Goal: Task Accomplishment & Management: Manage account settings

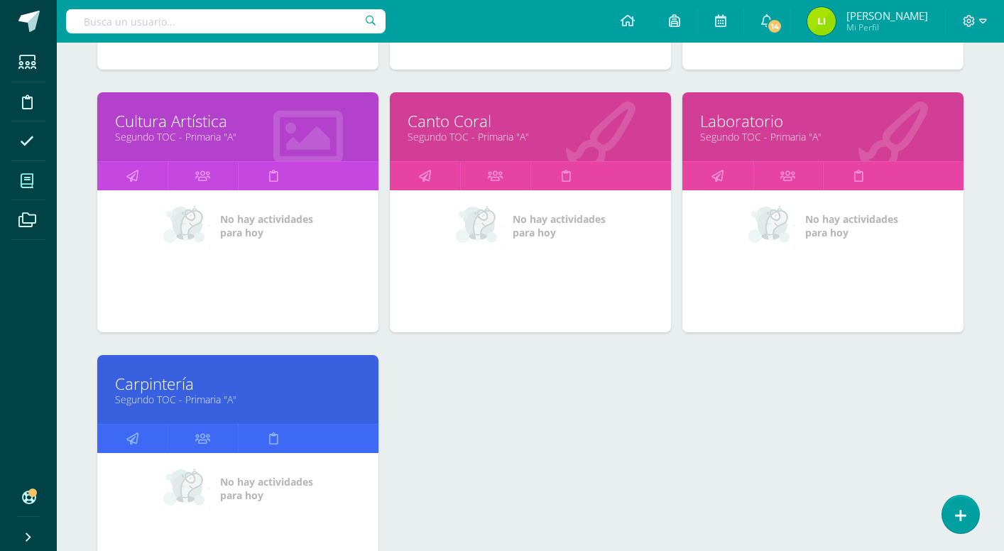
scroll to position [1227, 0]
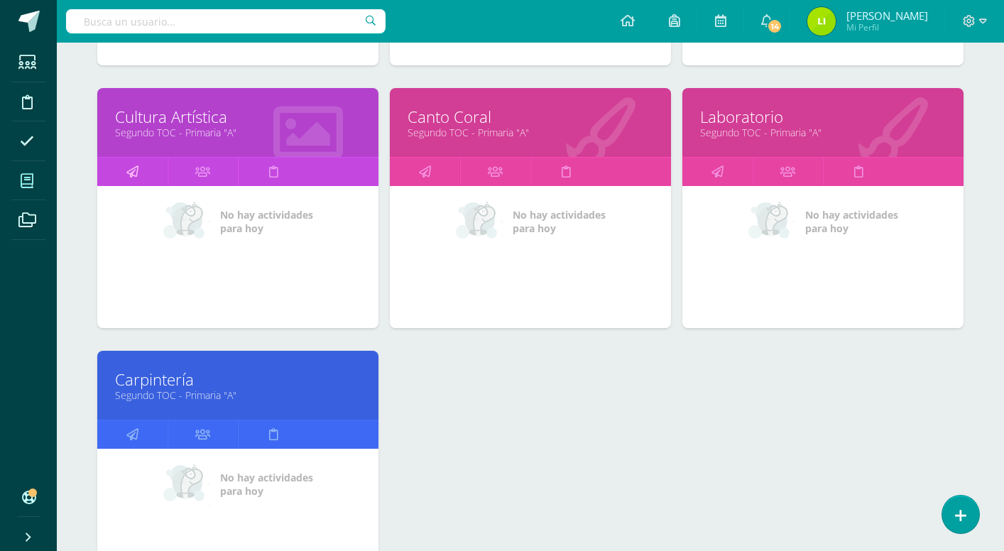
click at [138, 178] on icon at bounding box center [132, 172] width 12 height 28
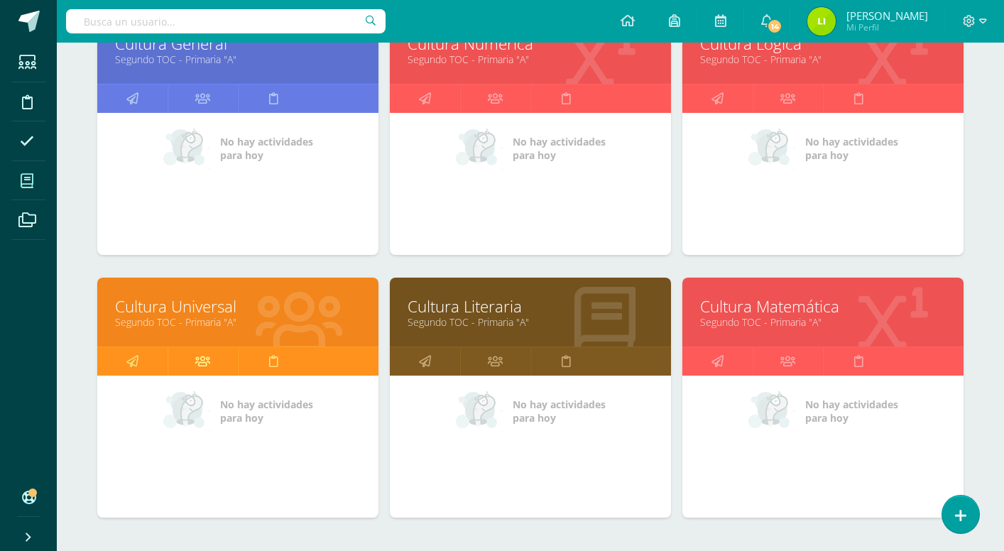
scroll to position [541, 0]
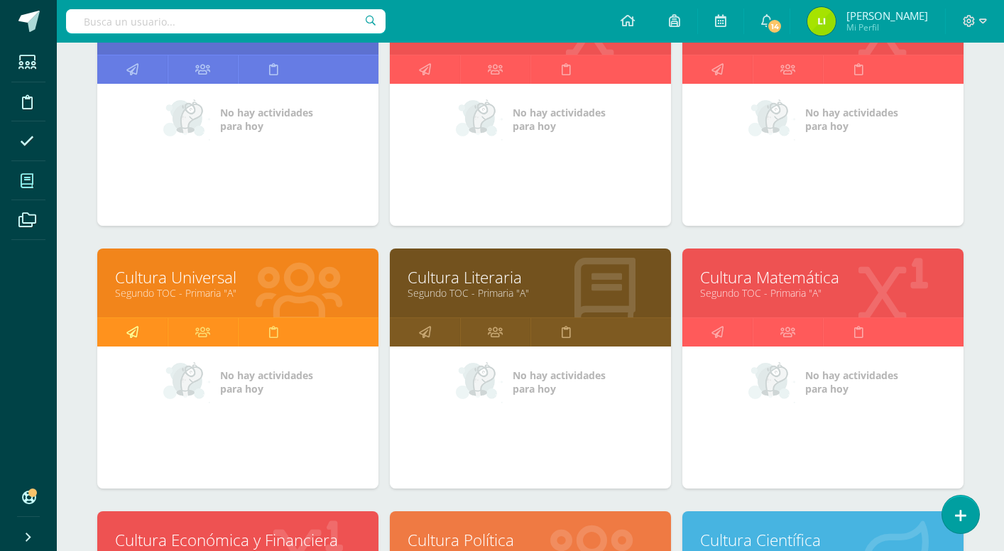
click at [131, 332] on icon at bounding box center [132, 332] width 12 height 28
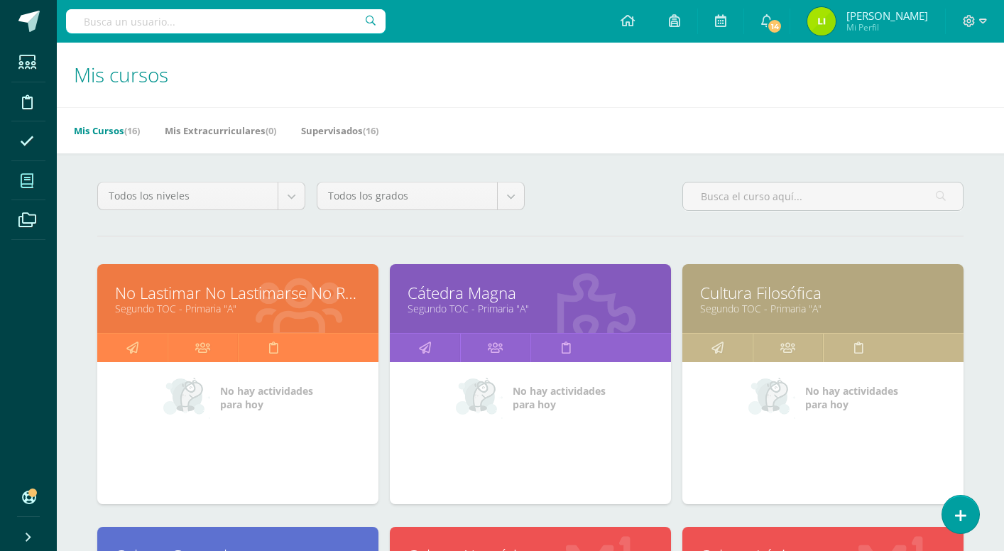
scroll to position [500, 0]
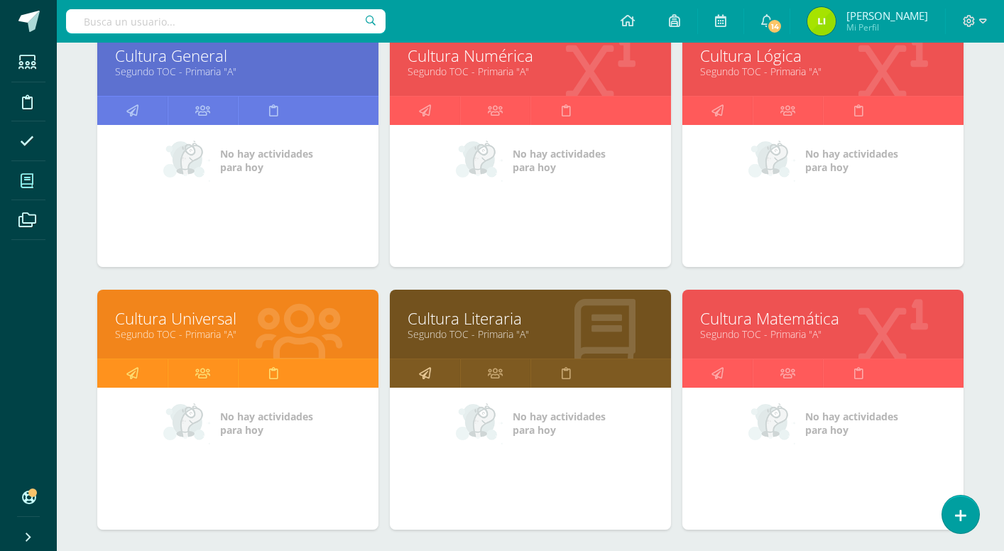
click at [423, 375] on icon at bounding box center [425, 373] width 12 height 28
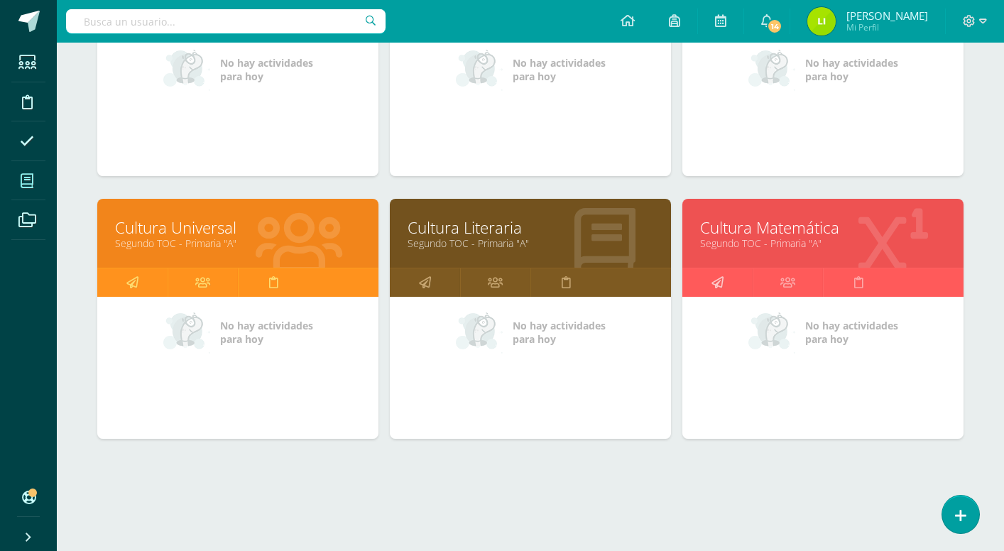
scroll to position [591, 0]
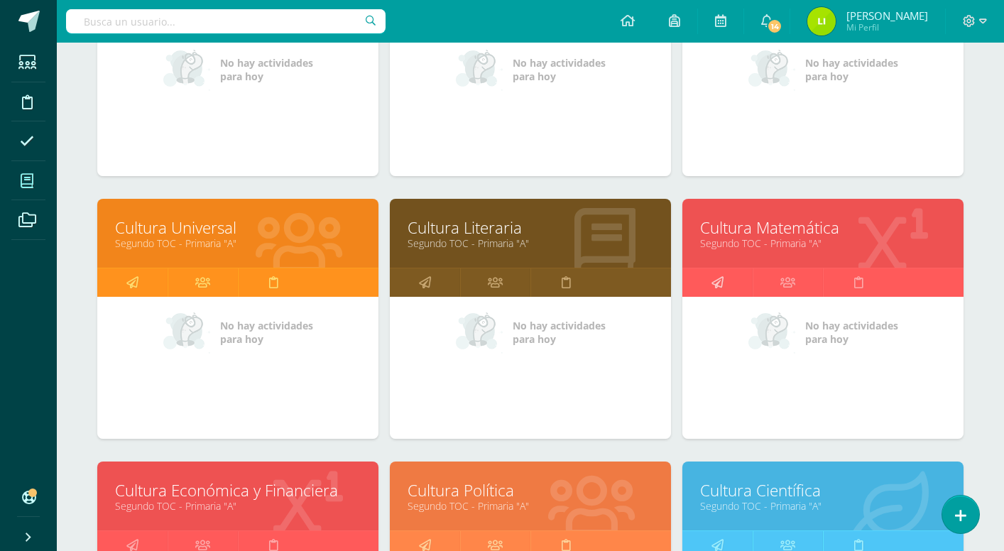
click at [719, 287] on icon at bounding box center [718, 282] width 12 height 28
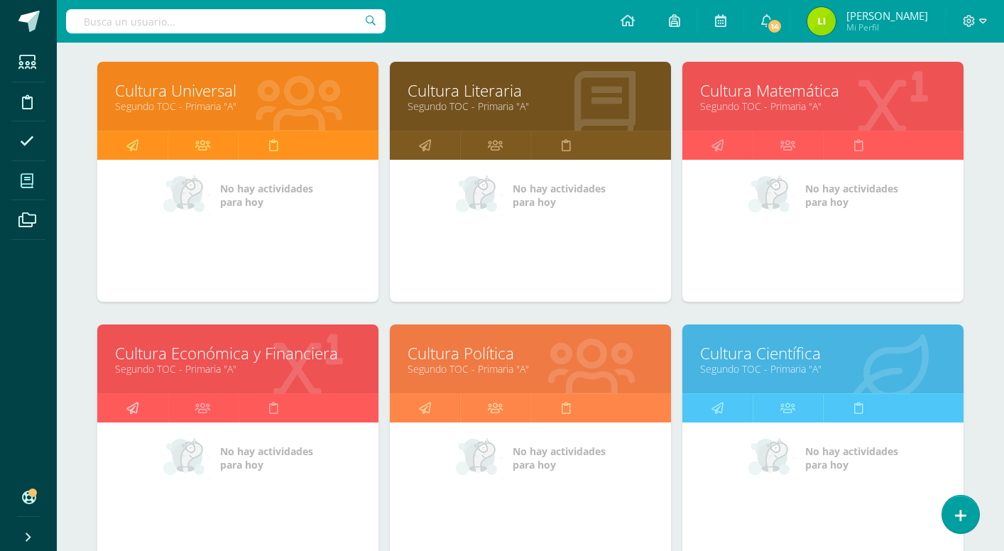
scroll to position [729, 1]
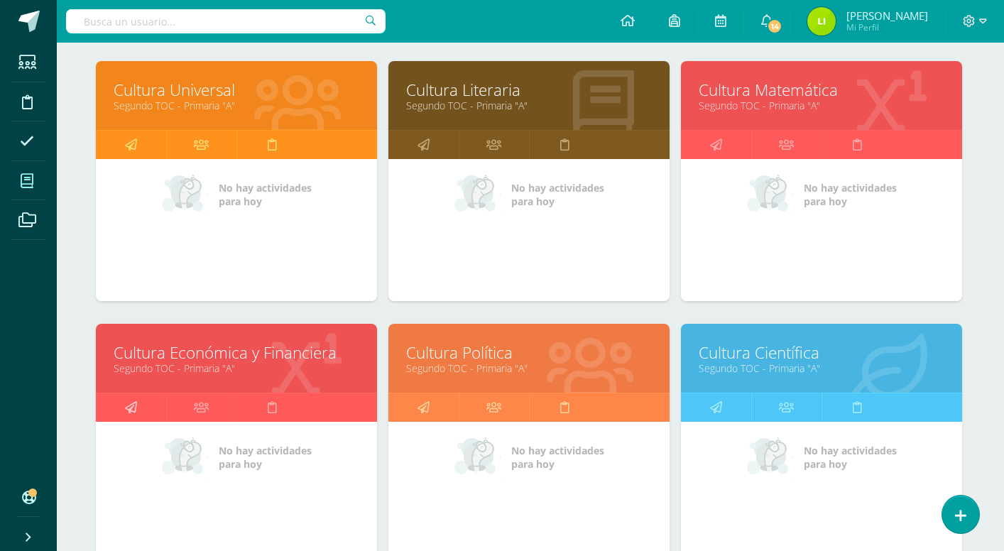
click at [134, 405] on icon at bounding box center [131, 407] width 12 height 28
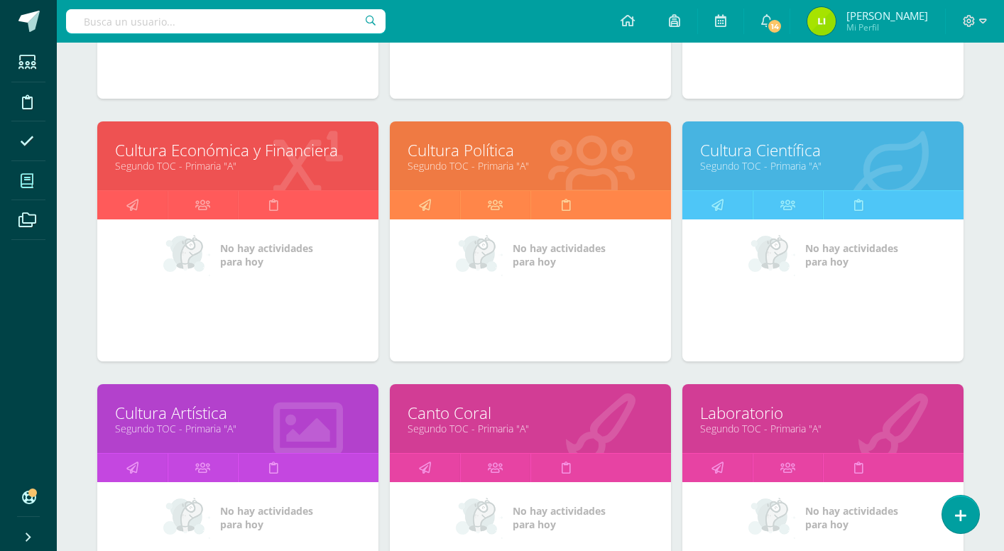
scroll to position [932, 0]
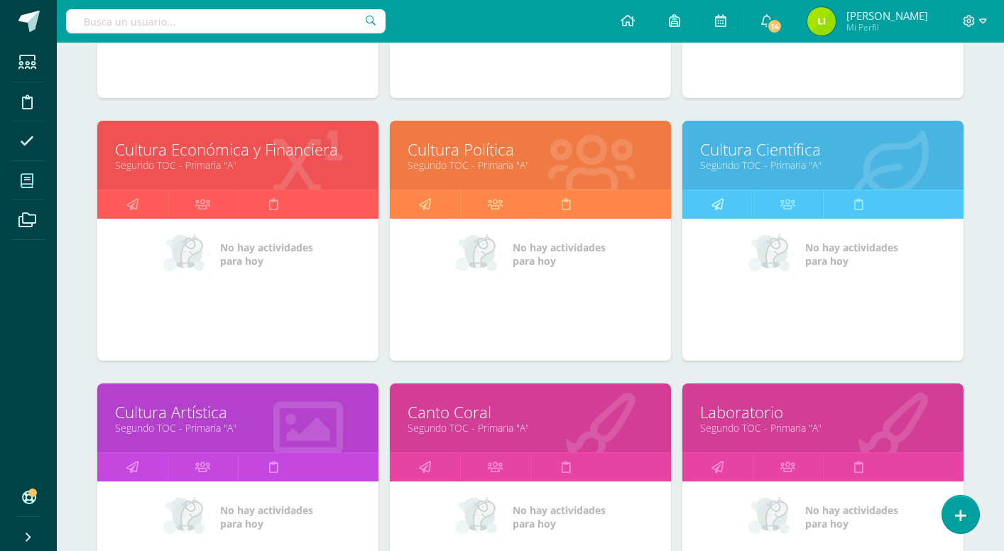
click at [714, 211] on icon at bounding box center [718, 204] width 12 height 28
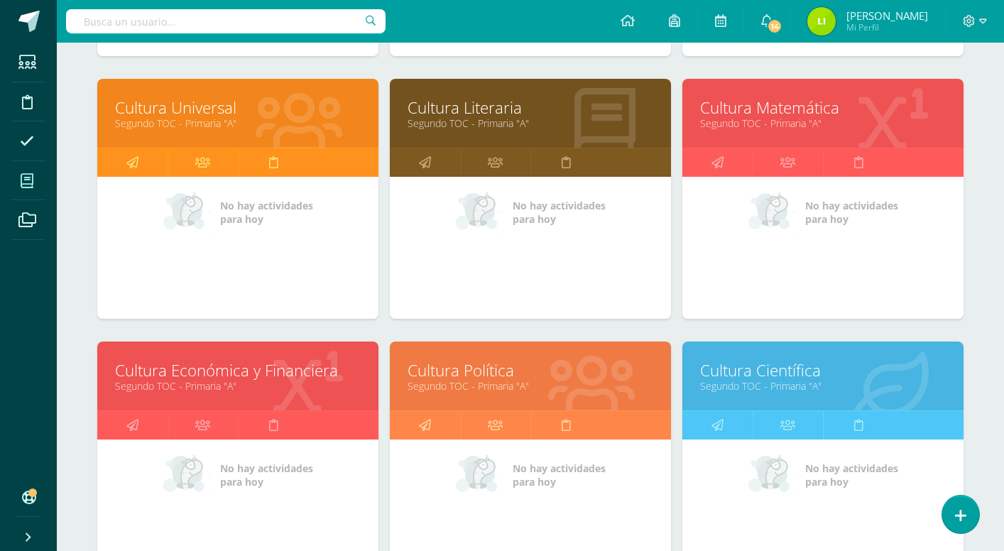
scroll to position [719, 0]
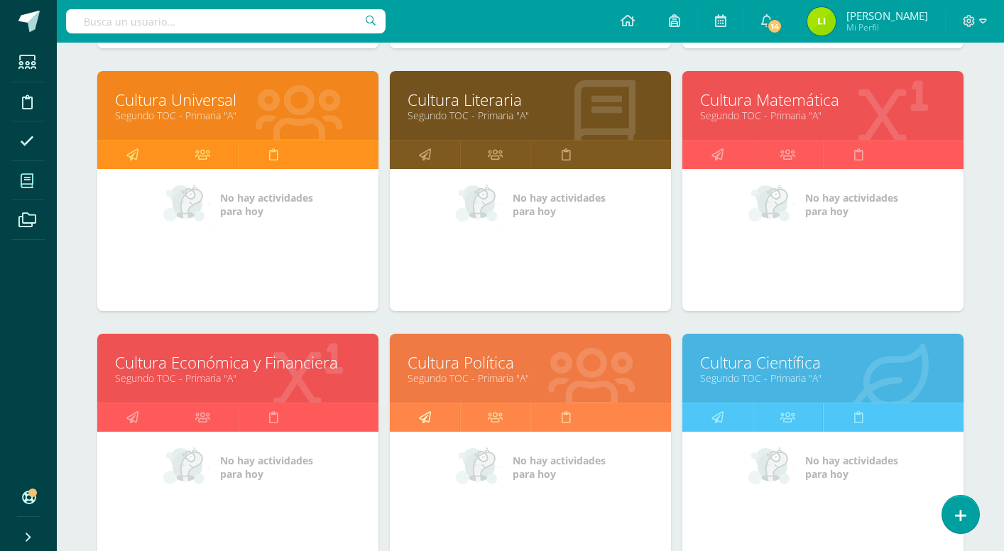
click at [422, 421] on icon at bounding box center [425, 417] width 12 height 28
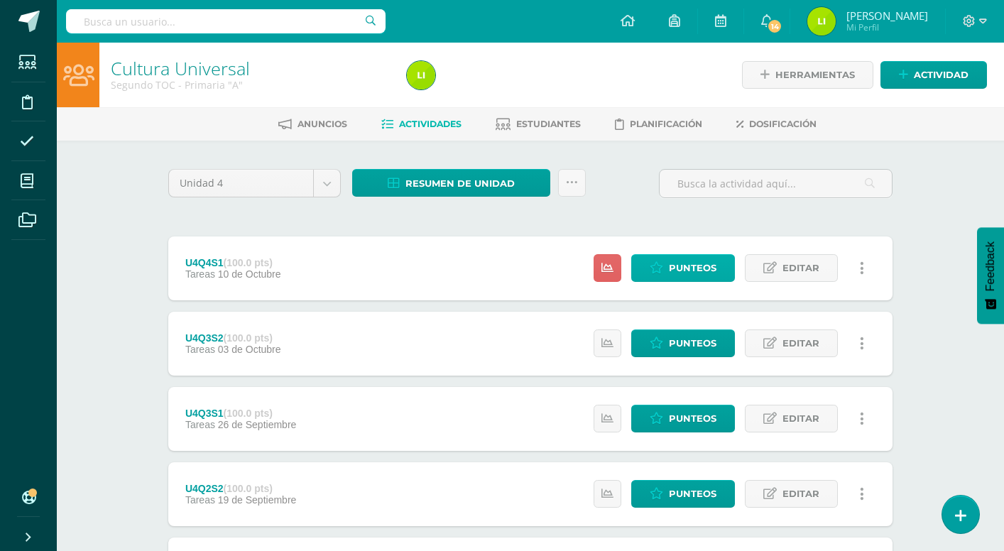
click at [685, 265] on span "Punteos" at bounding box center [693, 268] width 48 height 26
click at [691, 269] on span "Punteos" at bounding box center [693, 268] width 48 height 26
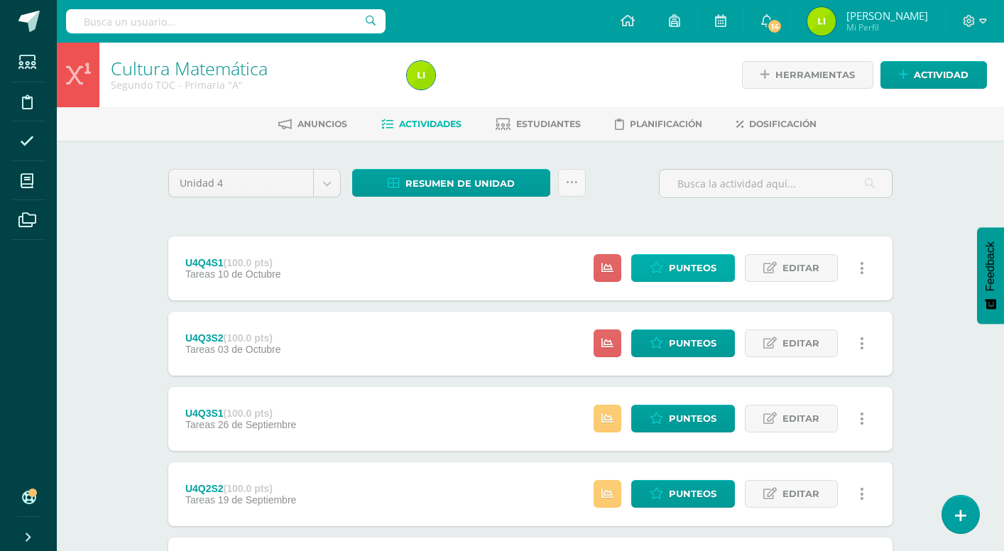
click at [661, 271] on icon at bounding box center [656, 268] width 13 height 12
click at [685, 262] on span "Punteos" at bounding box center [693, 268] width 48 height 26
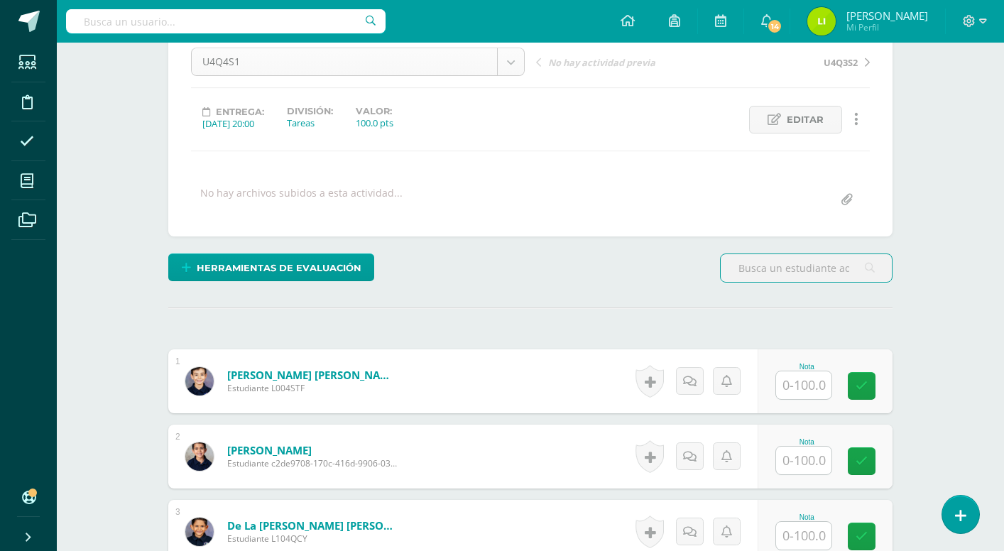
scroll to position [164, 0]
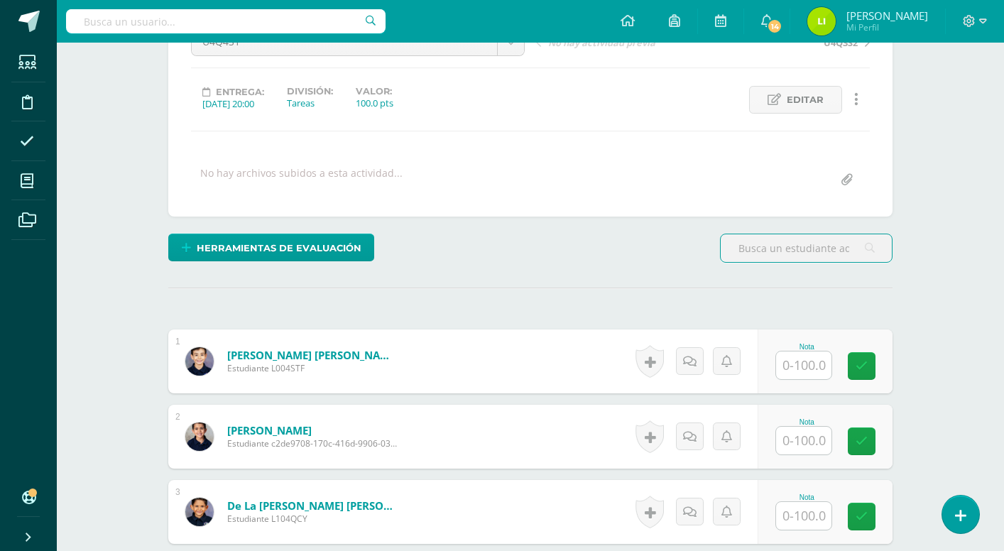
click at [815, 371] on input "text" at bounding box center [803, 366] width 55 height 28
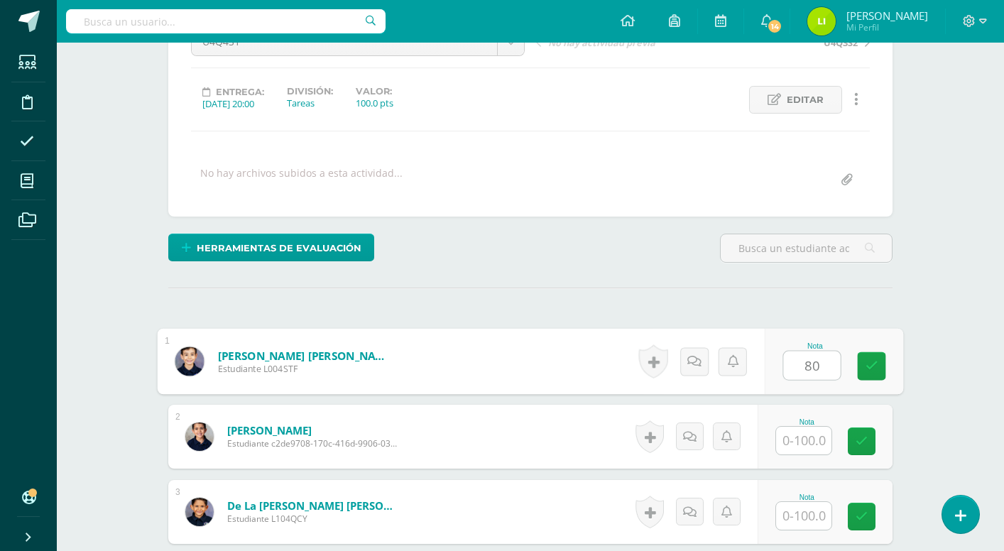
type input "80"
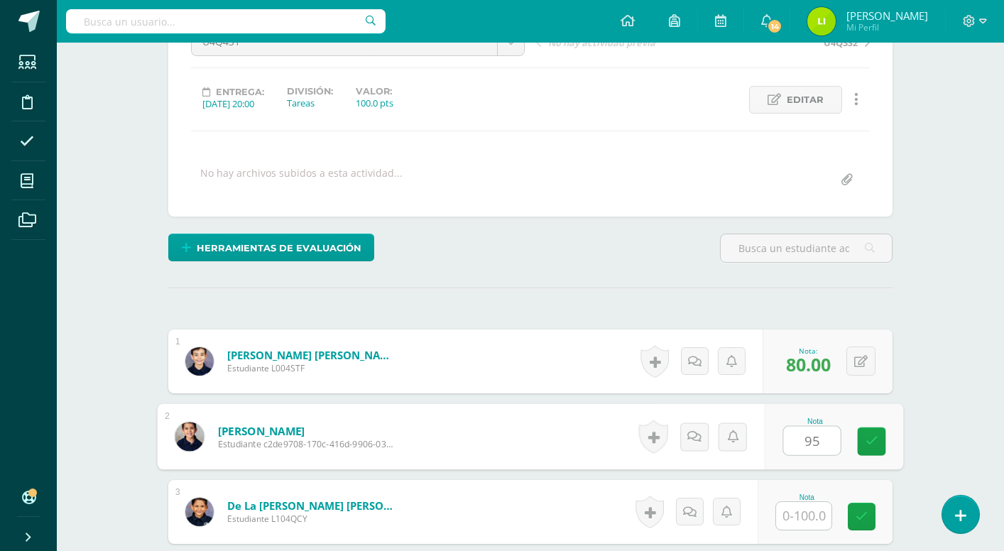
type input "95"
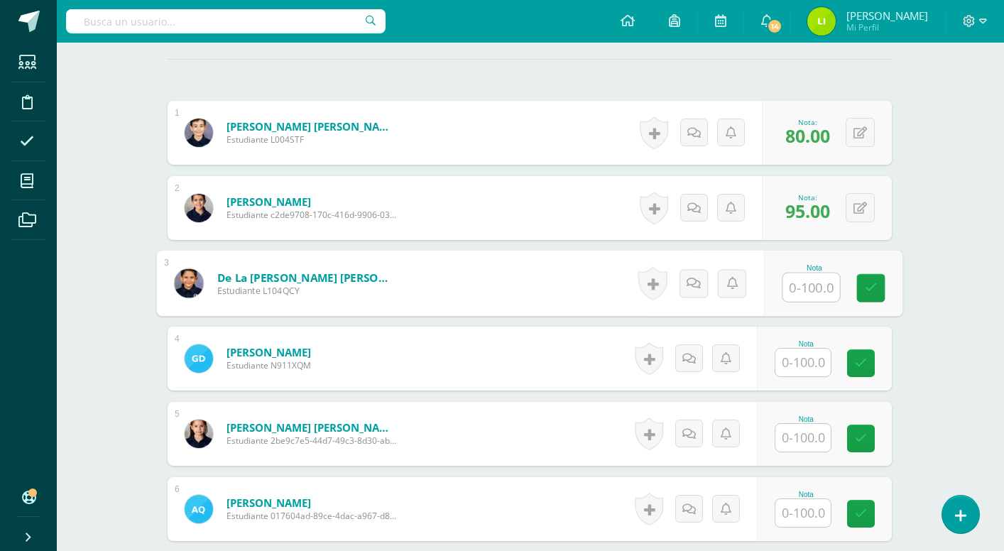
scroll to position [393, 1]
type input "95"
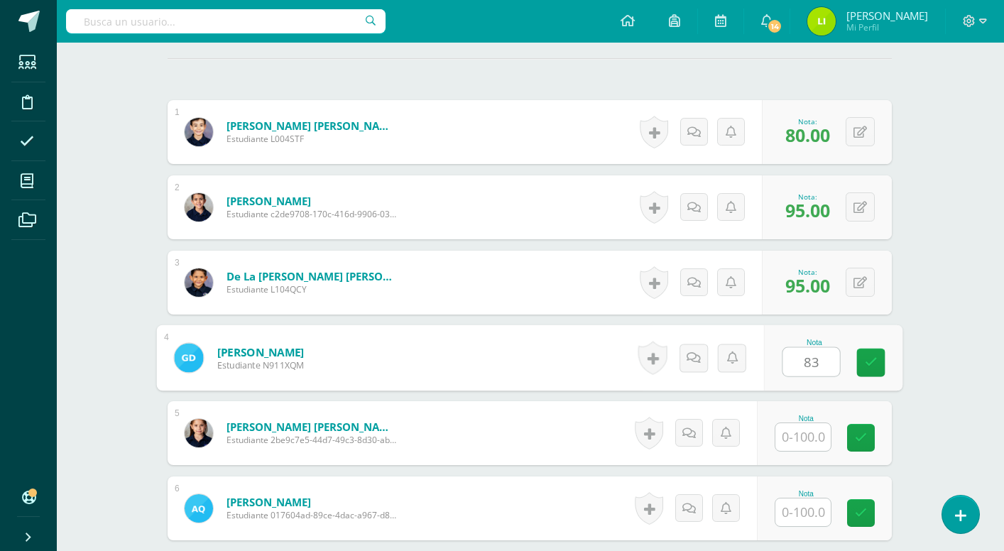
type input "83"
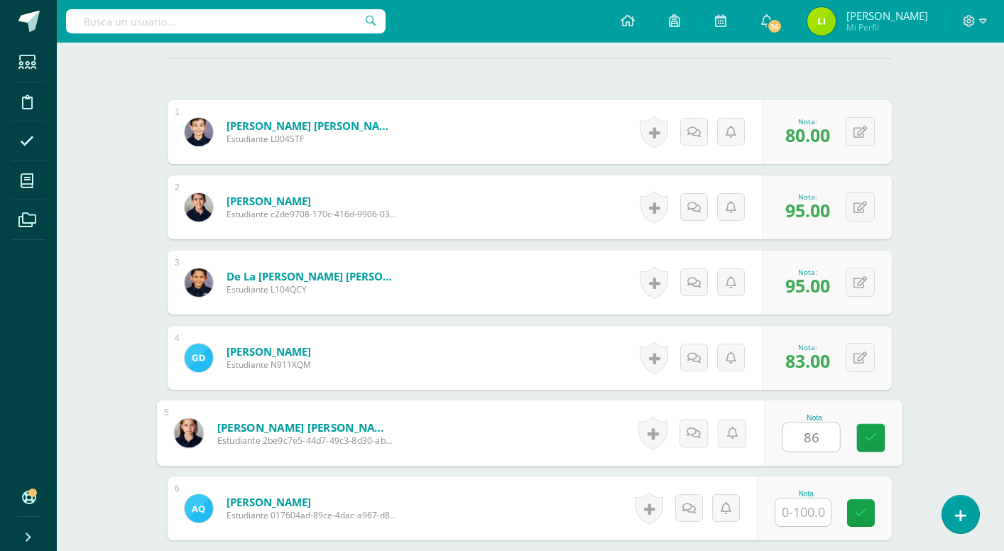
type input "86"
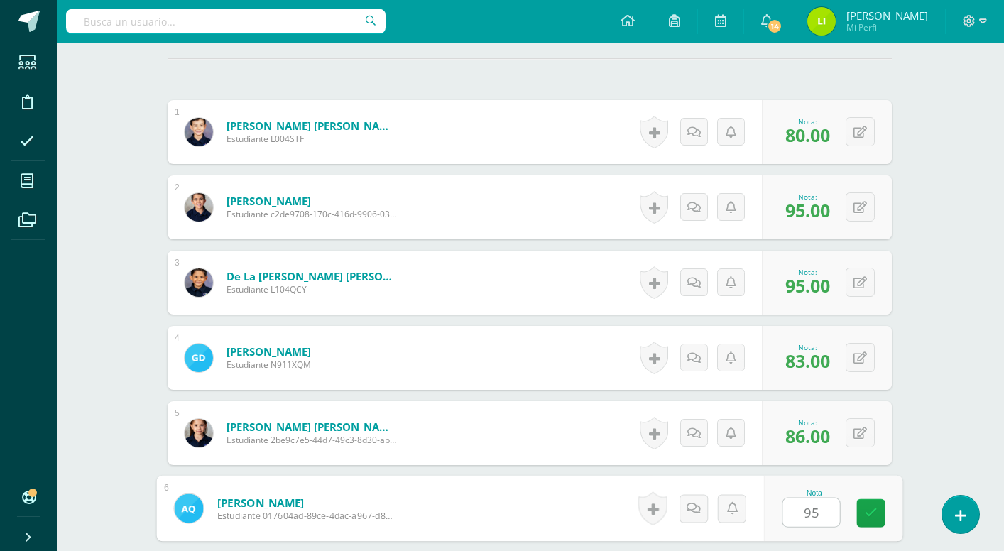
type input "95"
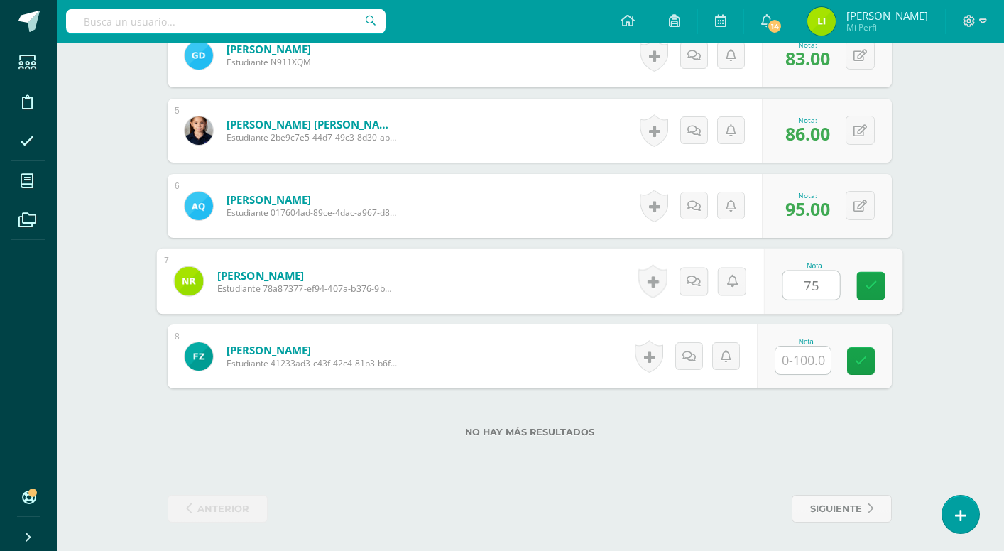
type input "75"
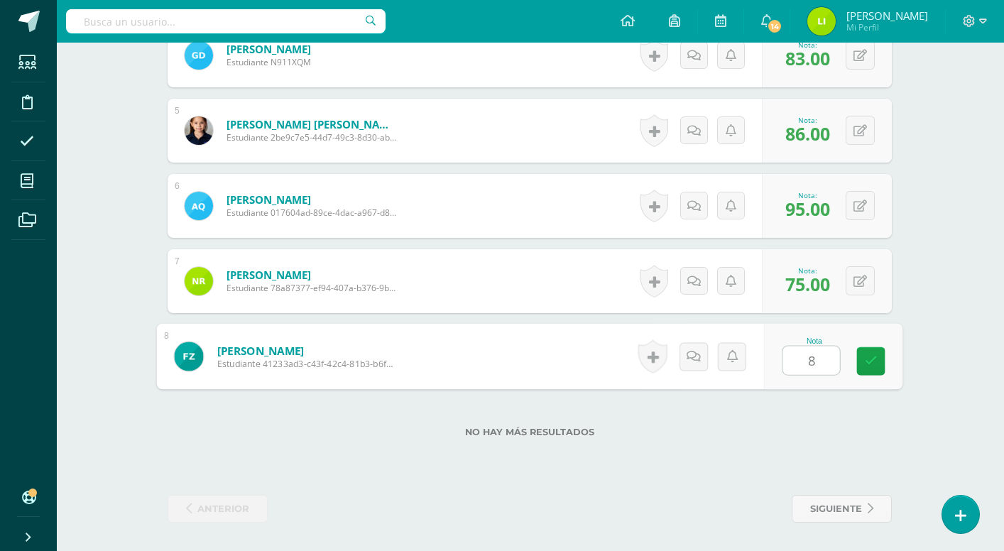
type input "85"
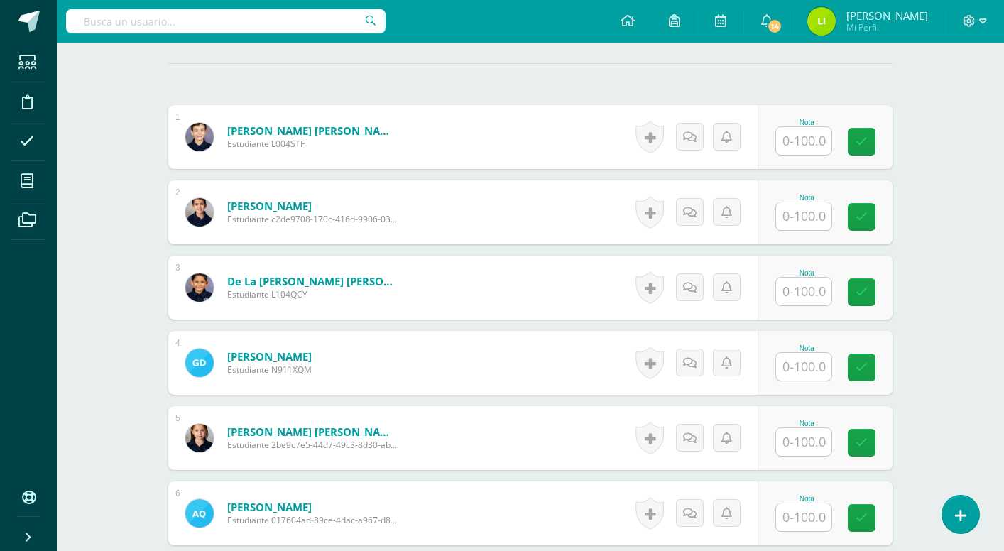
scroll to position [386, 0]
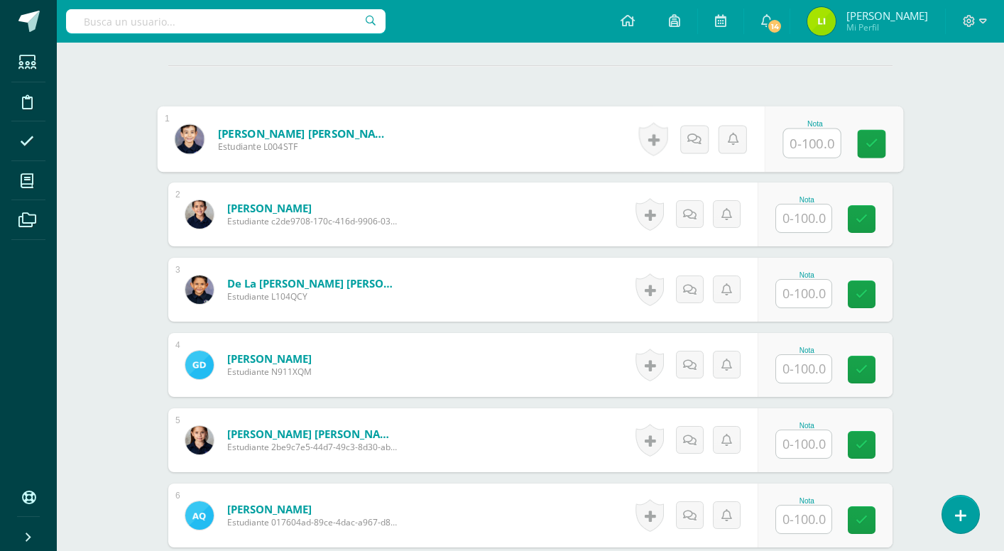
click at [792, 138] on input "text" at bounding box center [812, 143] width 57 height 28
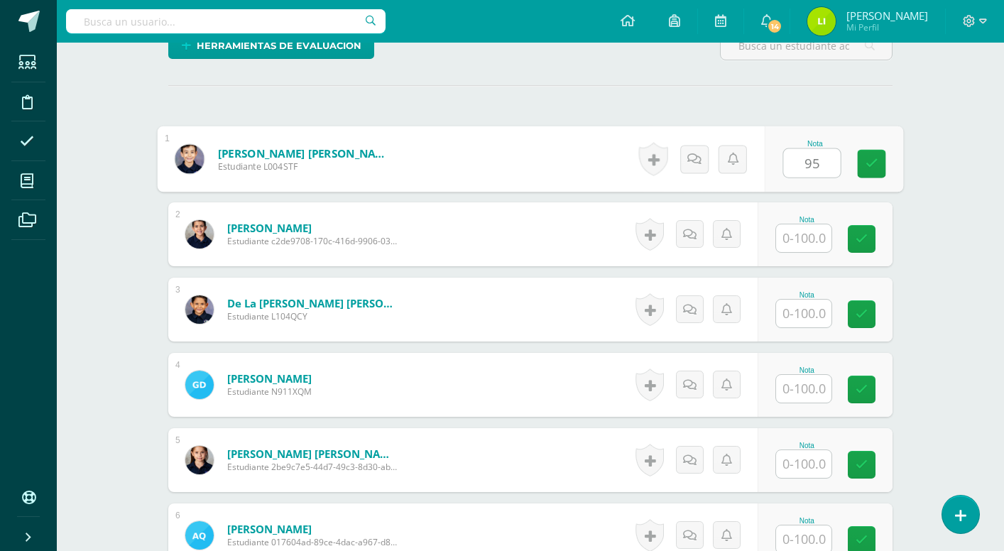
scroll to position [375, 0]
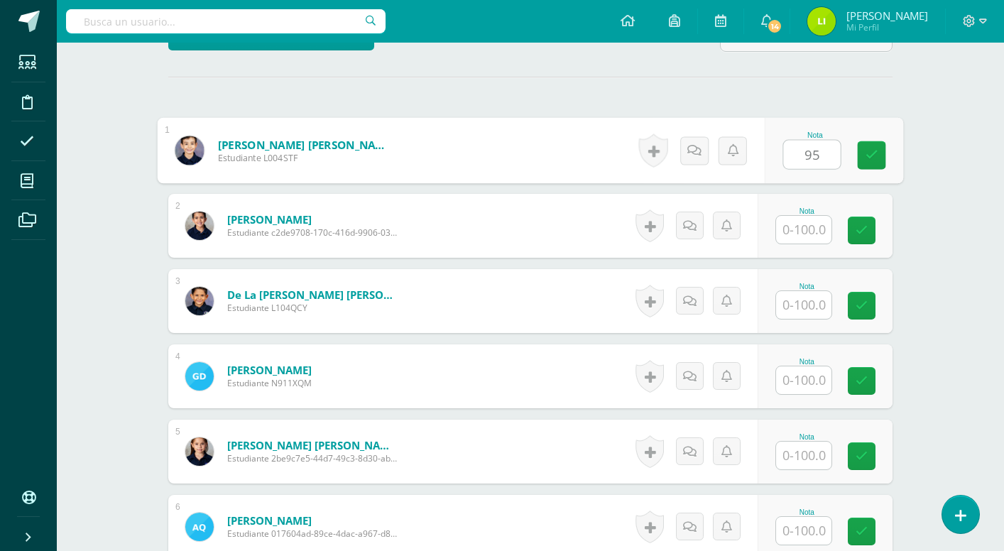
type input "95"
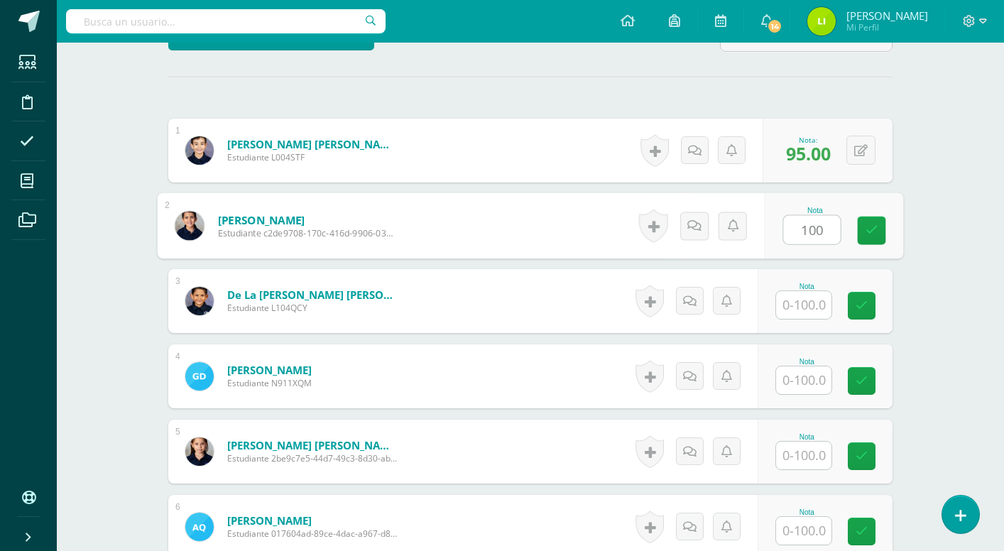
type input "100"
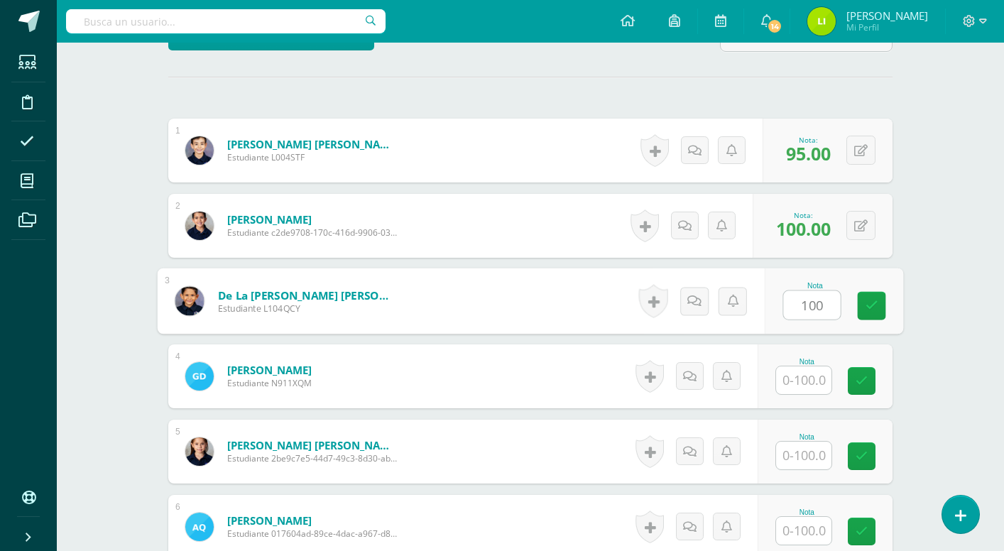
type input "100"
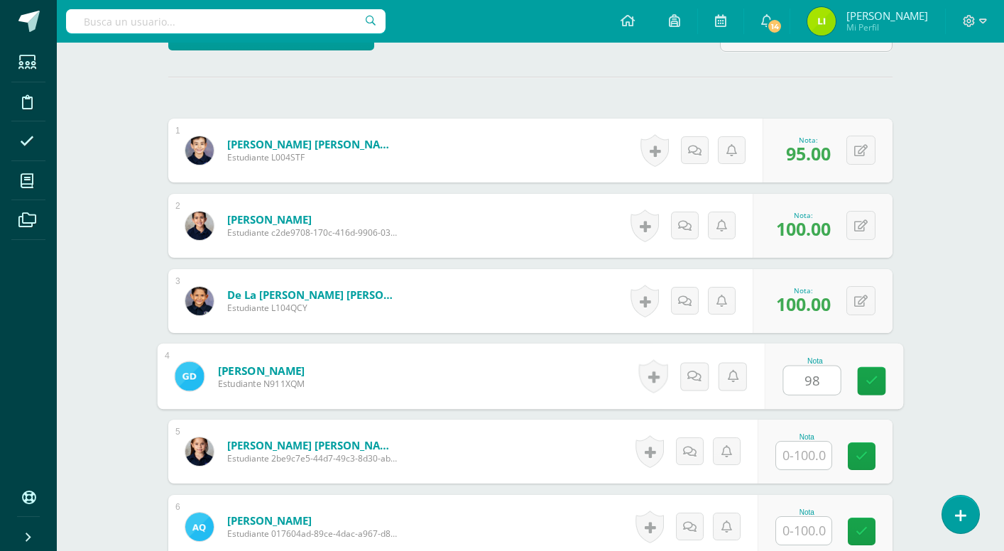
type input "98"
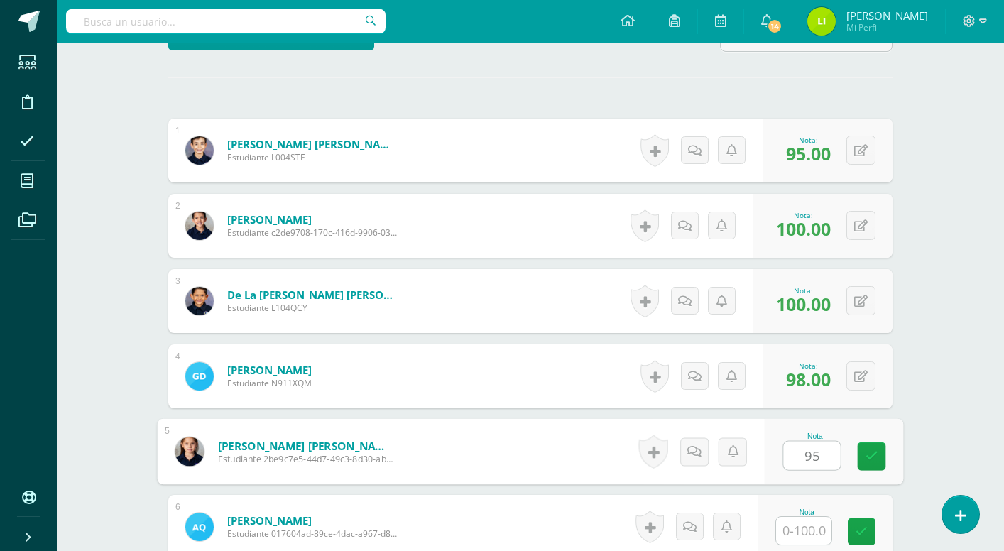
type input "95"
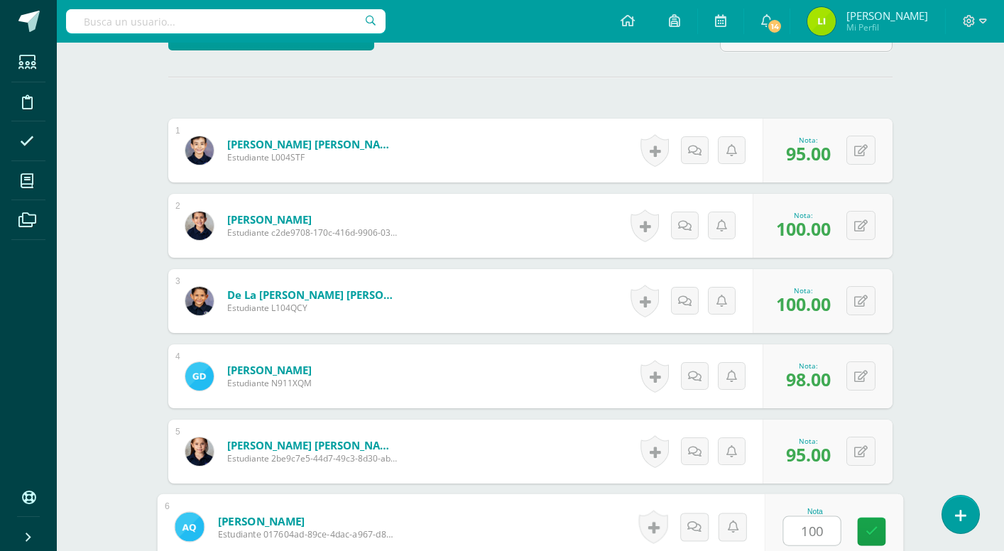
type input "100"
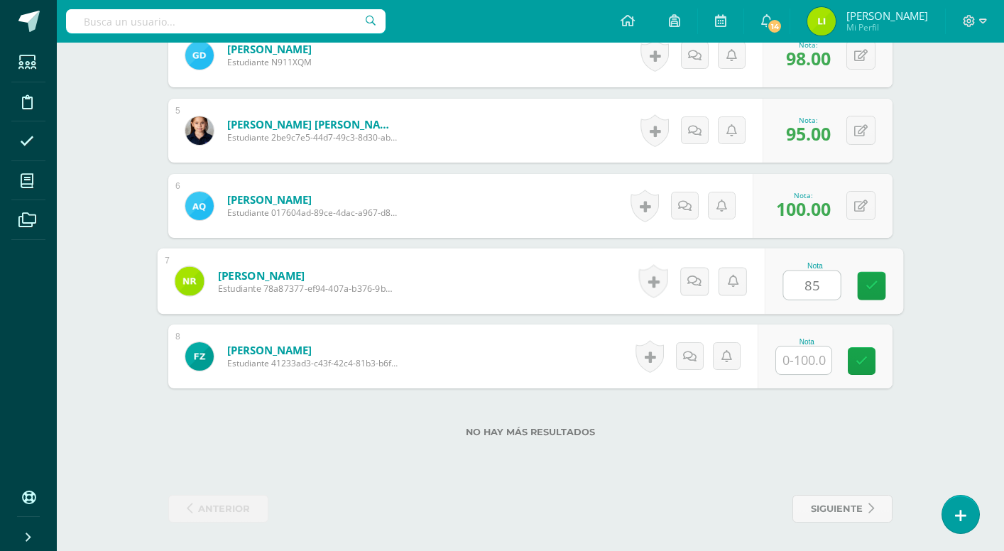
type input "85"
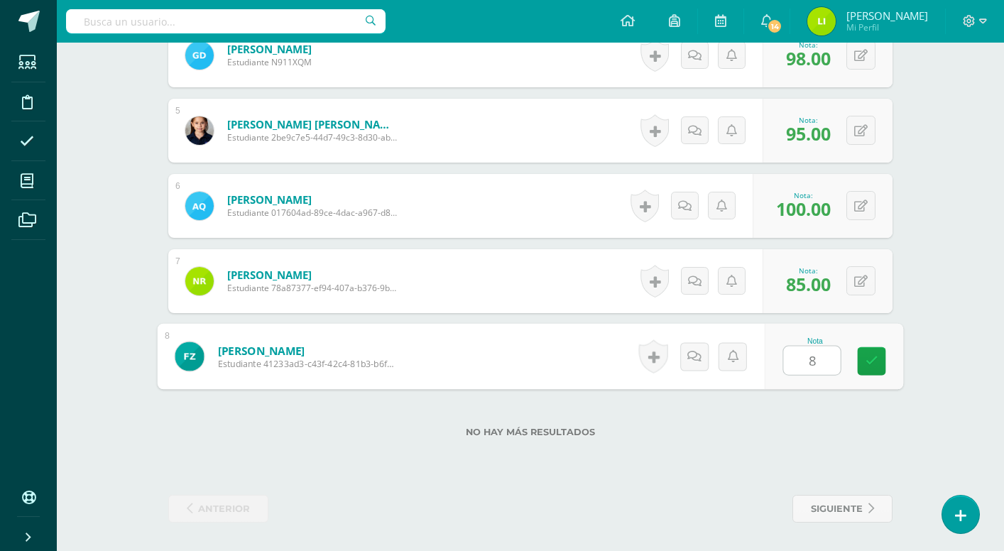
type input "85"
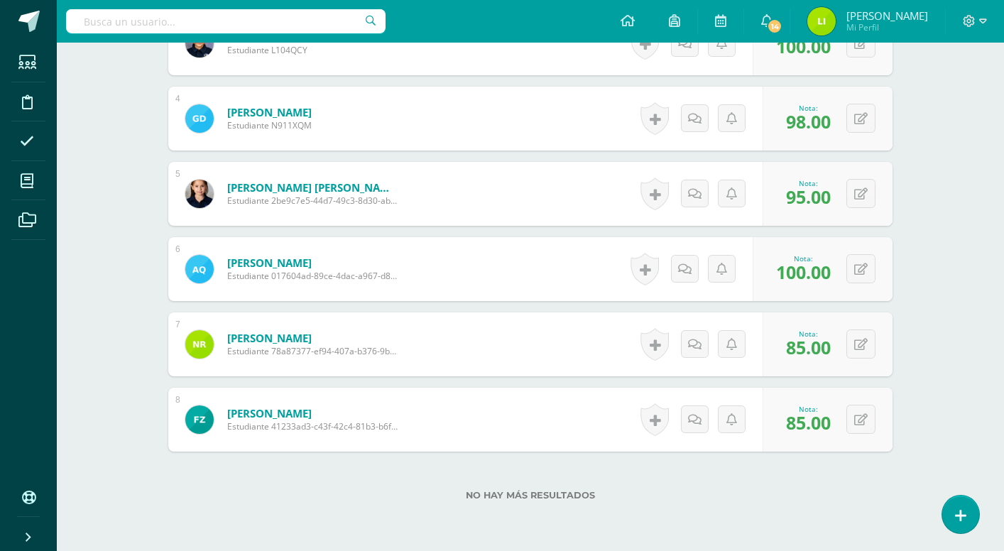
scroll to position [613, 0]
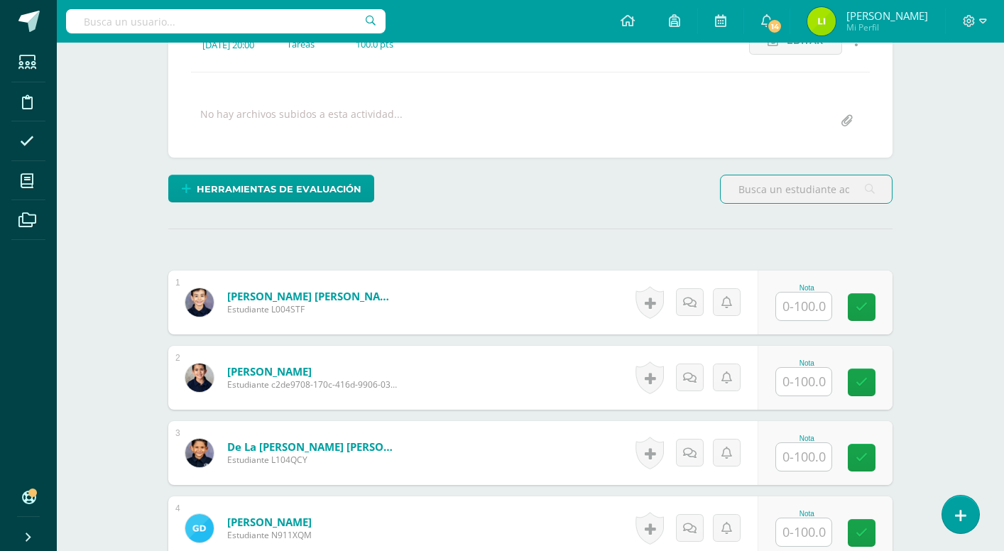
click at [782, 304] on input "text" at bounding box center [803, 307] width 55 height 28
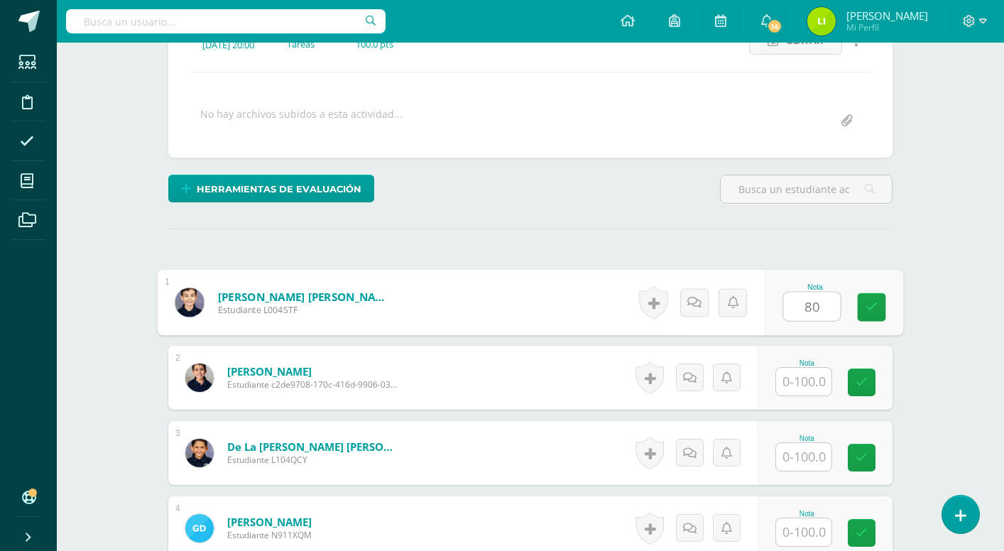
type input "80"
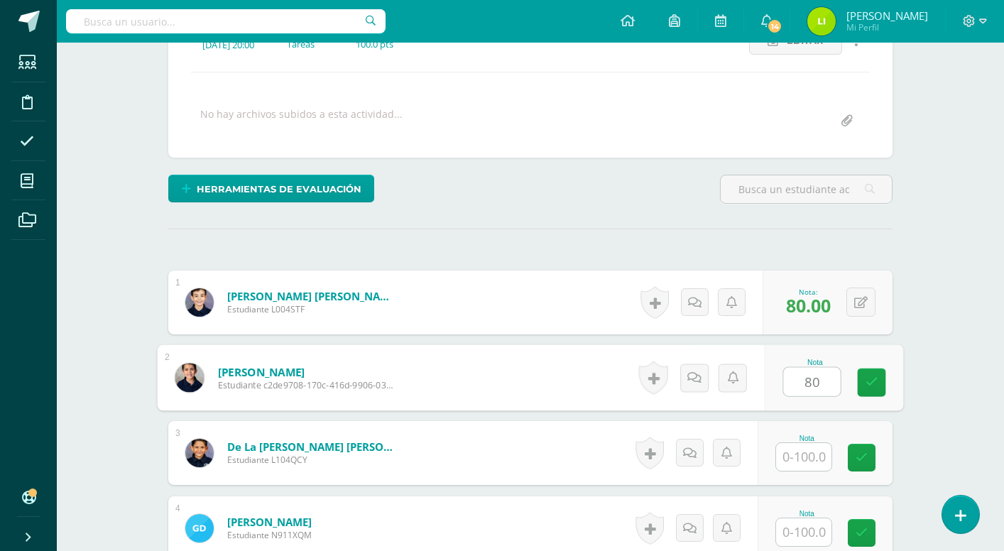
type input "80"
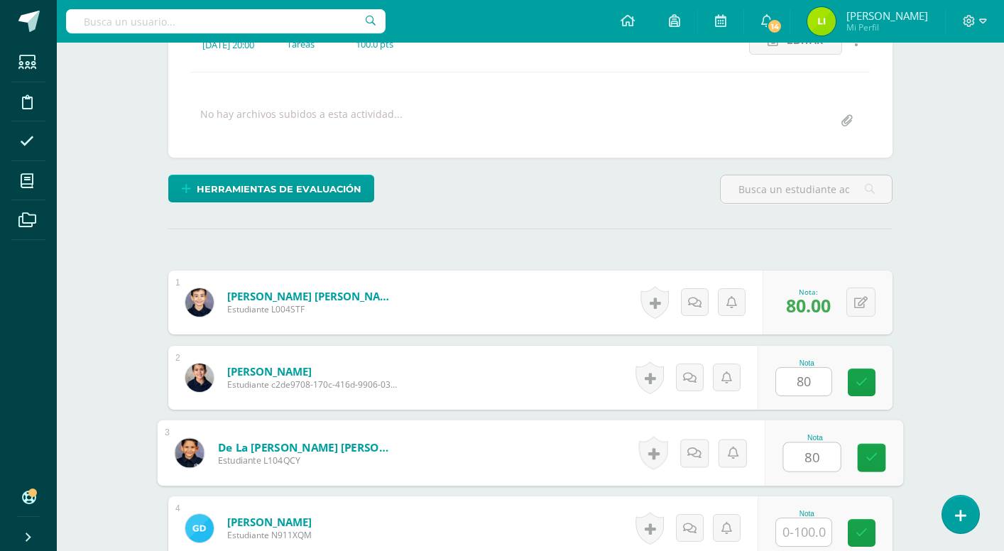
type input "80"
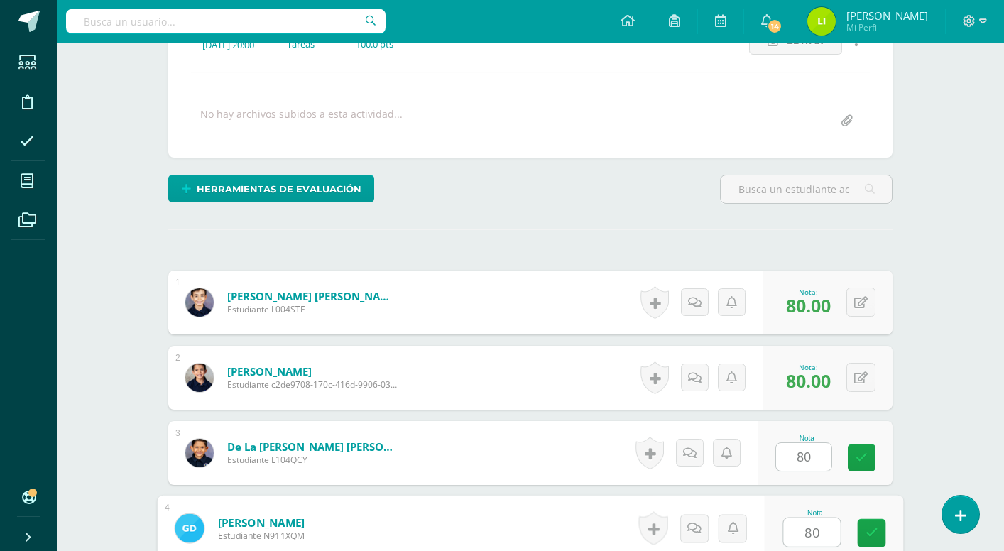
type input "80"
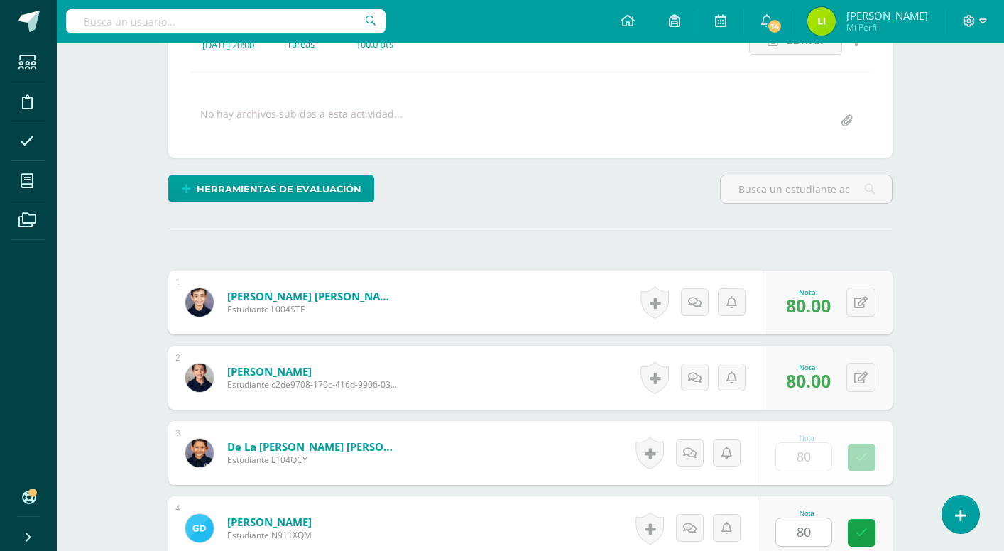
scroll to position [555, 0]
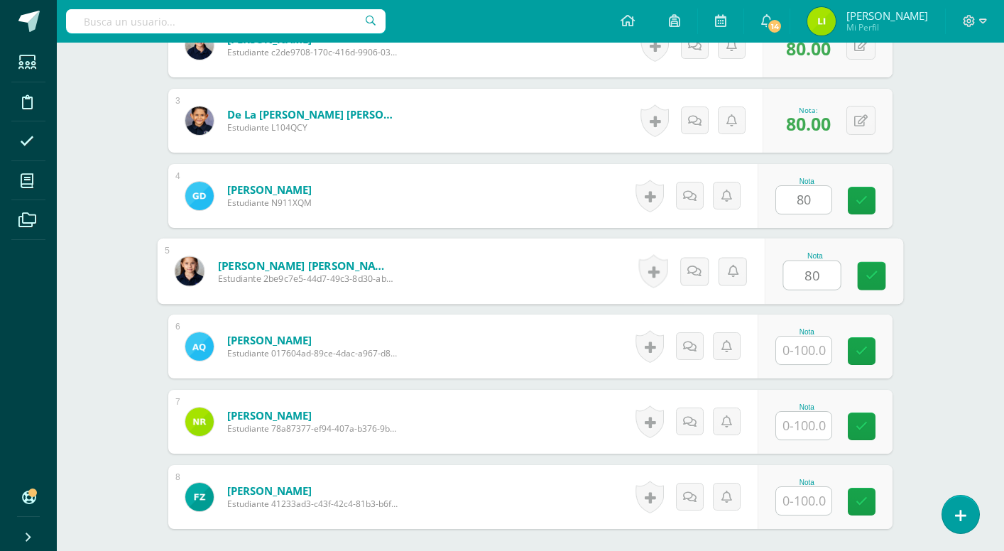
type input "80"
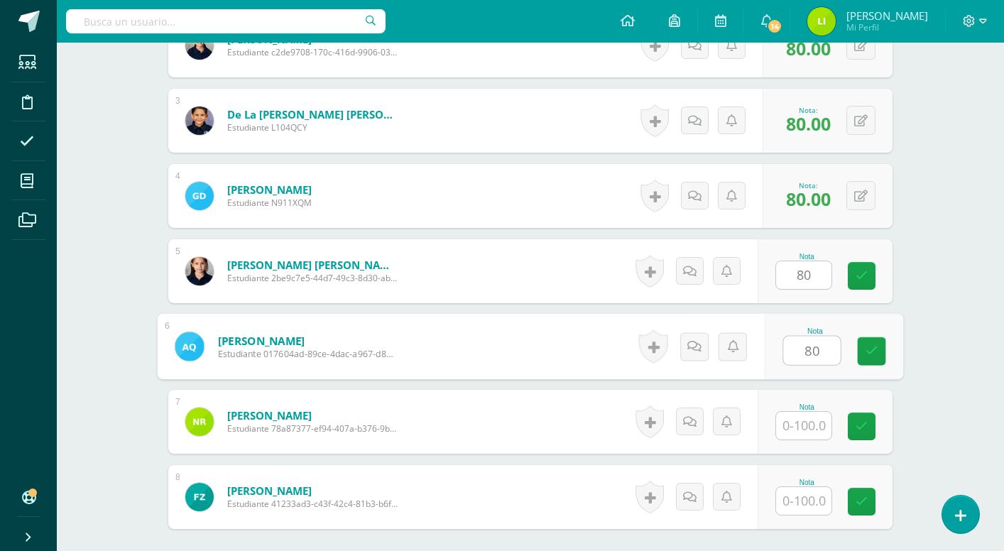
type input "80"
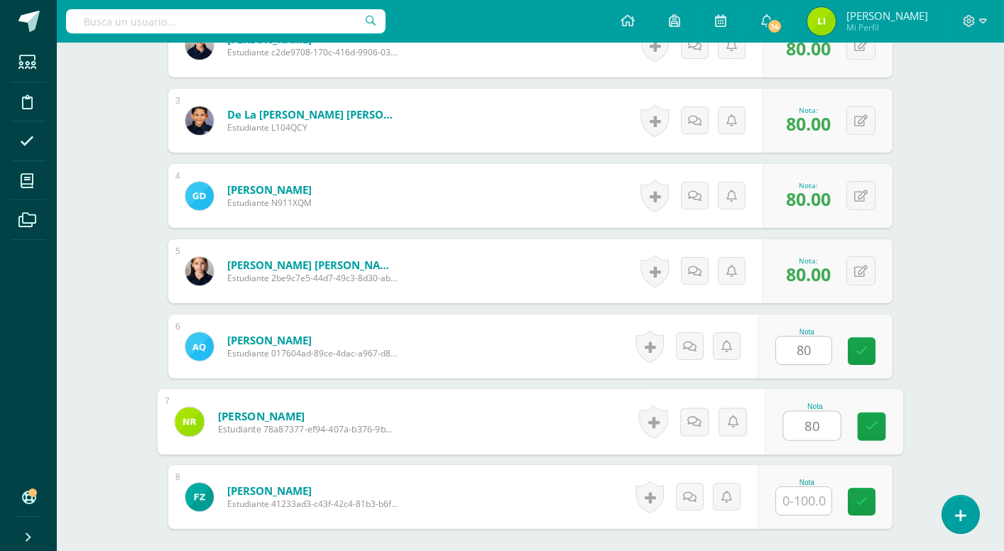
type input "80"
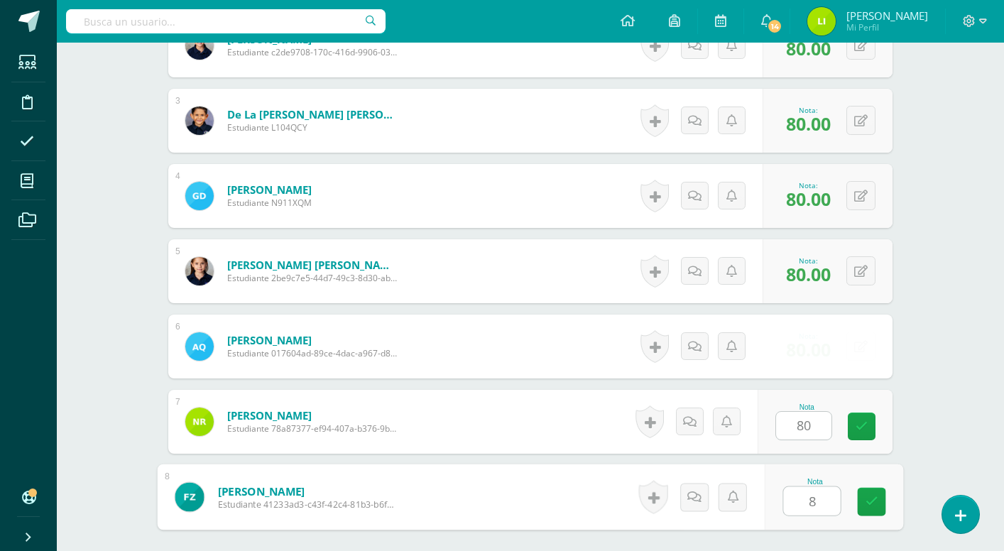
type input "80"
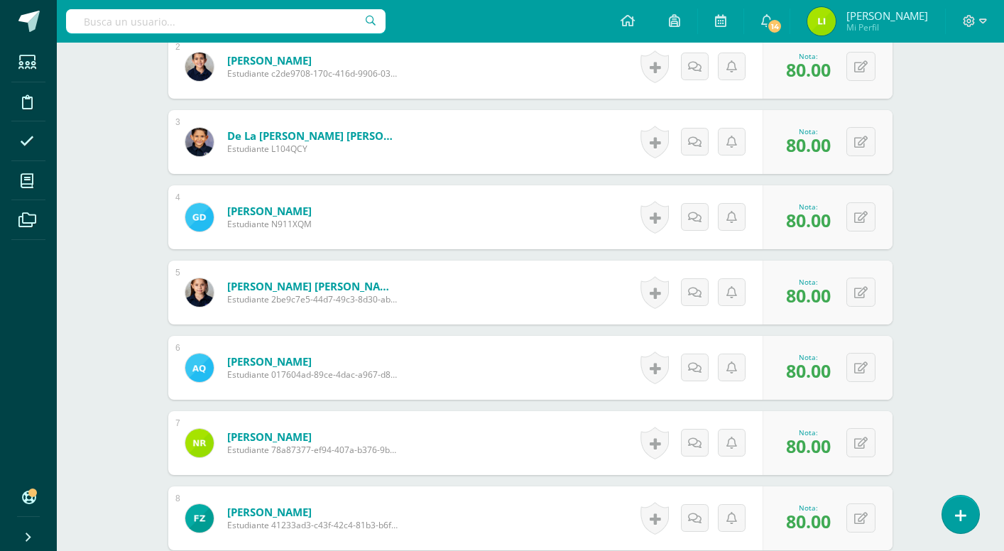
scroll to position [528, 0]
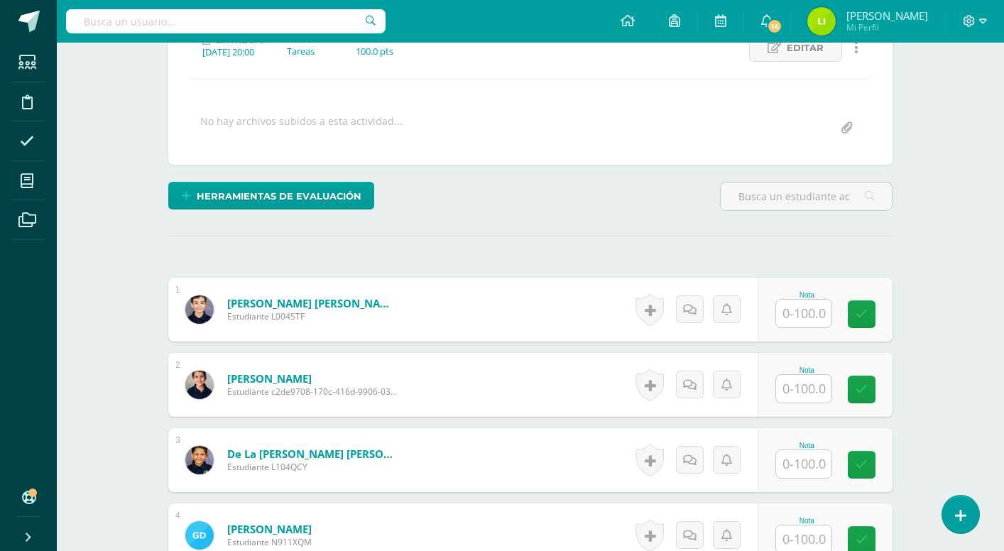
scroll to position [217, 0]
click at [811, 322] on input "text" at bounding box center [803, 313] width 55 height 28
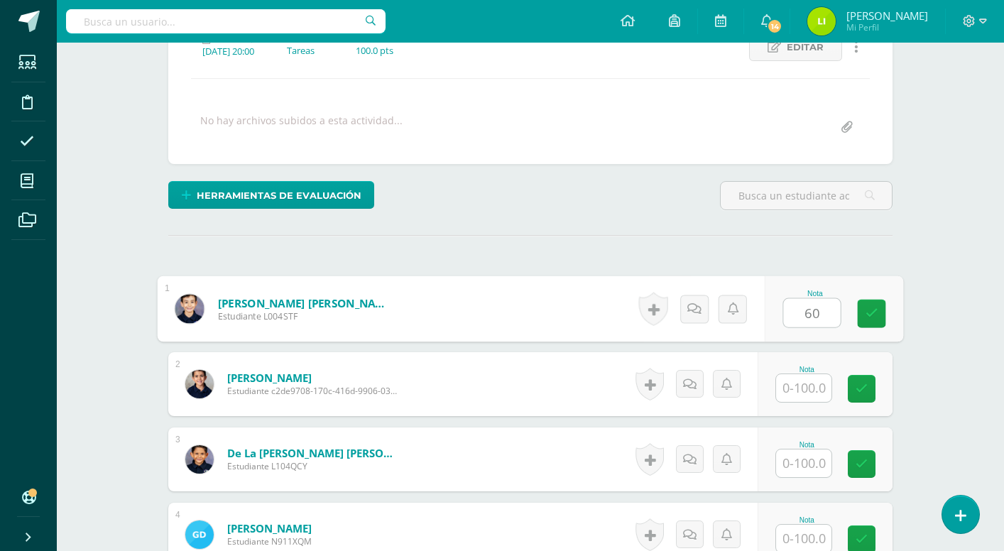
type input "60"
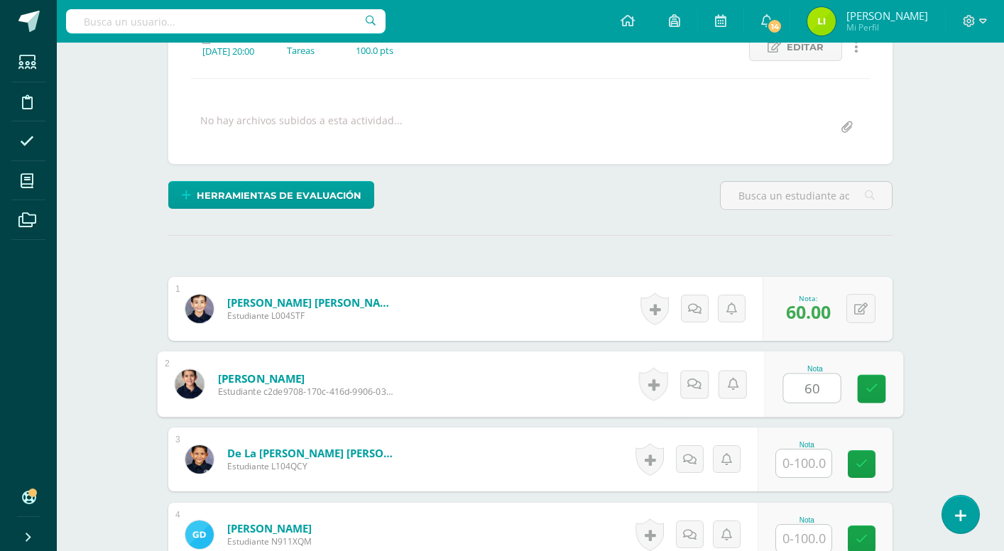
type input "60"
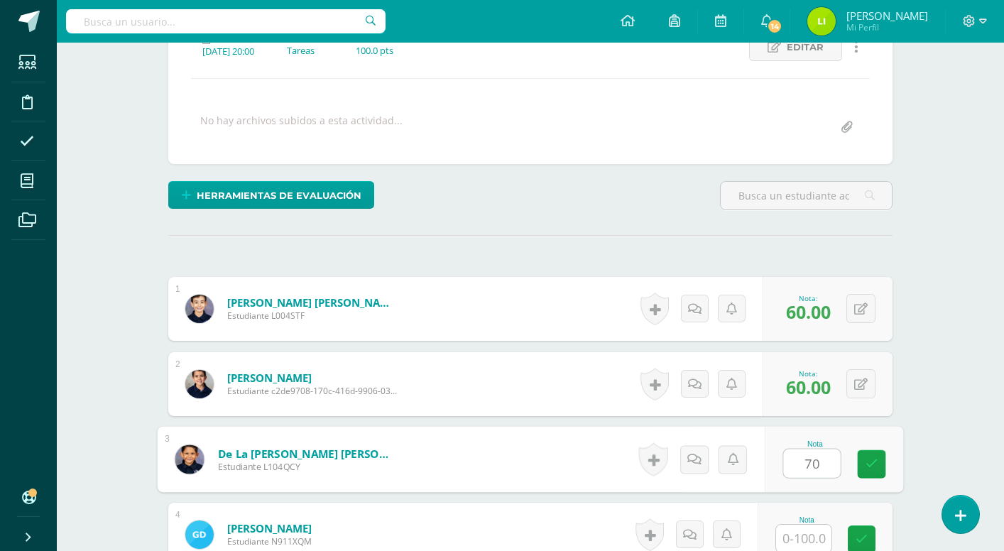
type input "70"
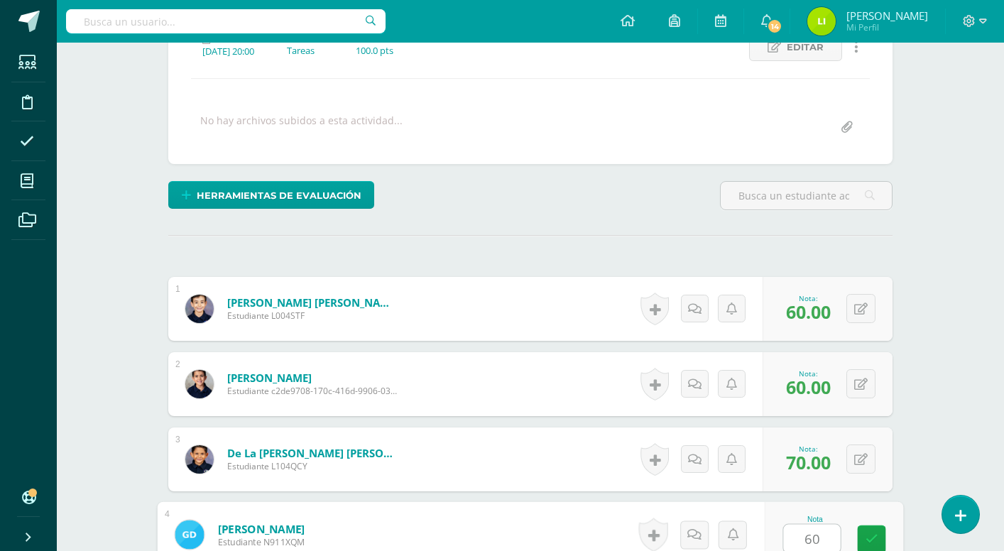
type input "60"
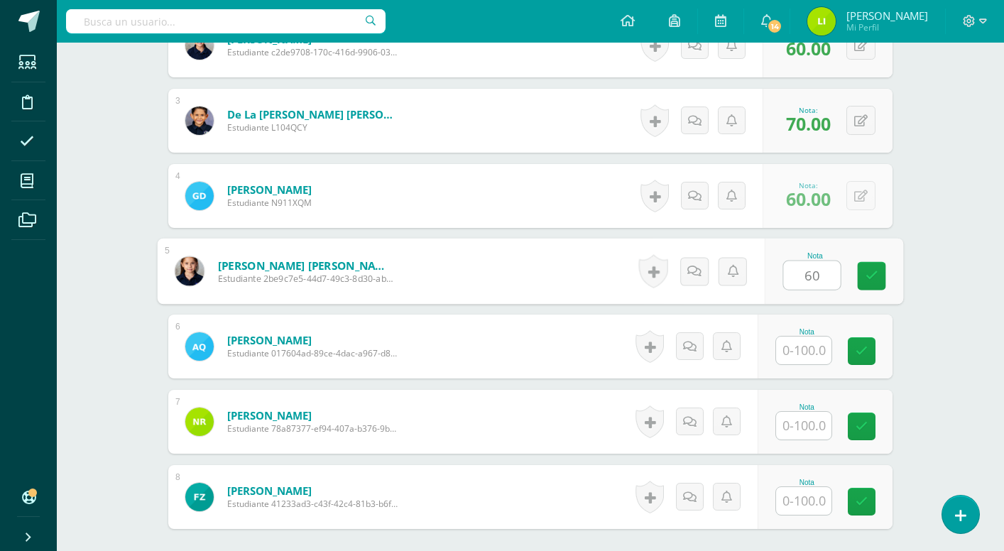
type input "60"
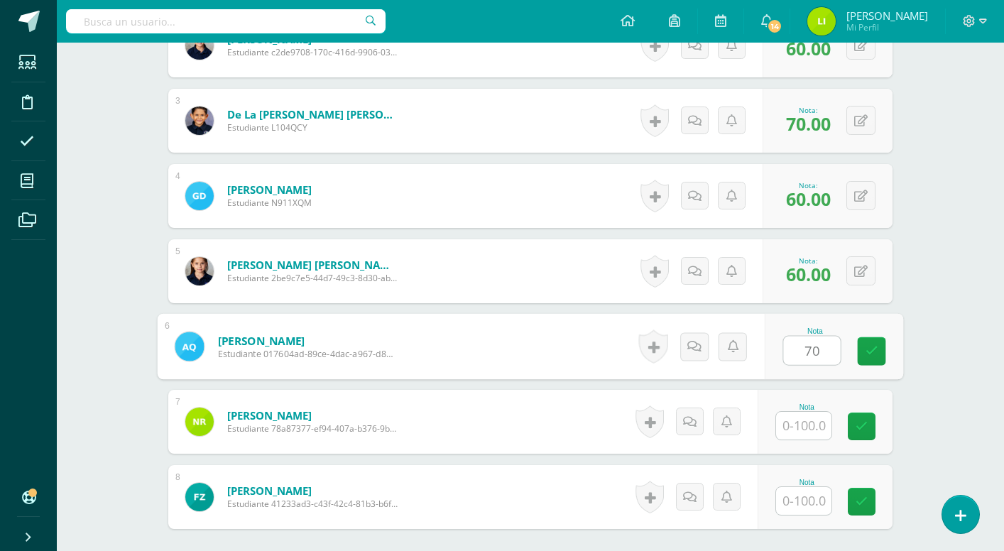
type input "7"
type input "80"
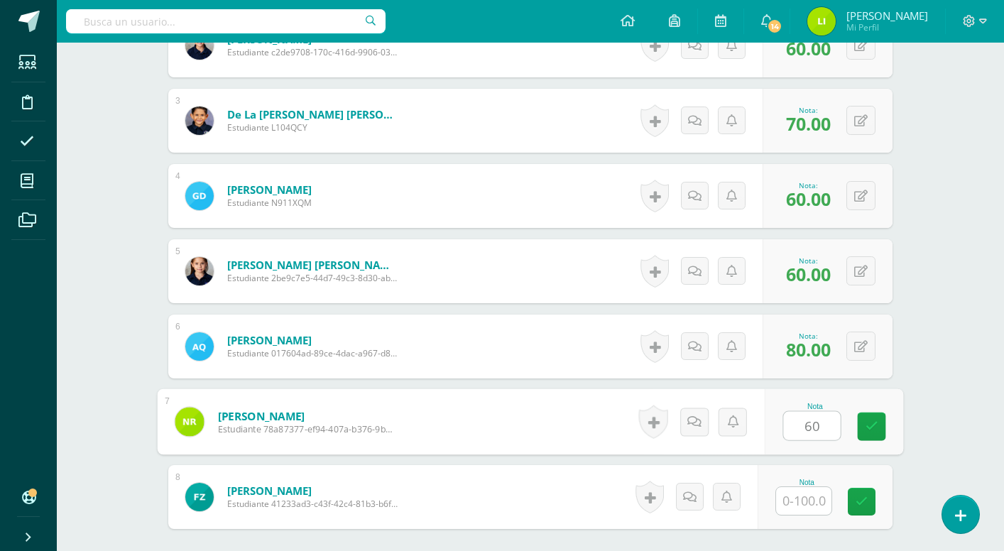
type input "60"
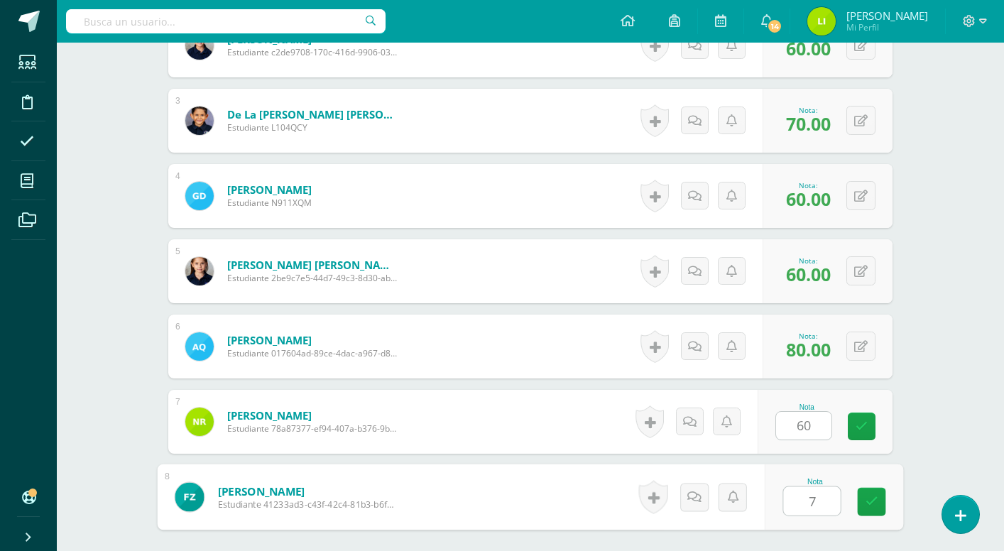
type input "70"
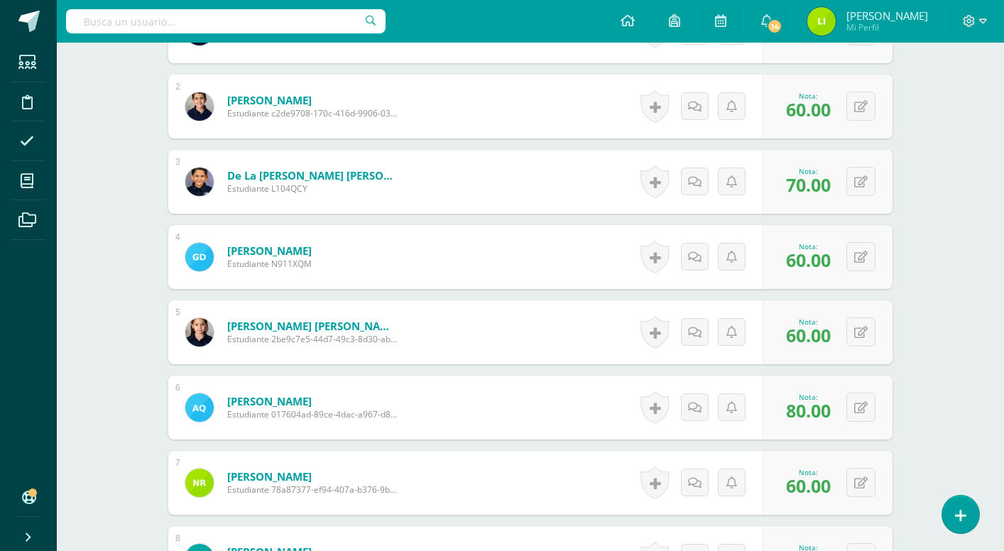
scroll to position [492, 0]
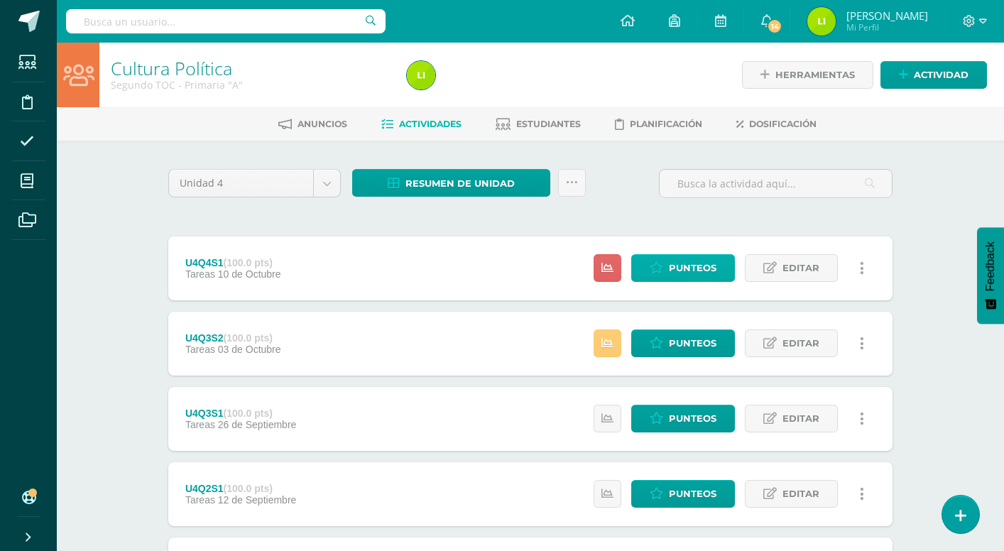
click at [672, 276] on span "Punteos" at bounding box center [693, 268] width 48 height 26
click at [692, 263] on span "Punteos" at bounding box center [693, 268] width 48 height 26
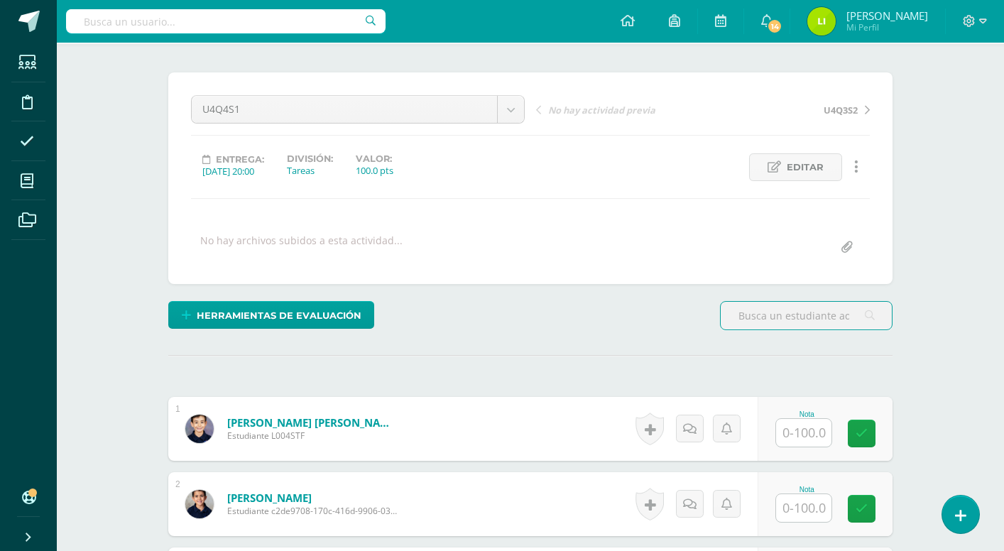
scroll to position [106, 0]
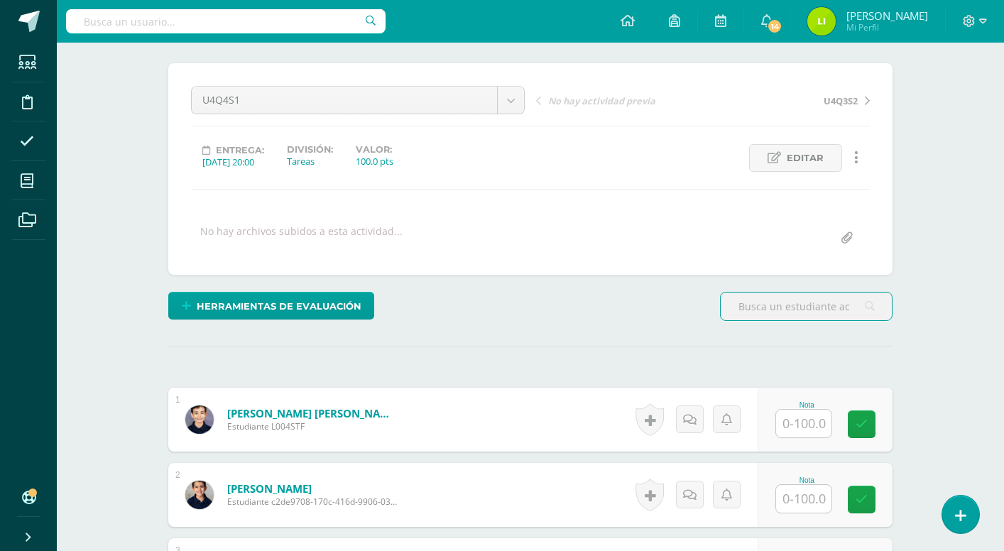
click at [797, 435] on input "text" at bounding box center [803, 424] width 55 height 28
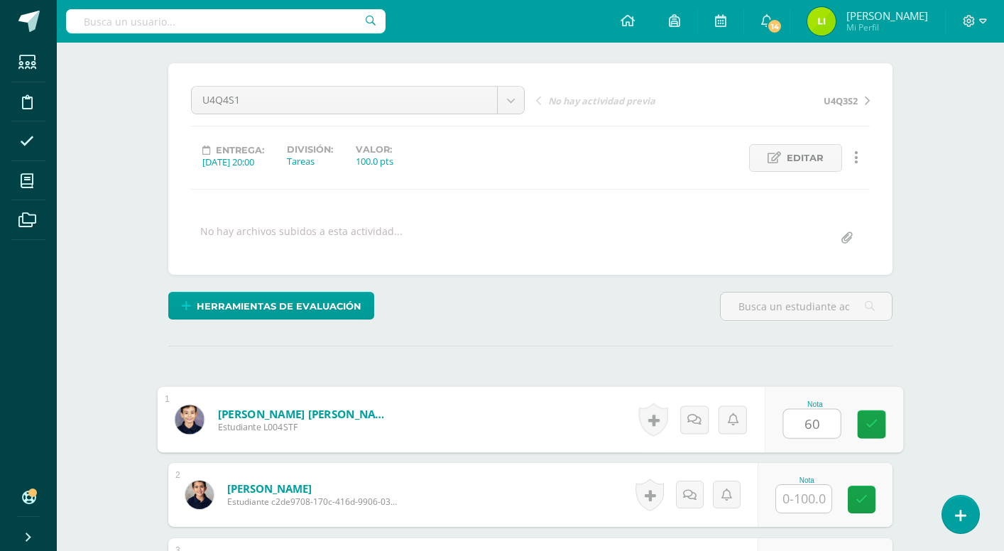
type input "60"
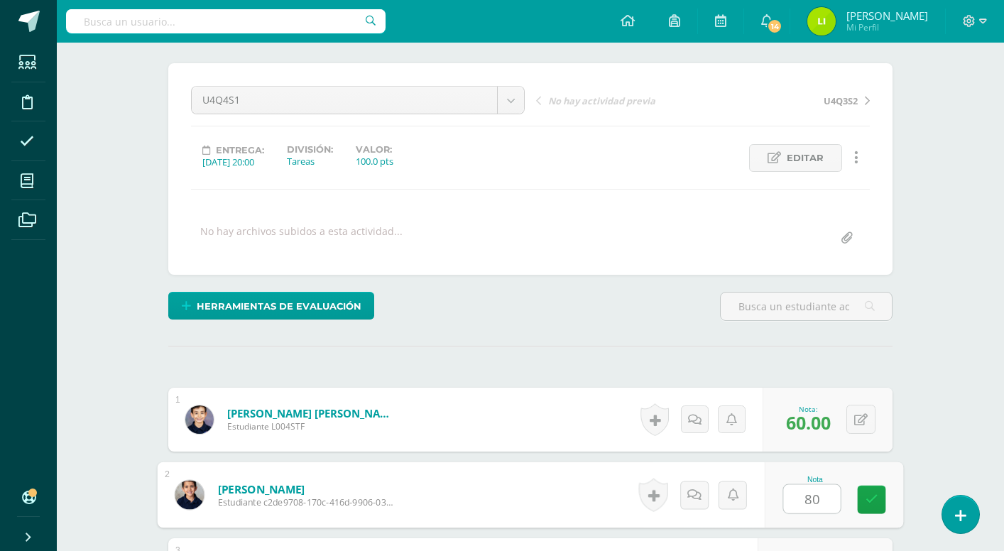
type input "80"
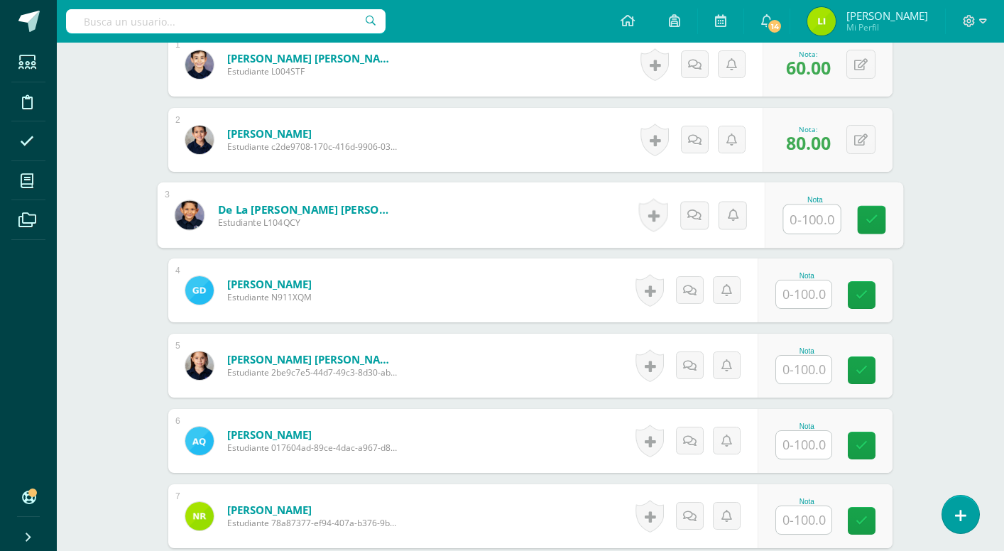
scroll to position [461, 1]
type input "1"
type input "80"
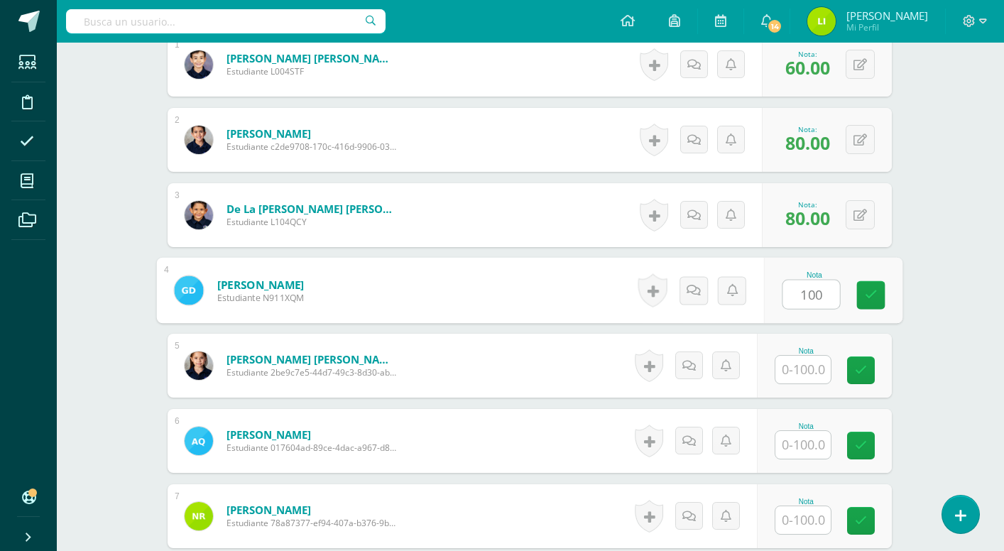
type input "100"
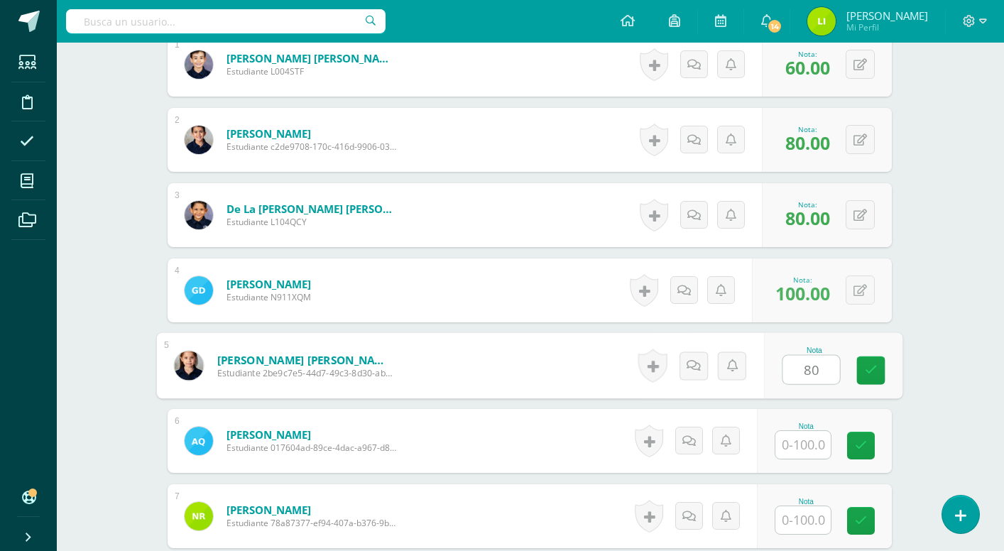
type input "80"
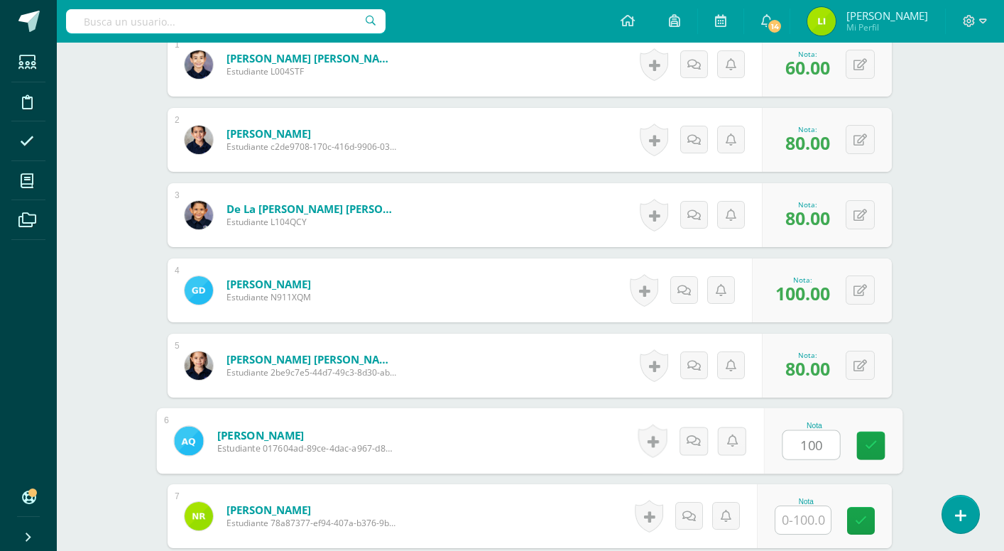
type input "100"
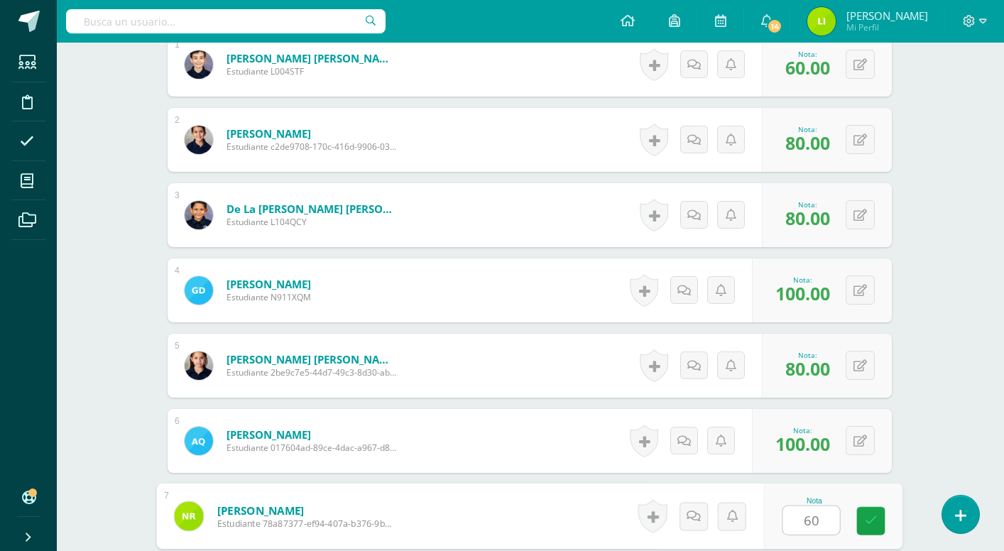
type input "60"
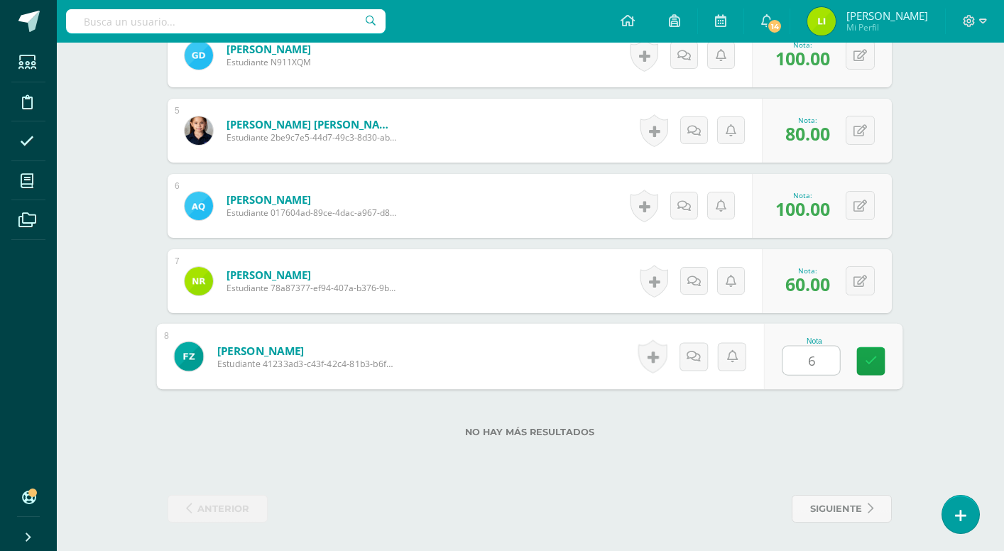
type input "60"
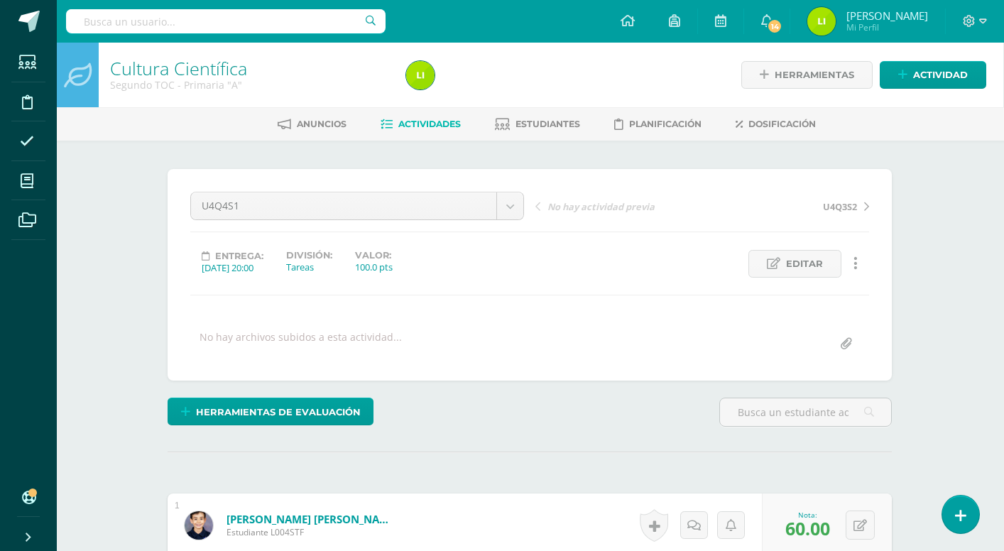
scroll to position [0, 1]
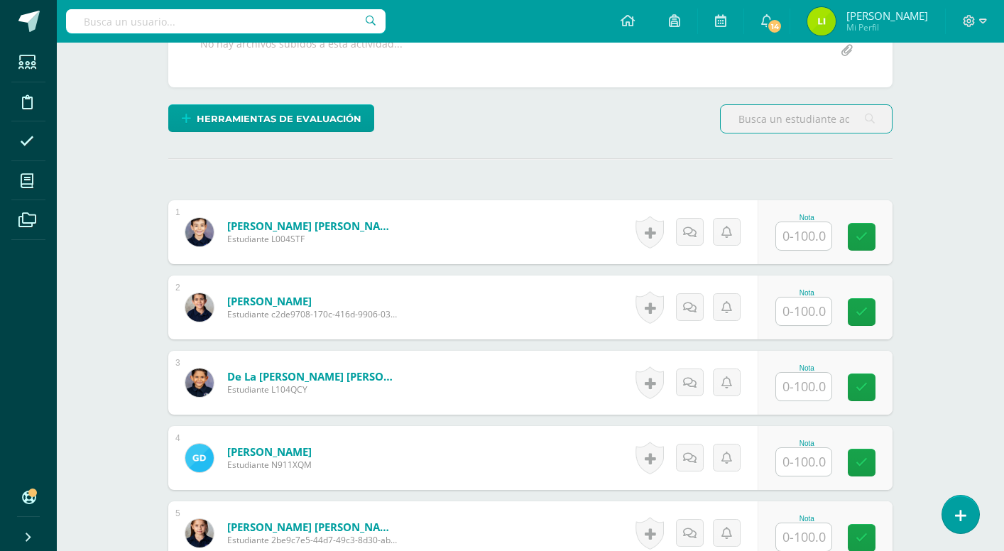
scroll to position [318, 0]
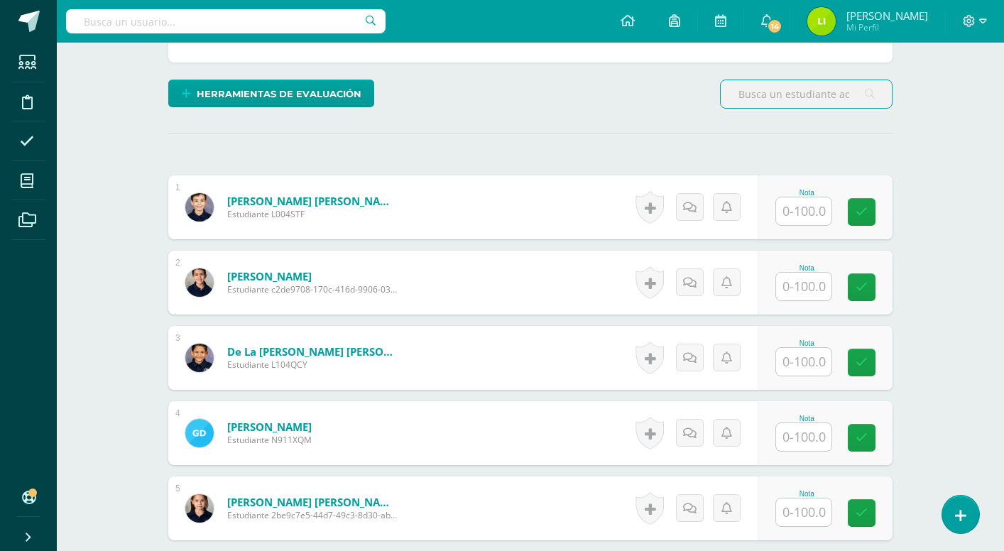
click at [827, 214] on input "text" at bounding box center [803, 211] width 55 height 28
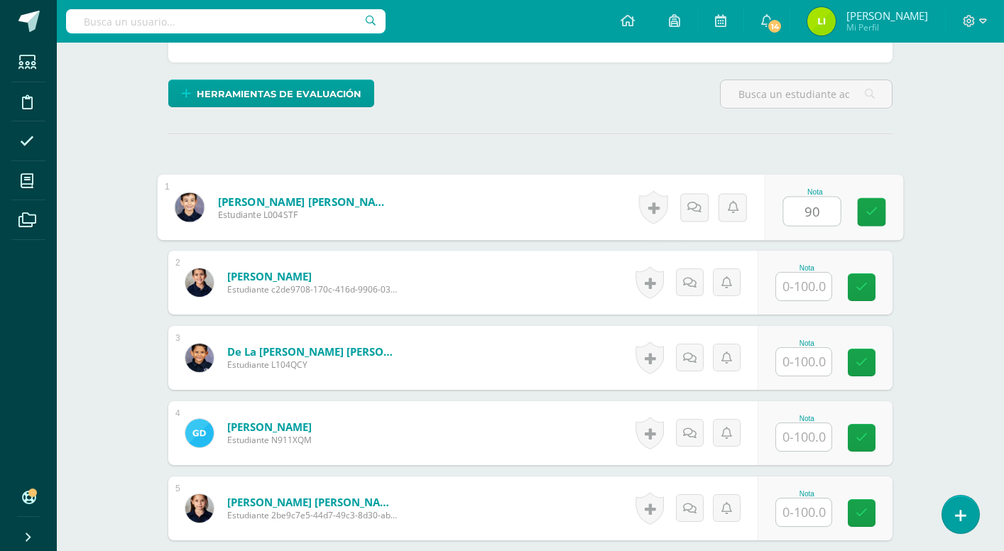
type input "90"
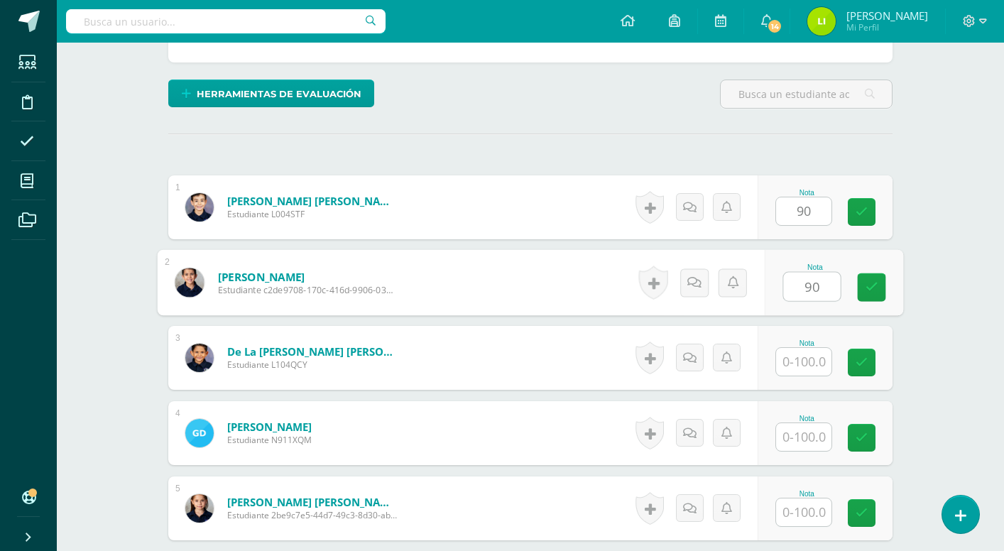
type input "90"
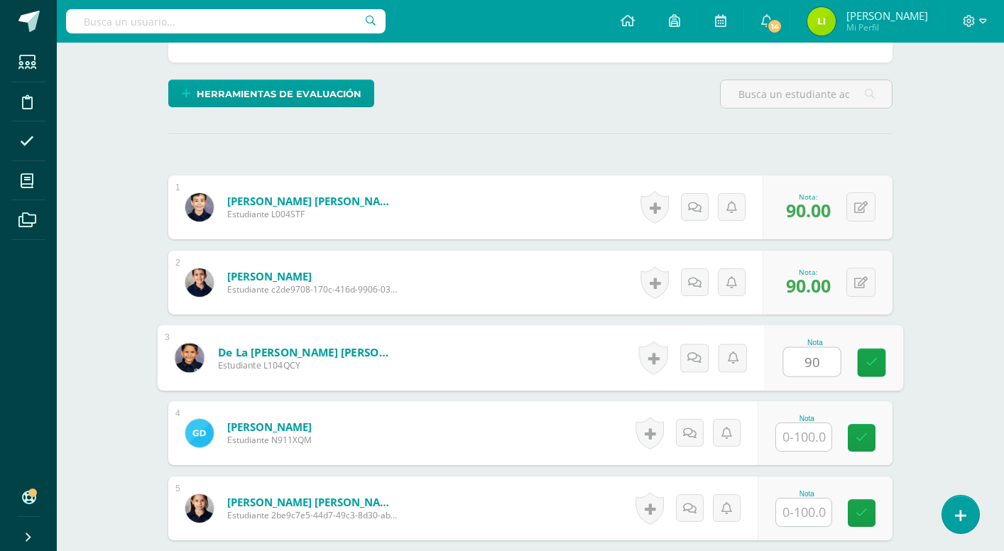
type input "90"
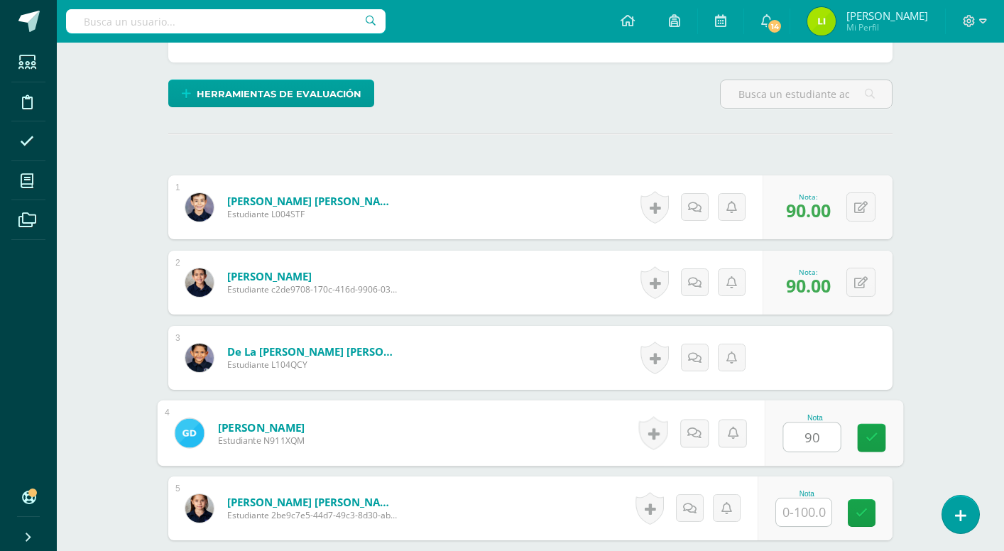
type input "90"
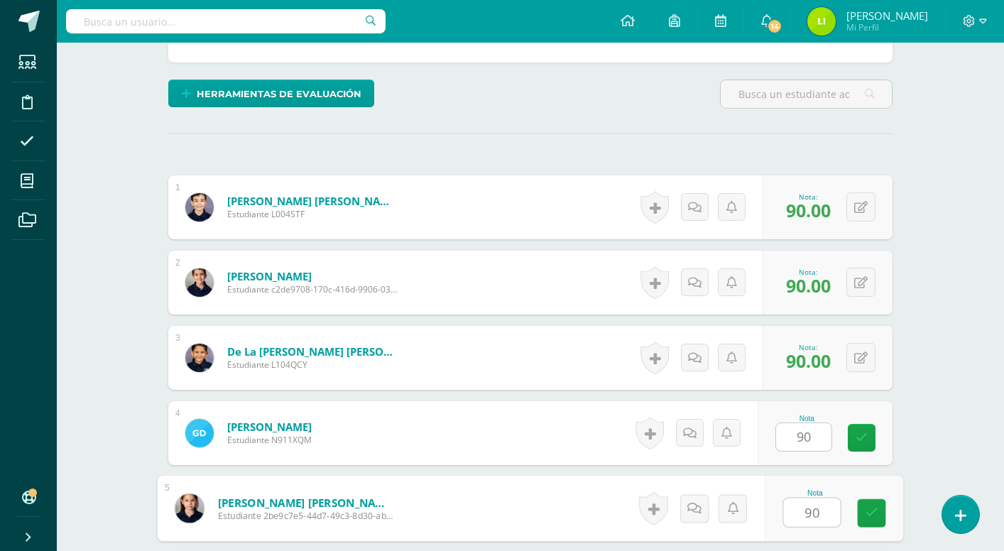
type input "90"
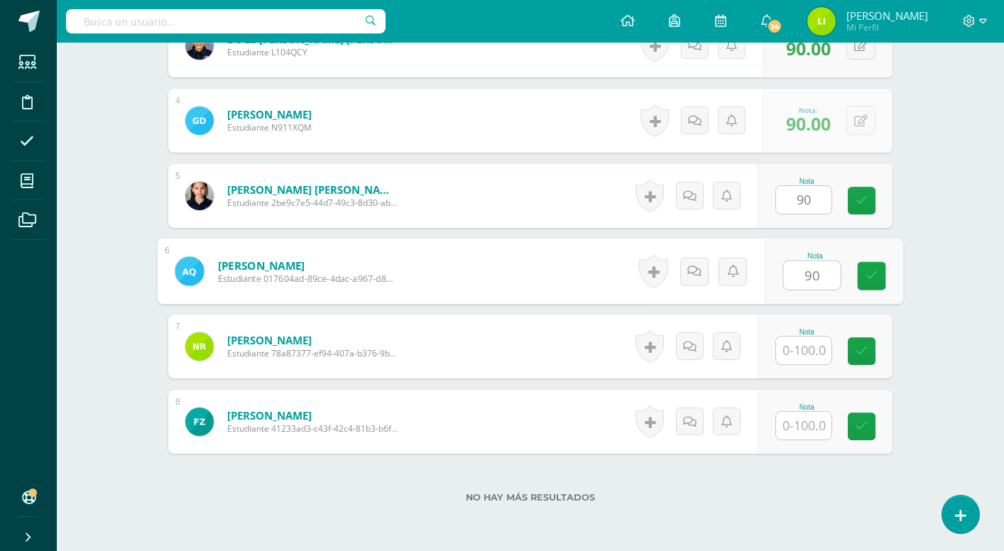
type input "90"
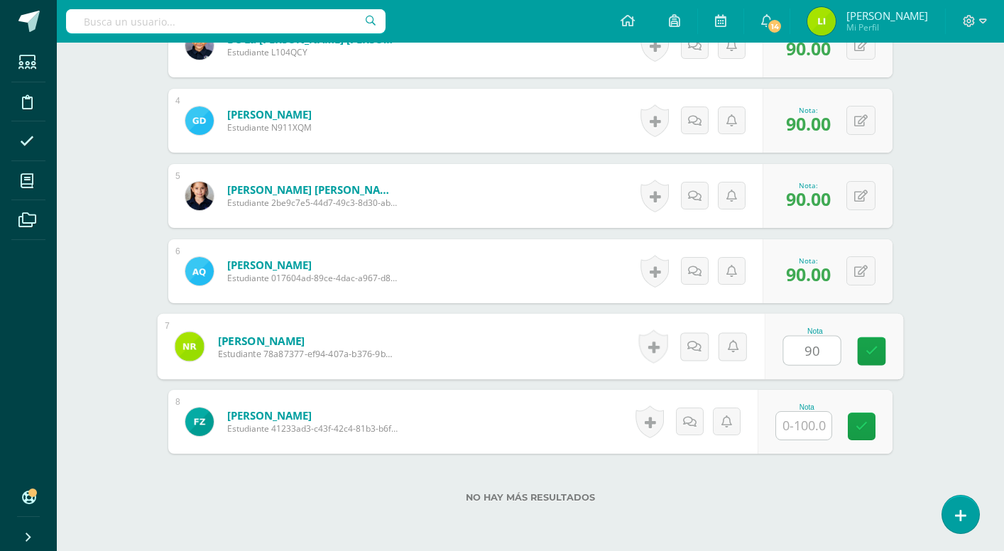
type input "90"
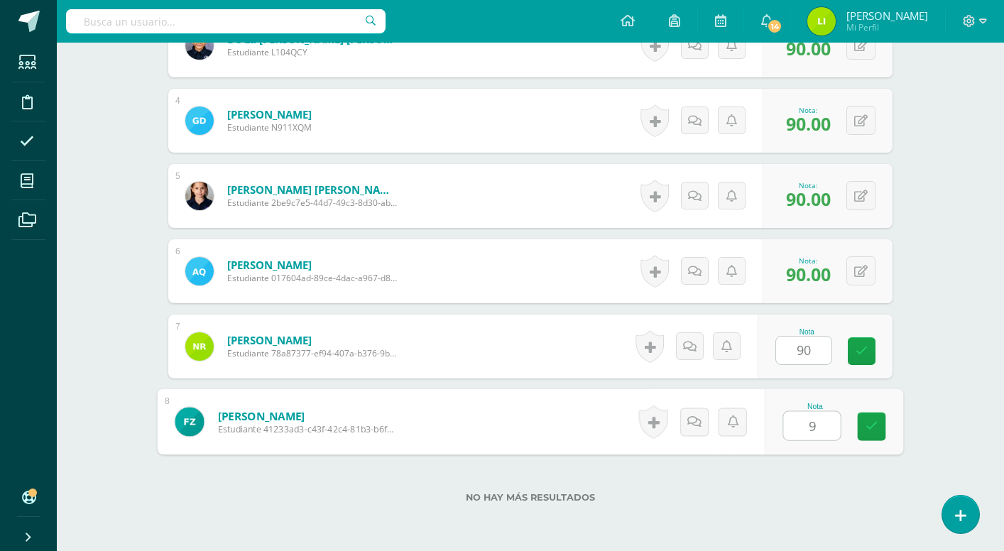
type input "90"
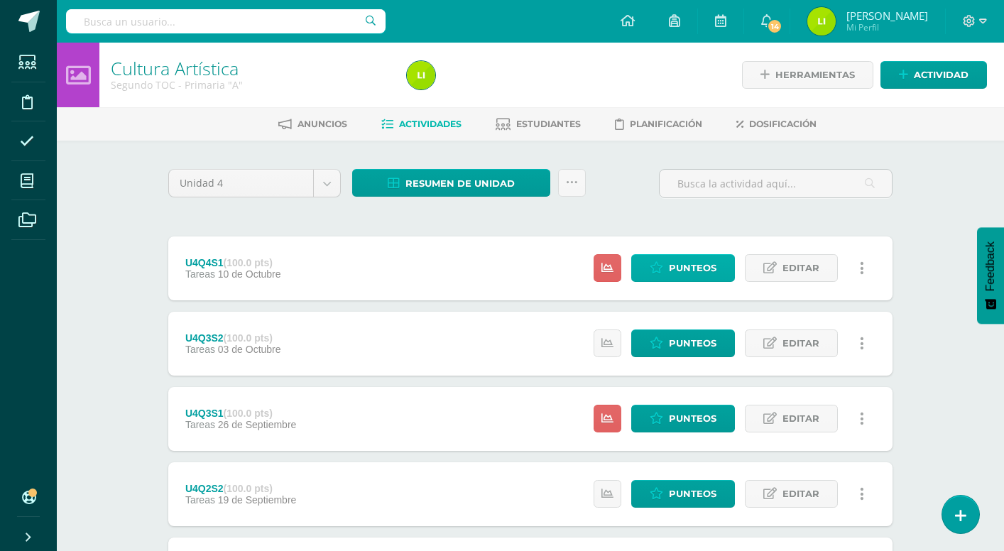
click at [673, 279] on span "Punteos" at bounding box center [693, 268] width 48 height 26
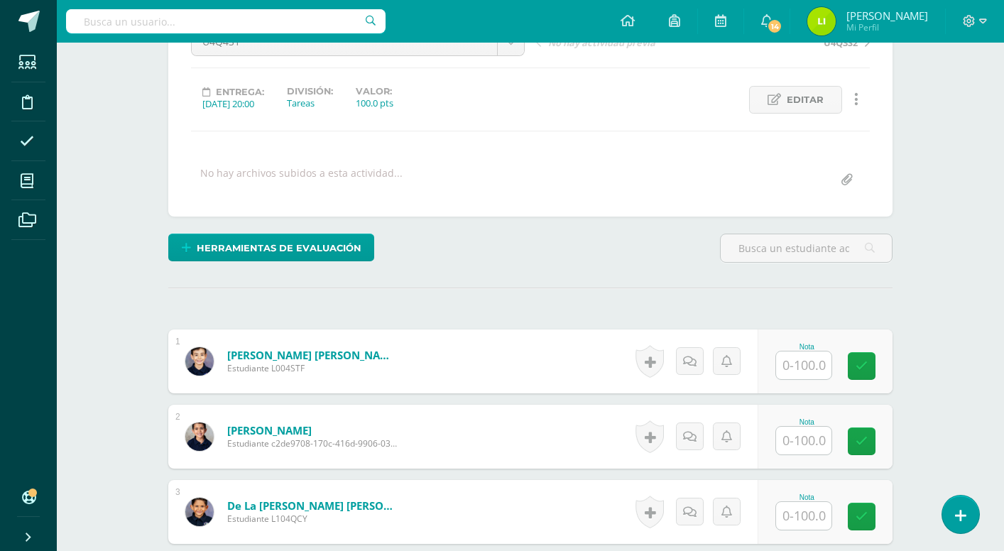
scroll to position [165, 0]
click at [797, 366] on input "text" at bounding box center [803, 365] width 55 height 28
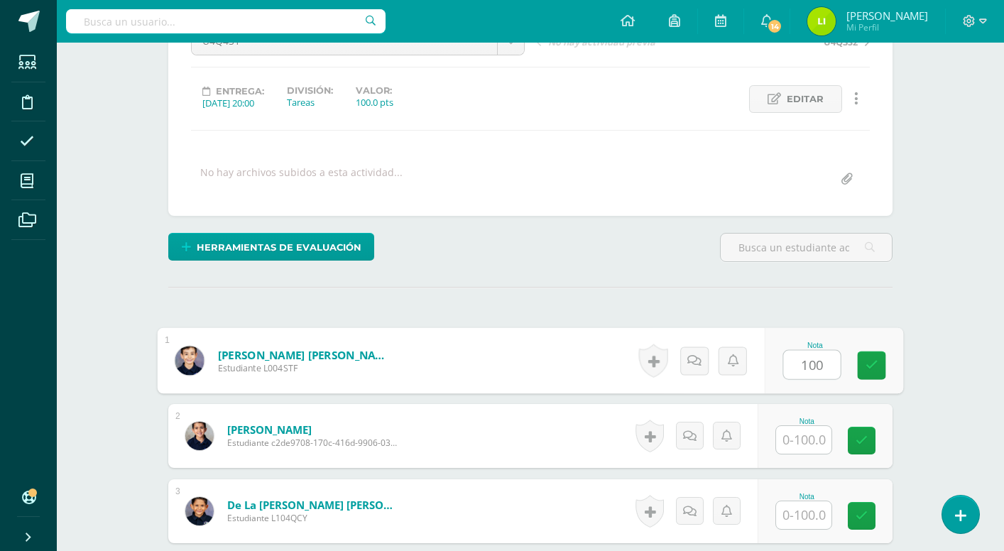
type input "100"
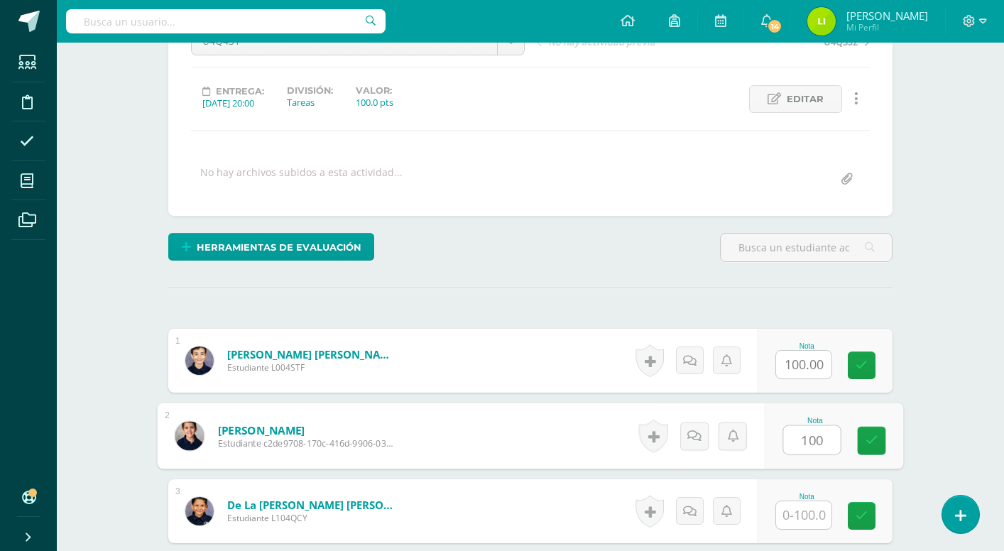
type input "100"
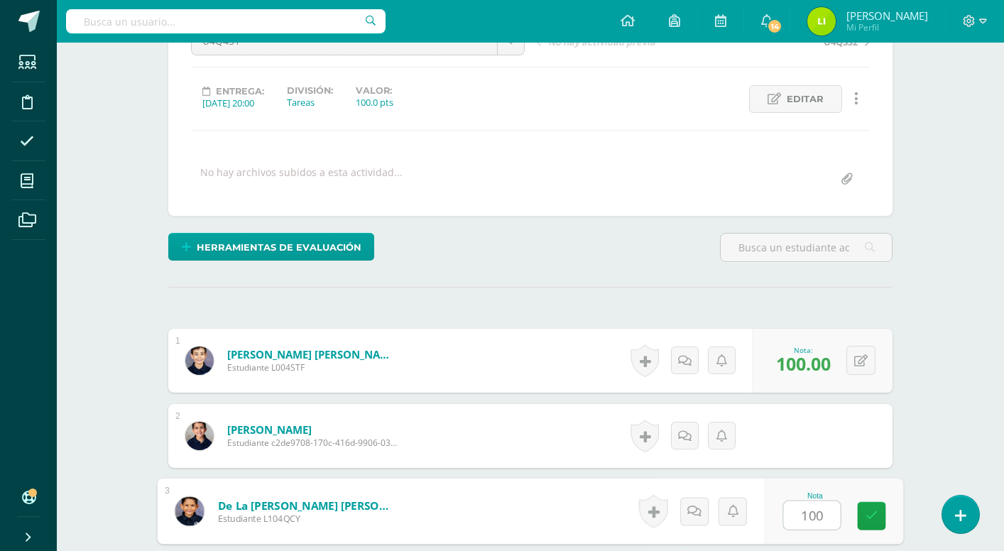
type input "100"
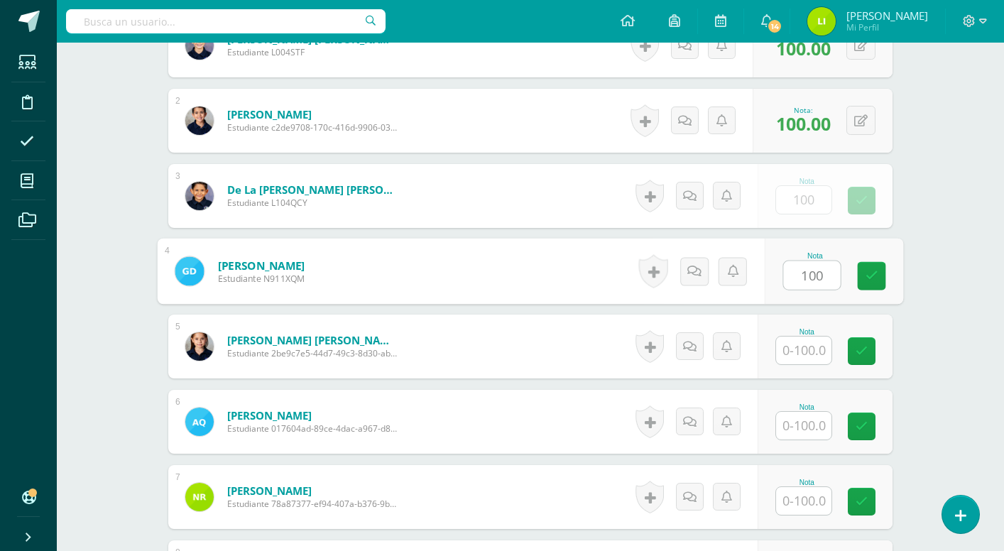
type input "100"
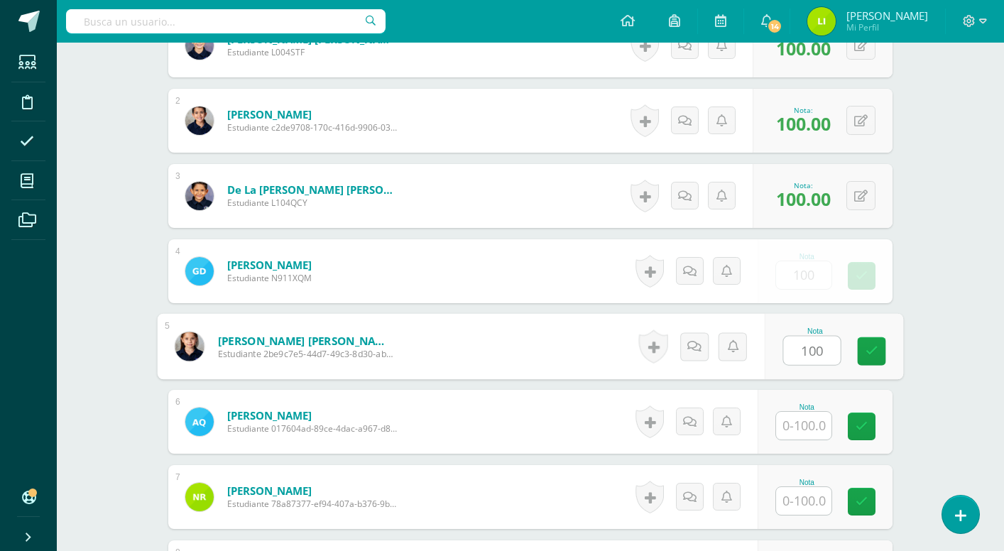
type input "100"
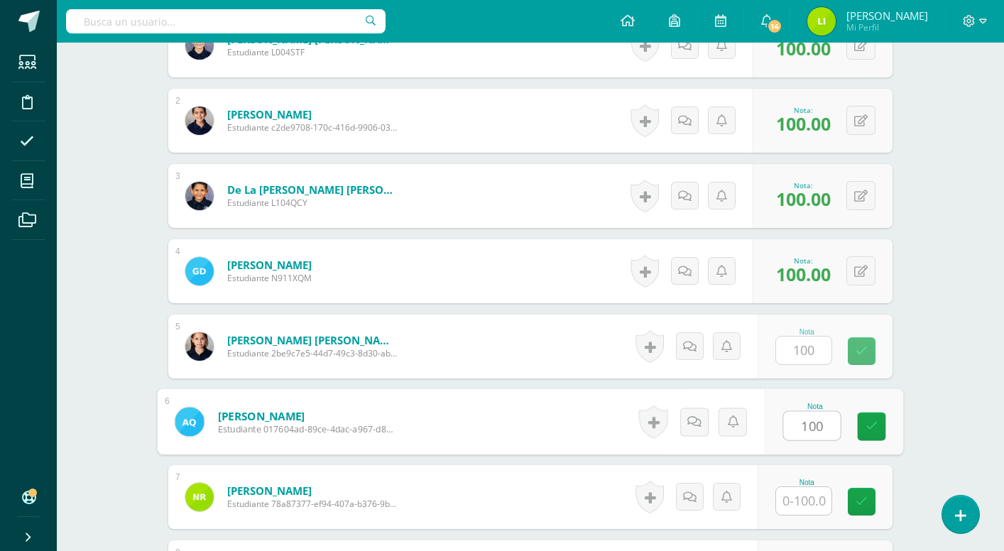
type input "100"
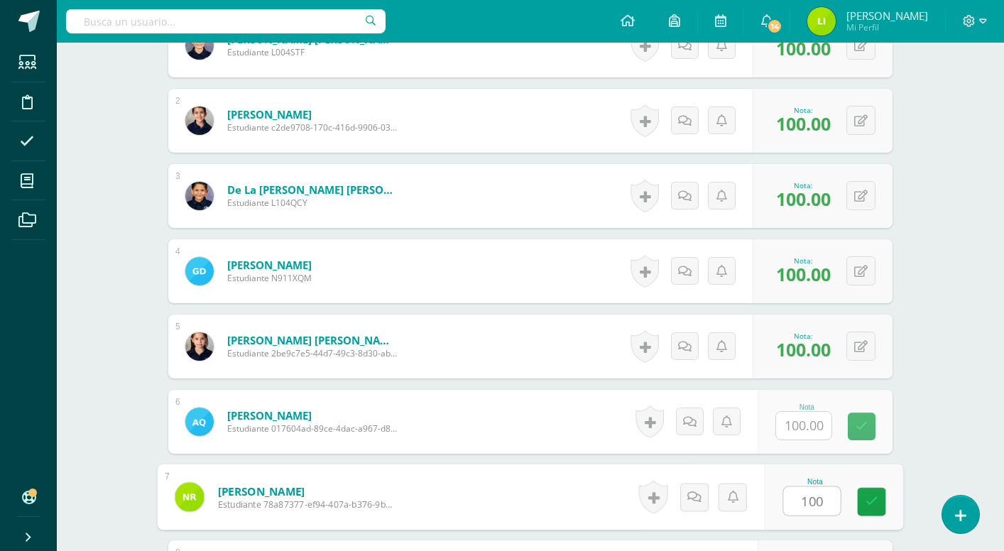
type input "100"
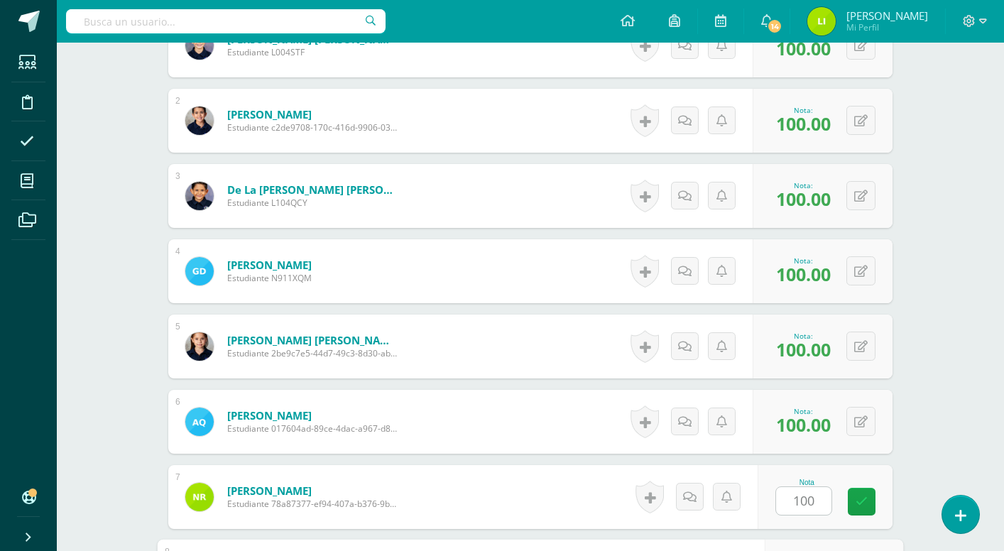
scroll to position [696, 0]
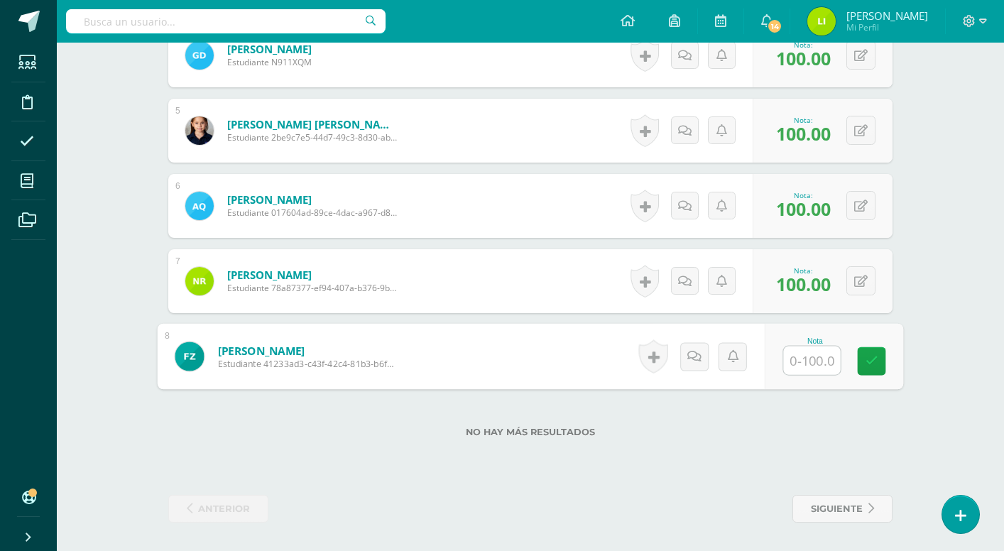
type input "0"
type input "100"
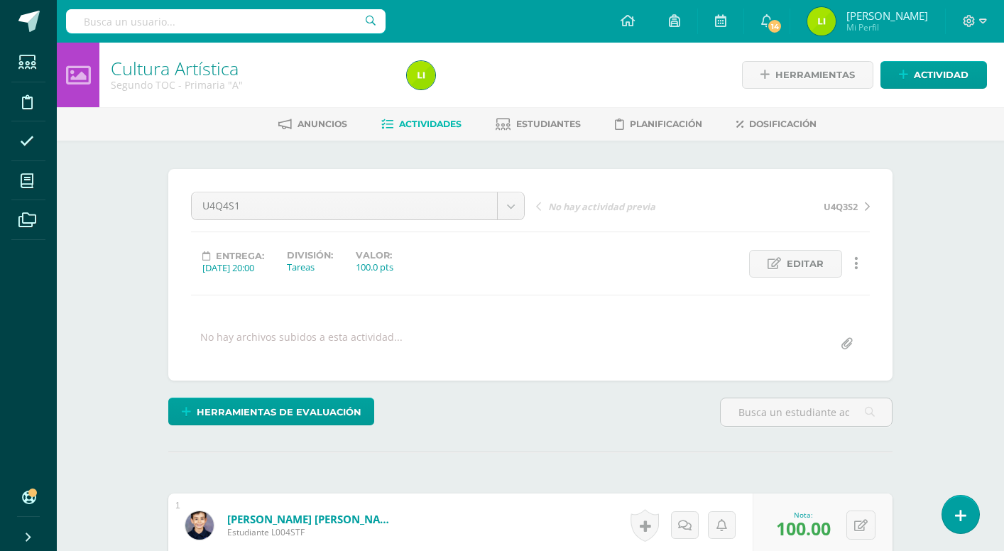
scroll to position [0, 0]
click at [23, 18] on span at bounding box center [28, 21] width 21 height 21
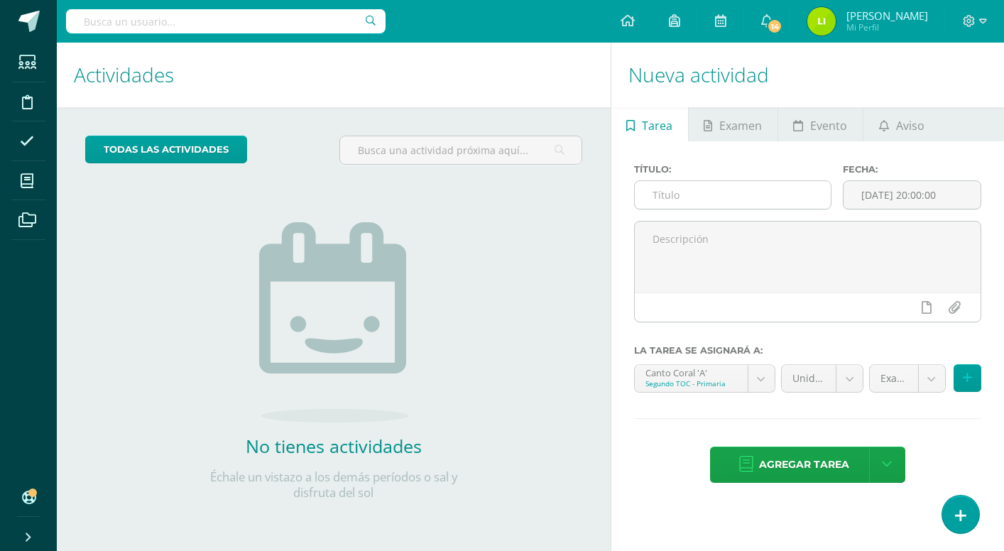
click at [684, 195] on input "text" at bounding box center [733, 195] width 197 height 28
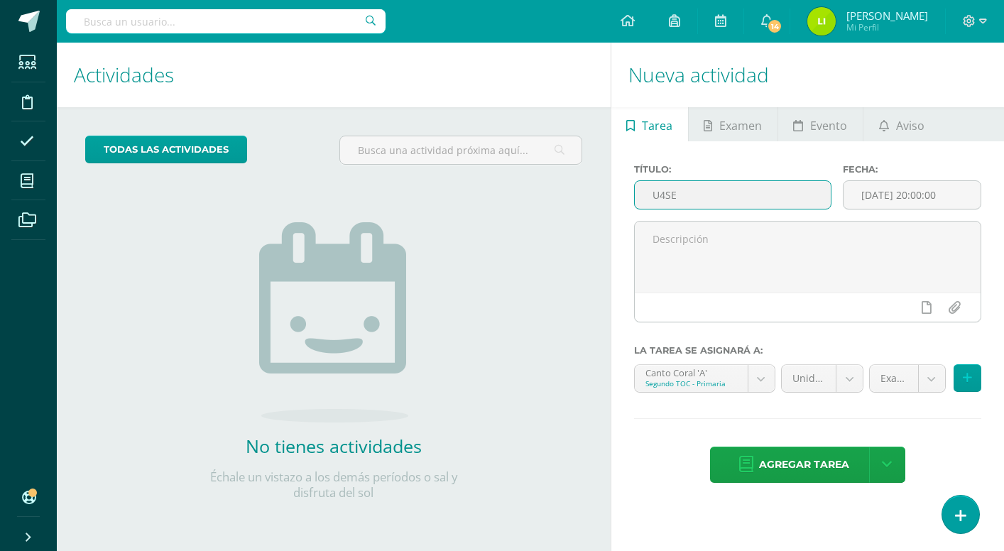
type input "U4SE"
click at [912, 210] on div "Fecha: 2025-10-15 20:00:00" at bounding box center [912, 192] width 150 height 57
click at [902, 197] on input "2025-10-15 20:00:00" at bounding box center [912, 195] width 137 height 28
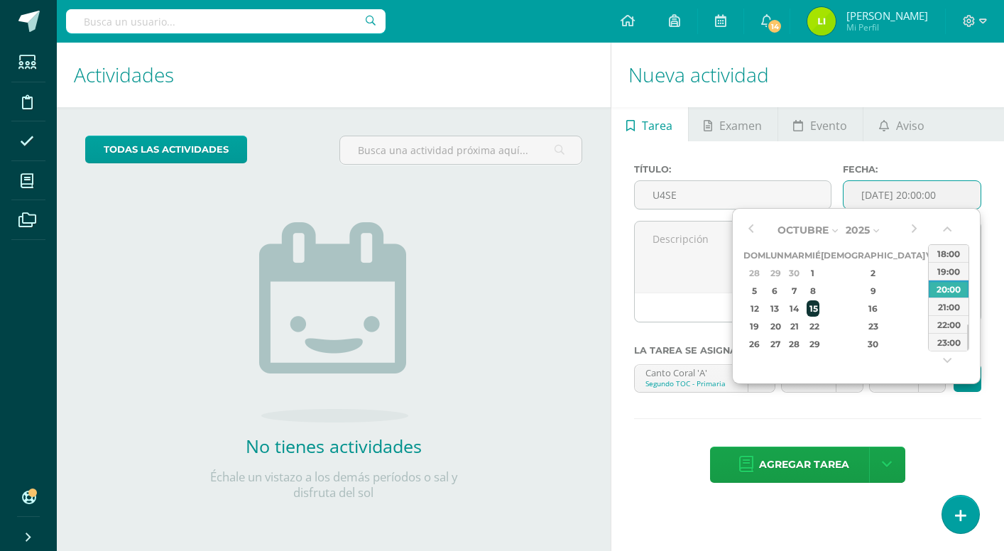
click at [819, 307] on div "15" at bounding box center [813, 308] width 13 height 16
type input "2025-10-15 20:00"
click at [820, 416] on div "Título: U4SE Fecha: 2025-10-15 20:00 La tarea se asignará a: Canto Coral 'A' Se…" at bounding box center [807, 324] width 393 height 367
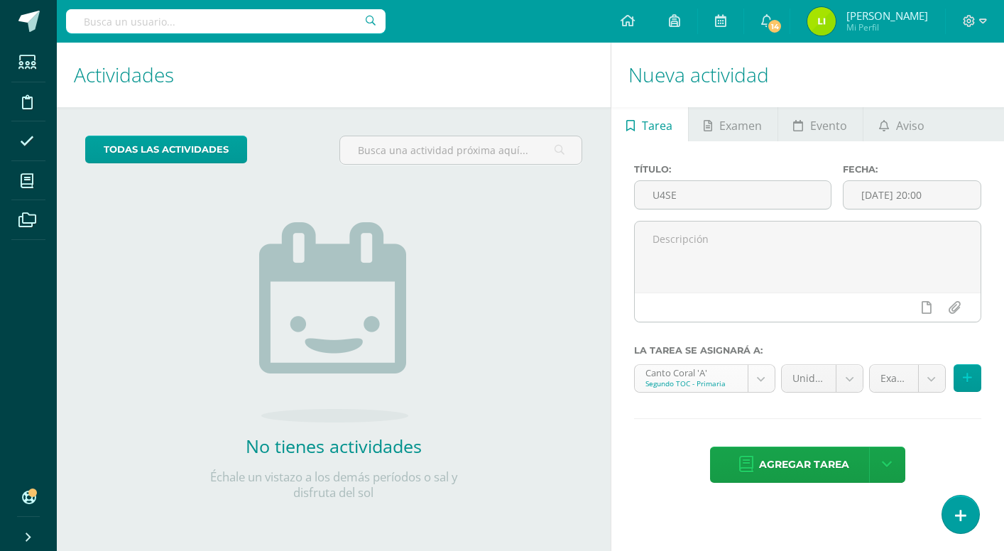
click at [766, 380] on body "Estudiantes Disciplina Asistencia Mis cursos Archivos Soporte Ayuda Reportar un…" at bounding box center [502, 275] width 1004 height 551
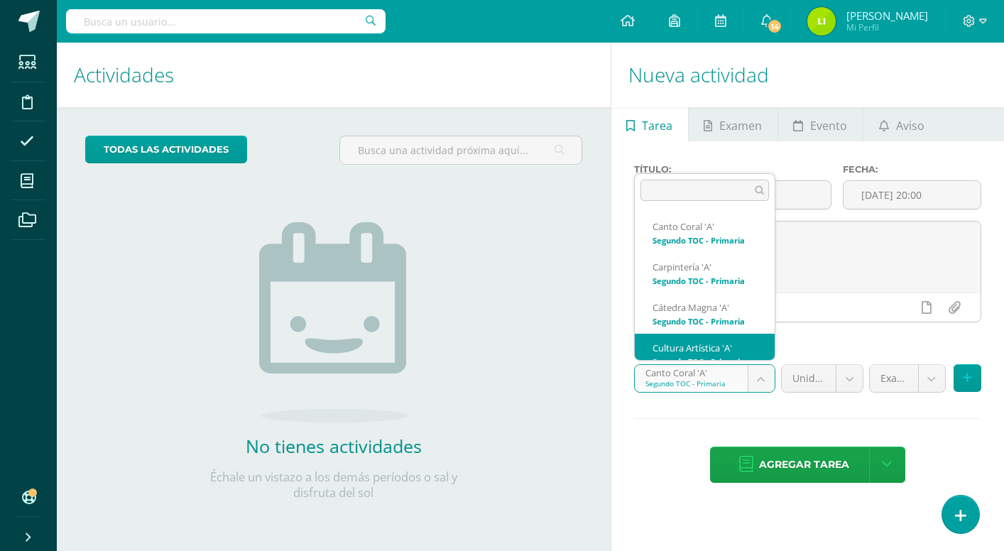
scroll to position [11, 0]
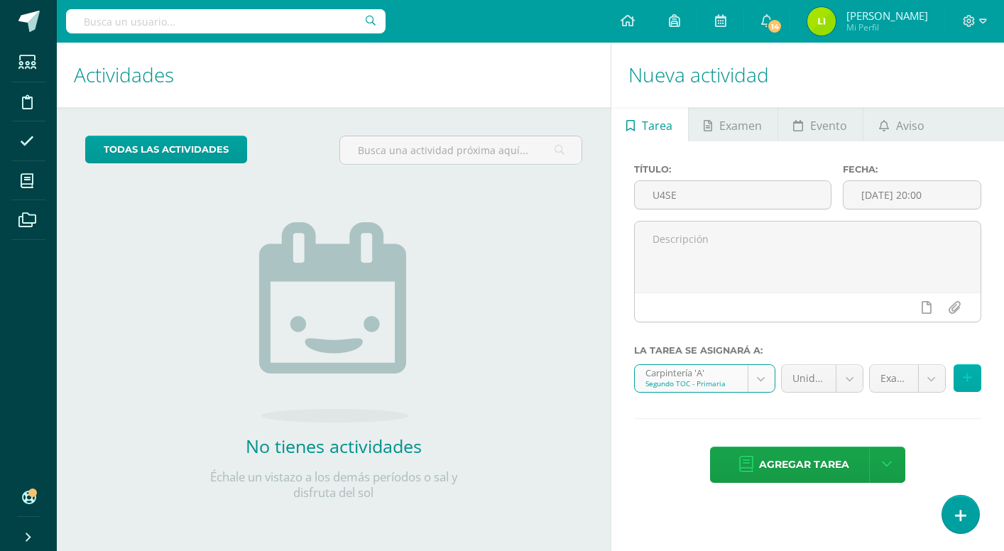
click at [970, 383] on icon at bounding box center [967, 378] width 9 height 12
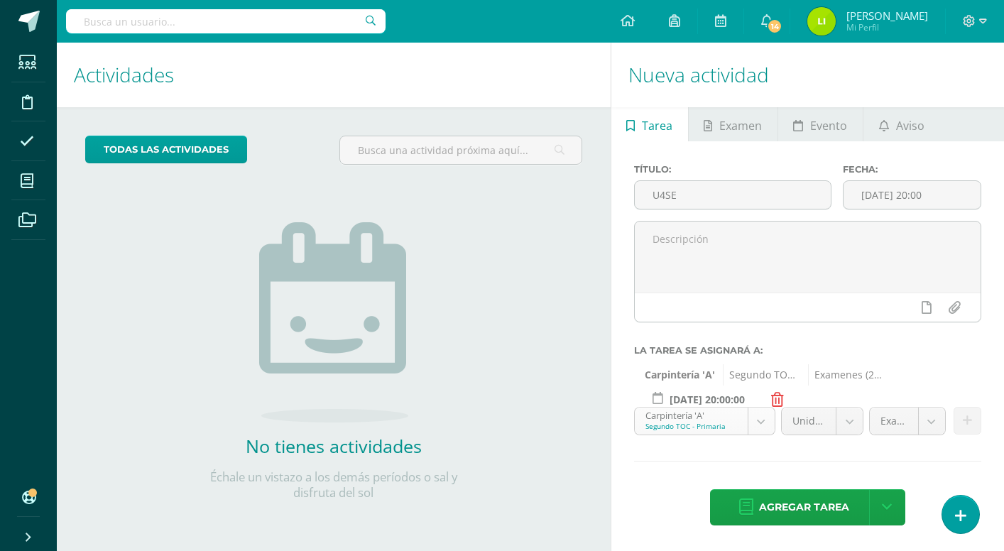
click at [766, 424] on body "Estudiantes Disciplina Asistencia Mis cursos Archivos Soporte Ayuda Reportar un…" at bounding box center [502, 275] width 1004 height 551
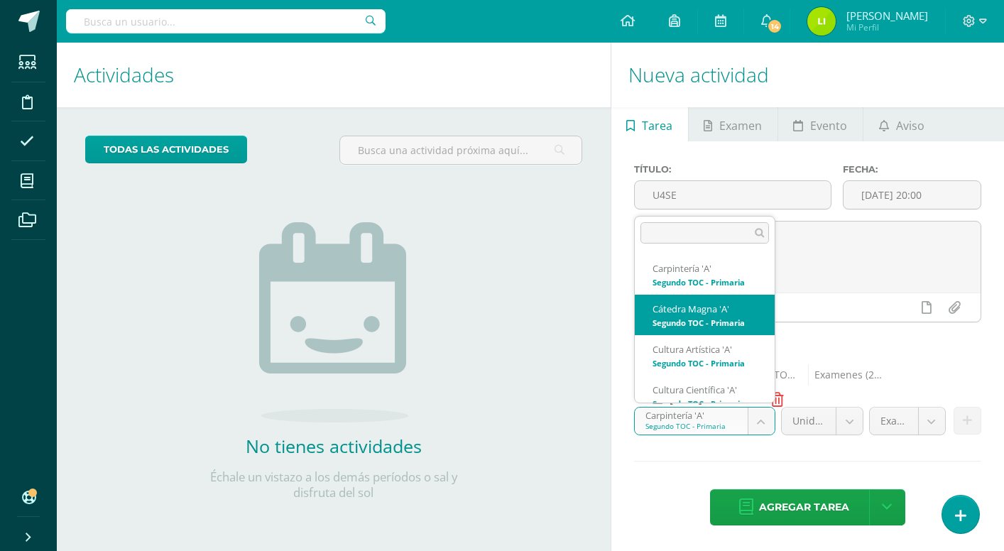
scroll to position [44, 0]
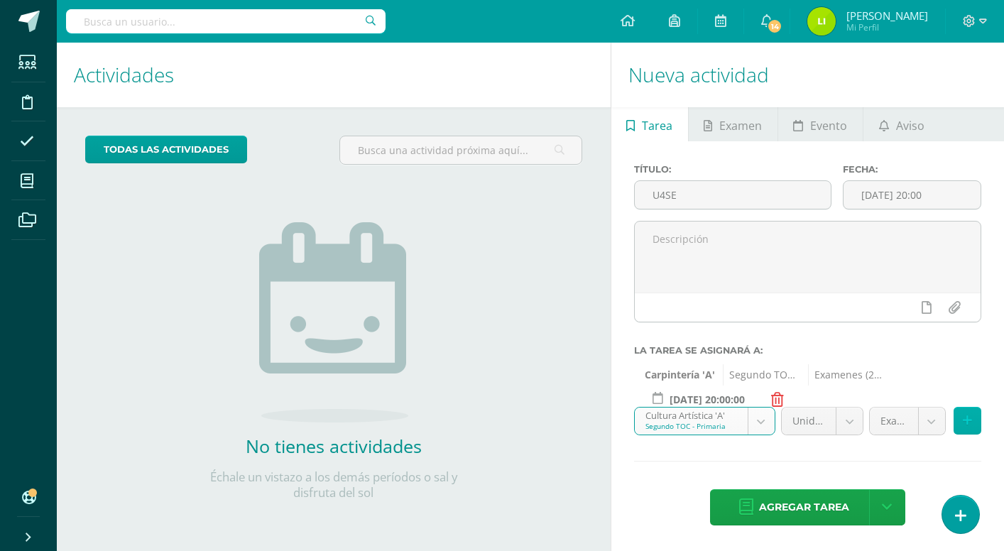
click at [968, 430] on button at bounding box center [968, 421] width 28 height 28
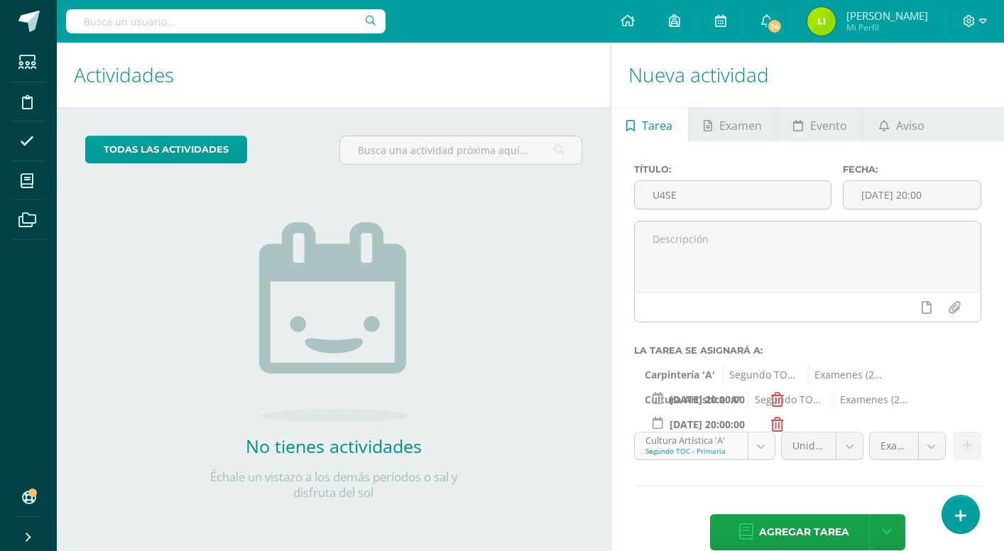
click at [758, 435] on body "Estudiantes Disciplina Asistencia Mis cursos Archivos Soporte Ayuda Reportar un…" at bounding box center [502, 275] width 1004 height 551
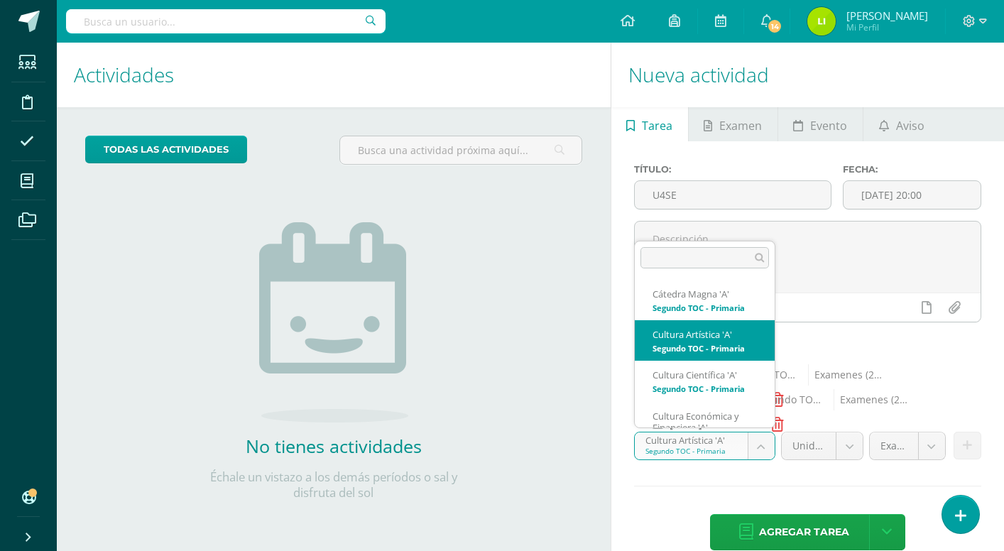
scroll to position [82, 0]
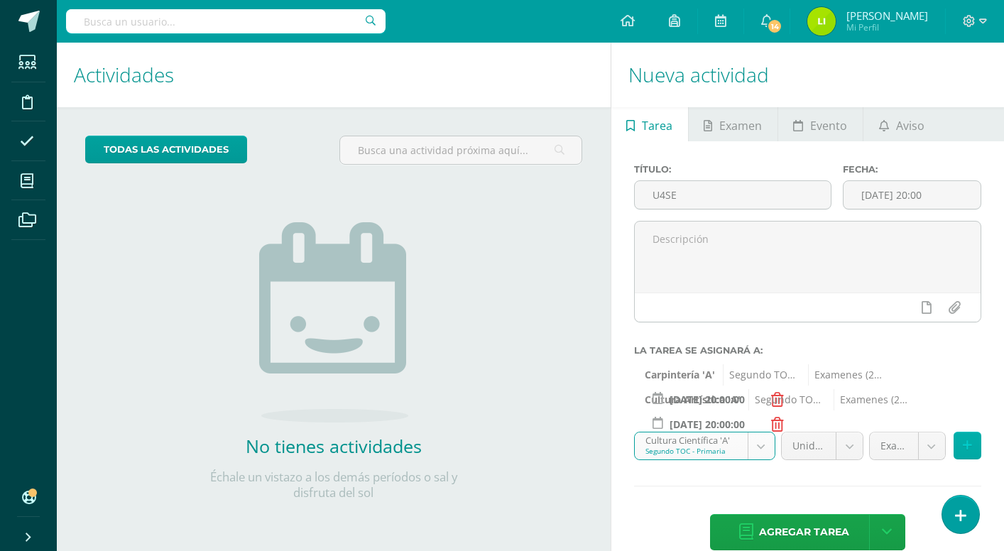
click at [966, 450] on icon at bounding box center [967, 446] width 9 height 12
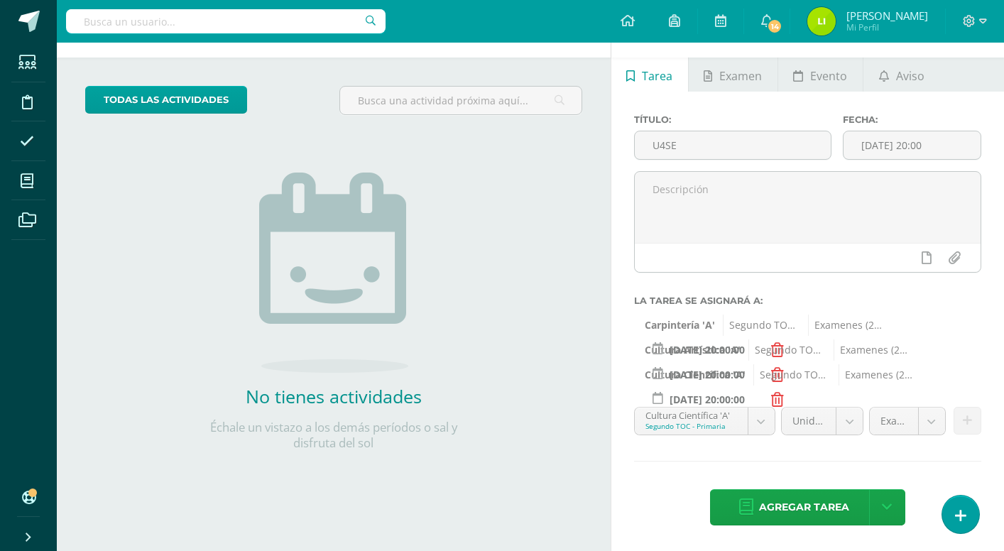
scroll to position [50, 0]
click at [759, 425] on body "Estudiantes Disciplina Asistencia Mis cursos Archivos Soporte Ayuda Reportar un…" at bounding box center [502, 225] width 1004 height 551
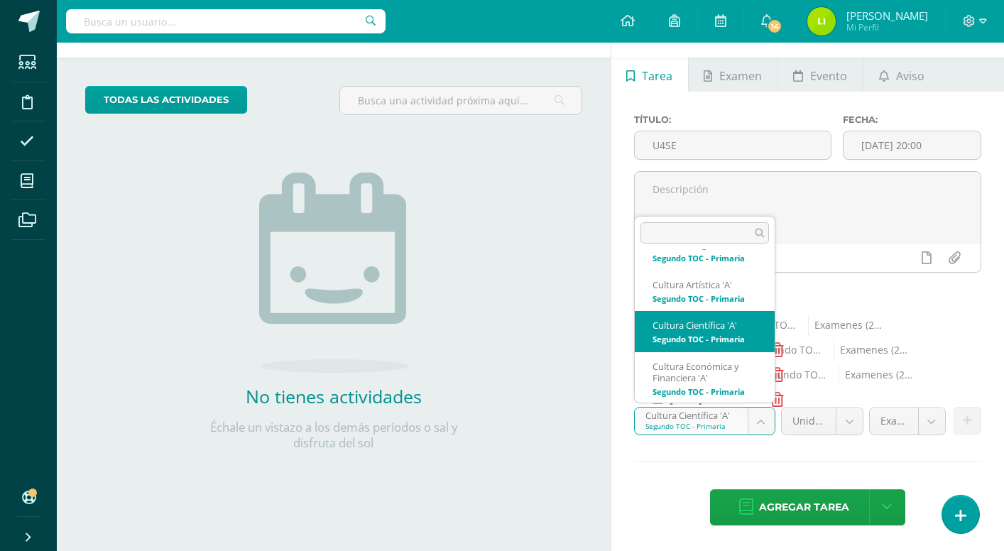
scroll to position [111, 0]
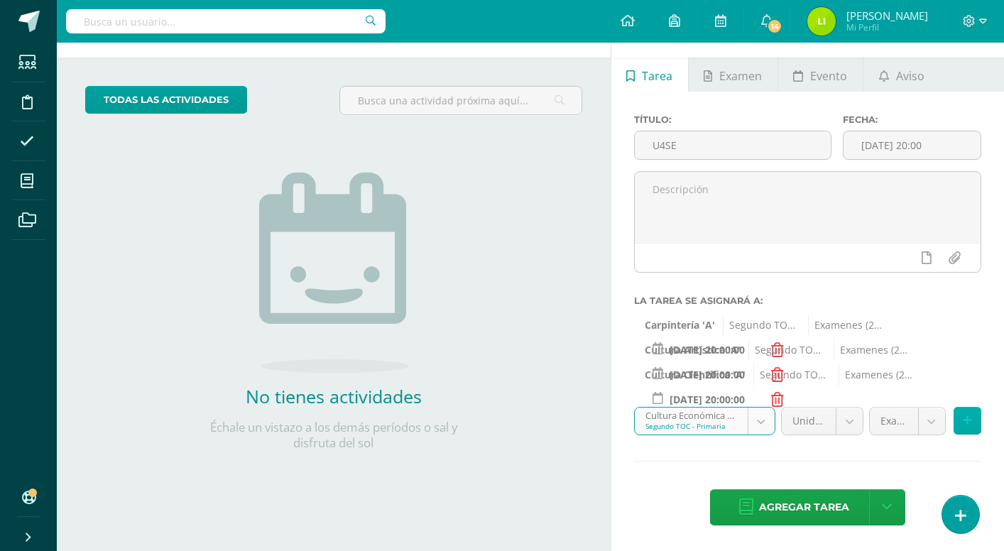
click at [971, 429] on button at bounding box center [968, 421] width 28 height 28
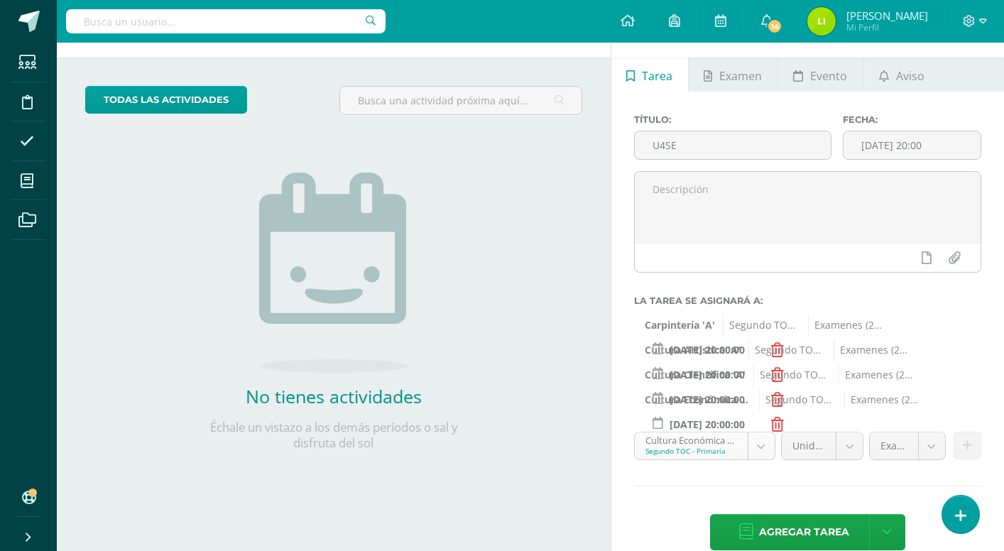
click at [762, 447] on body "Estudiantes Disciplina Asistencia Mis cursos Archivos Soporte Ayuda Reportar un…" at bounding box center [502, 225] width 1004 height 551
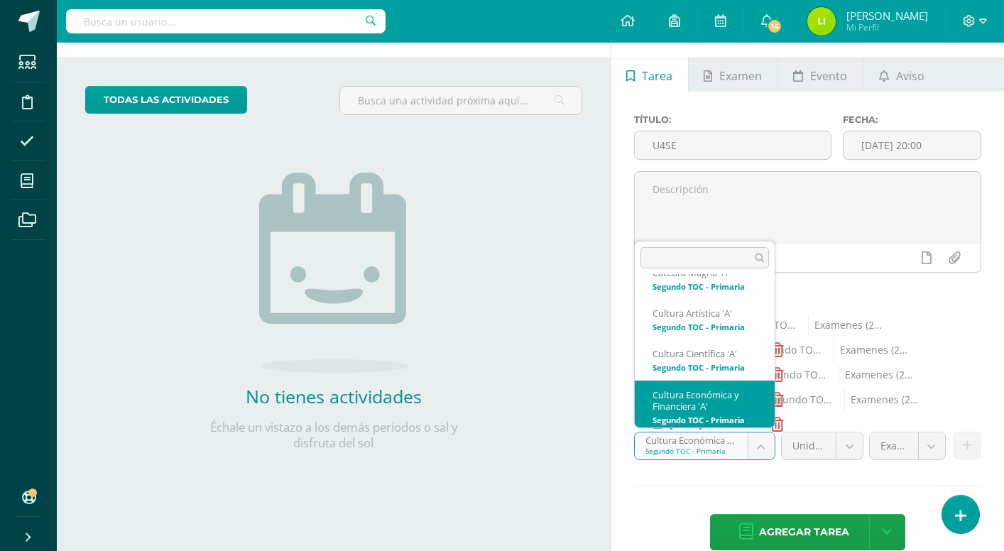
scroll to position [153, 0]
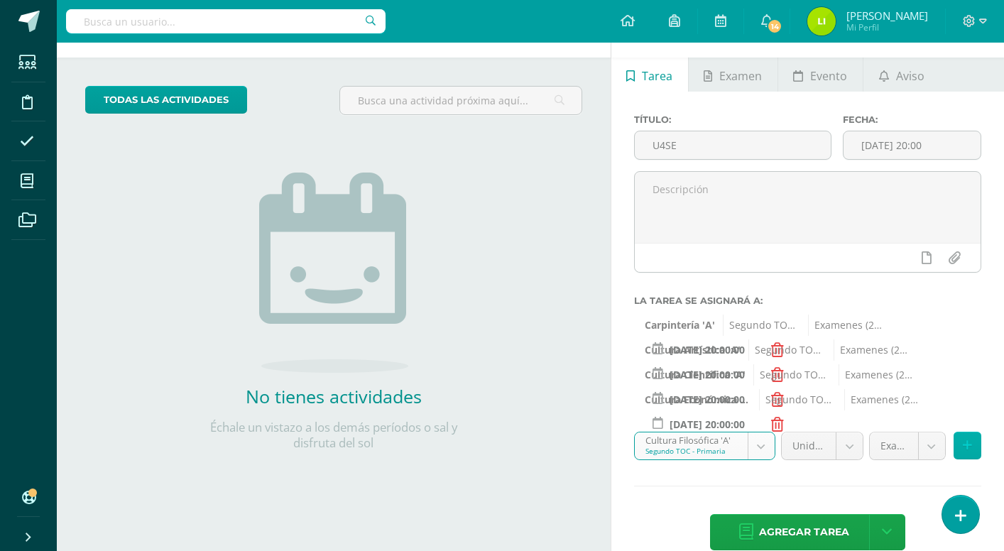
click at [966, 450] on icon at bounding box center [967, 446] width 9 height 12
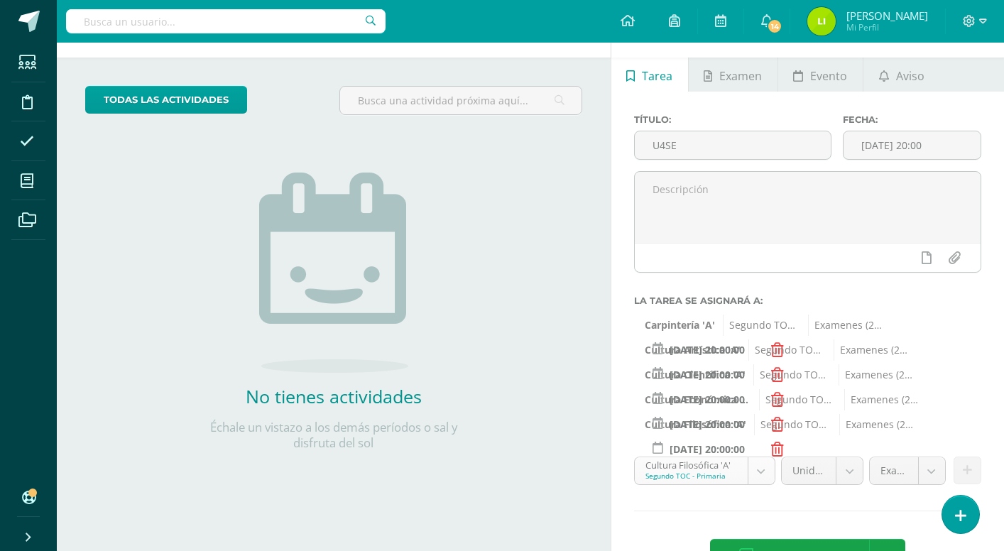
click at [765, 475] on body "Estudiantes Disciplina Asistencia Mis cursos Archivos Soporte Ayuda Reportar un…" at bounding box center [502, 225] width 1004 height 551
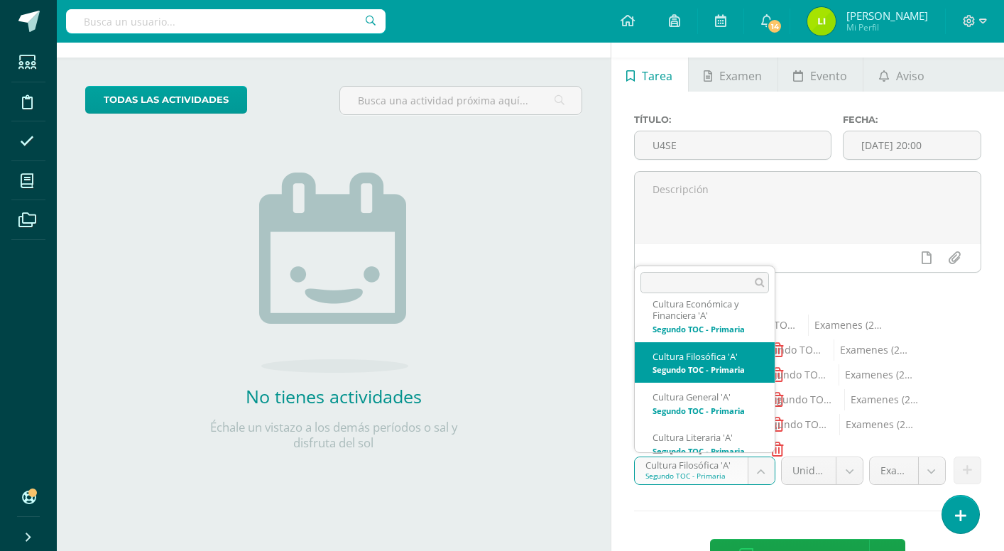
scroll to position [222, 0]
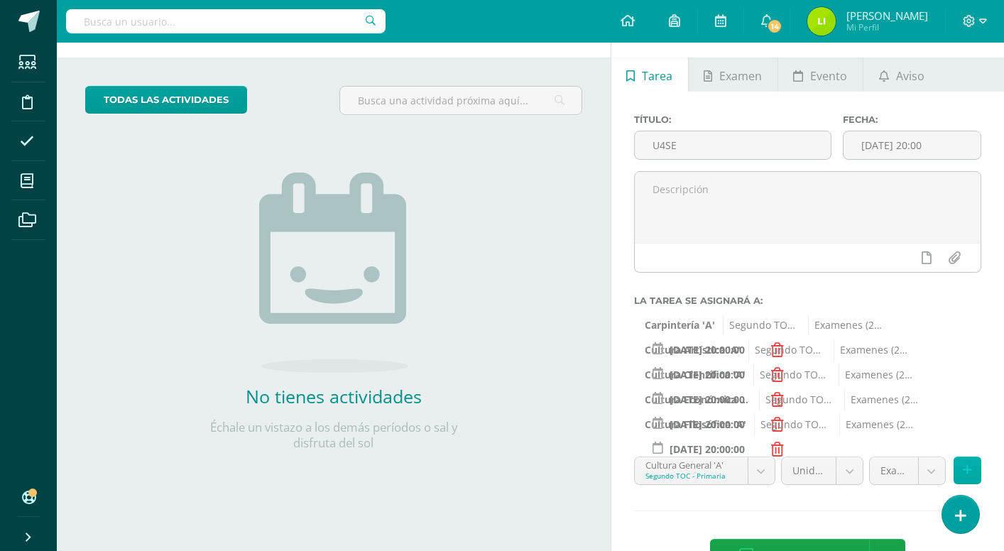
click at [969, 474] on icon at bounding box center [967, 470] width 9 height 12
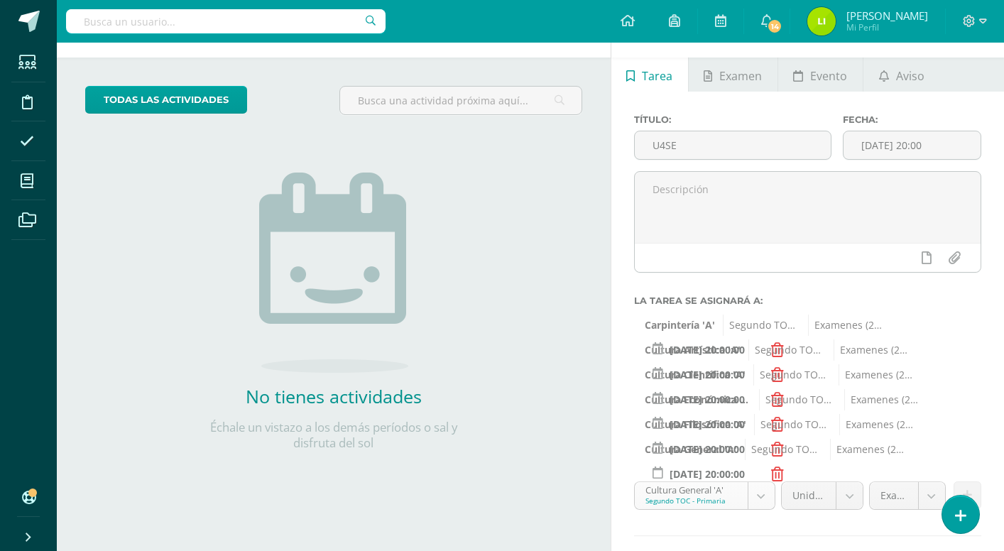
click at [761, 499] on body "Estudiantes Disciplina Asistencia Mis cursos Archivos Soporte Ayuda Reportar un…" at bounding box center [502, 225] width 1004 height 551
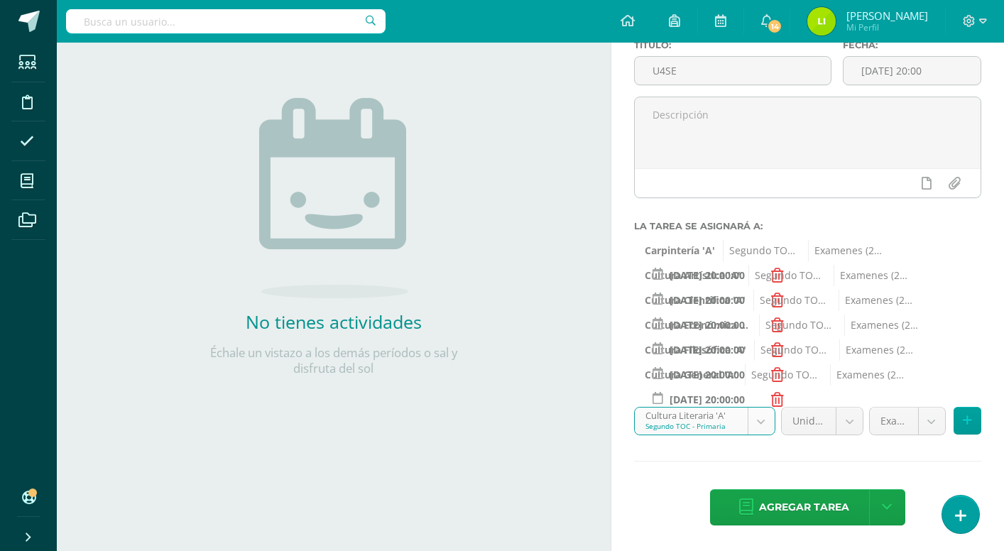
scroll to position [124, 0]
click at [967, 426] on icon at bounding box center [967, 421] width 9 height 12
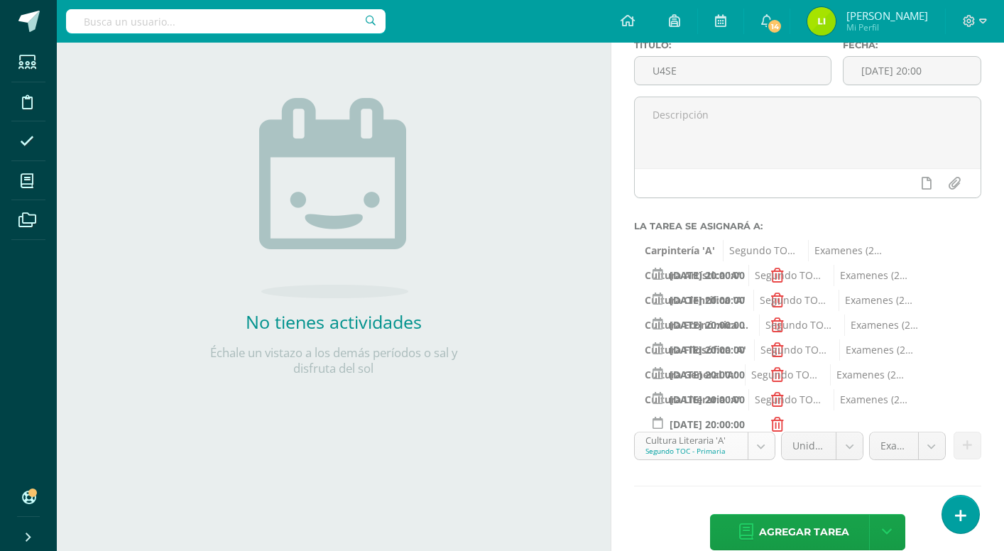
click at [763, 427] on body "Estudiantes Disciplina Asistencia Mis cursos Archivos Soporte Ayuda Reportar un…" at bounding box center [502, 151] width 1004 height 551
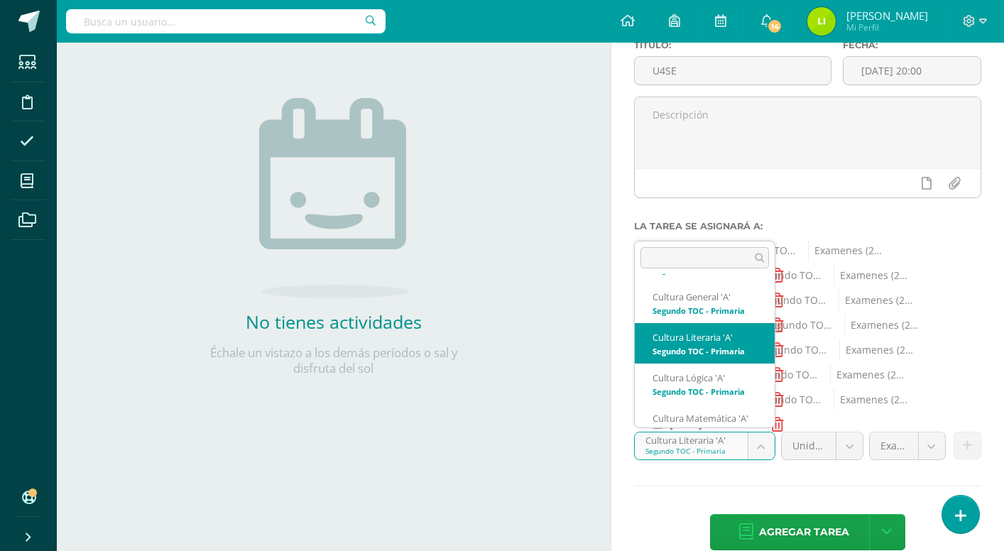
scroll to position [301, 0]
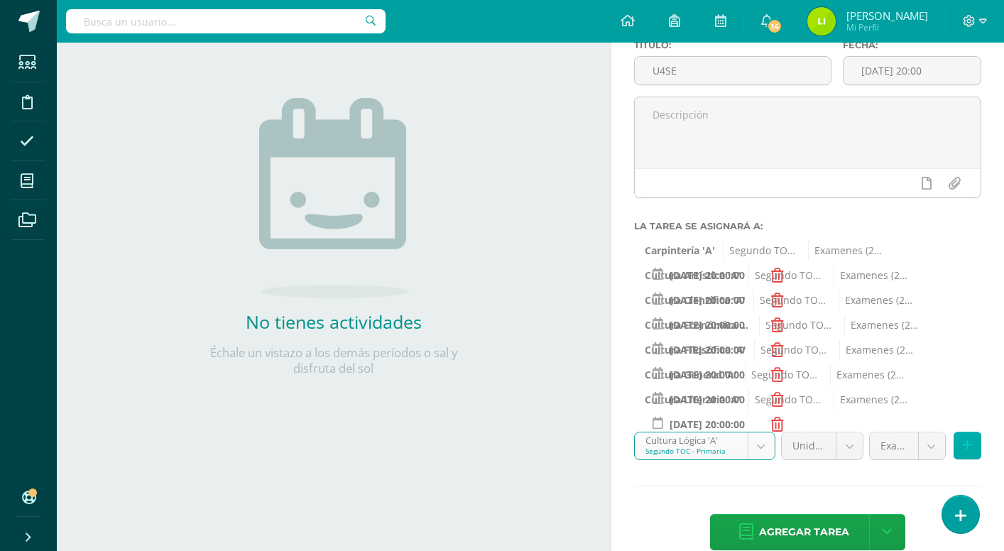
click at [973, 449] on button at bounding box center [968, 446] width 28 height 28
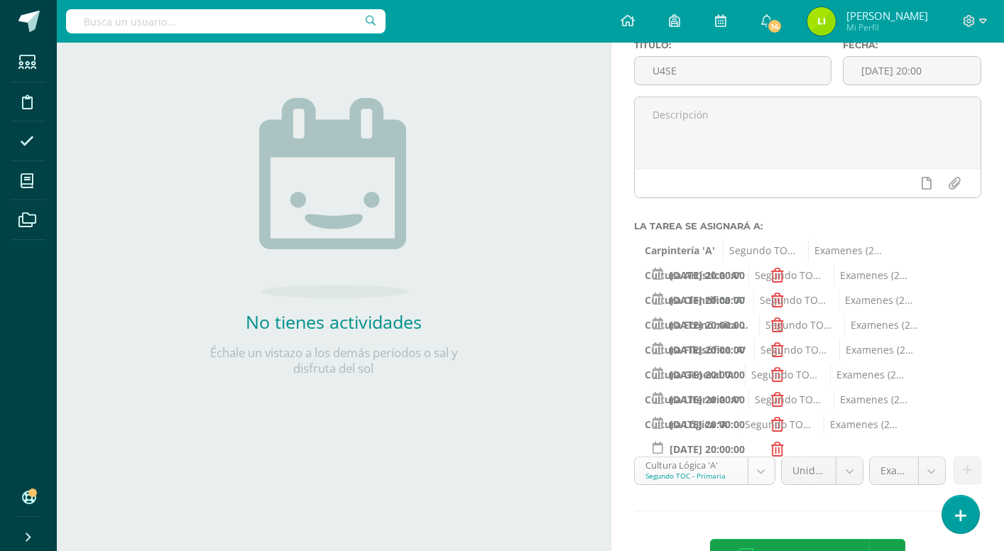
click at [756, 427] on body "Estudiantes Disciplina Asistencia Mis cursos Archivos Soporte Ayuda Reportar un…" at bounding box center [502, 151] width 1004 height 551
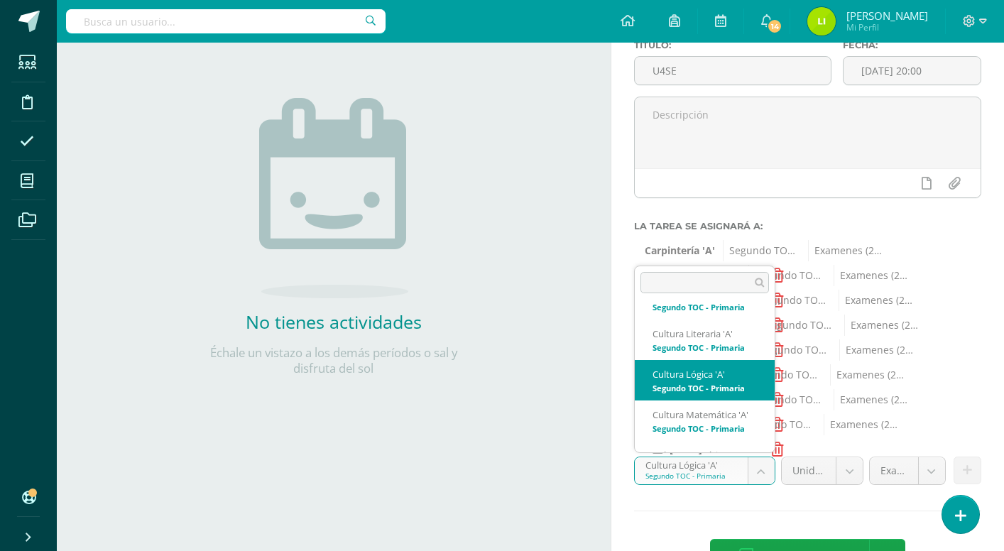
scroll to position [326, 0]
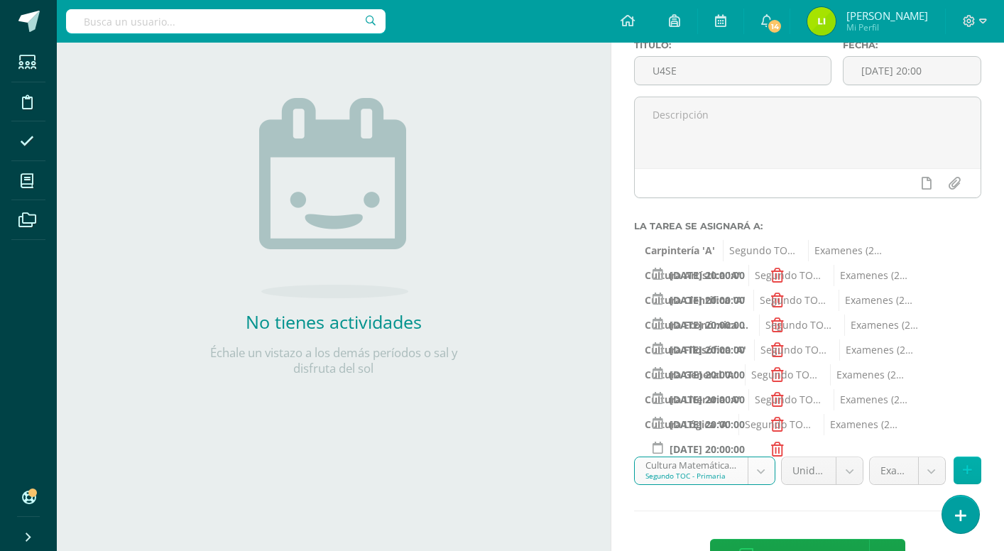
click at [954, 476] on button at bounding box center [968, 471] width 28 height 28
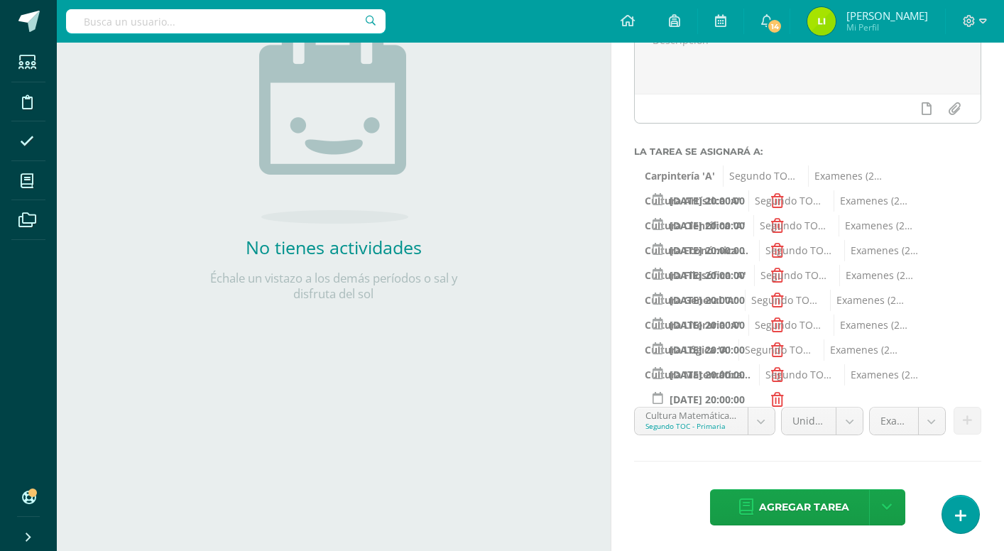
scroll to position [199, 0]
click at [756, 352] on body "Estudiantes Disciplina Asistencia Mis cursos Archivos Soporte Ayuda Reportar un…" at bounding box center [502, 76] width 1004 height 551
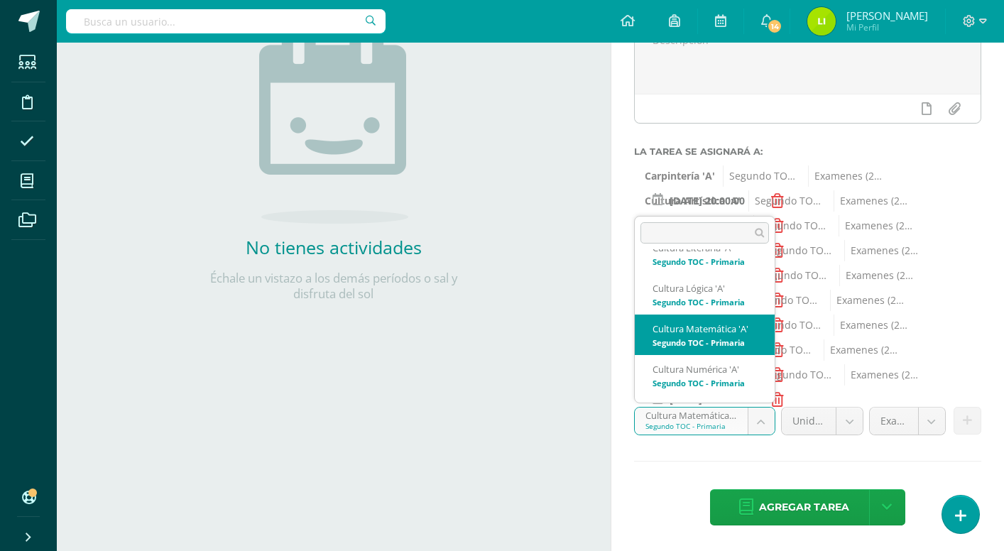
scroll to position [381, 0]
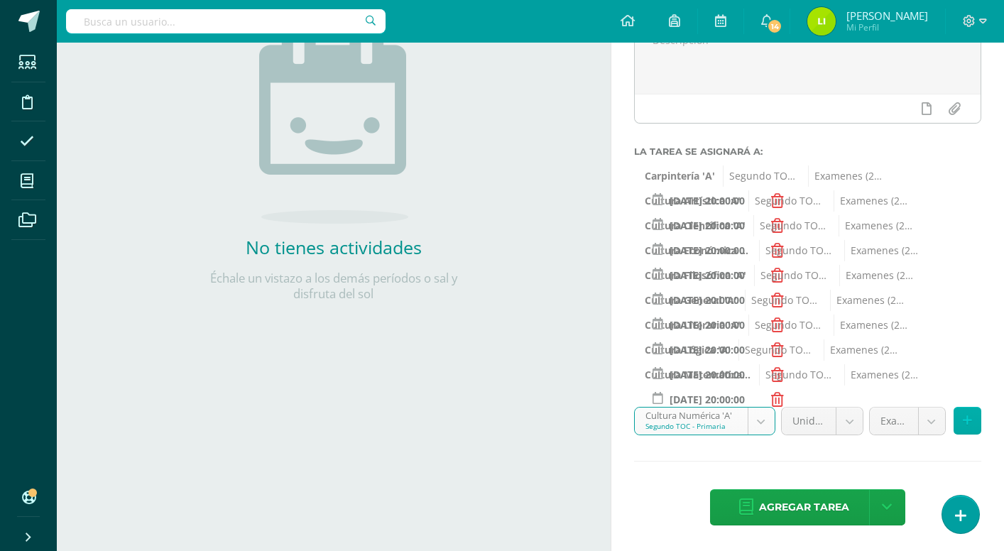
click at [960, 426] on button at bounding box center [968, 421] width 28 height 28
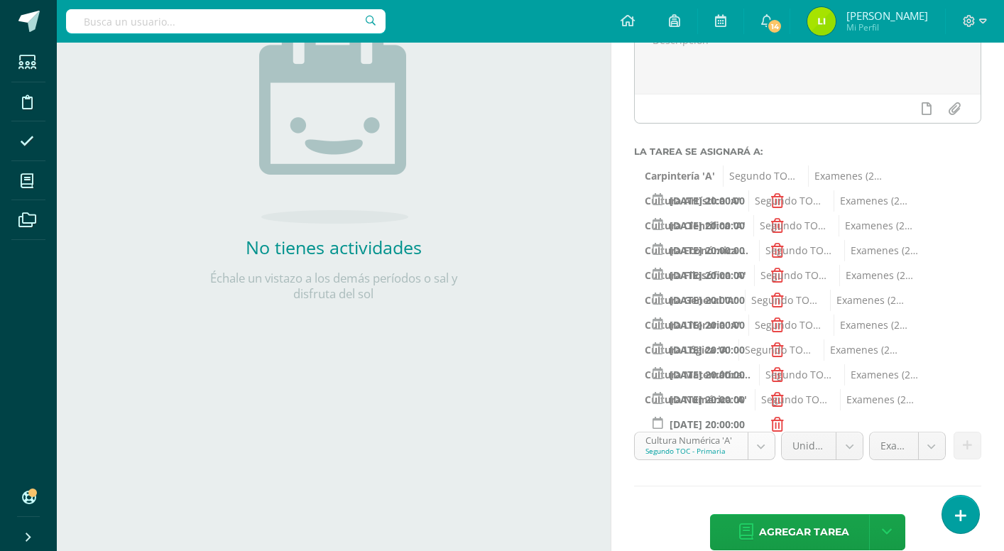
click at [760, 352] on body "Estudiantes Disciplina Asistencia Mis cursos Archivos Soporte Ayuda Reportar un…" at bounding box center [502, 76] width 1004 height 551
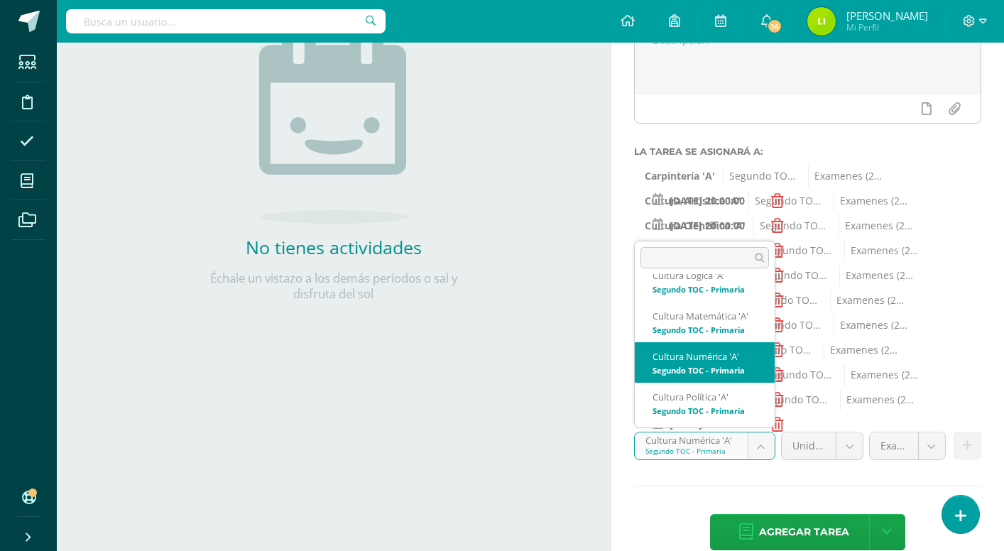
scroll to position [402, 0]
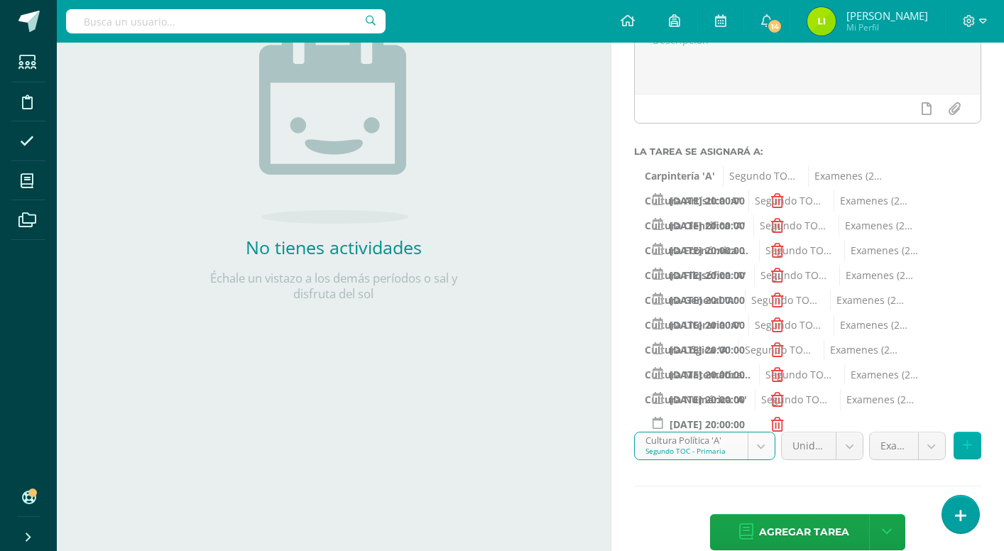
click at [966, 457] on button at bounding box center [968, 446] width 28 height 28
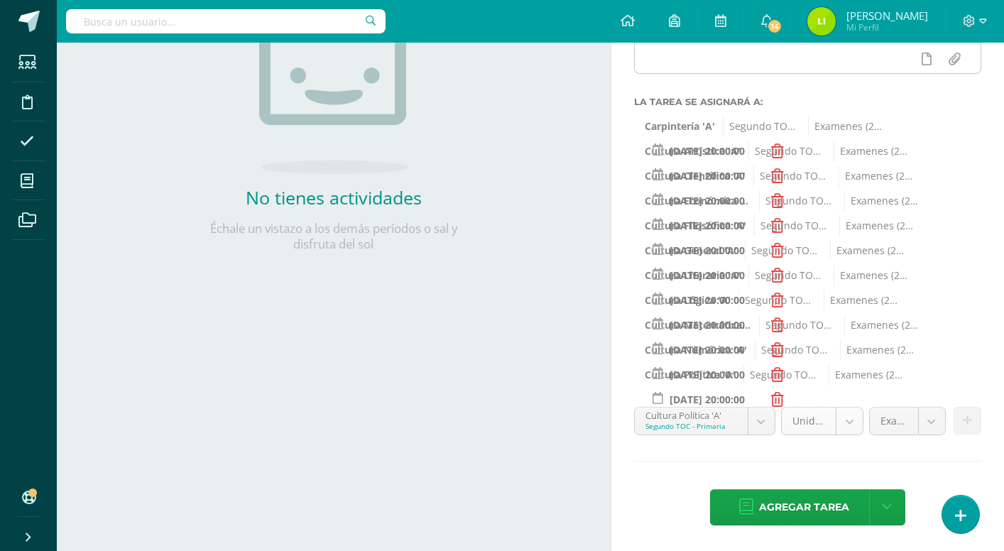
scroll to position [249, 0]
click at [768, 303] on body "Estudiantes Disciplina Asistencia Mis cursos Archivos Soporte Ayuda Reportar un…" at bounding box center [502, 26] width 1004 height 551
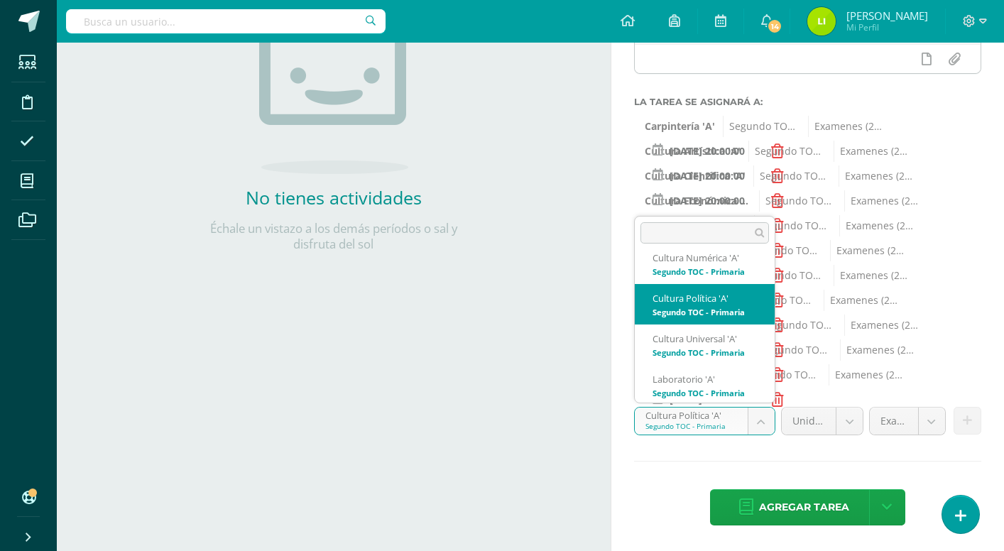
scroll to position [472, 0]
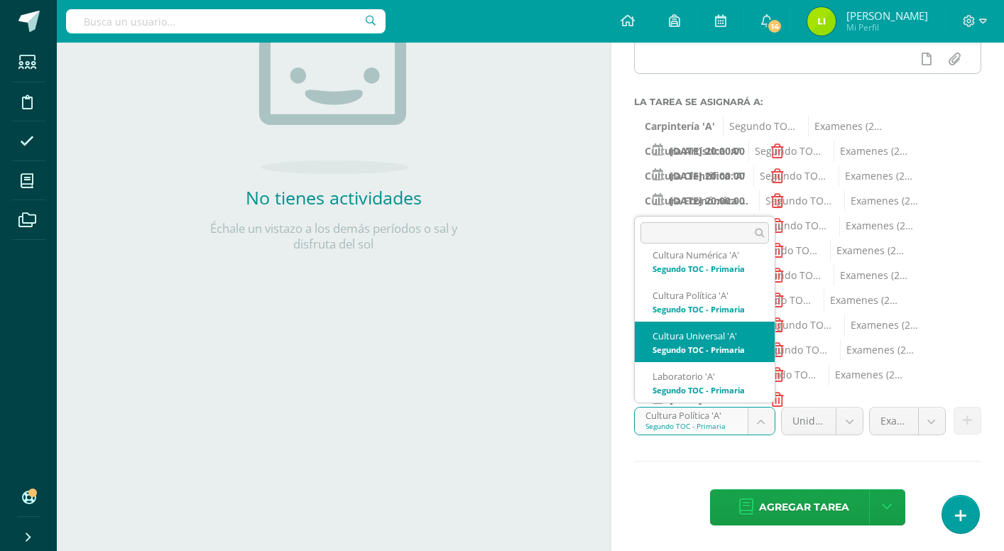
select select "129942"
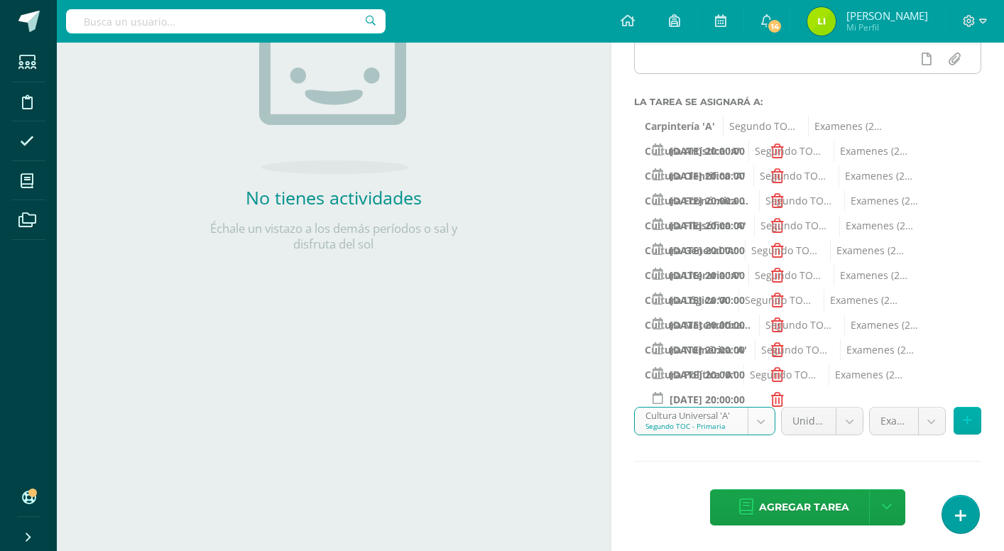
click at [962, 425] on button at bounding box center [968, 421] width 28 height 28
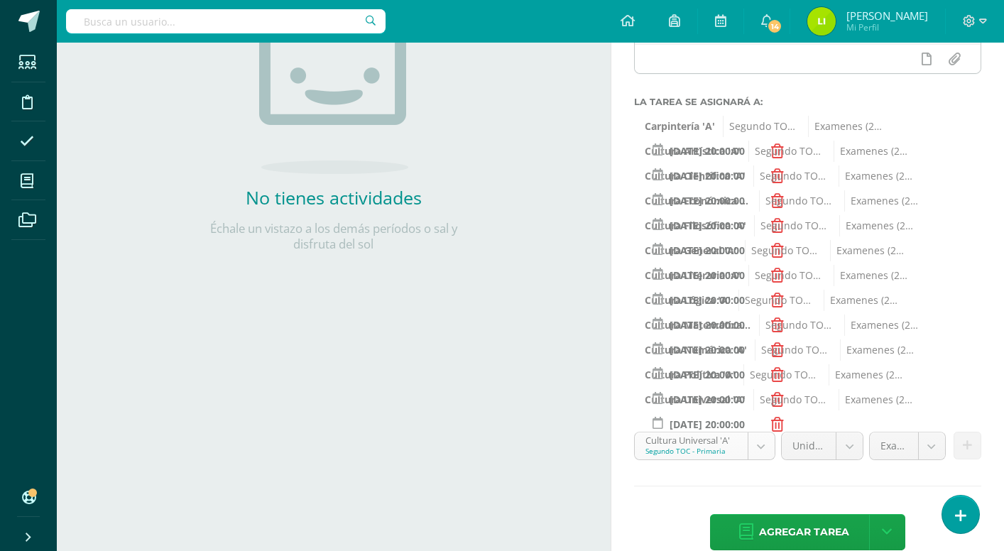
click at [770, 303] on body "Estudiantes Disciplina Asistencia Mis cursos Archivos Soporte Ayuda Reportar un…" at bounding box center [502, 26] width 1004 height 551
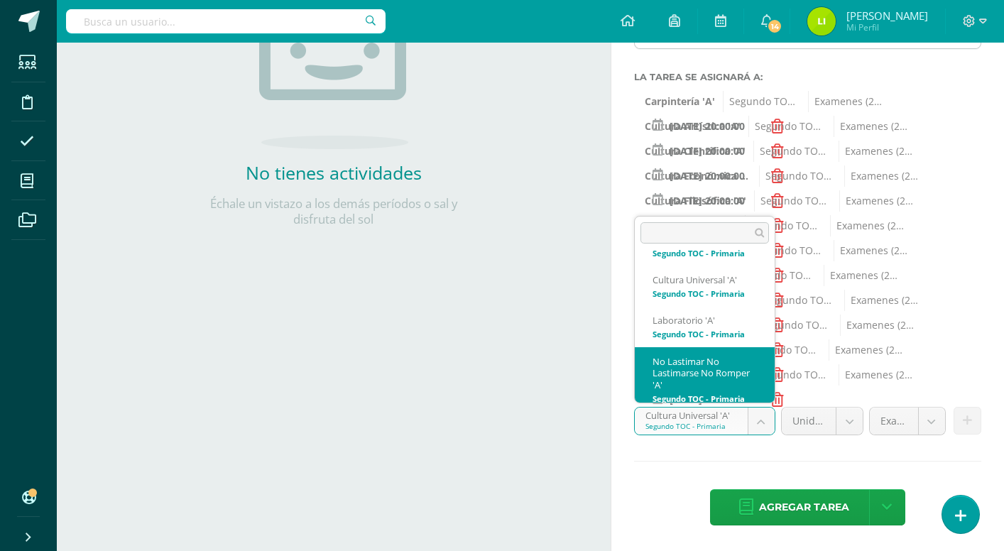
scroll to position [273, 0]
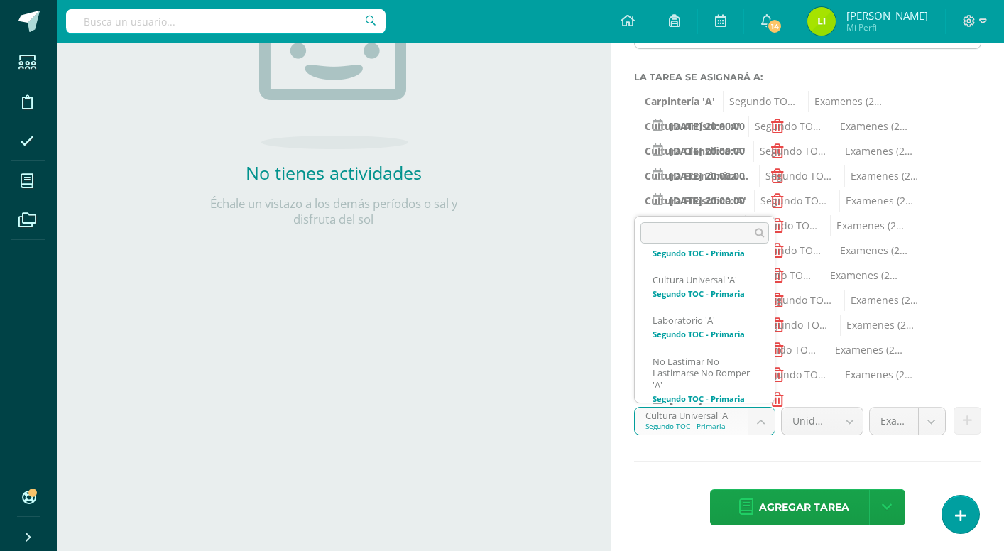
click at [790, 278] on body "Estudiantes Disciplina Asistencia Mis cursos Archivos Soporte Ayuda Reportar un…" at bounding box center [502, 2] width 1004 height 551
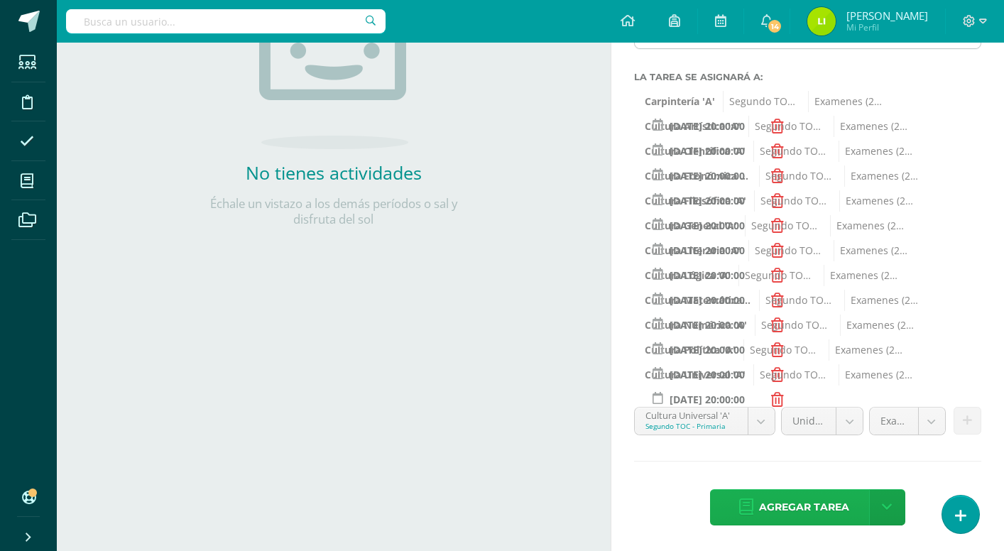
click at [810, 502] on span "Agregar tarea" at bounding box center [804, 507] width 90 height 35
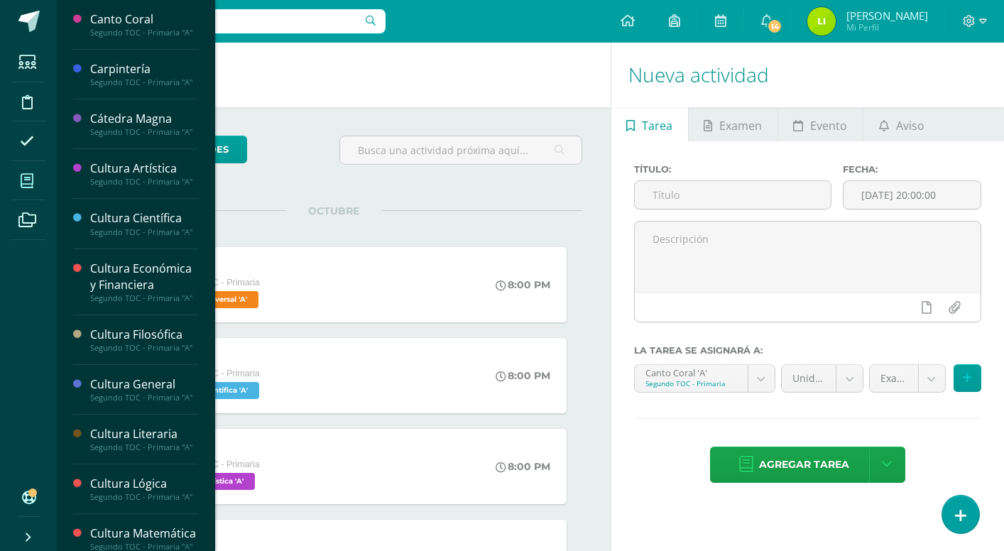
click at [29, 180] on icon at bounding box center [27, 181] width 13 height 14
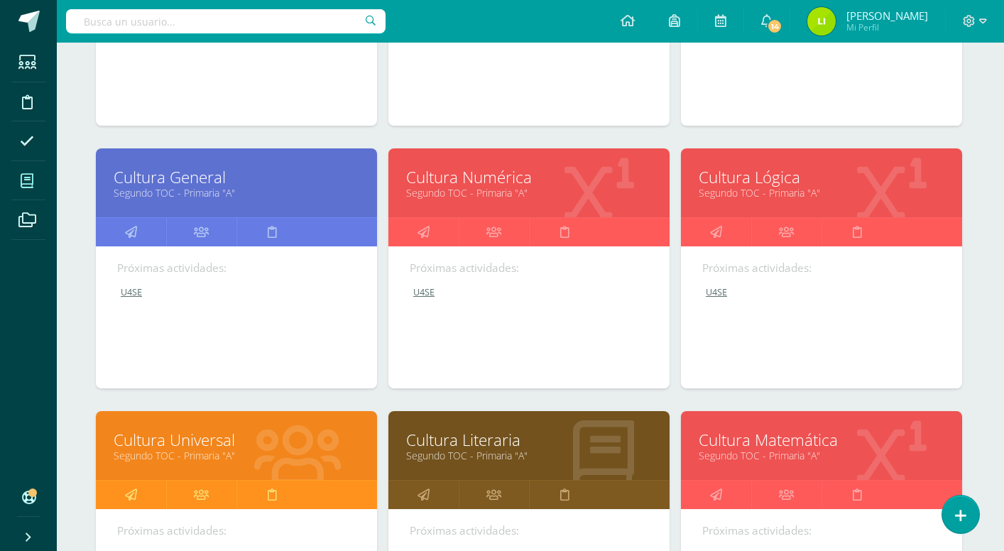
scroll to position [380, 1]
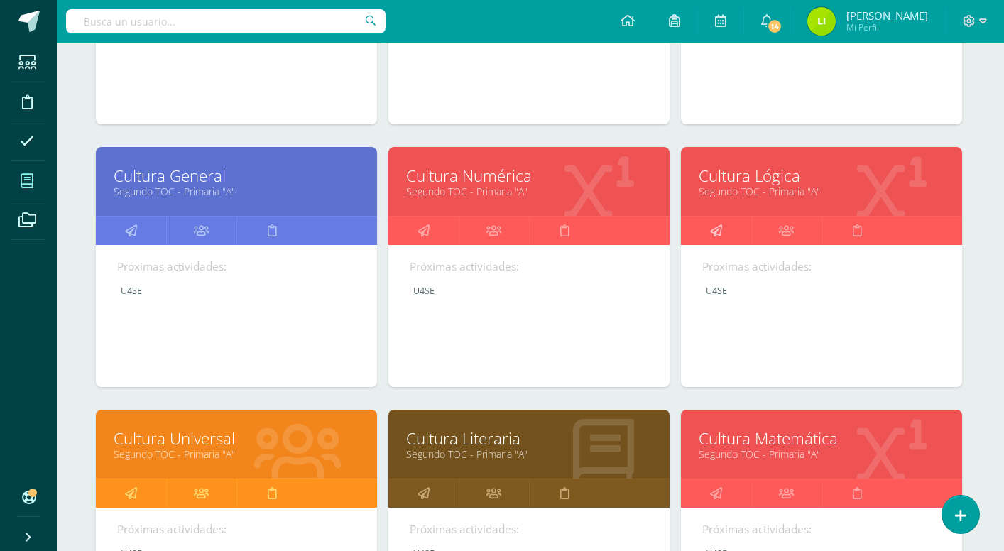
click at [714, 221] on icon at bounding box center [716, 231] width 12 height 28
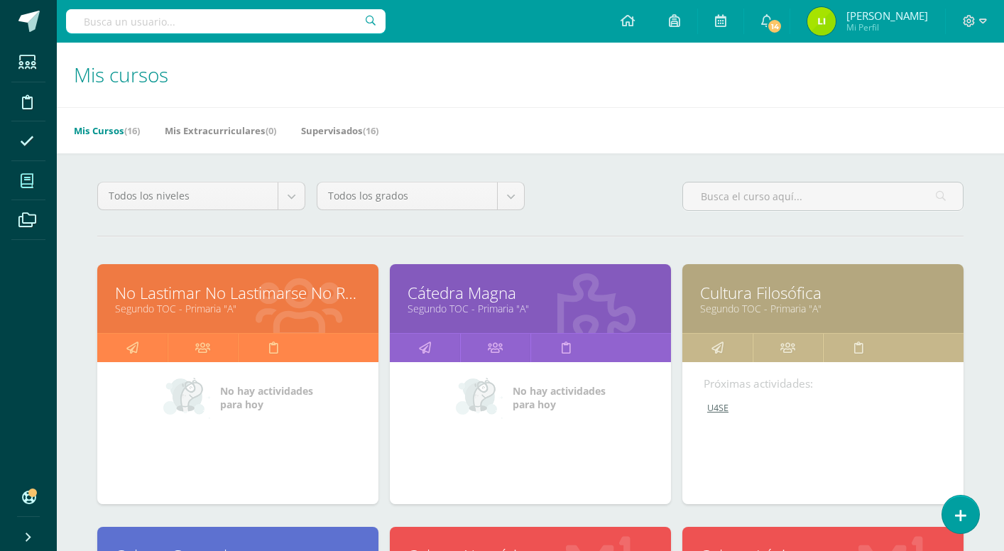
scroll to position [57, 0]
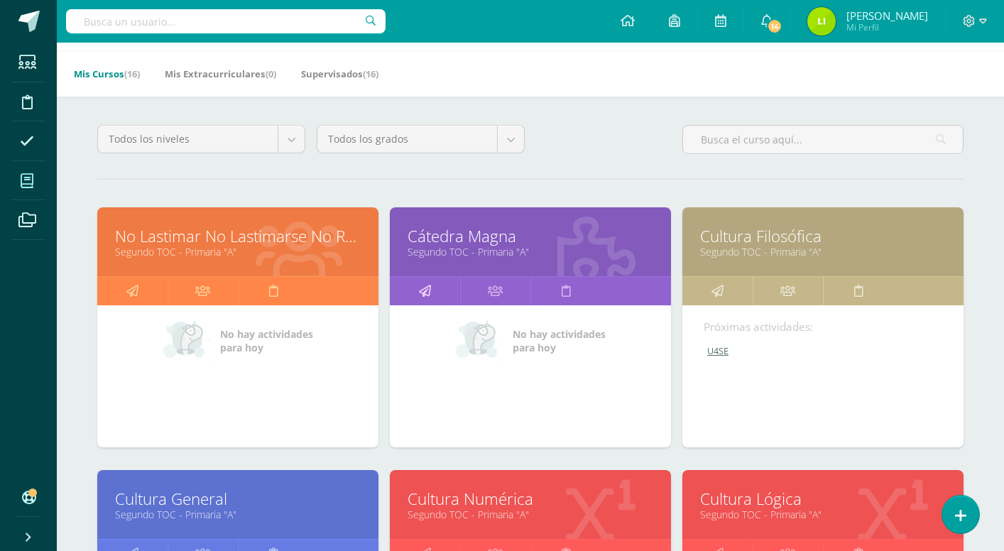
click at [425, 293] on icon at bounding box center [425, 291] width 12 height 28
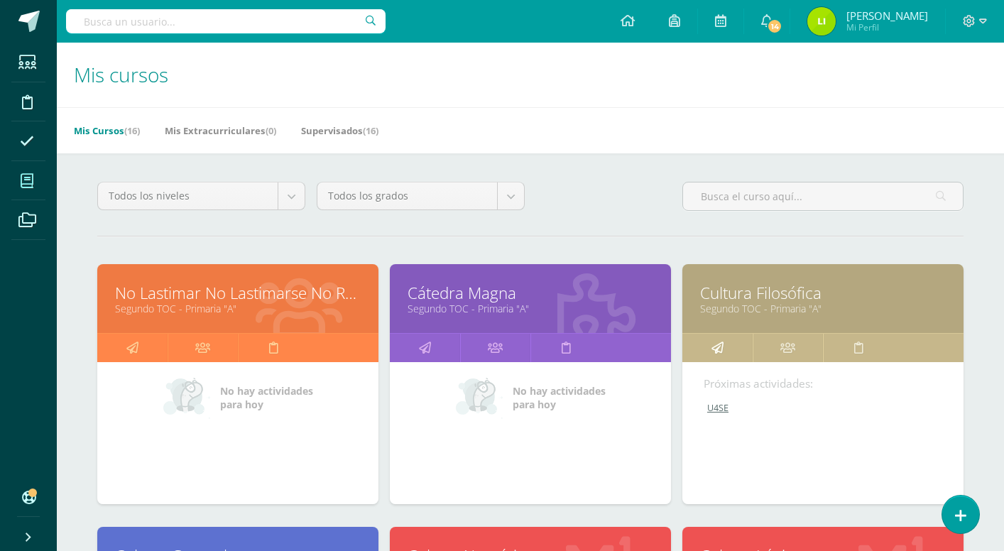
click at [717, 349] on icon at bounding box center [718, 348] width 12 height 28
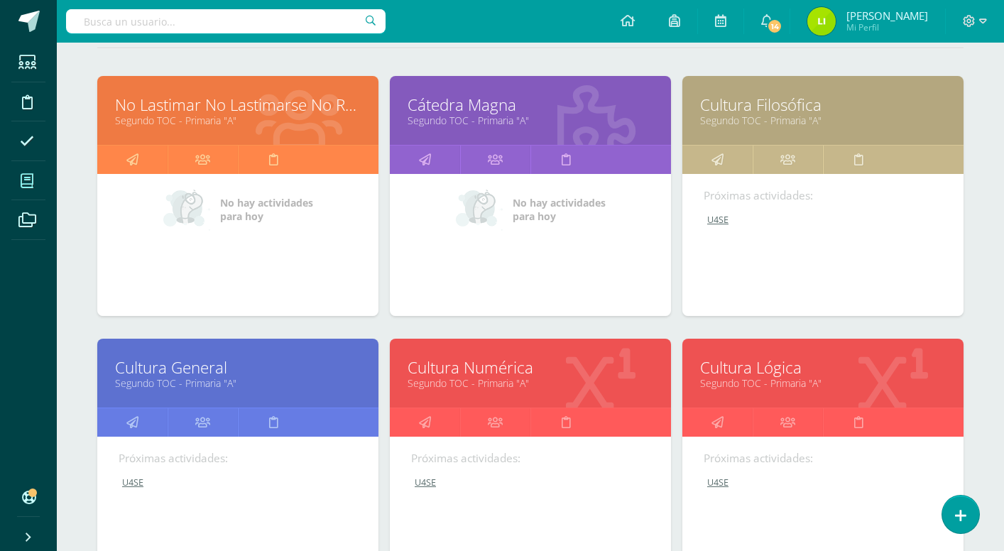
scroll to position [241, 0]
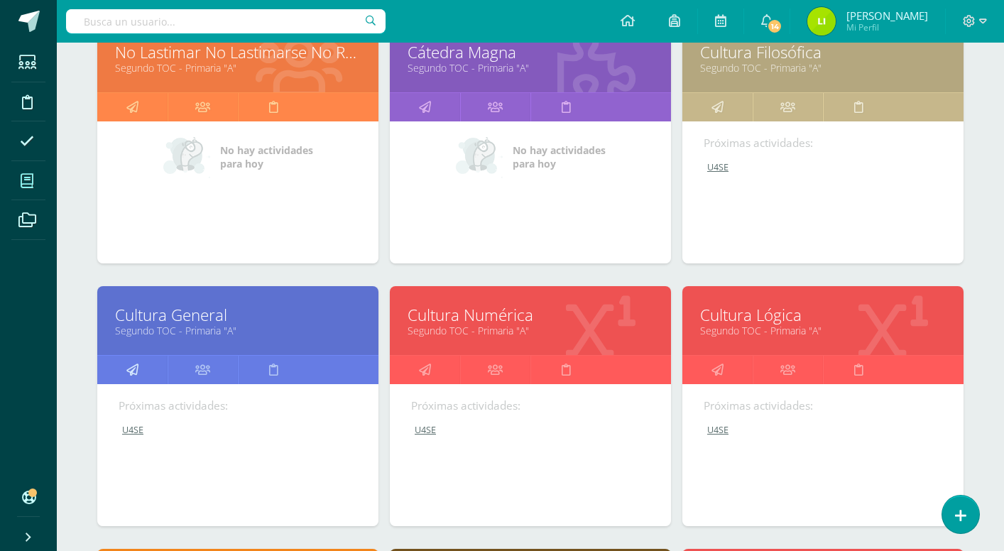
click at [133, 369] on icon at bounding box center [132, 370] width 12 height 28
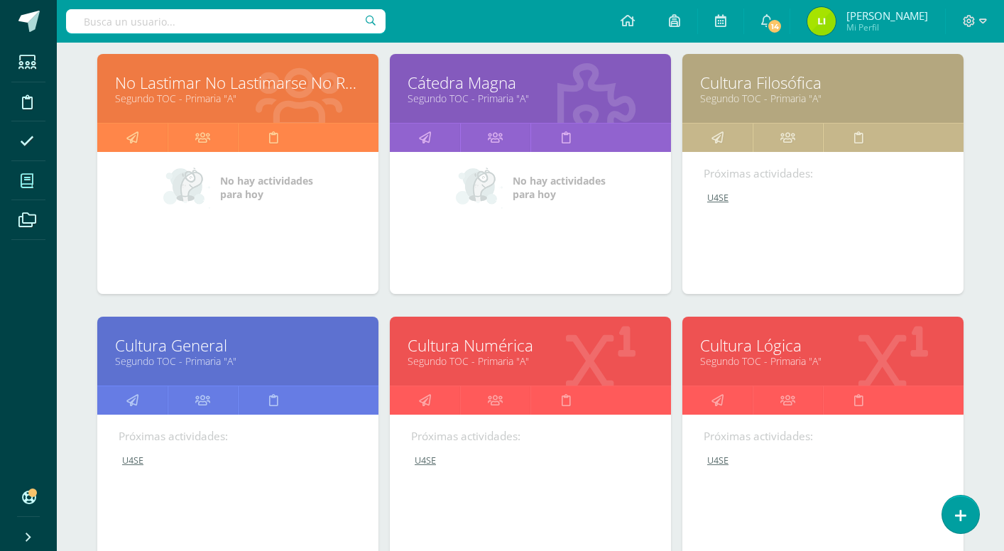
scroll to position [252, 0]
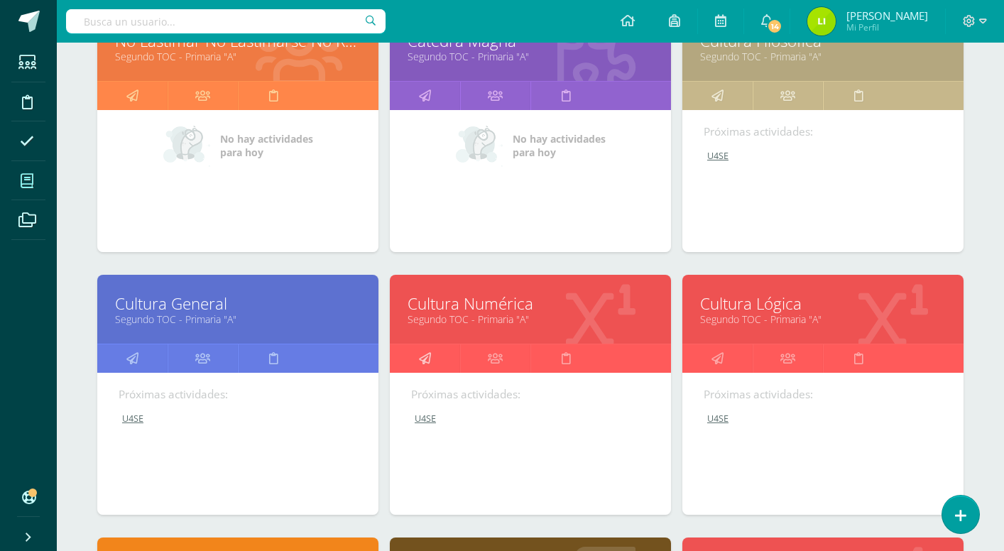
click at [416, 359] on link at bounding box center [425, 358] width 70 height 28
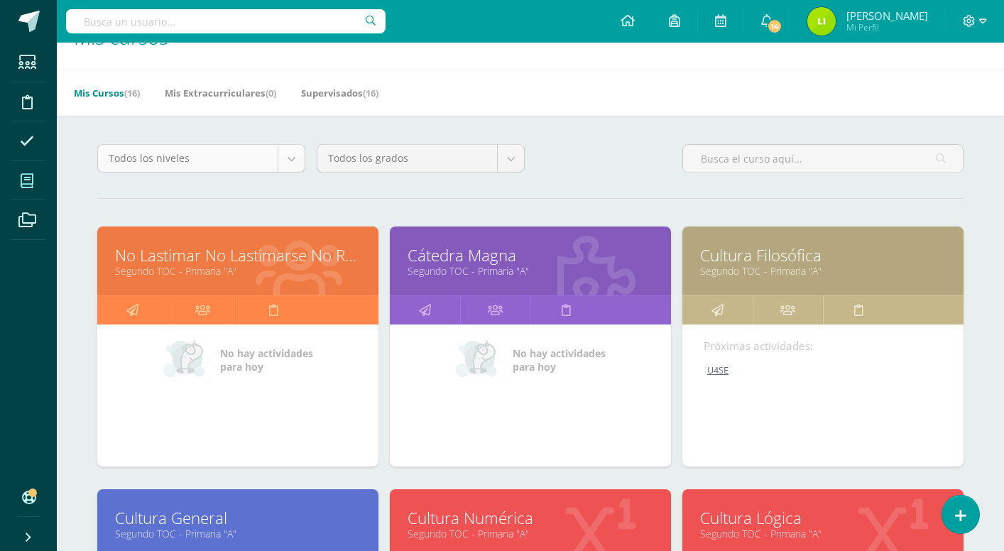
scroll to position [42, 0]
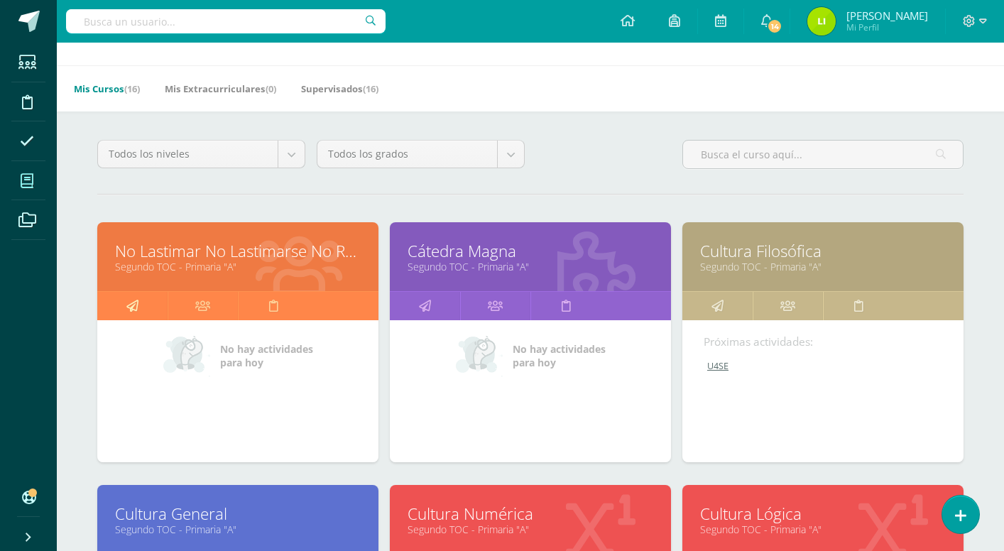
click at [124, 312] on link at bounding box center [132, 306] width 70 height 28
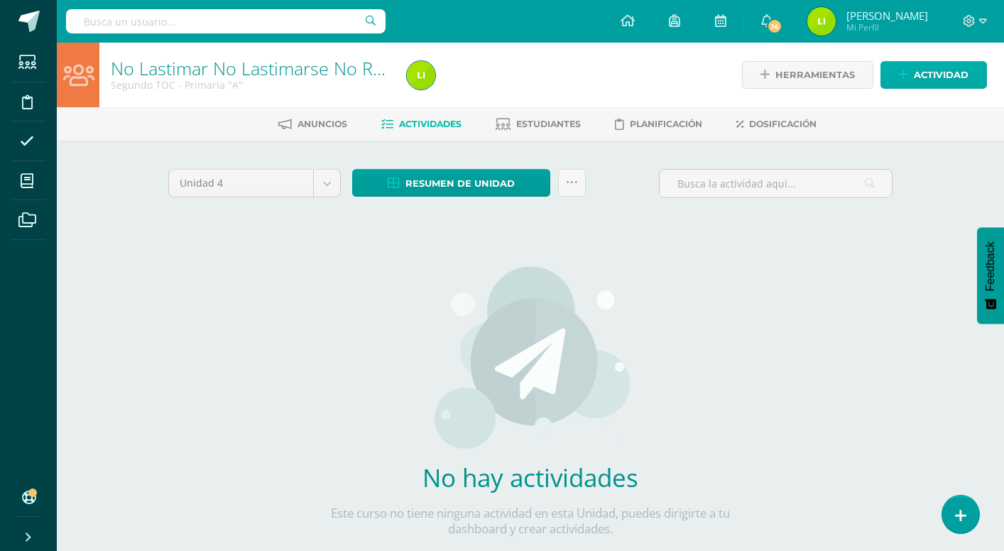
click at [937, 80] on span "Actividad" at bounding box center [941, 75] width 55 height 26
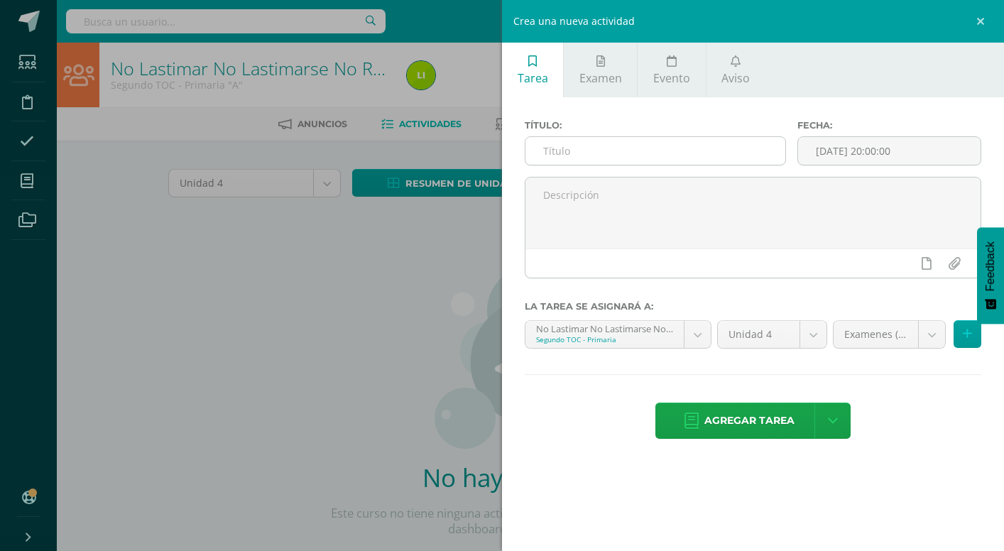
click at [681, 159] on input "text" at bounding box center [655, 151] width 260 height 28
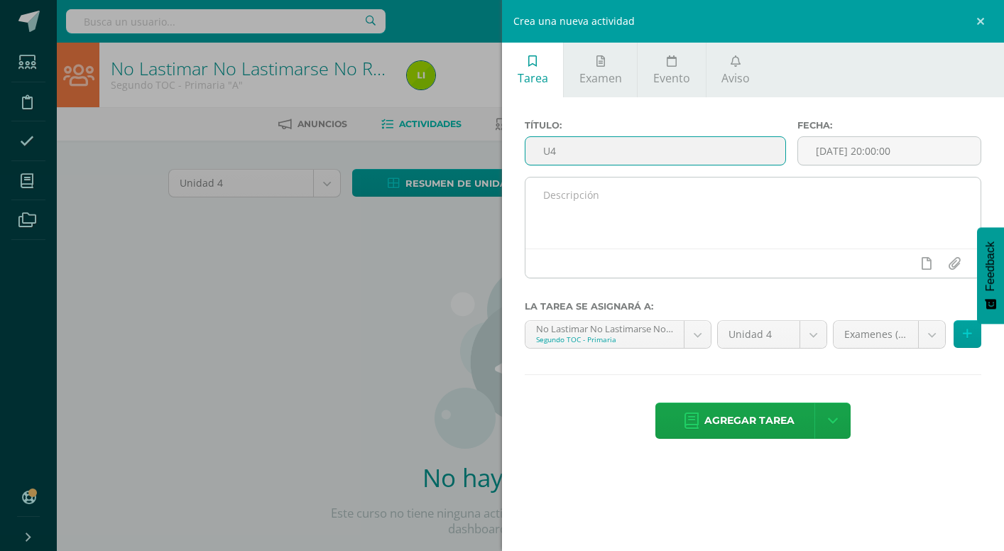
type input "U4"
click at [882, 198] on textarea at bounding box center [752, 213] width 455 height 71
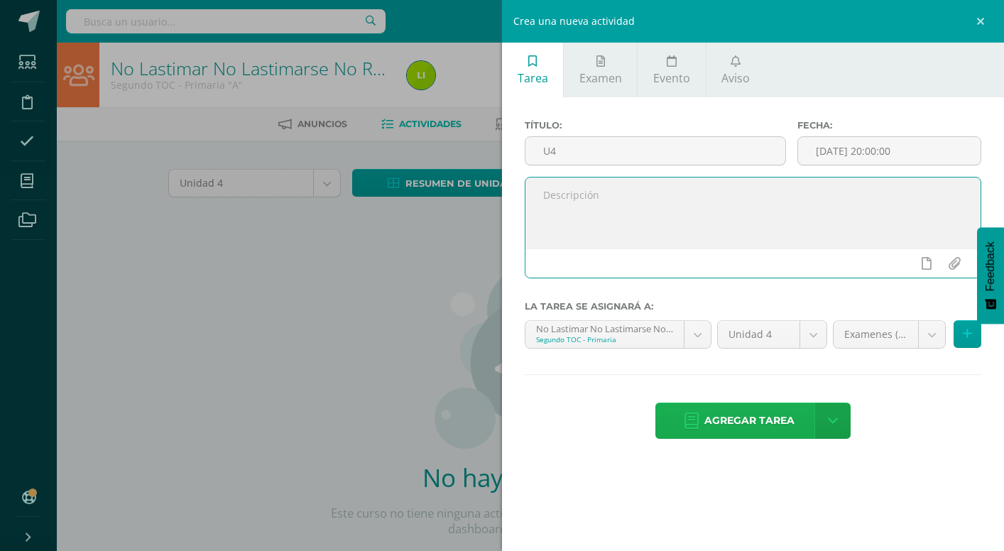
click at [772, 418] on span "Agregar tarea" at bounding box center [749, 420] width 90 height 35
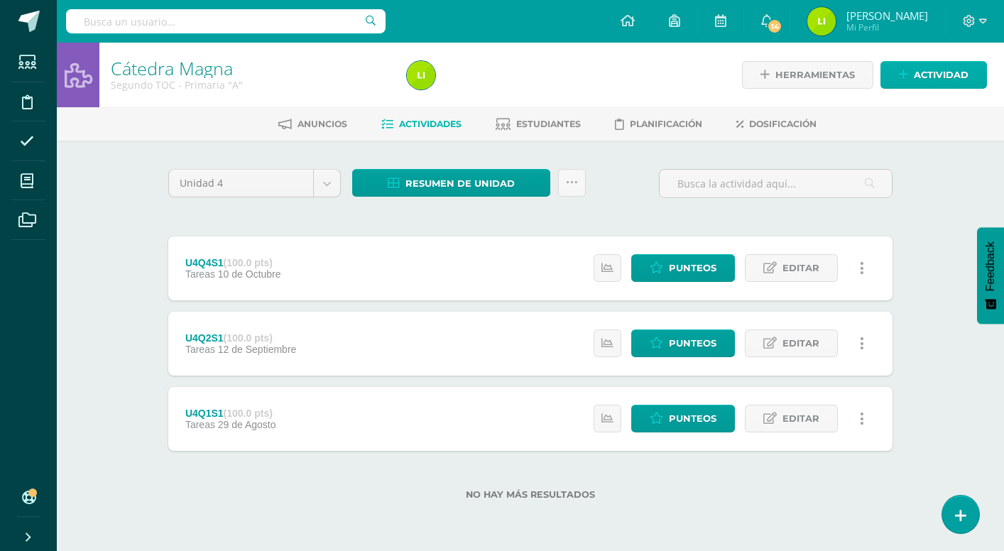
click at [933, 71] on span "Actividad" at bounding box center [941, 75] width 55 height 26
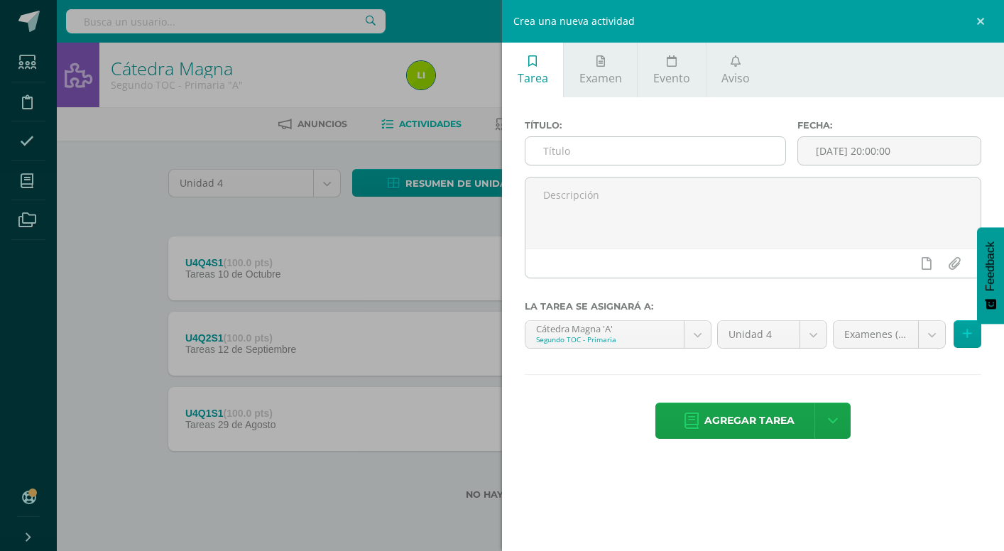
click at [588, 148] on input "text" at bounding box center [655, 151] width 260 height 28
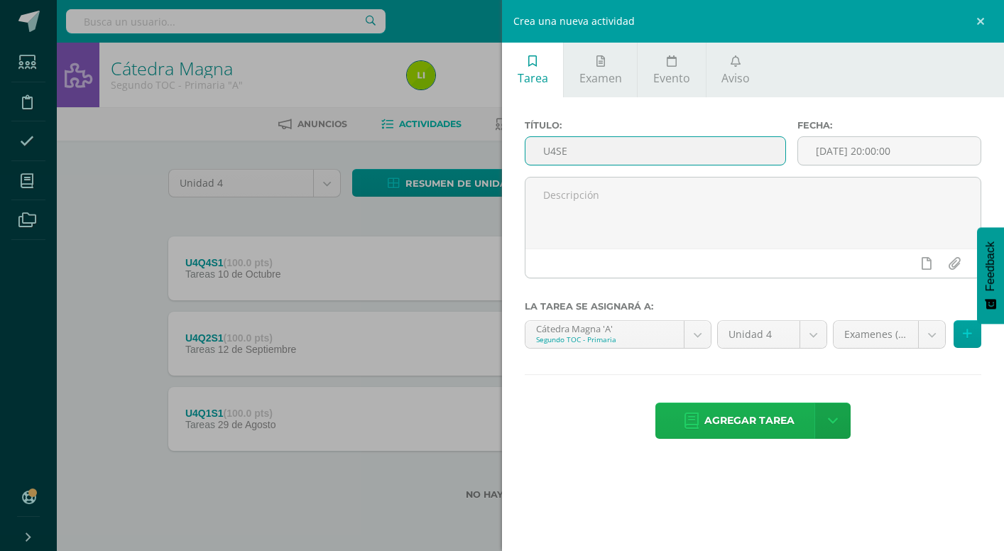
type input "U4SE"
click at [754, 430] on span "Agregar tarea" at bounding box center [749, 420] width 90 height 35
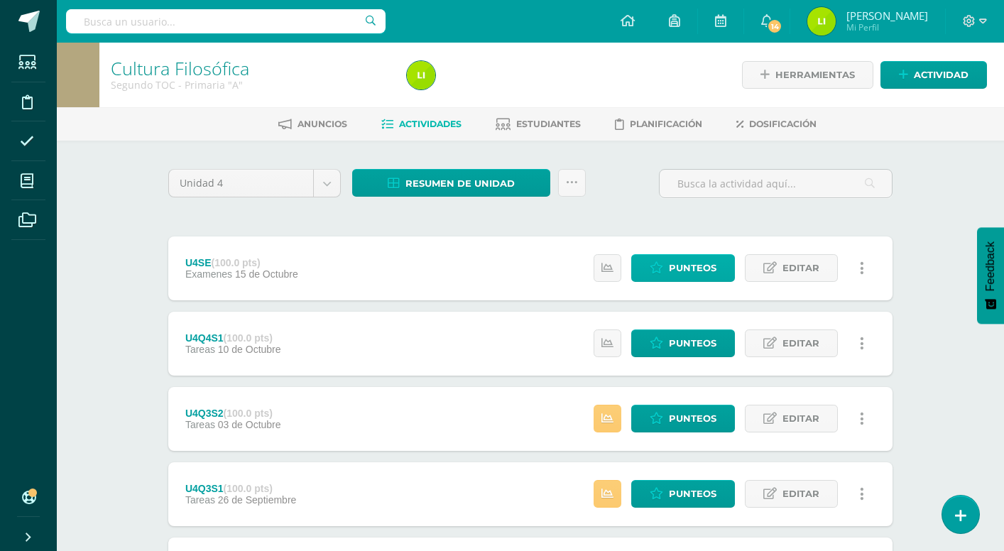
click at [704, 270] on span "Punteos" at bounding box center [693, 268] width 48 height 26
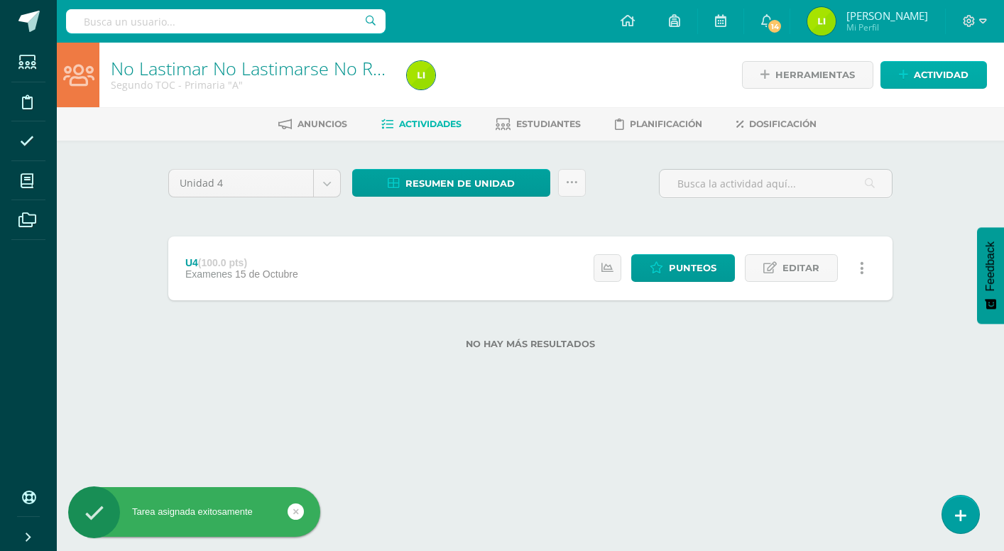
click at [964, 78] on span "Actividad" at bounding box center [941, 75] width 55 height 26
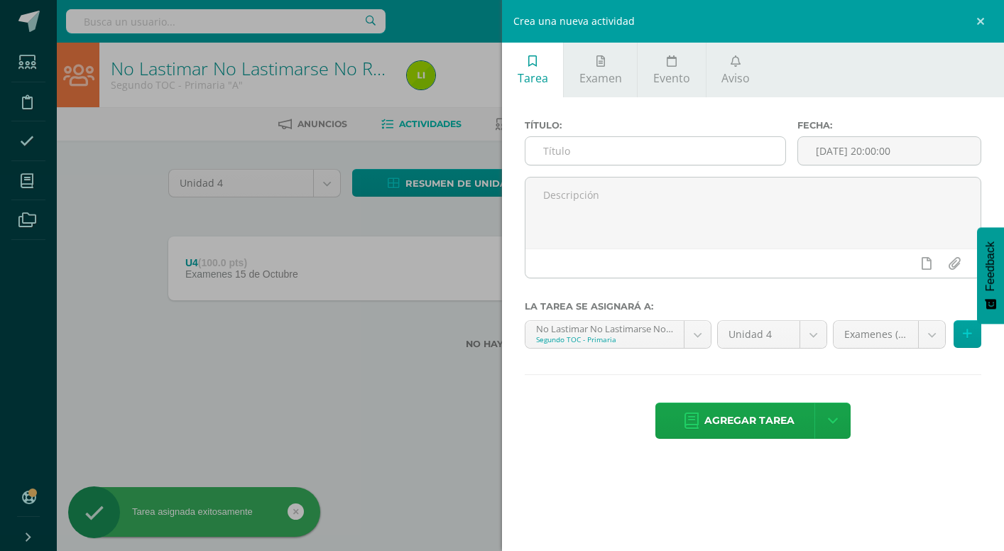
click at [684, 154] on input "text" at bounding box center [655, 151] width 260 height 28
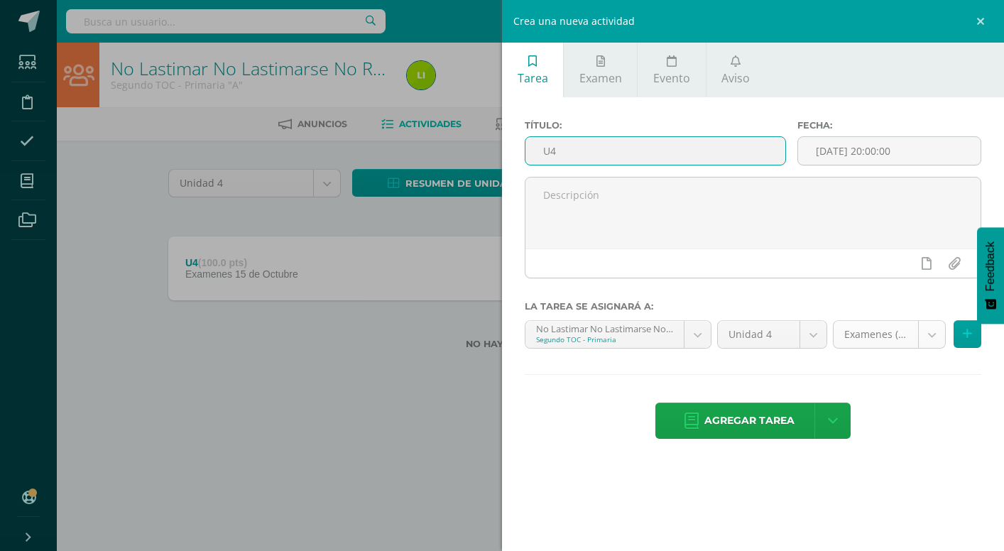
type input "U4"
click at [927, 334] on body "Tarea asignada exitosamente Estudiantes Disciplina Asistencia Mis cursos Archiv…" at bounding box center [502, 197] width 1004 height 395
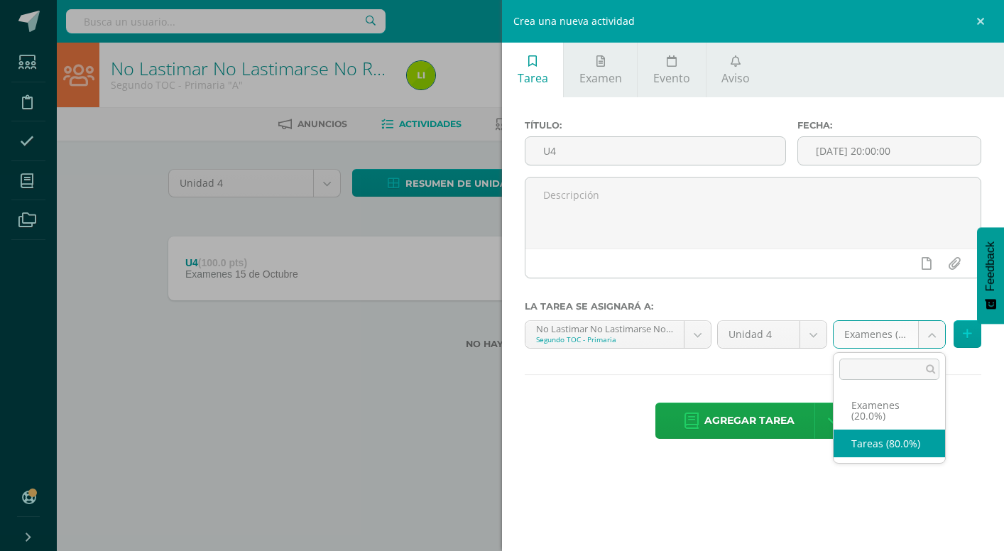
select select "130149"
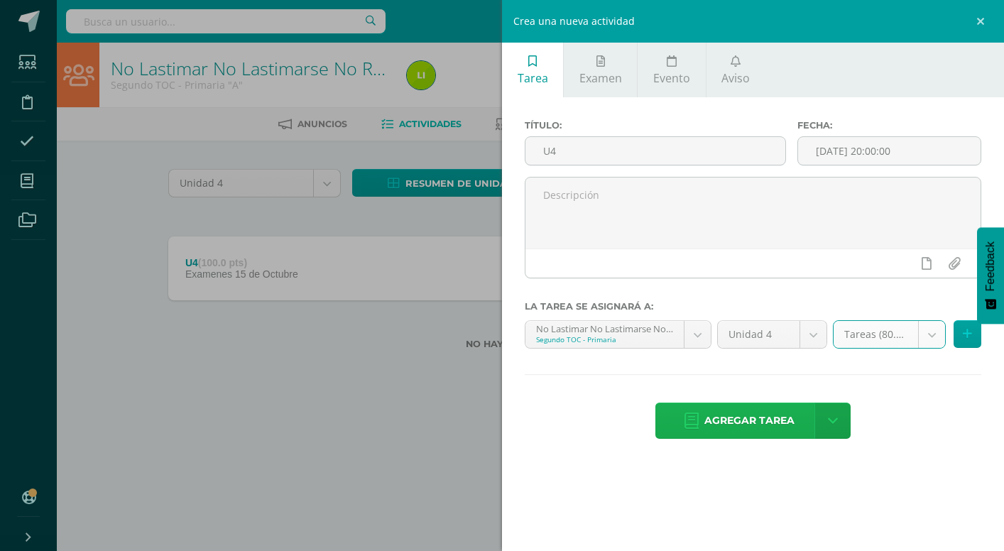
click at [733, 432] on span "Agregar tarea" at bounding box center [749, 420] width 90 height 35
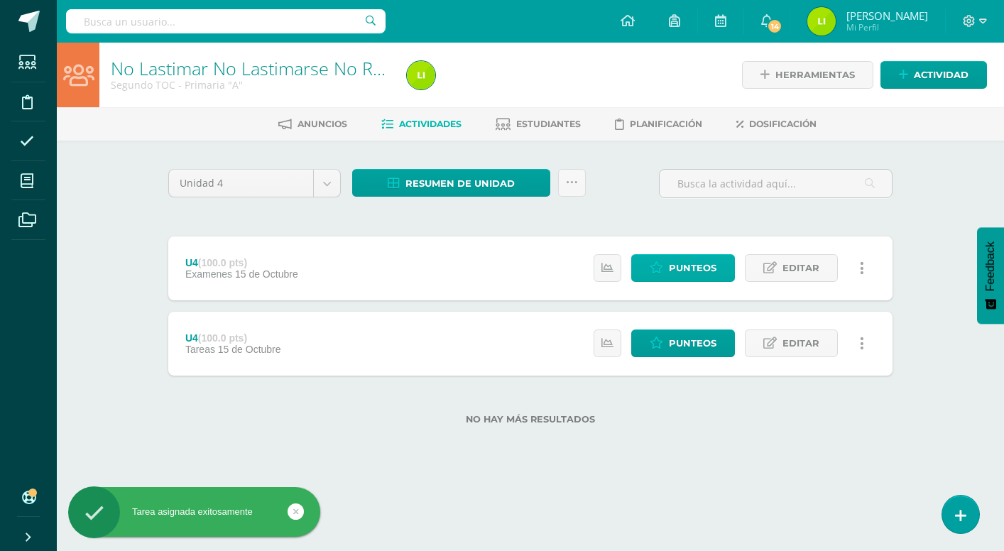
click at [690, 273] on span "Punteos" at bounding box center [693, 268] width 48 height 26
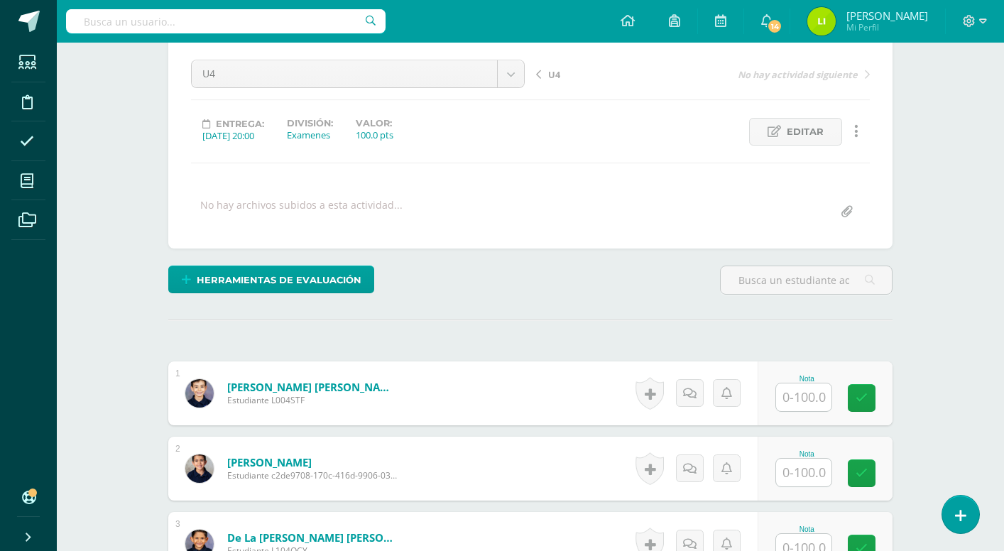
scroll to position [142, 0]
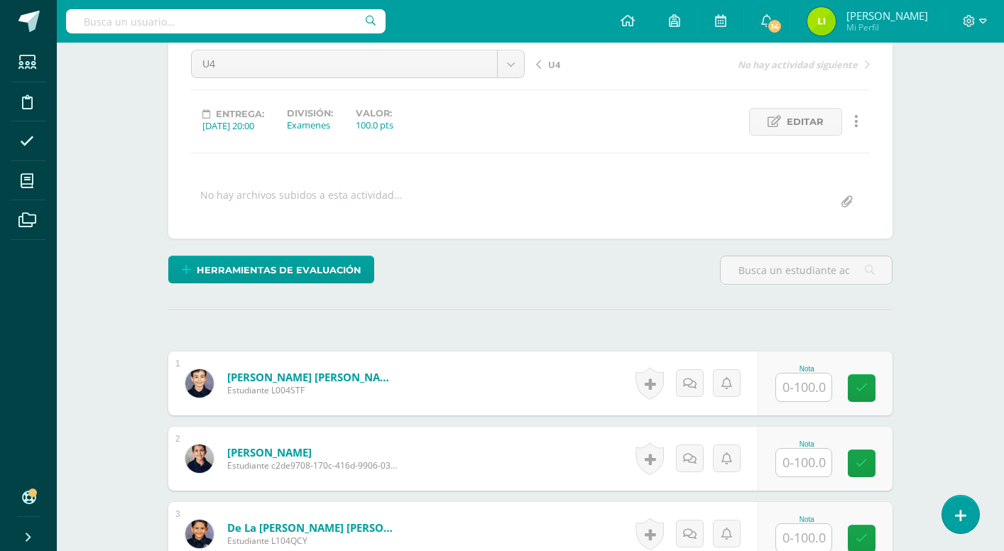
click at [806, 392] on input "text" at bounding box center [803, 388] width 55 height 28
type input "90"
type input "100"
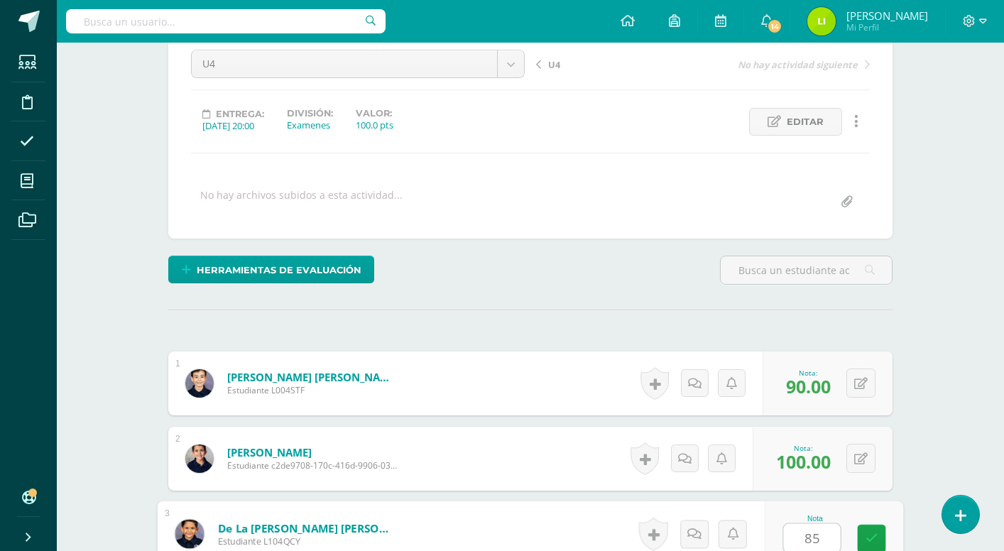
type input "85"
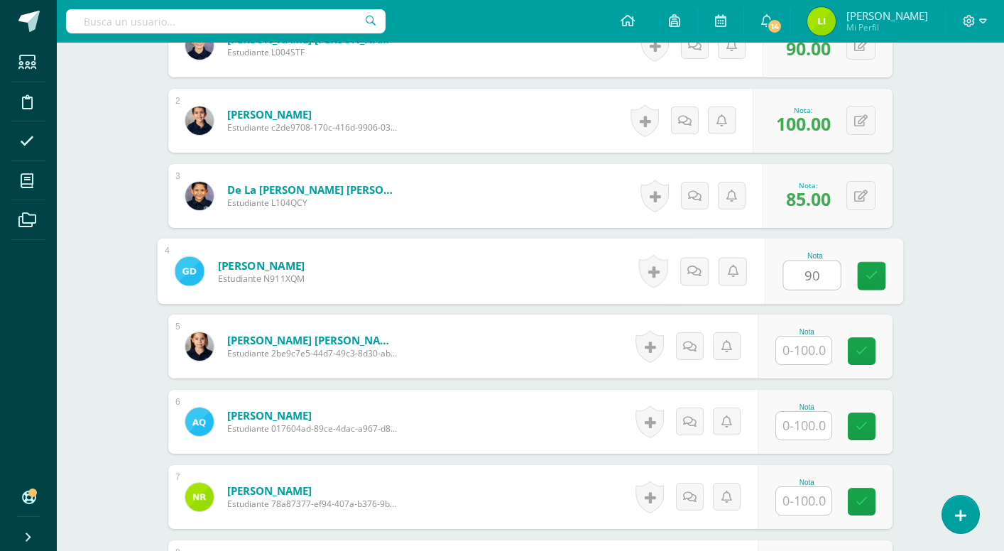
type input "90"
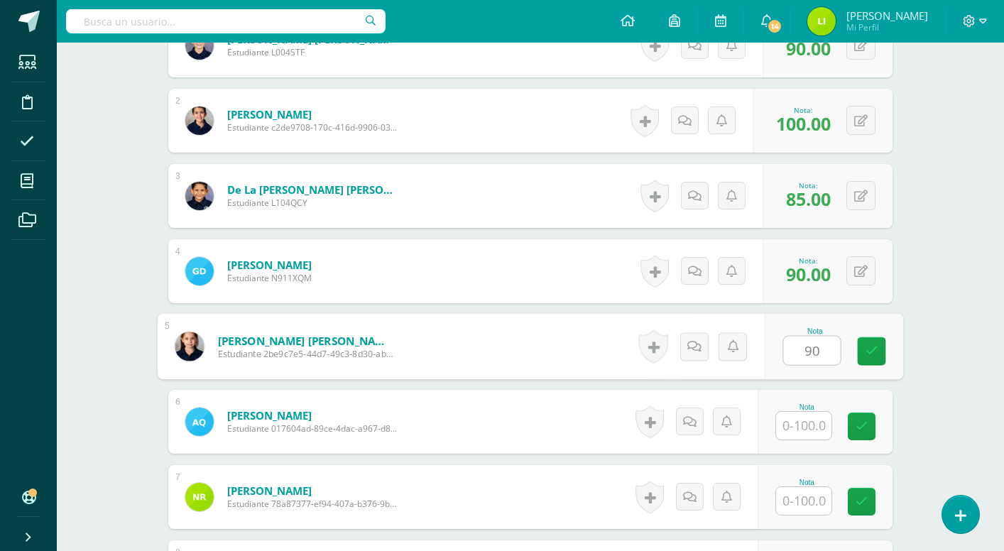
type input "90"
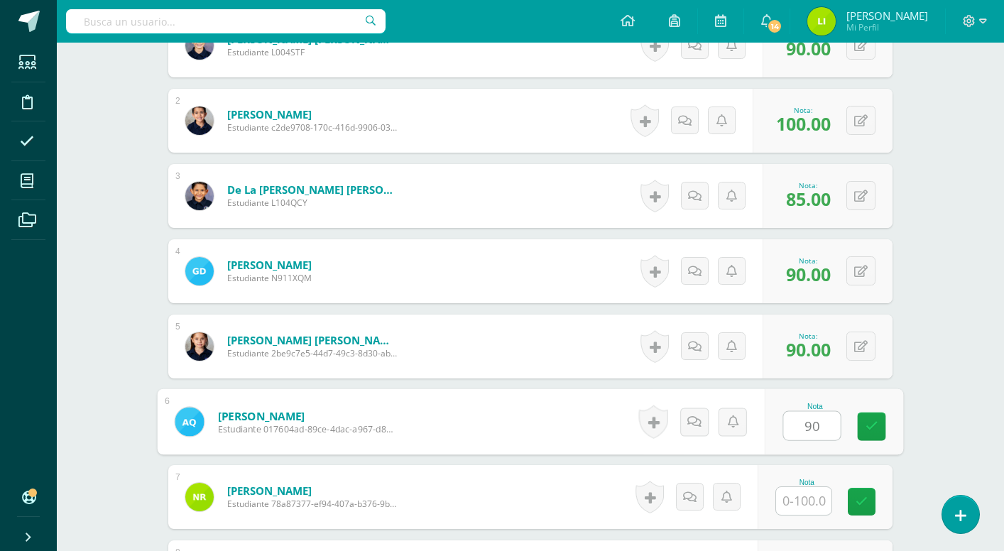
type input "90"
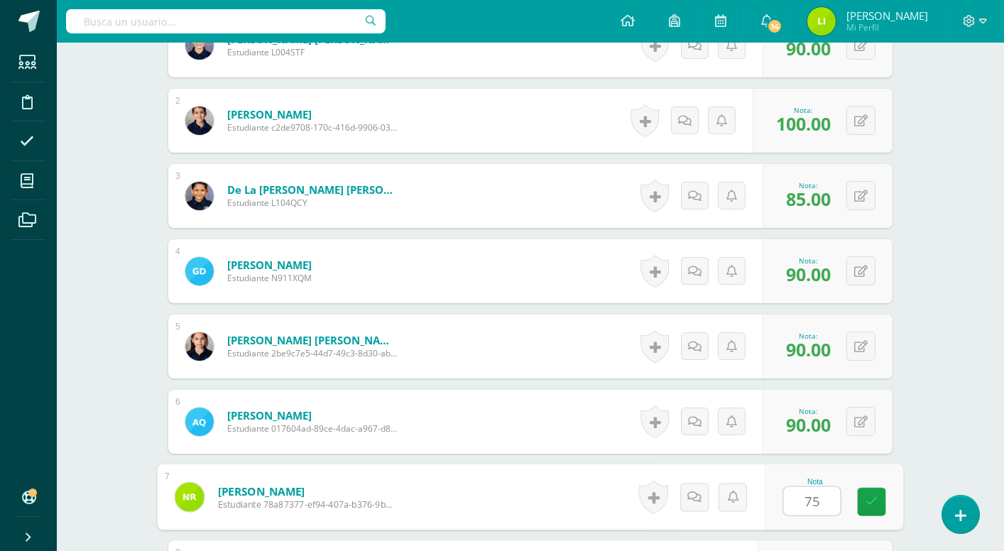
type input "75"
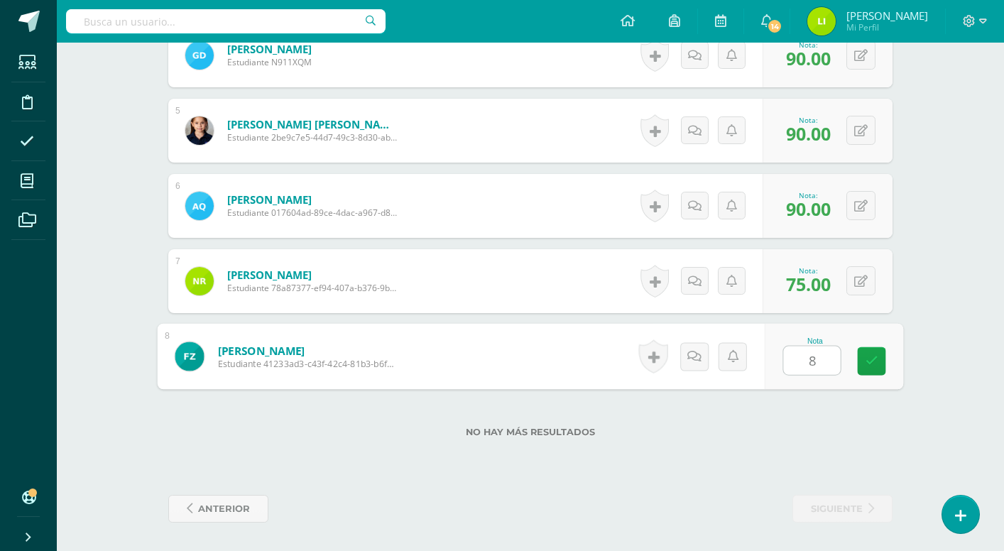
type input "80"
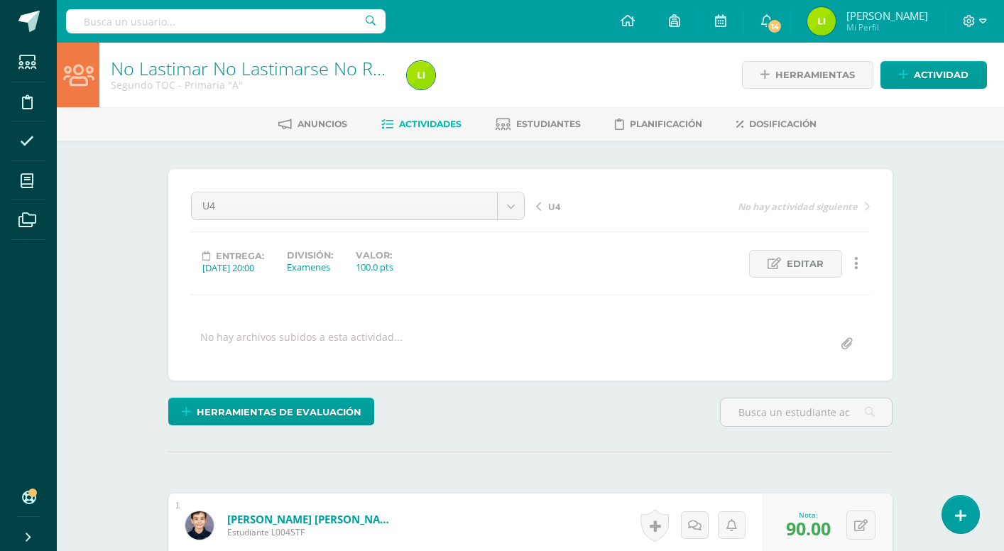
scroll to position [0, 0]
click at [234, 71] on link "No Lastimar No Lastimarse No Romper" at bounding box center [269, 68] width 316 height 24
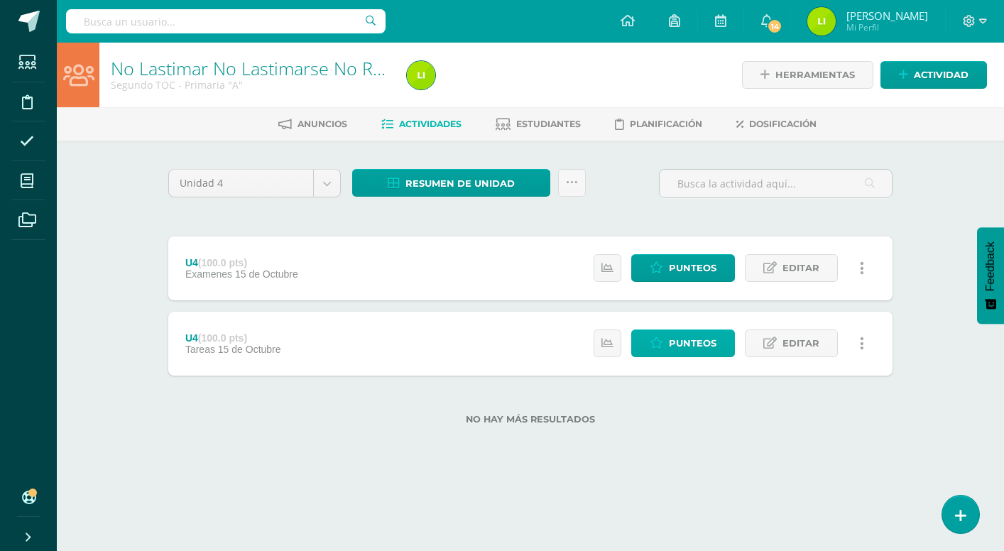
click at [695, 338] on span "Punteos" at bounding box center [693, 343] width 48 height 26
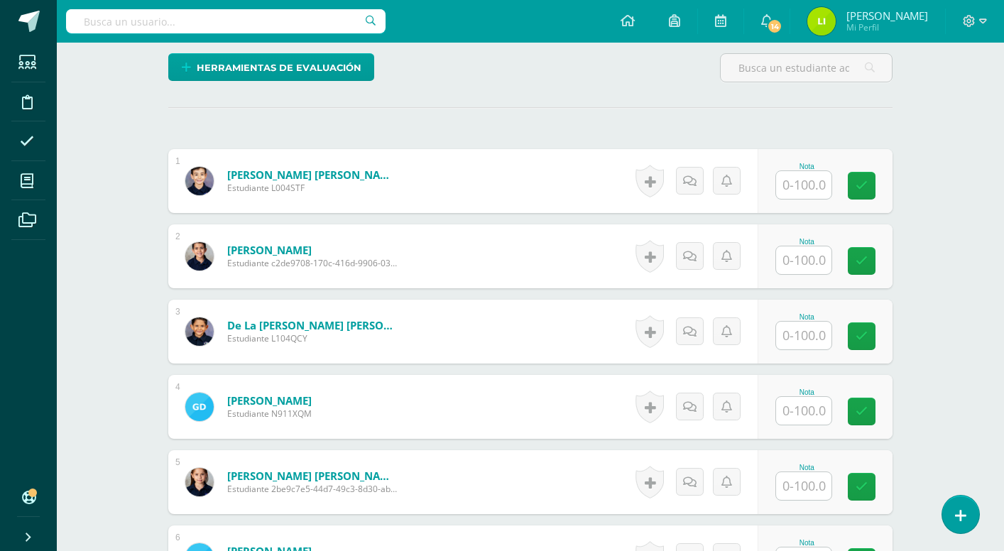
scroll to position [347, 0]
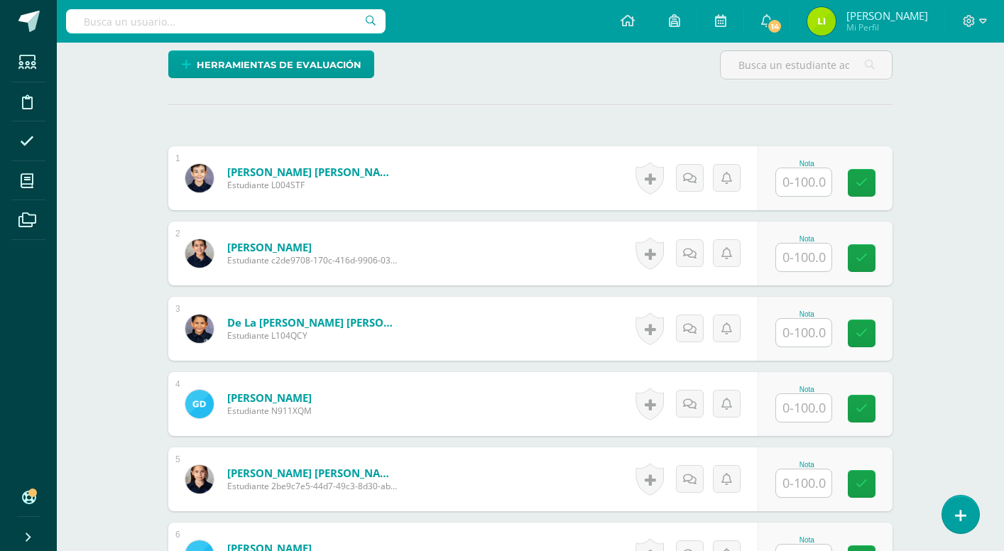
click at [825, 195] on input "text" at bounding box center [803, 182] width 55 height 28
type input "90"
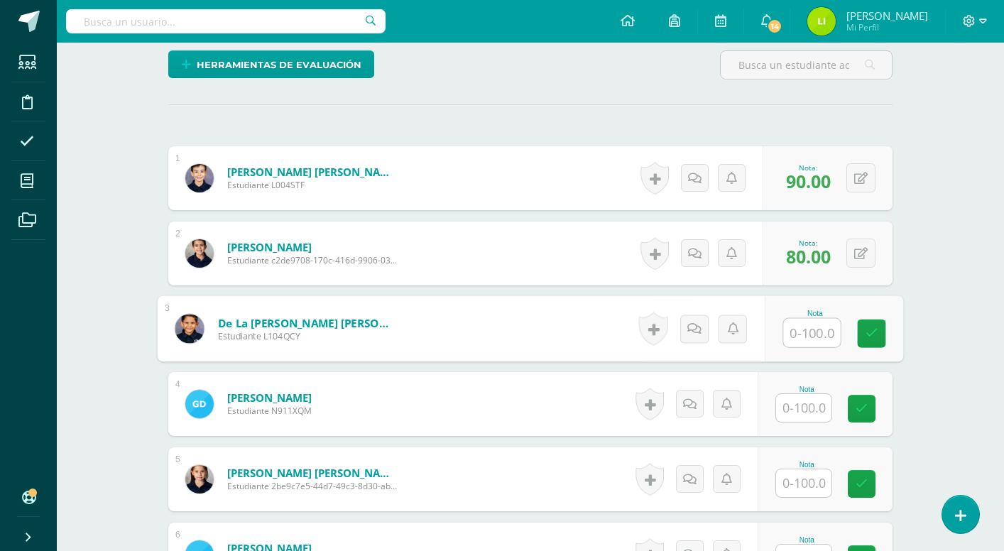
click at [808, 250] on span "80.00" at bounding box center [808, 256] width 45 height 24
click at [855, 255] on icon at bounding box center [860, 254] width 13 height 12
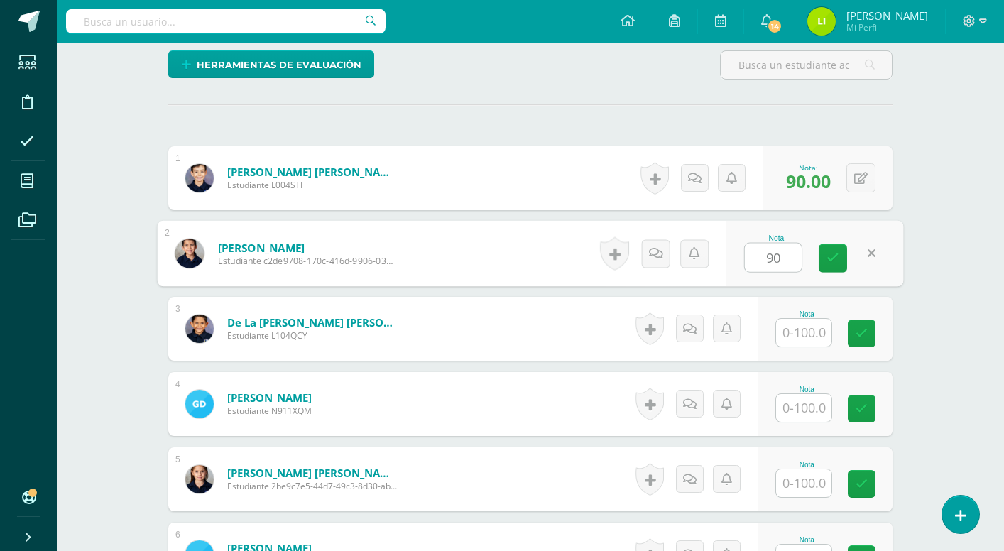
type input "90"
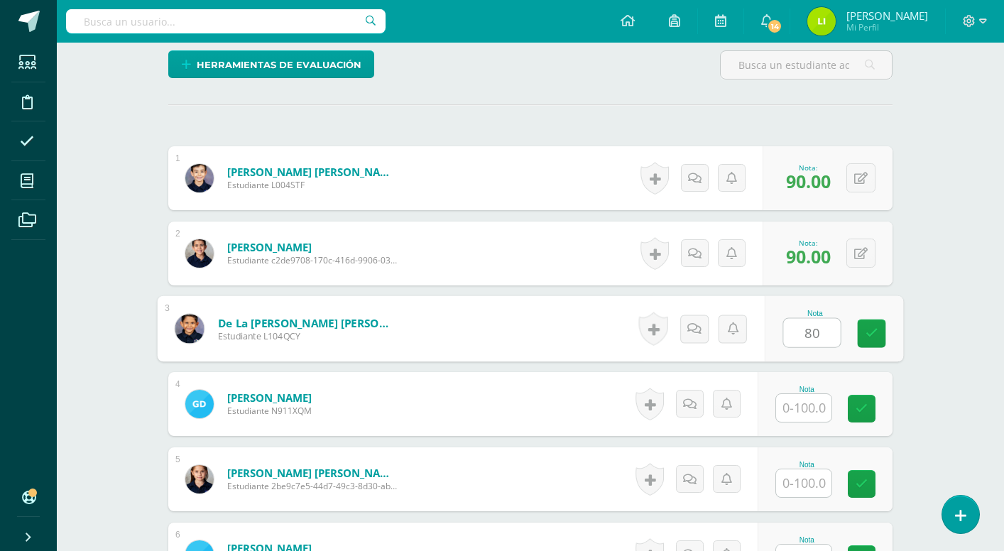
type input "80"
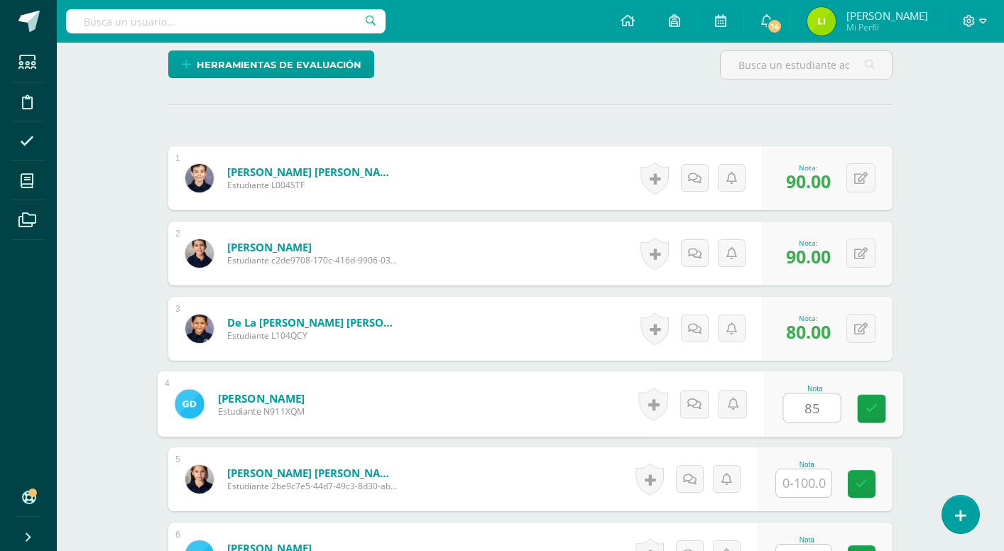
type input "85"
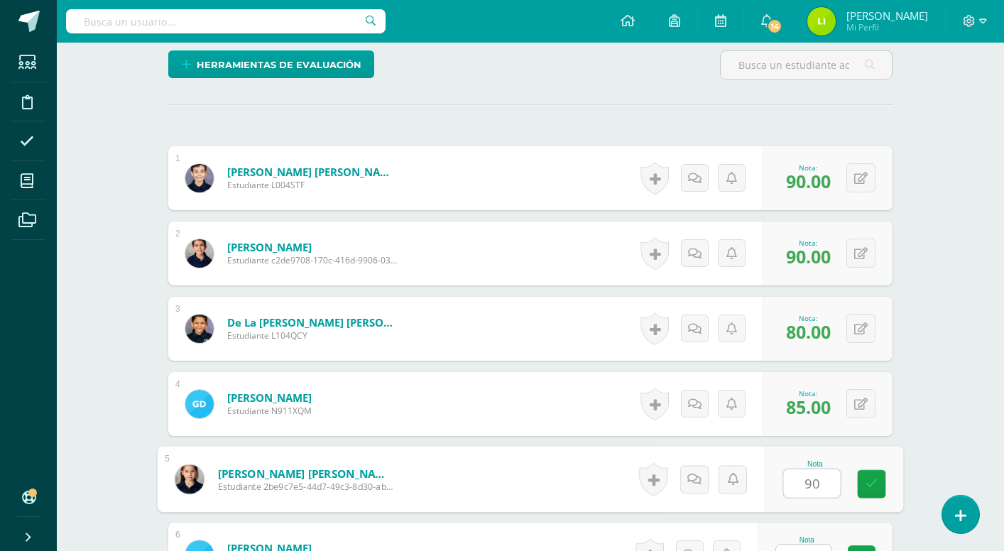
type input "90"
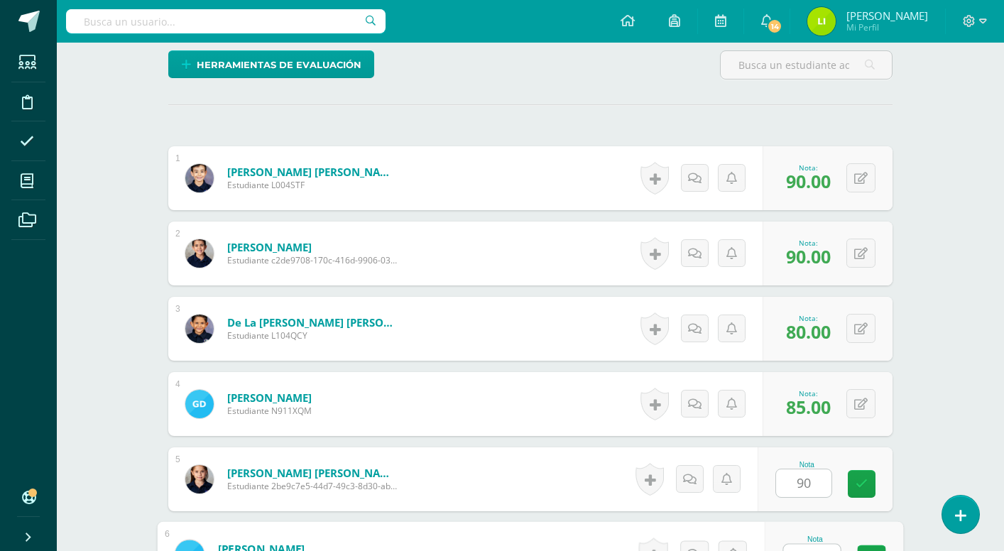
scroll to position [364, 0]
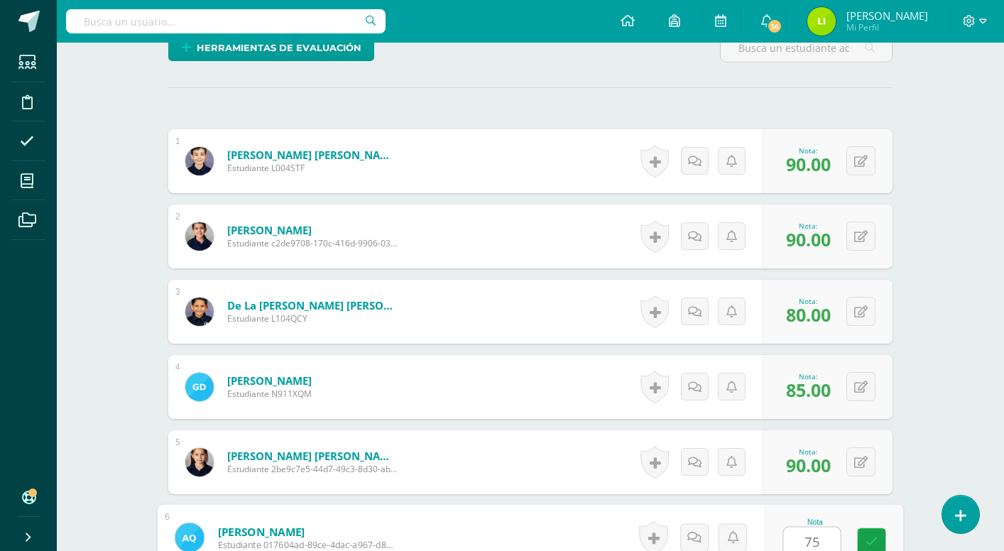
type input "75"
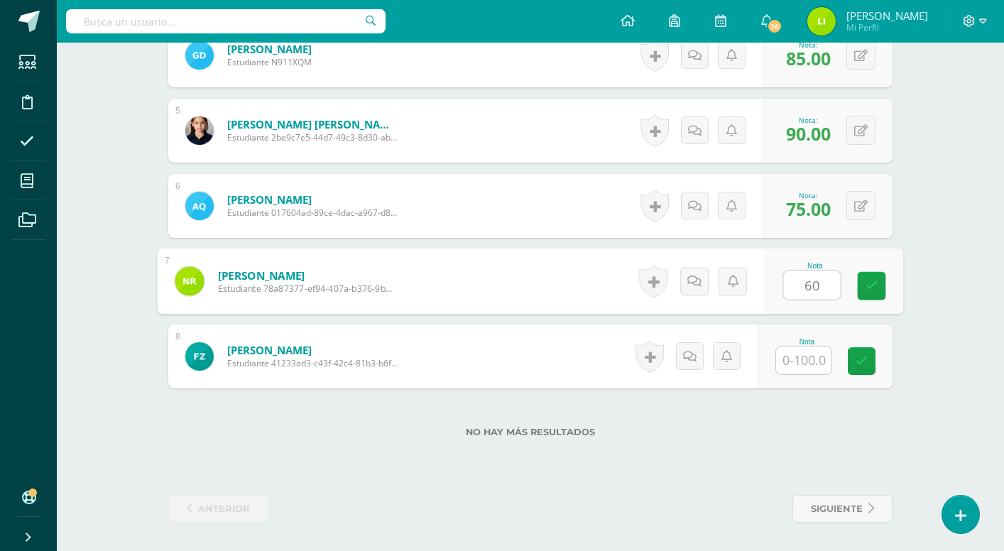
type input "60"
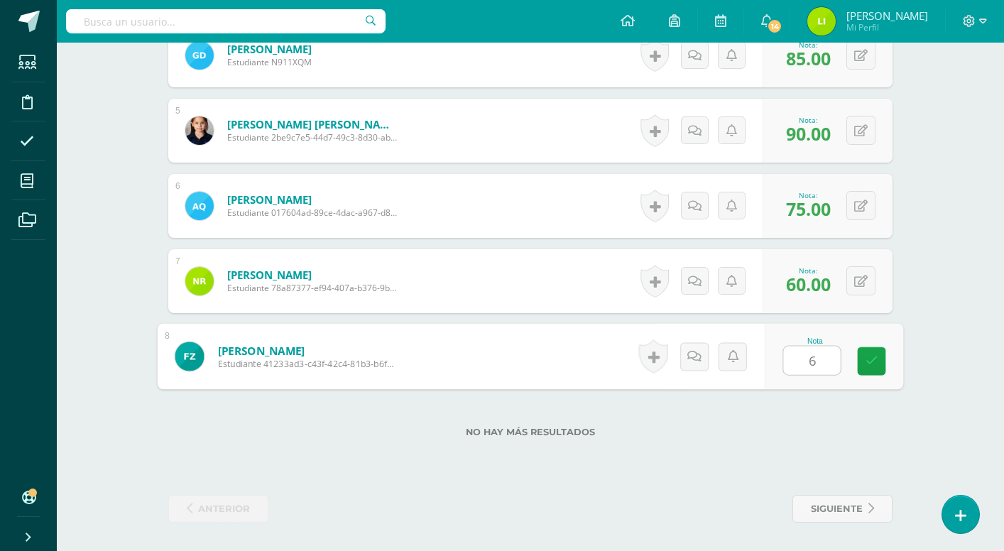
type input "60"
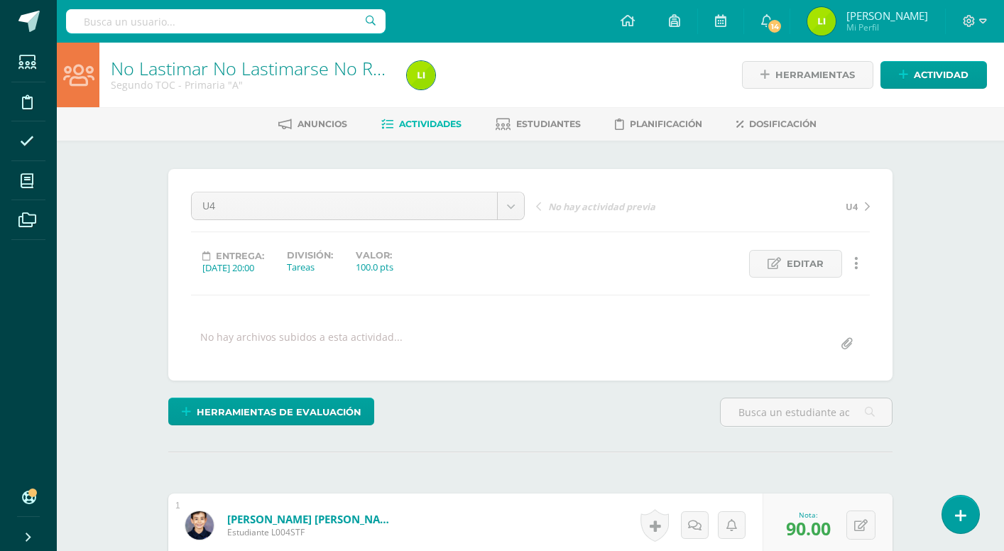
scroll to position [0, 0]
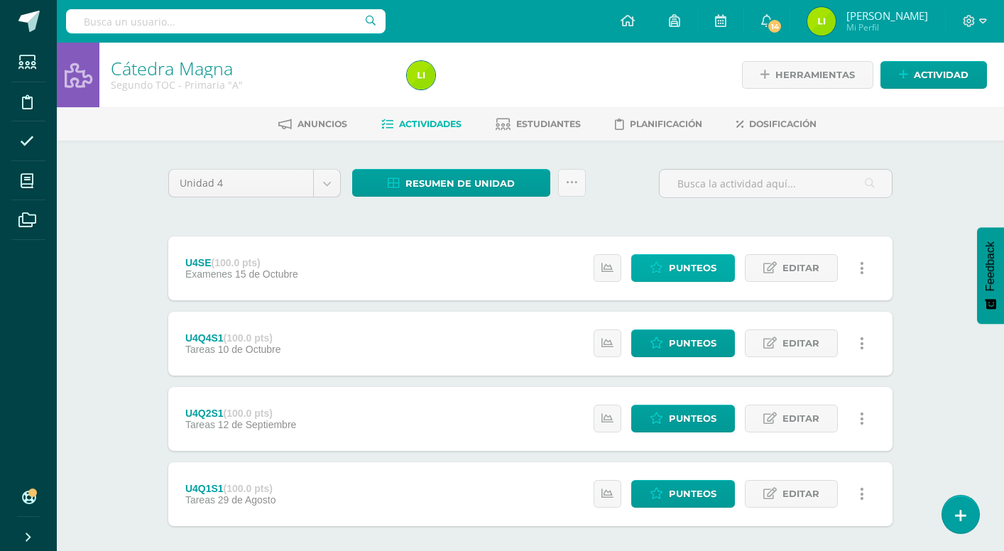
click at [677, 264] on span "Punteos" at bounding box center [693, 268] width 48 height 26
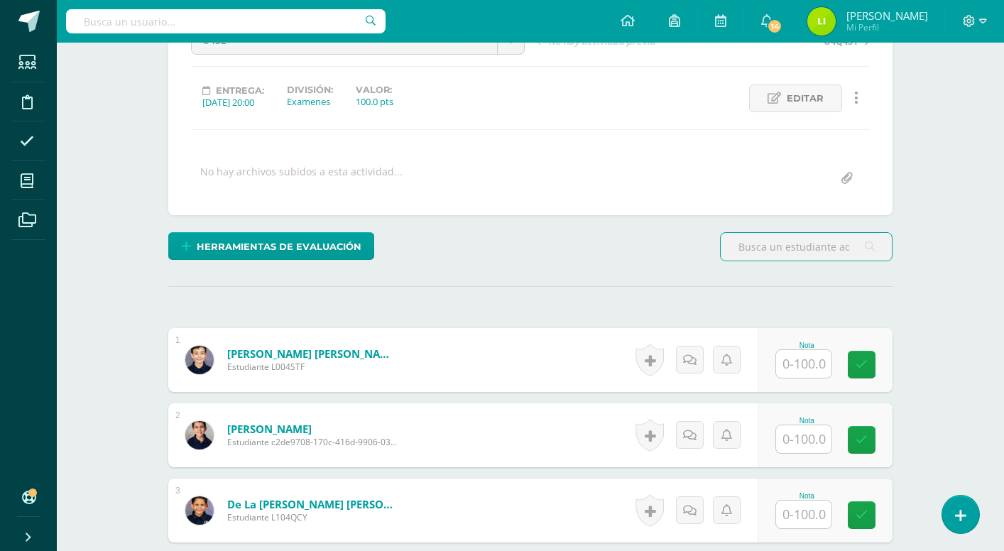
scroll to position [238, 0]
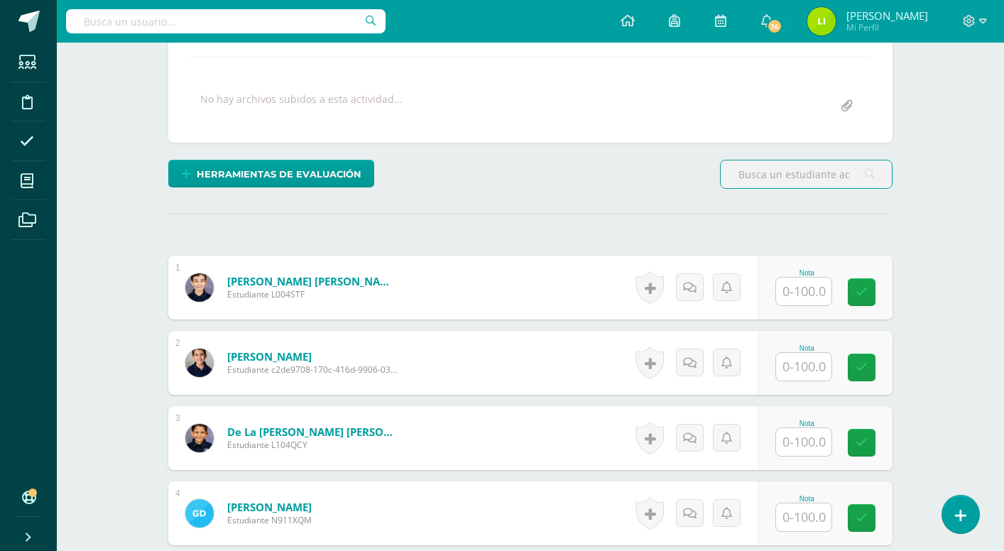
click at [795, 290] on input "text" at bounding box center [803, 292] width 55 height 28
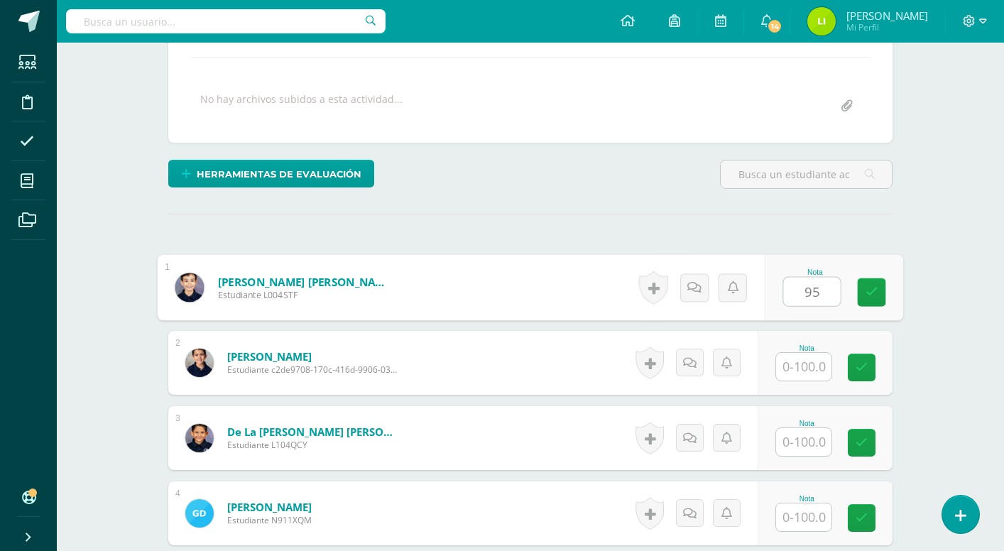
type input "95"
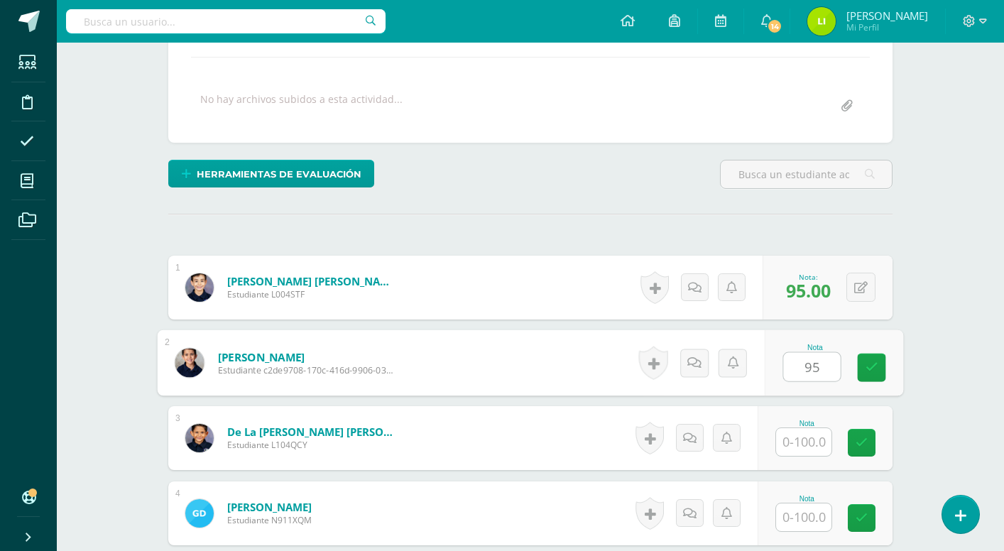
type input "95"
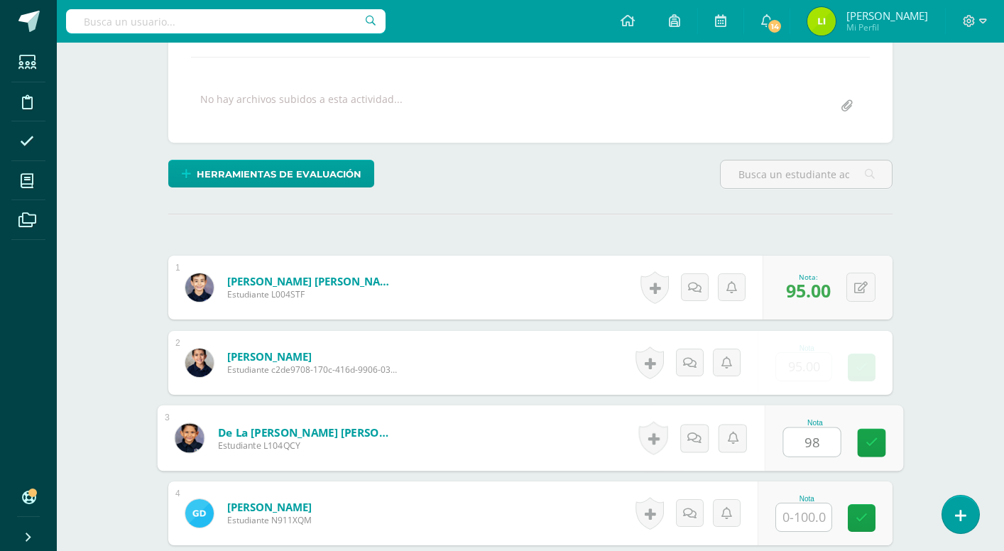
type input "98"
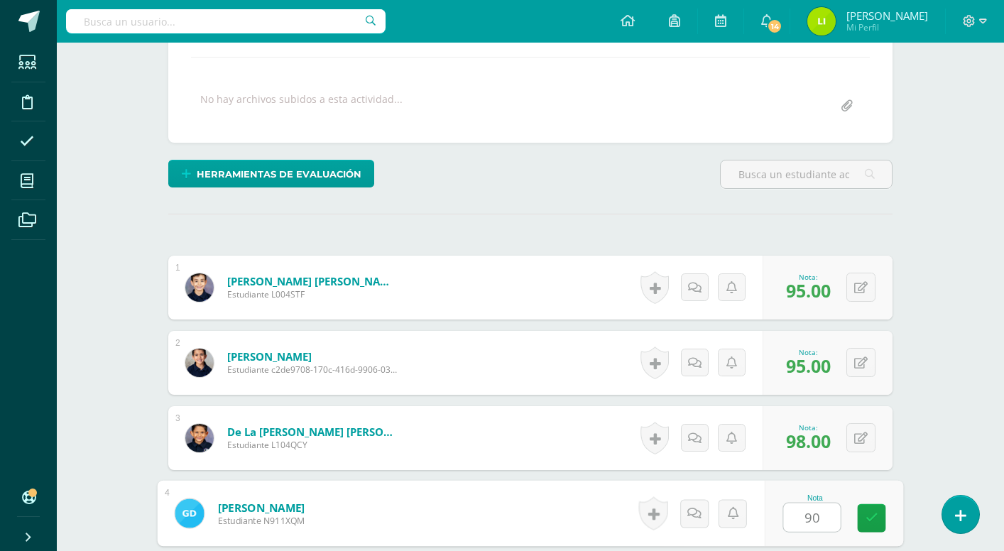
type input "90"
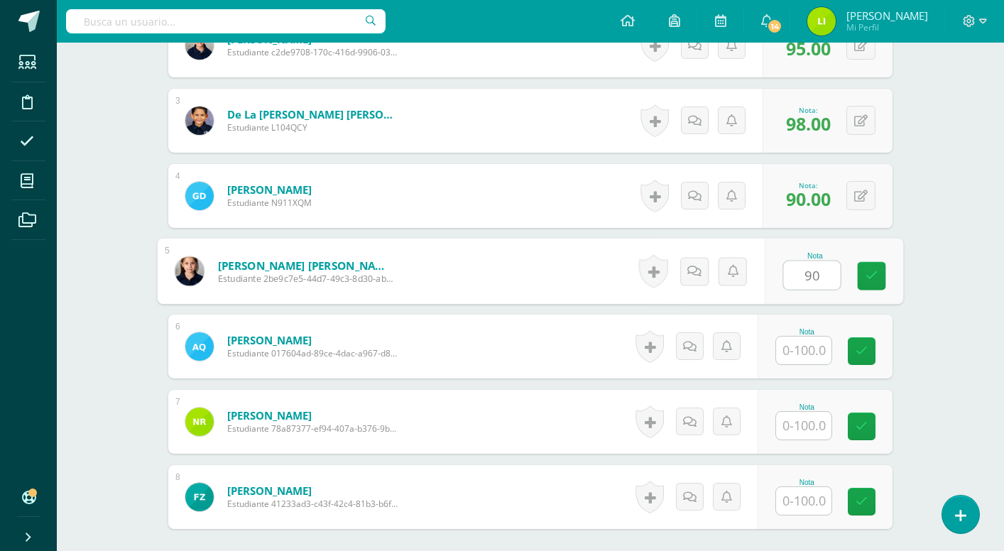
type input "90"
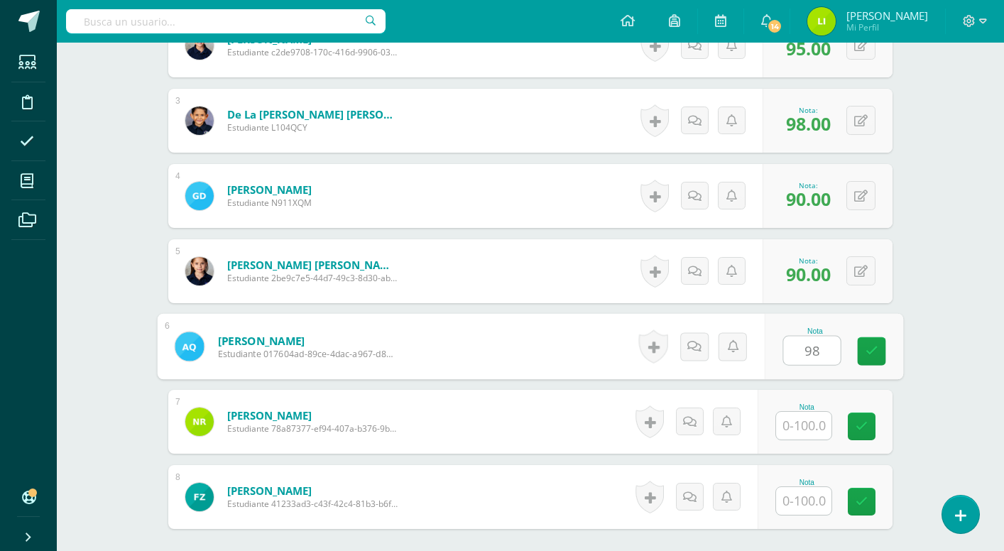
type input "98"
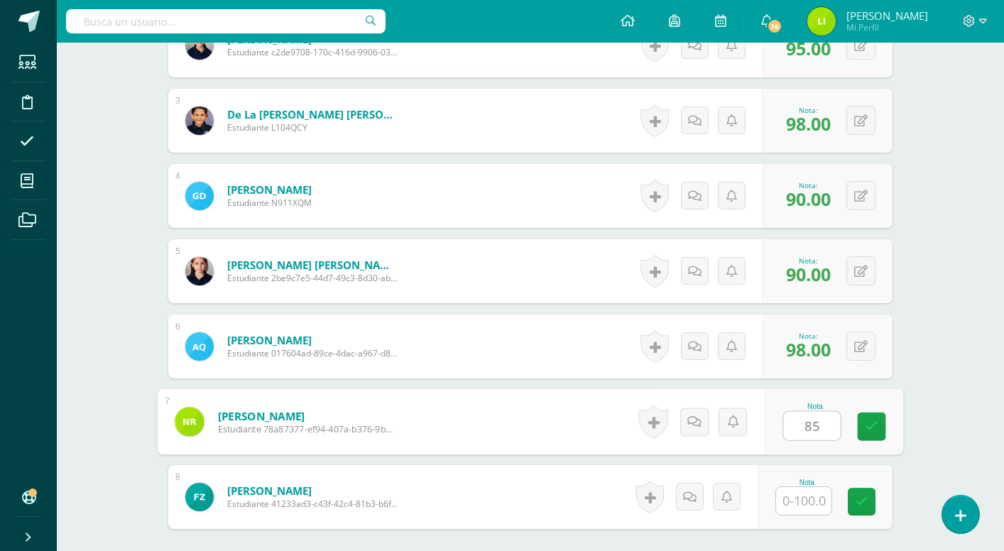
type input "85"
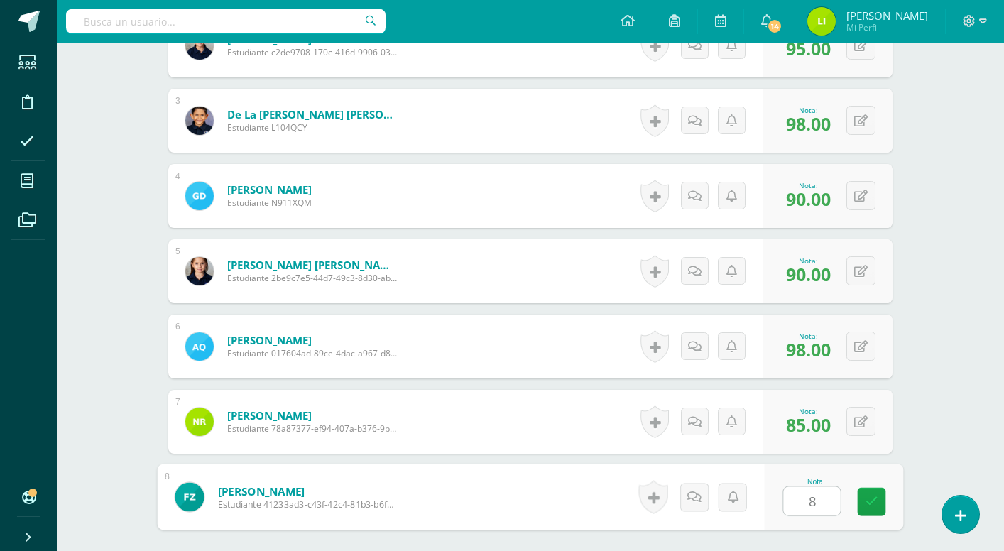
type input "85"
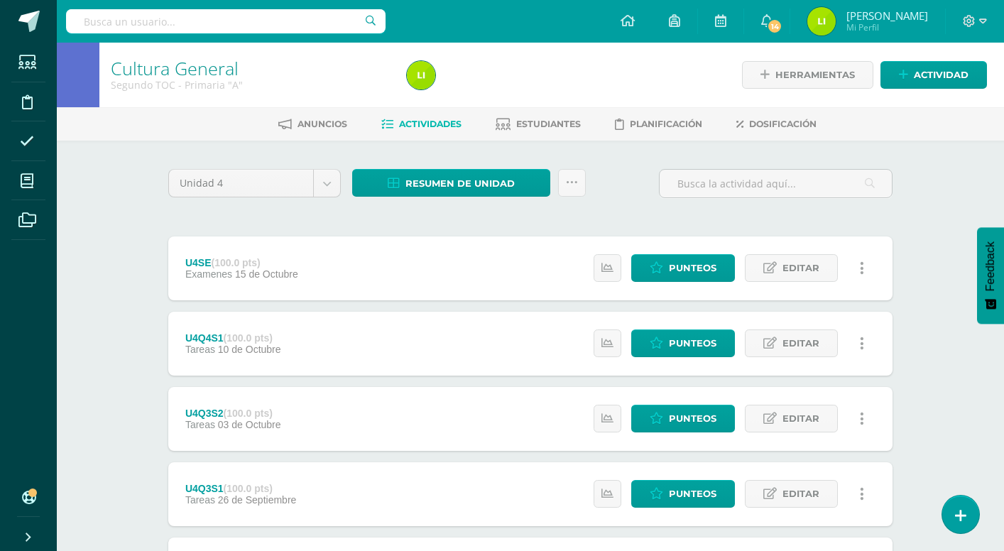
scroll to position [23, 0]
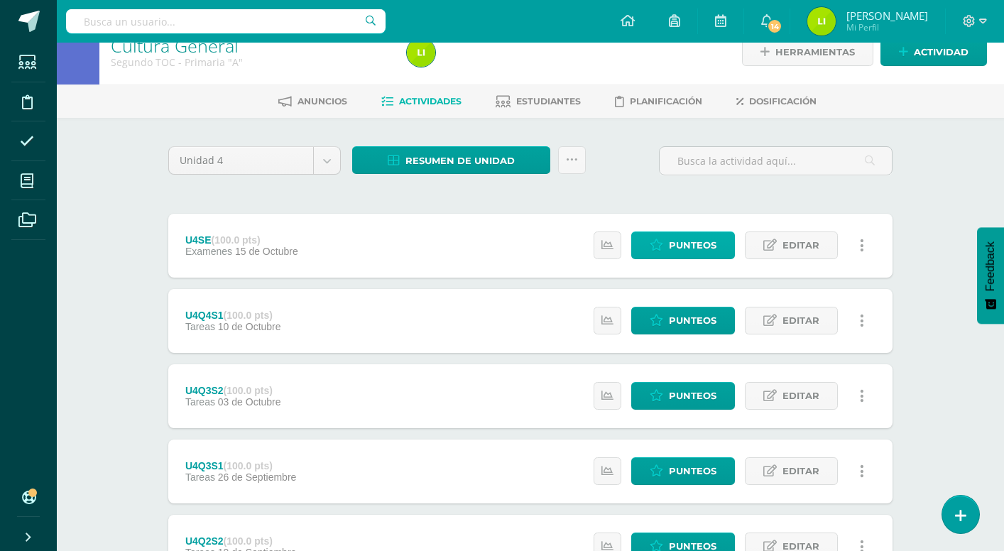
click at [698, 249] on span "Punteos" at bounding box center [693, 245] width 48 height 26
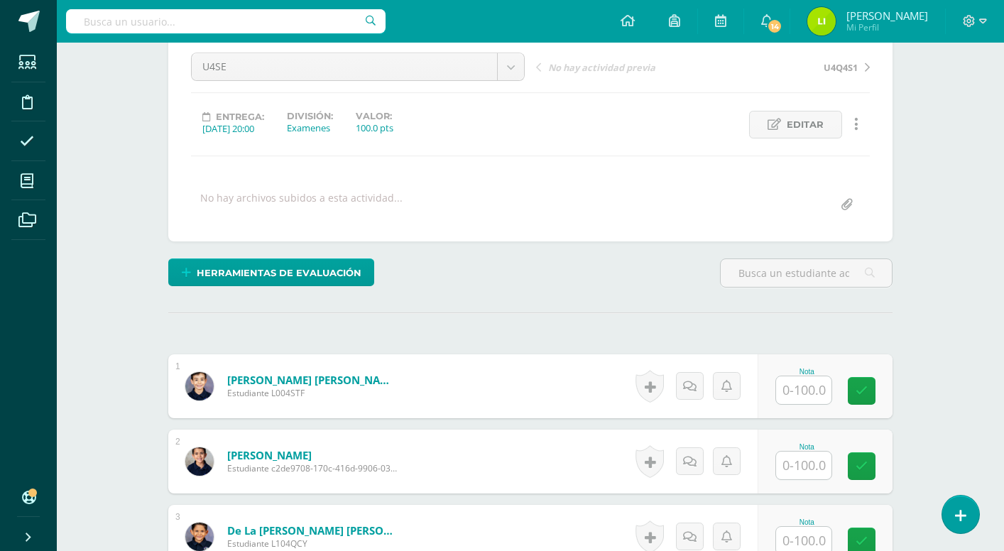
scroll to position [148, 0]
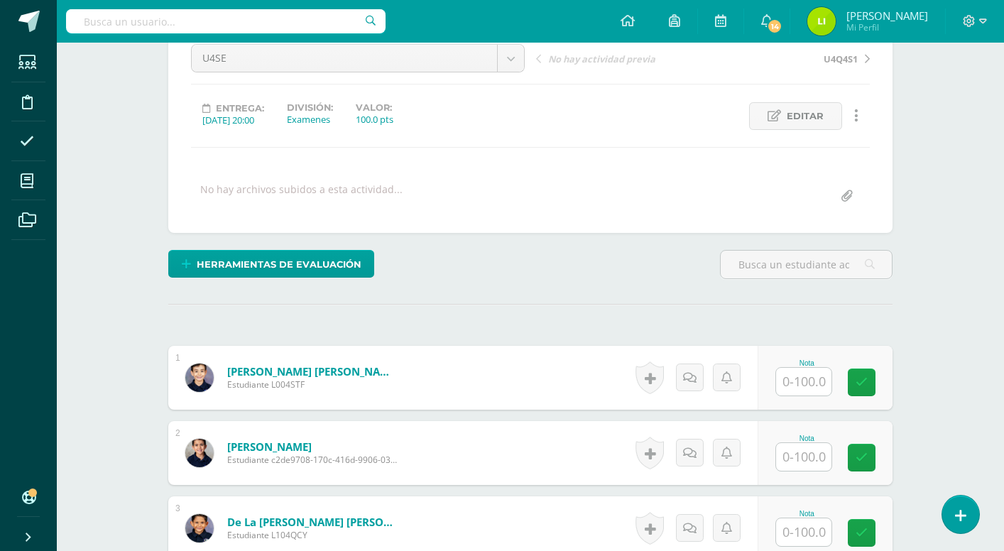
click at [816, 396] on input "text" at bounding box center [803, 382] width 55 height 28
type input "100"
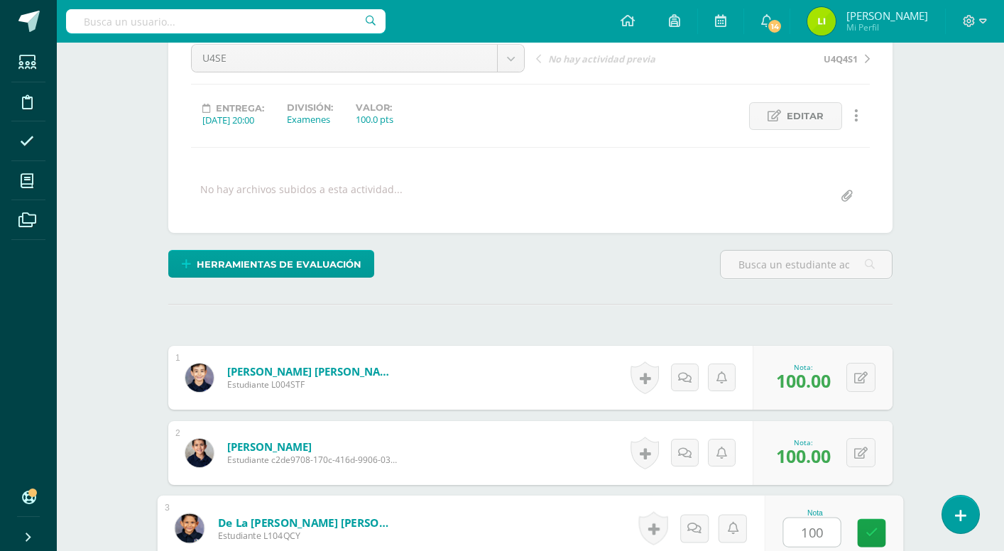
type input "100"
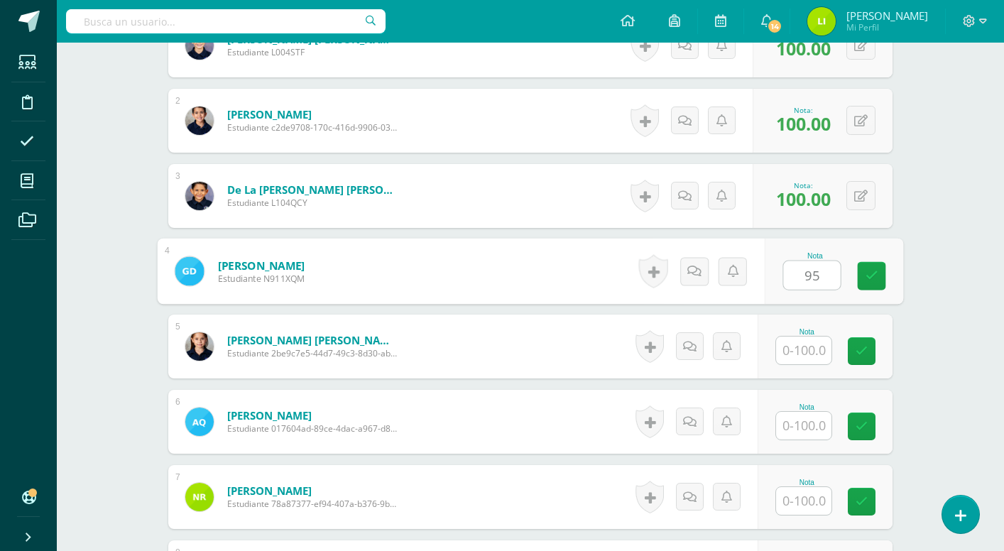
type input "95"
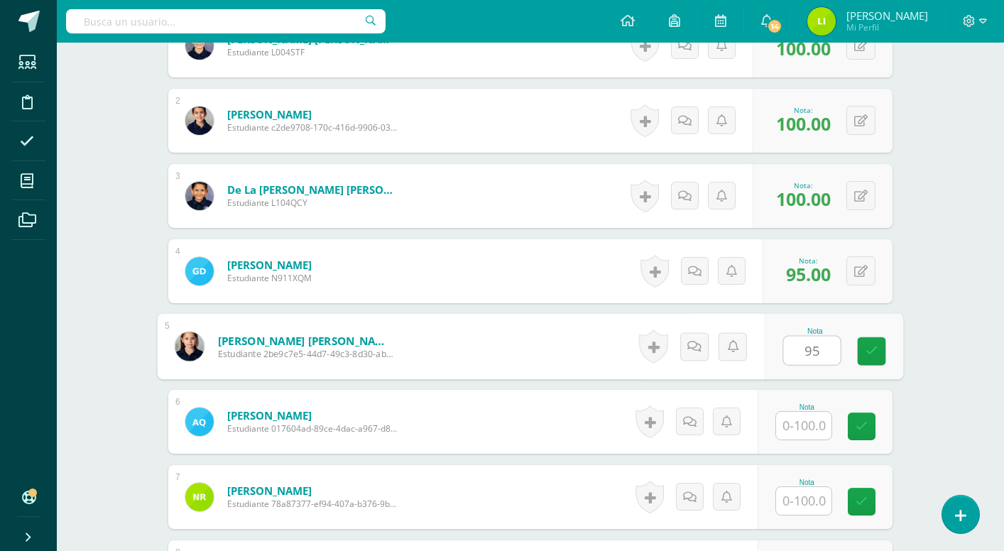
type input "95"
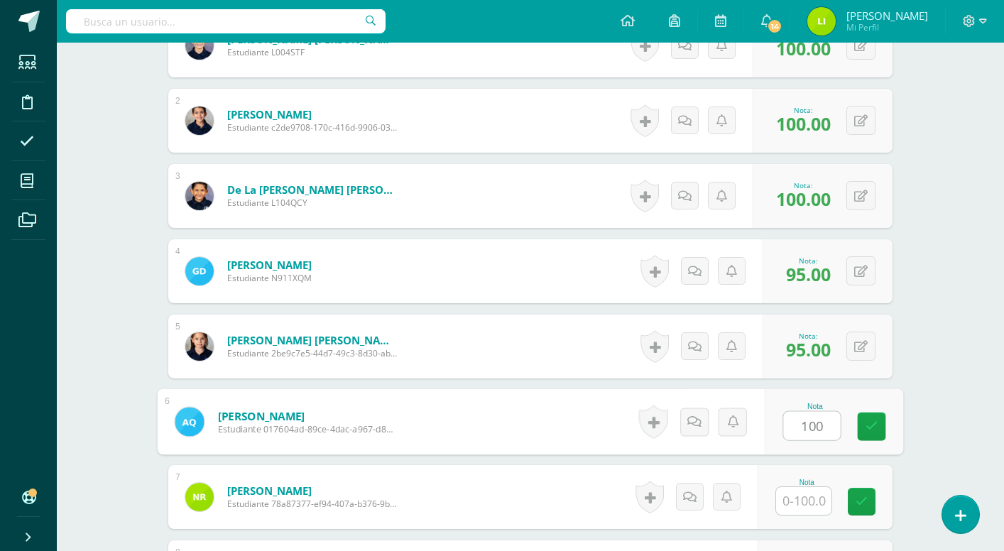
type input "100"
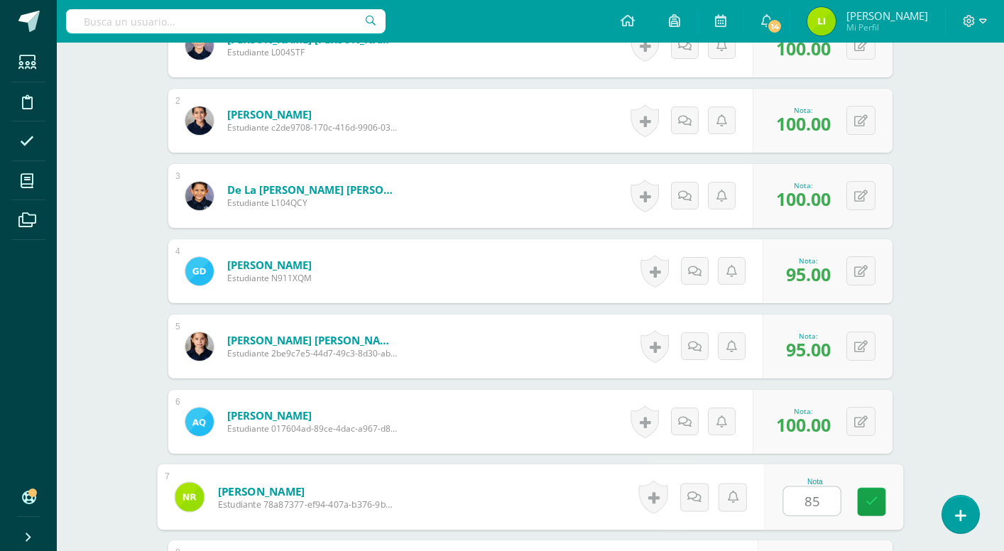
type input "85"
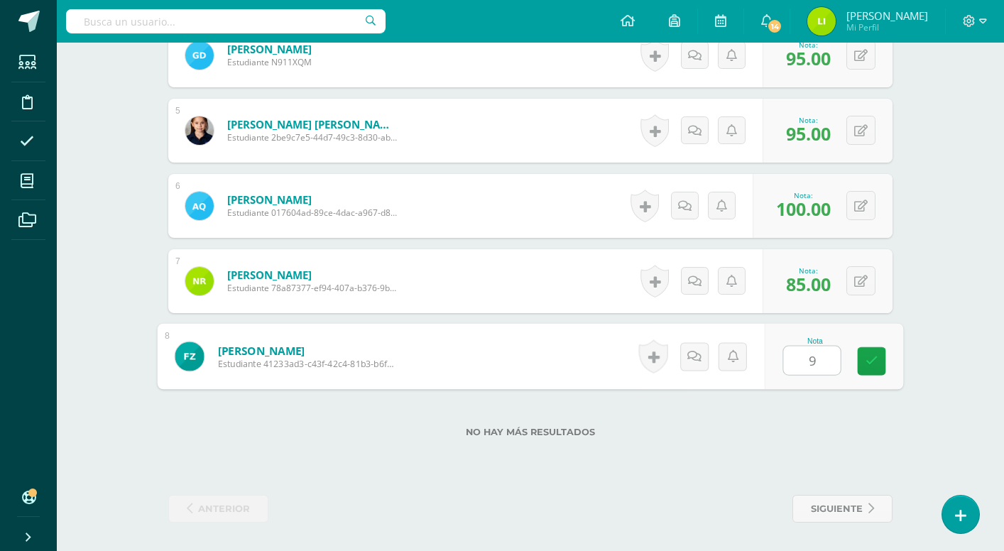
type input "90"
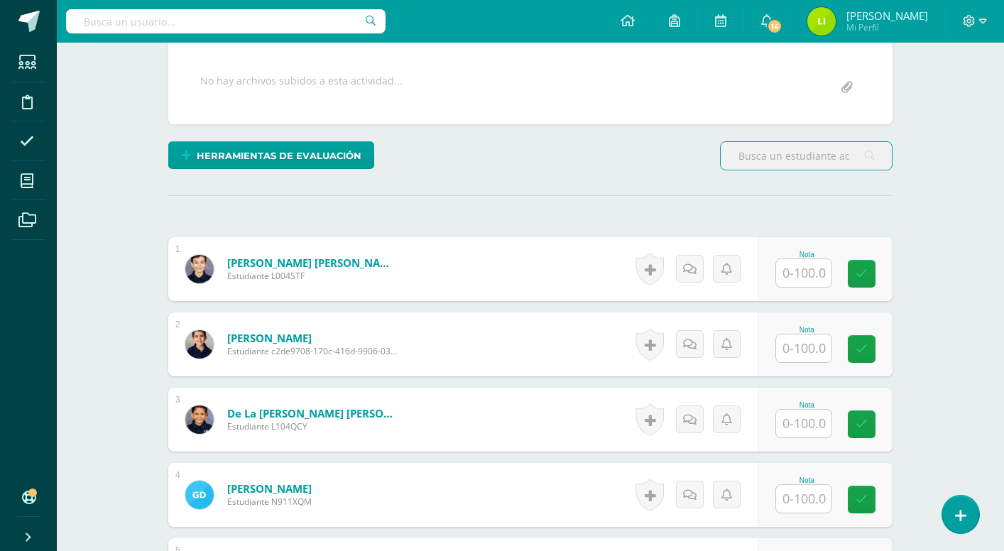
scroll to position [276, 0]
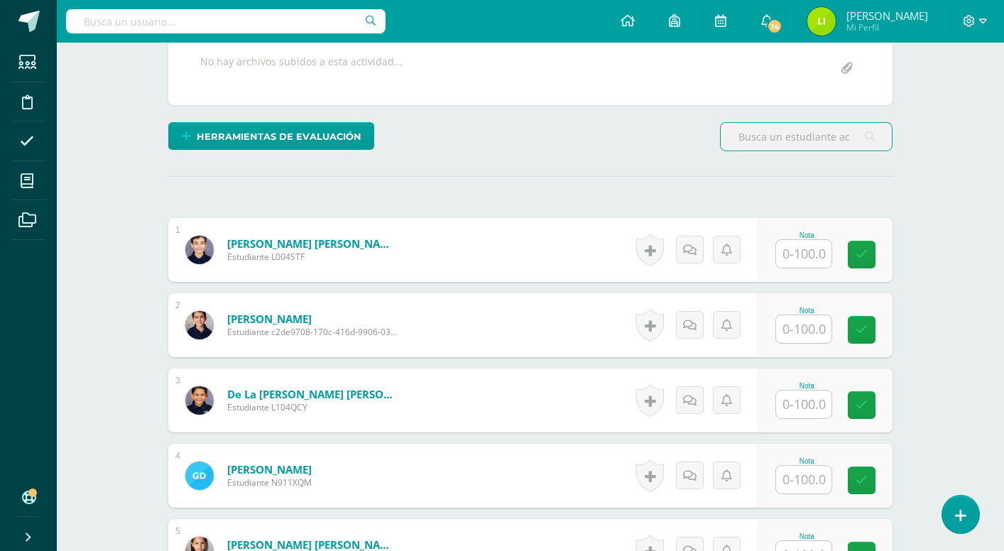
click at [810, 258] on input "text" at bounding box center [803, 254] width 55 height 28
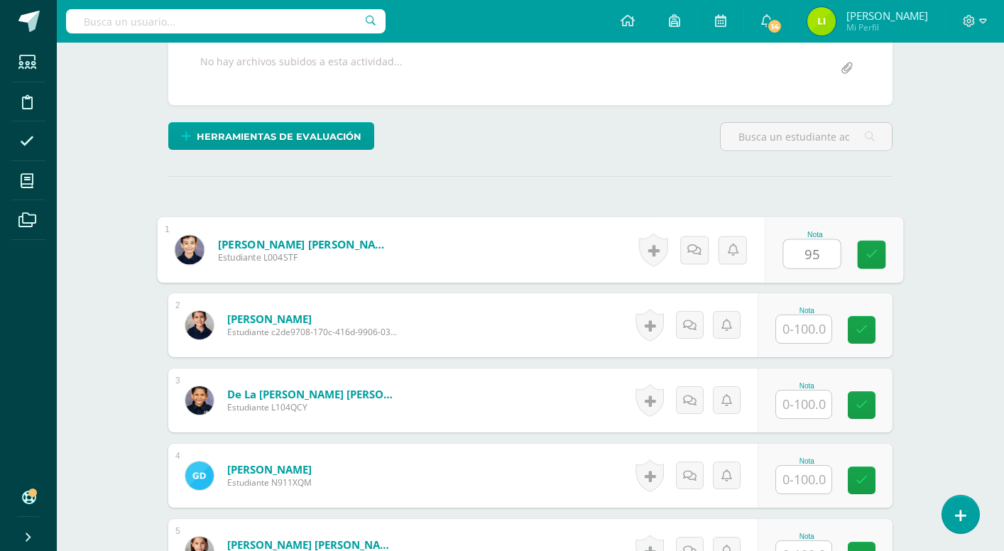
type input "95"
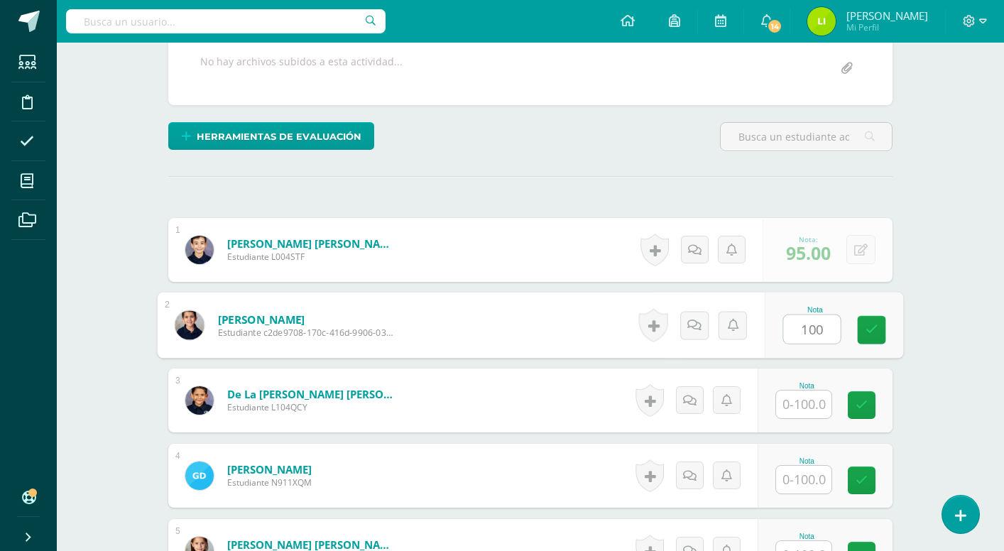
type input "100"
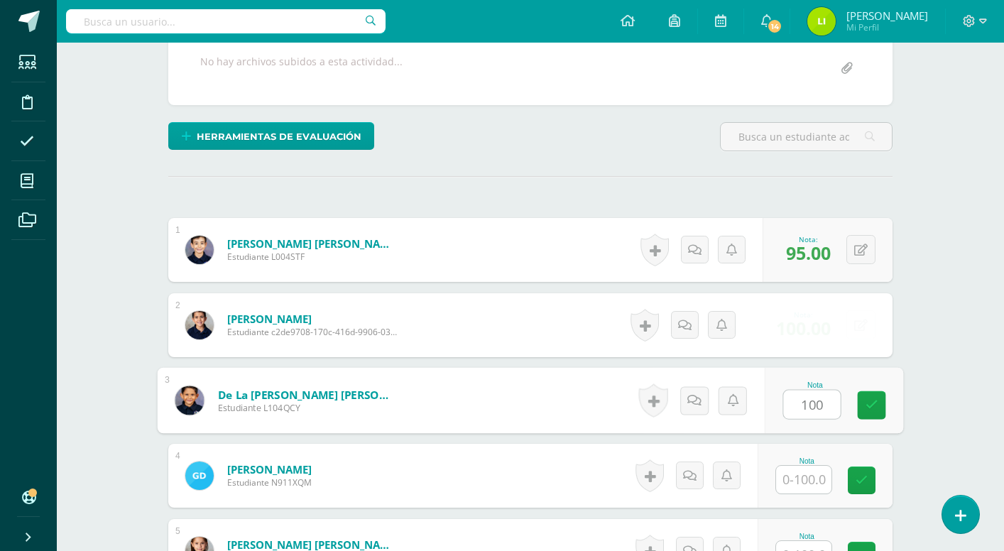
type input "100"
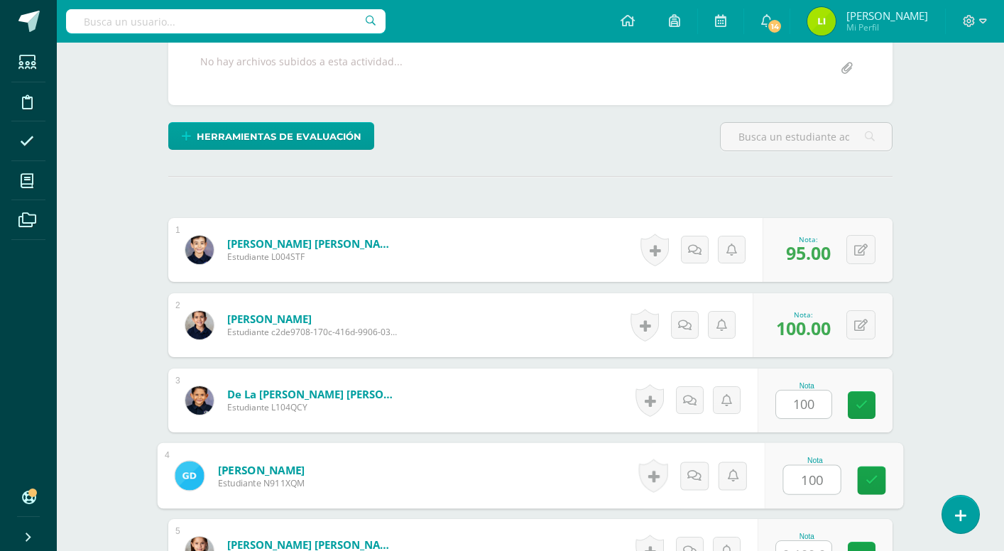
type input "100"
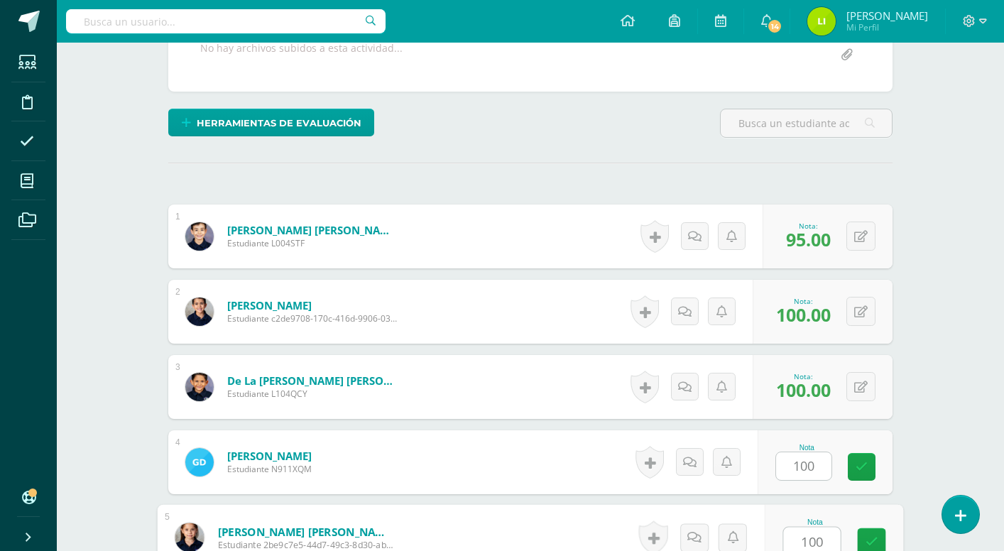
type input "100"
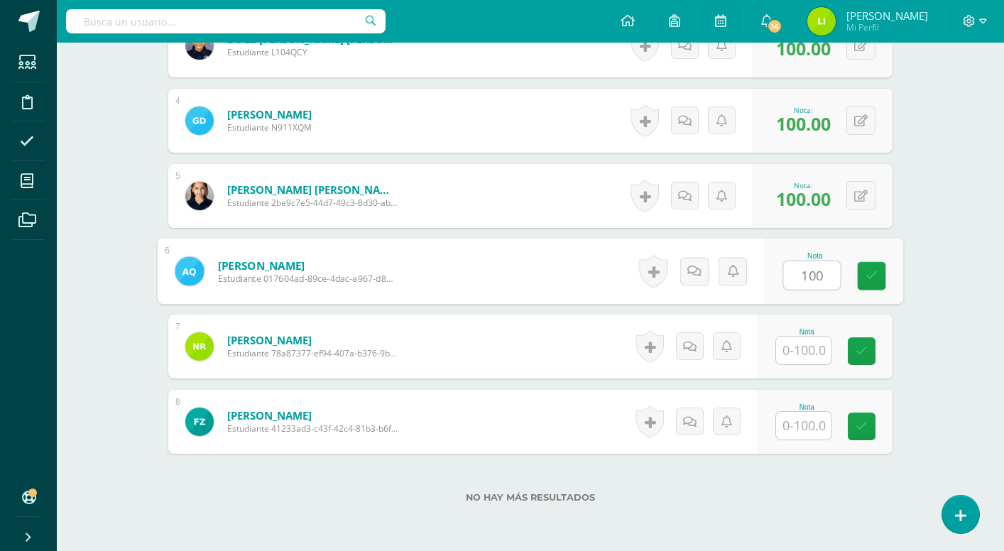
type input "100"
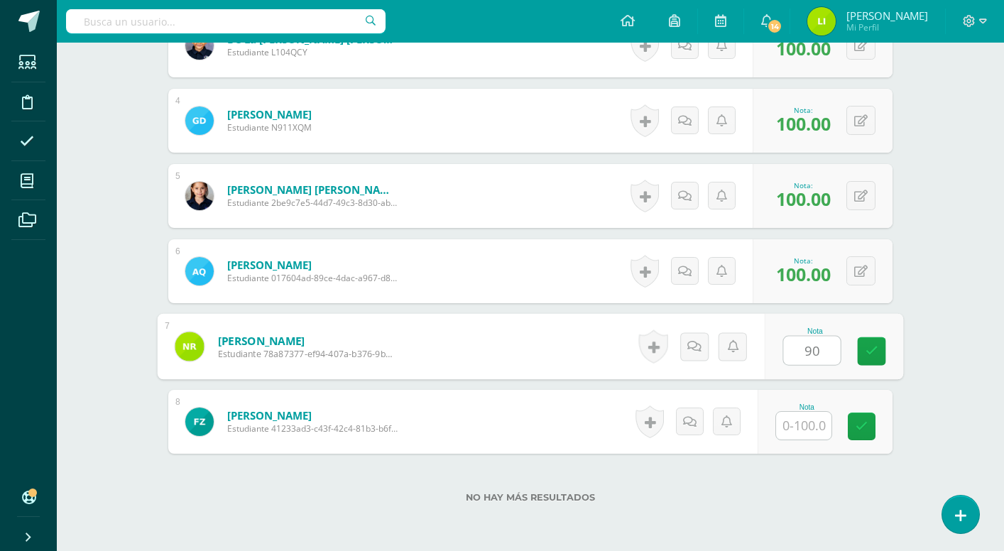
type input "90"
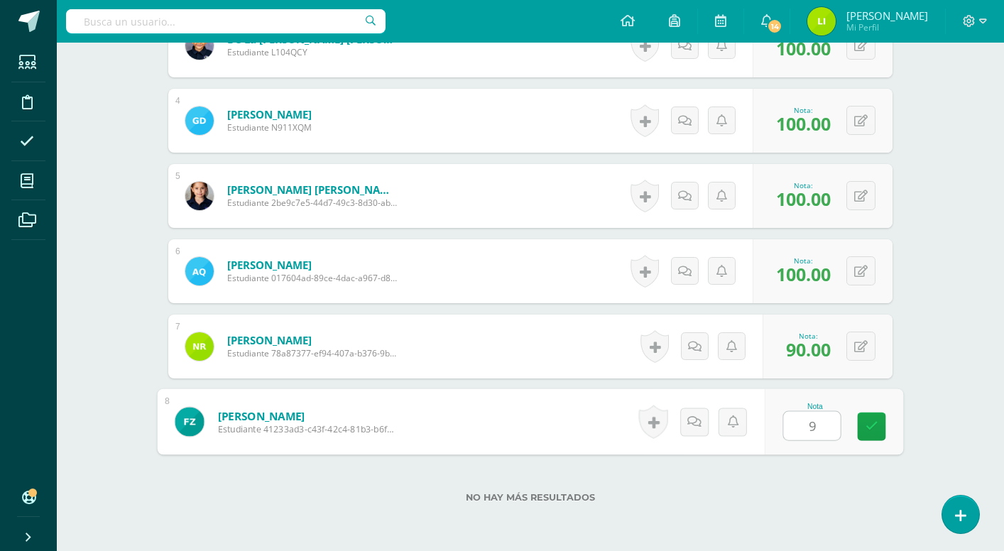
type input "95"
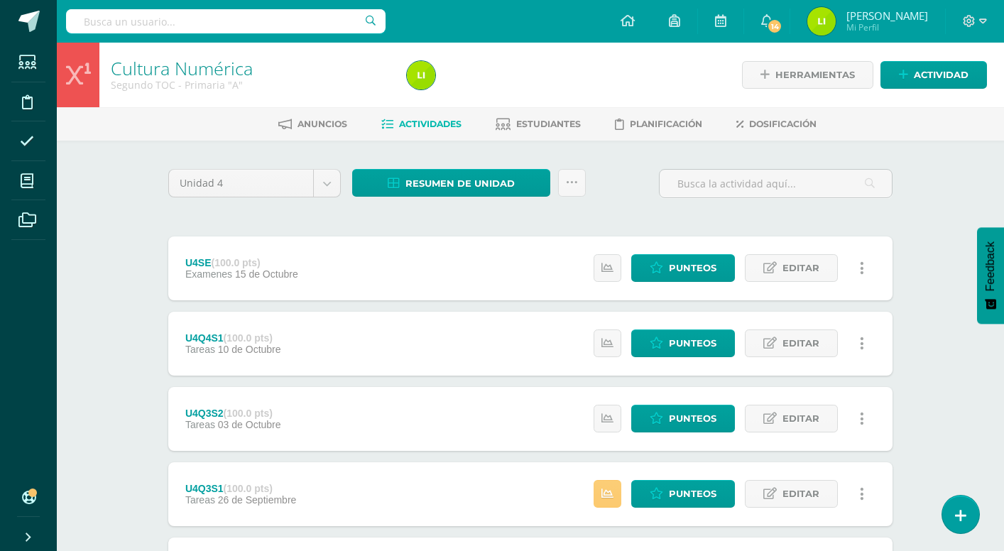
scroll to position [26, 0]
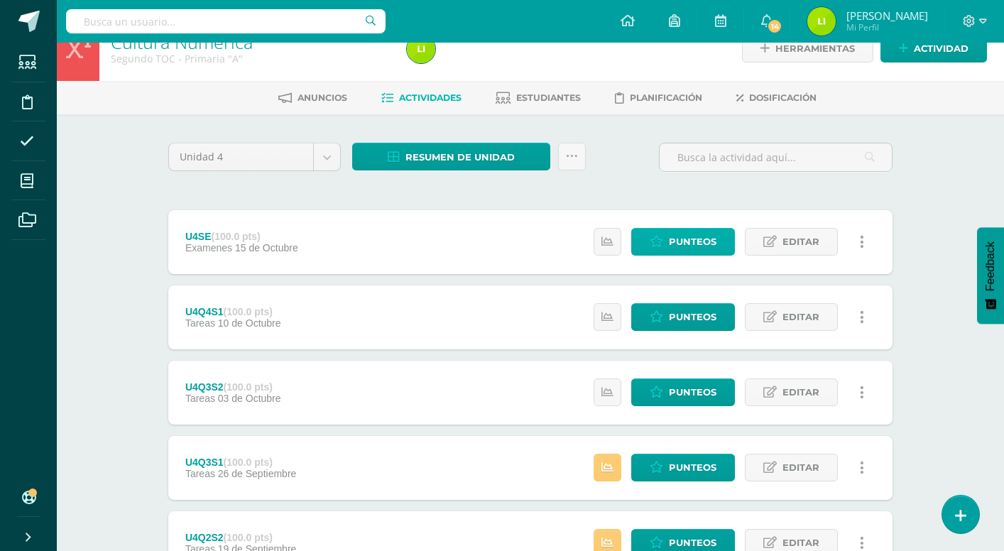
click at [674, 241] on span "Punteos" at bounding box center [693, 242] width 48 height 26
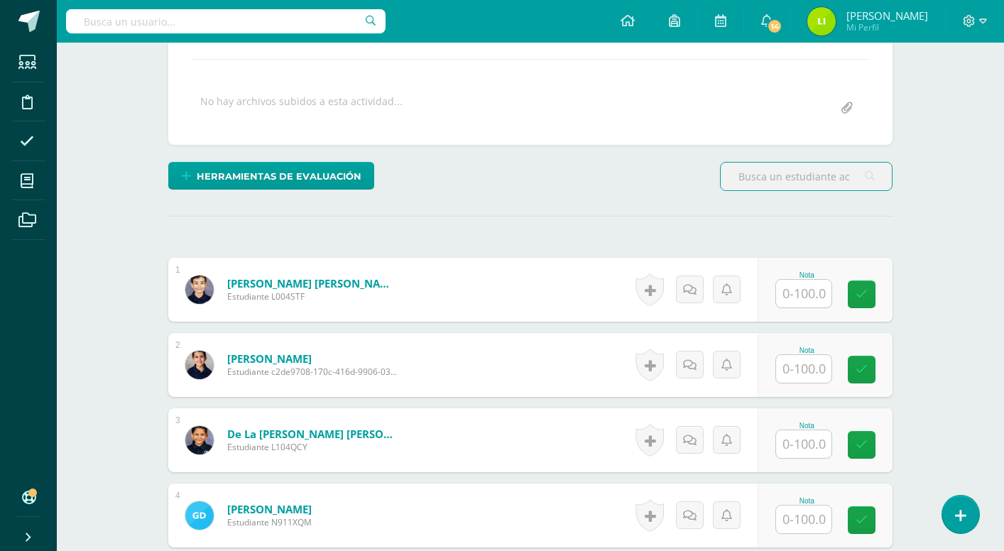
scroll to position [244, 0]
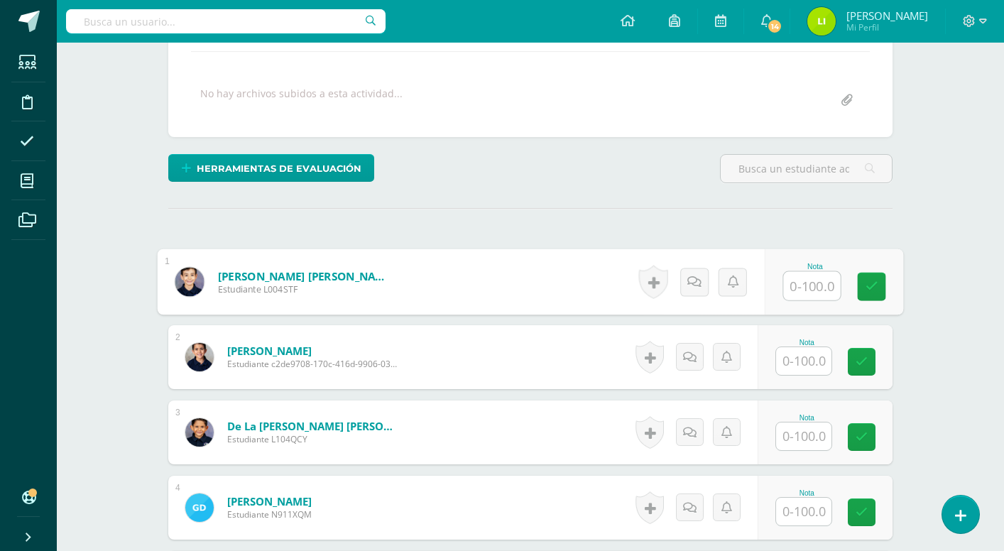
click at [822, 289] on input "text" at bounding box center [812, 286] width 57 height 28
type input "75"
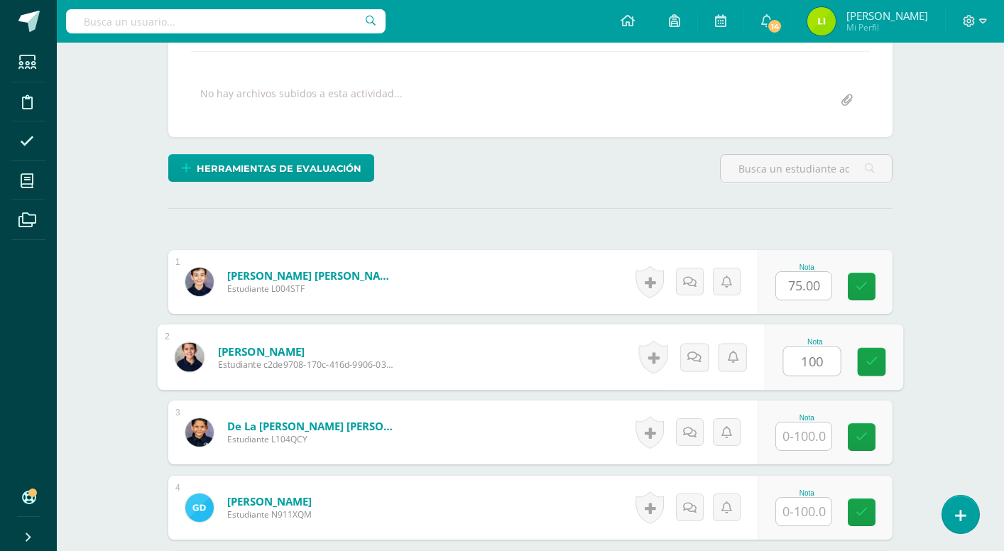
type input "100"
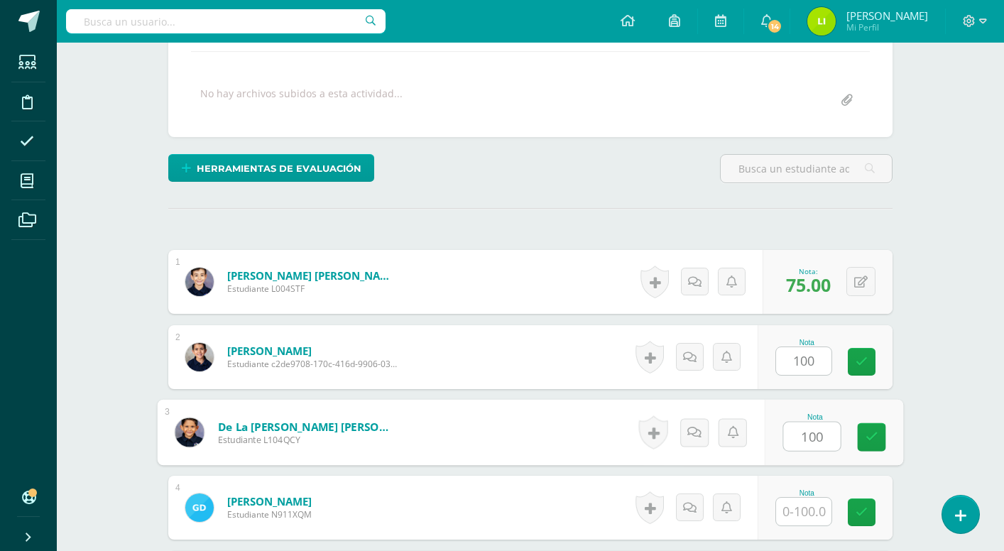
type input "100"
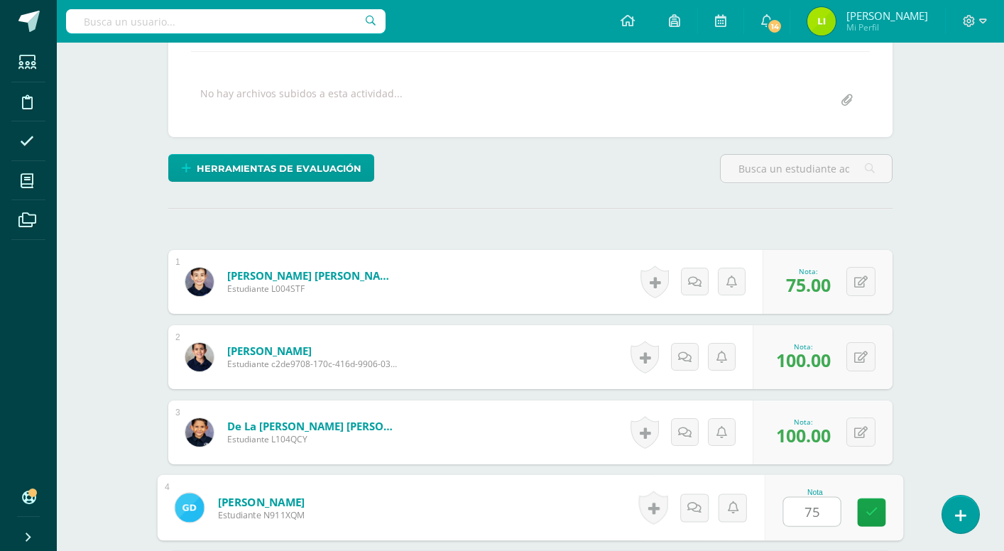
type input "75"
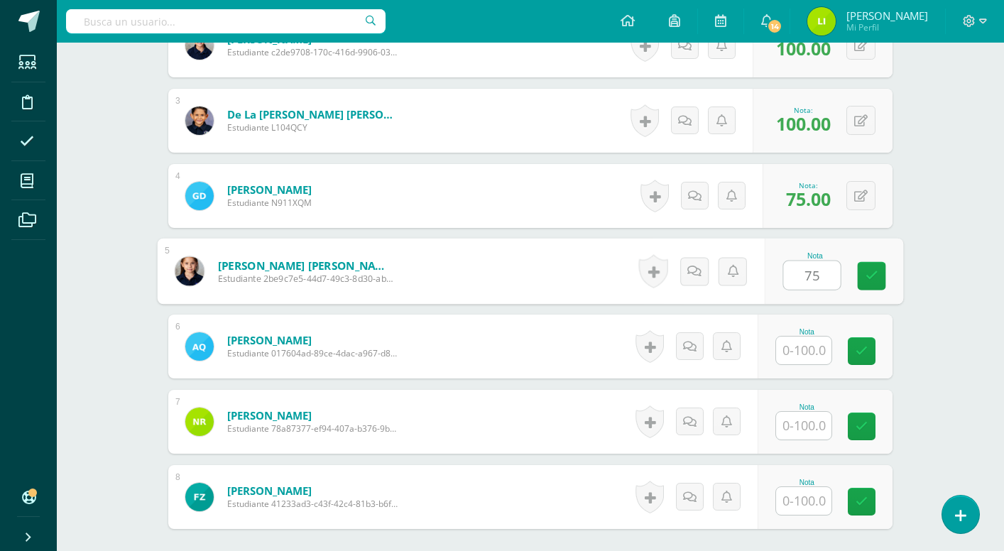
type input "75"
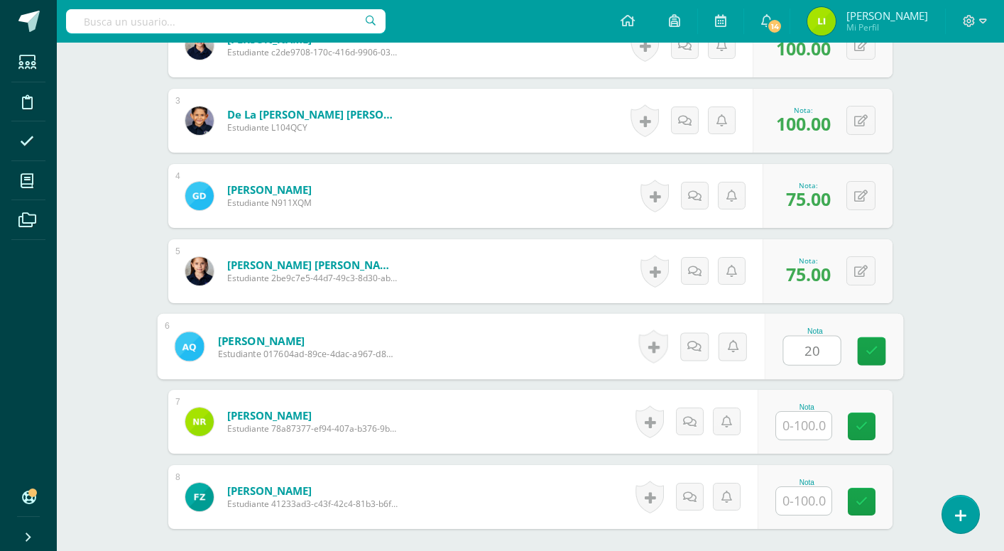
type input "2"
type input "100"
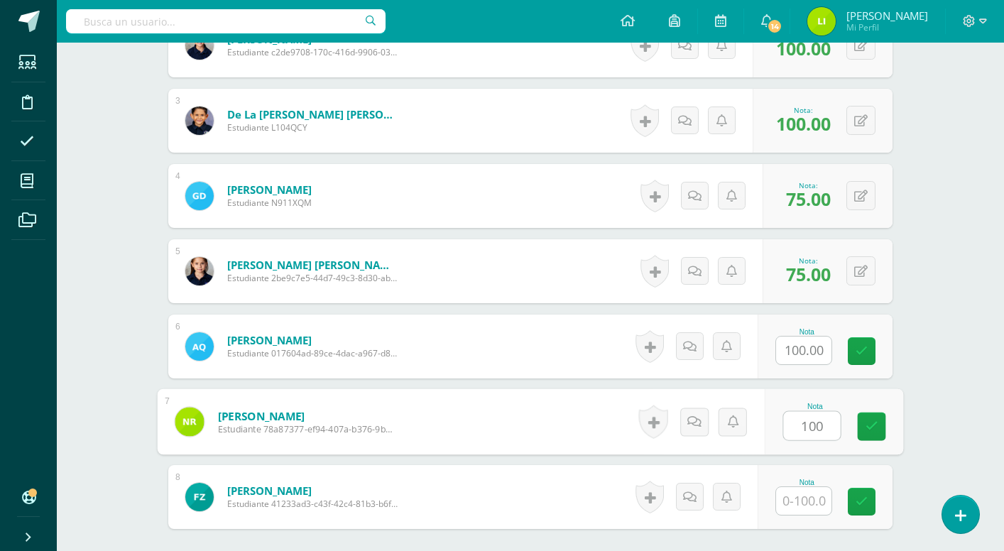
type input "100"
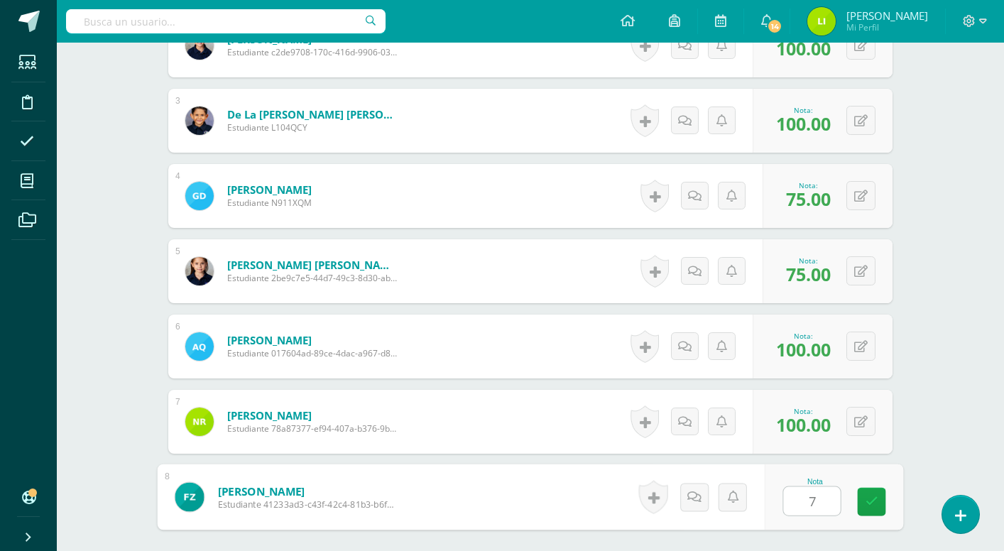
type input "75"
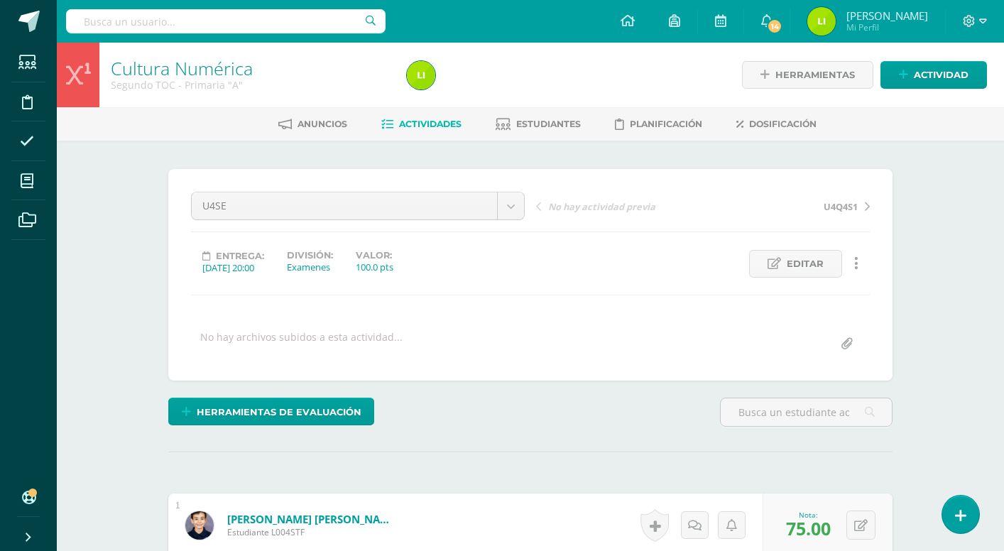
scroll to position [0, 0]
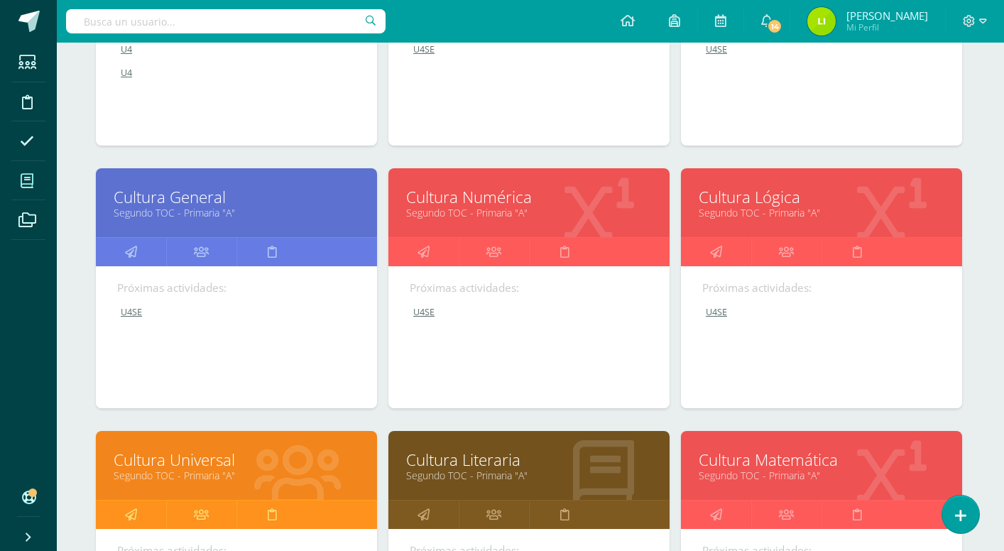
scroll to position [403, 1]
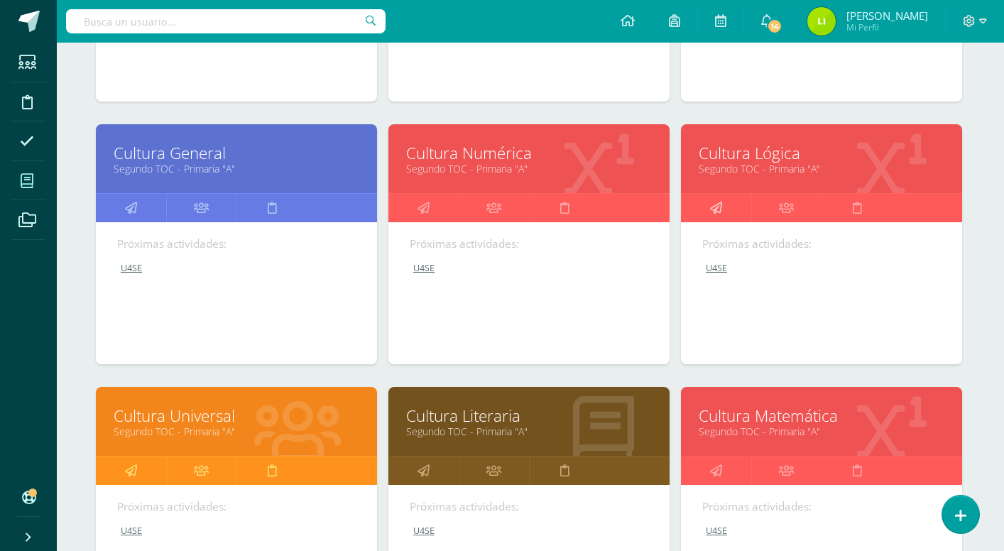
click at [718, 205] on icon at bounding box center [716, 208] width 12 height 28
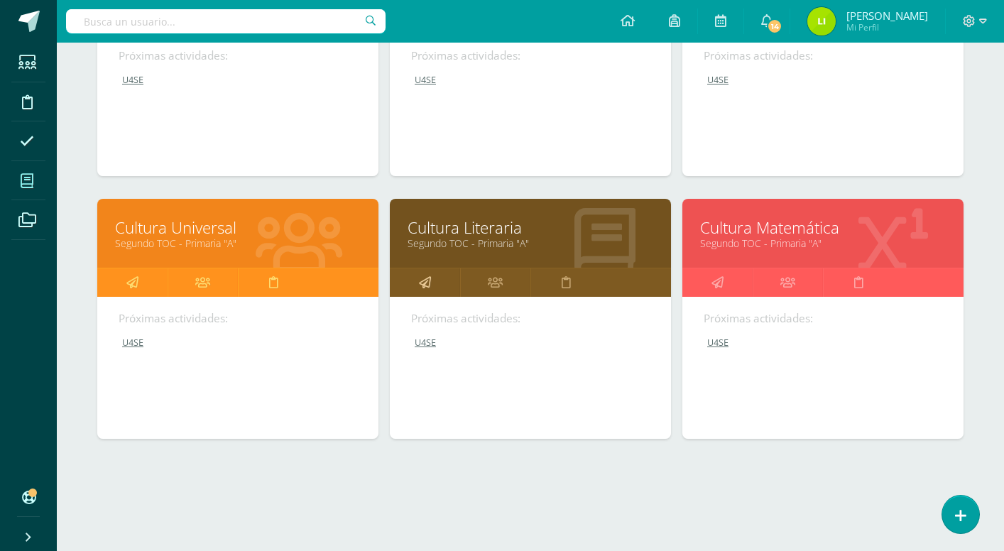
scroll to position [591, 0]
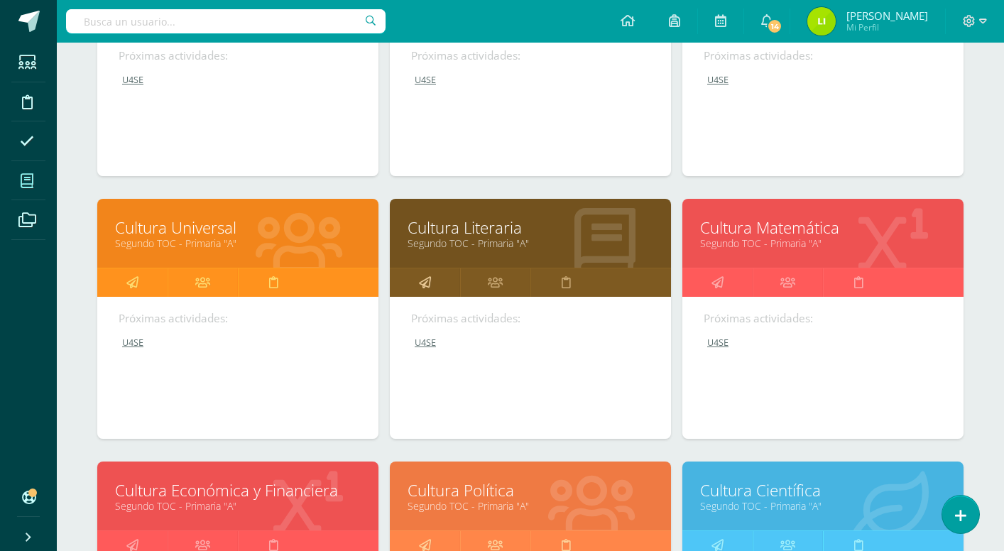
click at [428, 283] on icon at bounding box center [425, 282] width 12 height 28
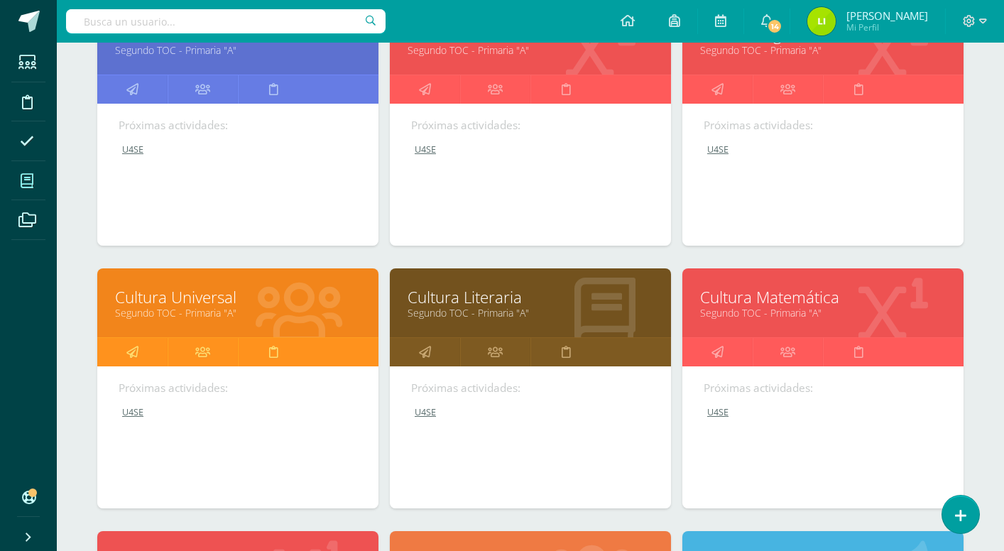
scroll to position [633, 0]
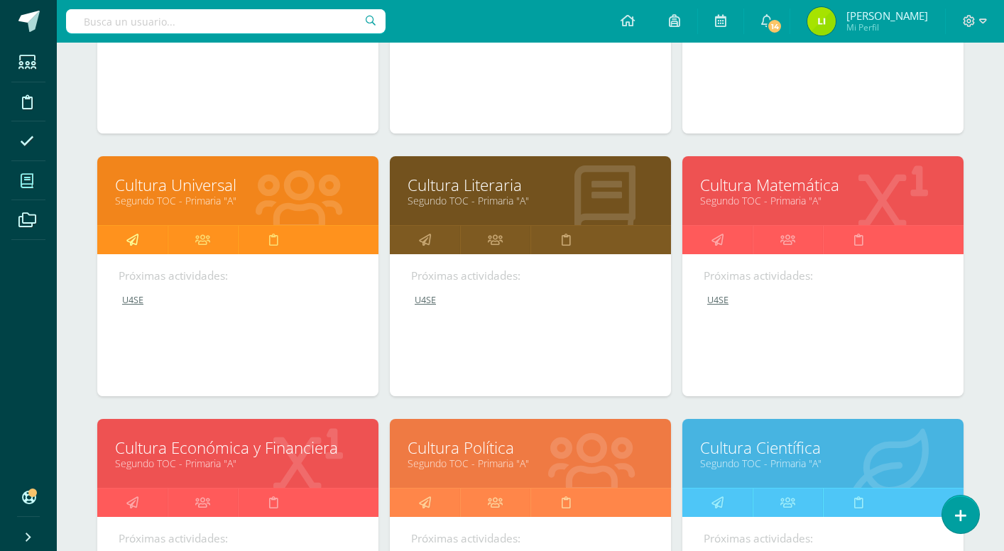
click at [134, 247] on icon at bounding box center [132, 240] width 12 height 28
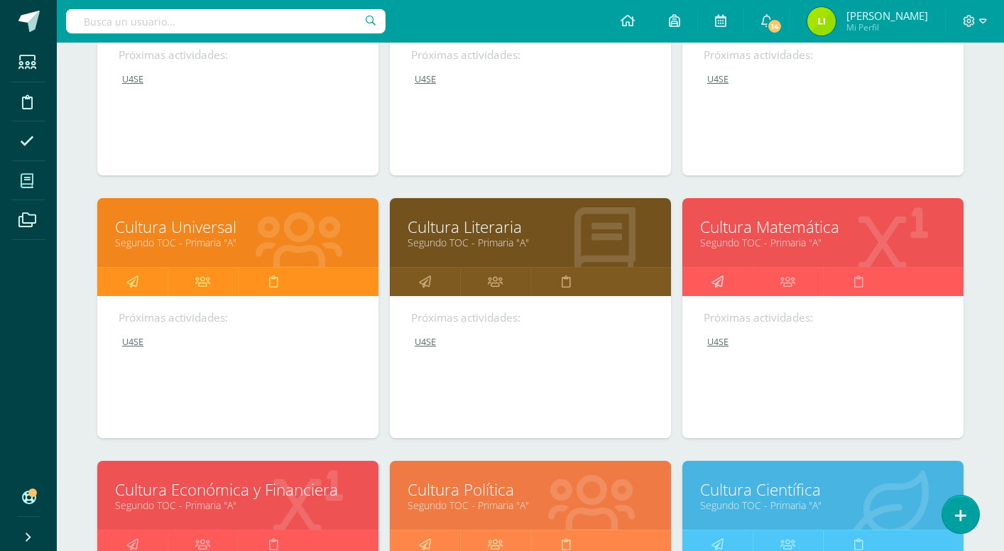
scroll to position [591, 0]
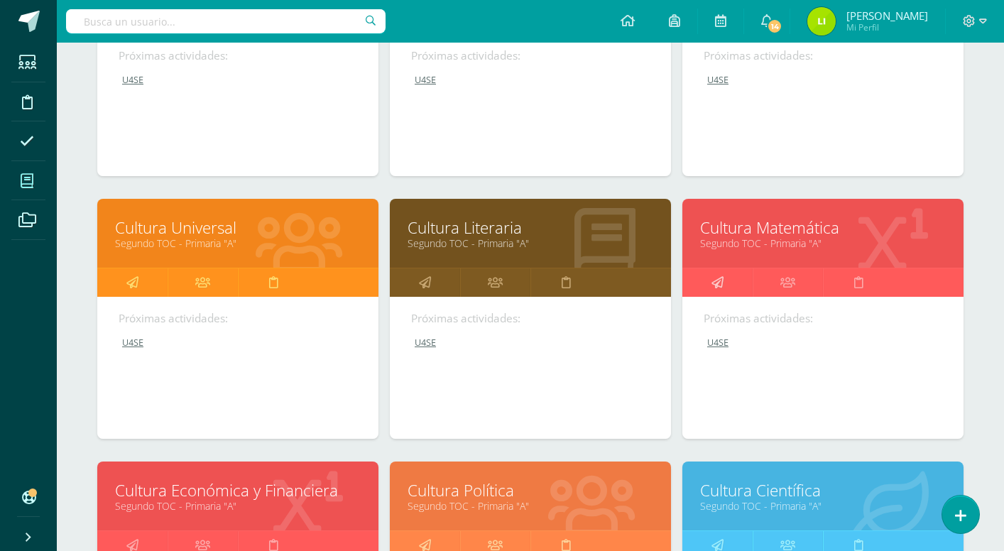
click at [710, 290] on link at bounding box center [717, 282] width 70 height 28
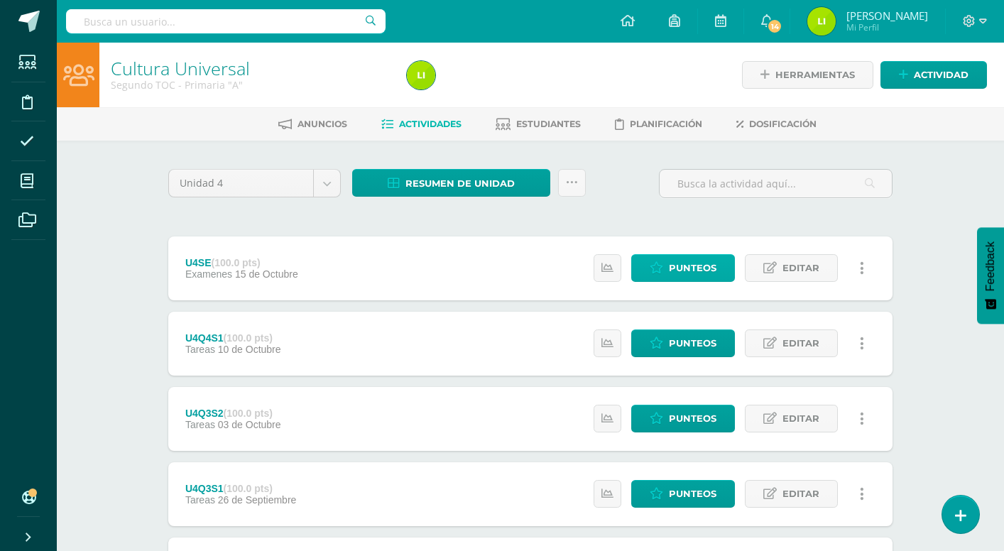
click at [698, 267] on span "Punteos" at bounding box center [693, 268] width 48 height 26
click at [697, 269] on span "Punteos" at bounding box center [693, 268] width 48 height 26
click at [674, 268] on span "Punteos" at bounding box center [693, 268] width 48 height 26
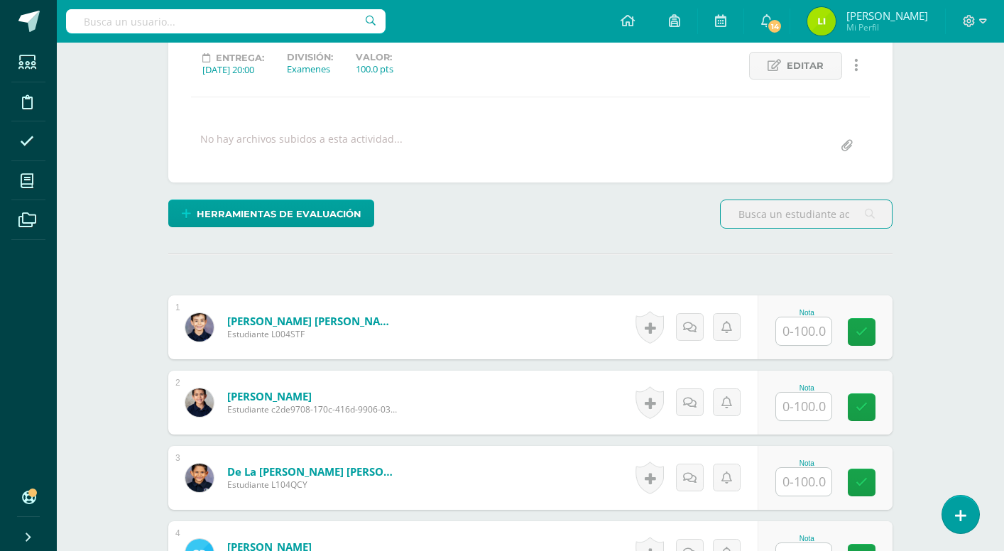
scroll to position [208, 0]
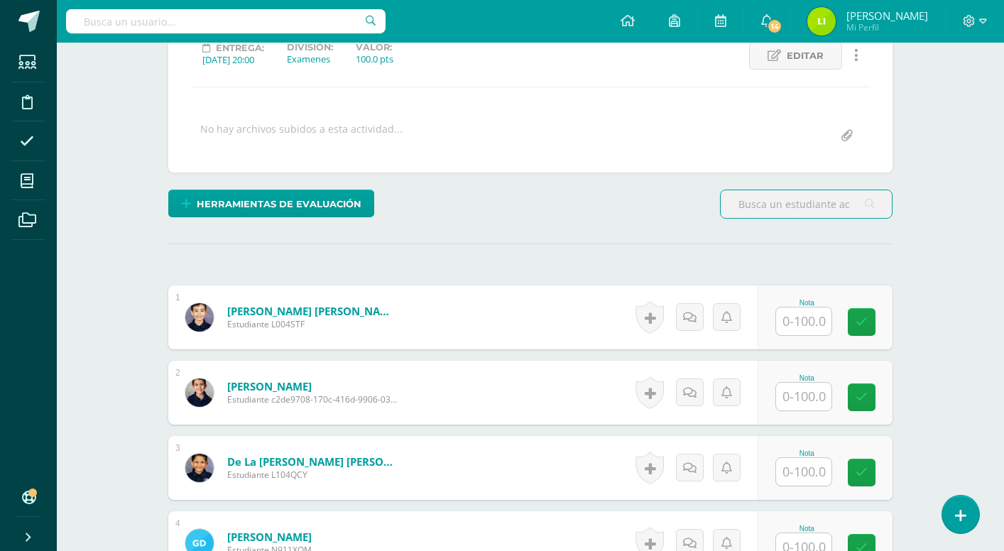
click at [805, 316] on input "text" at bounding box center [803, 321] width 55 height 28
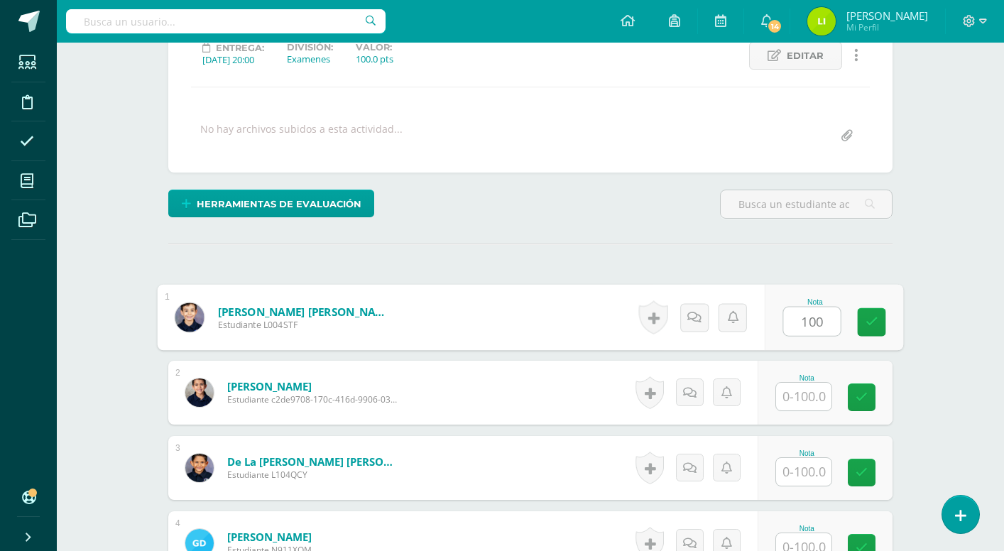
type input "100"
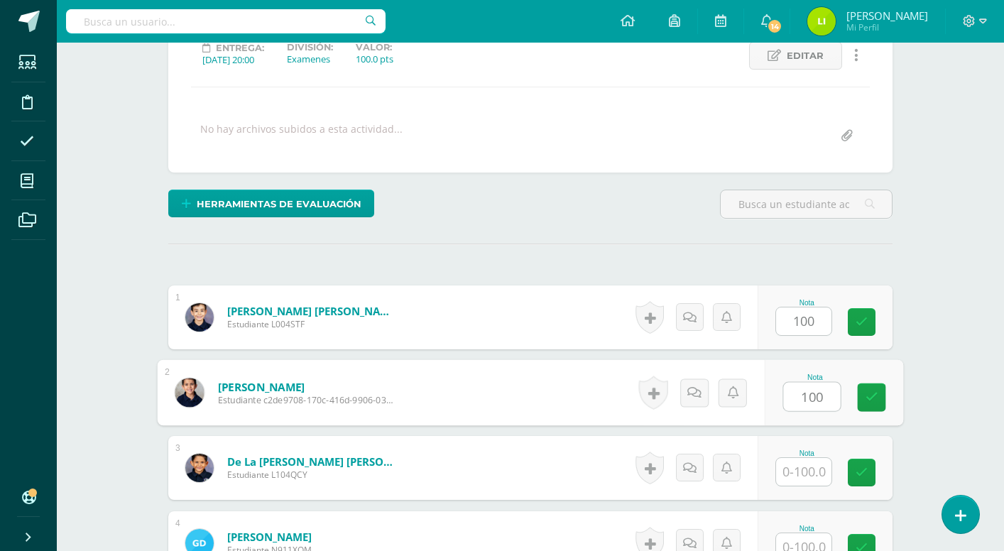
type input "100"
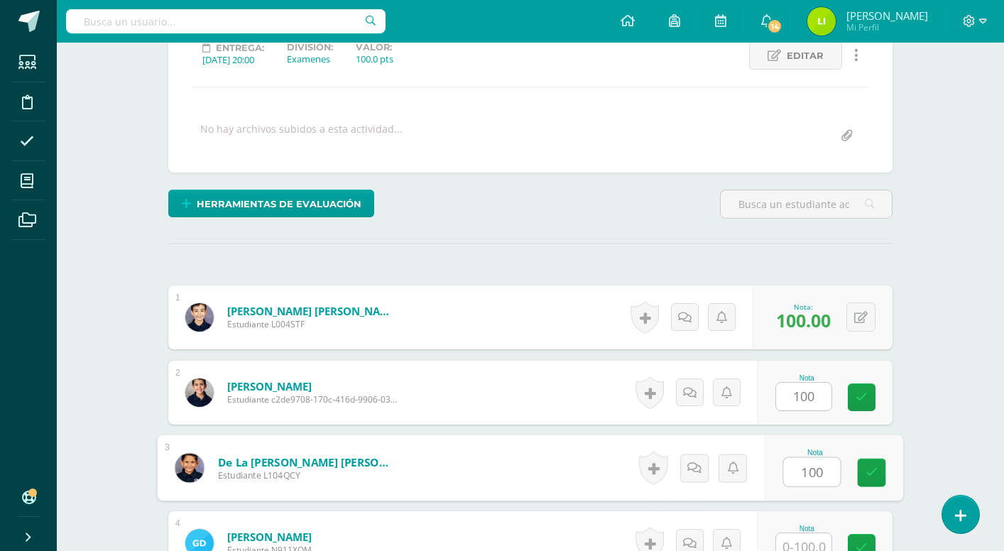
type input "100"
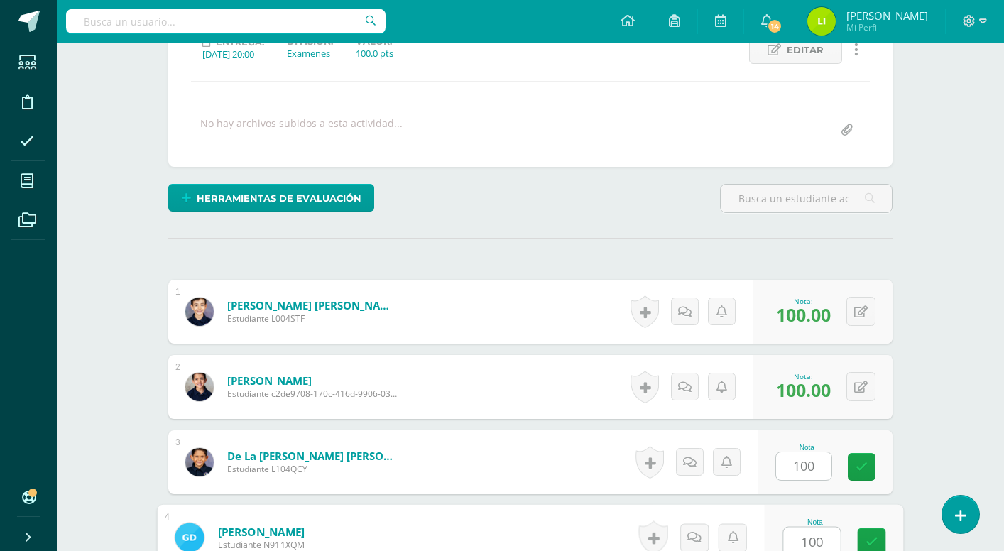
type input "100"
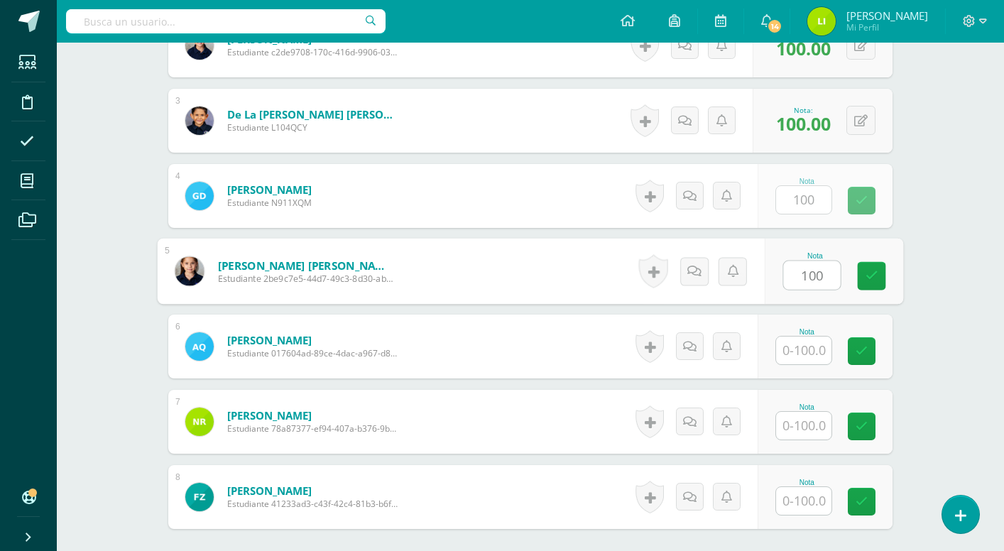
type input "100"
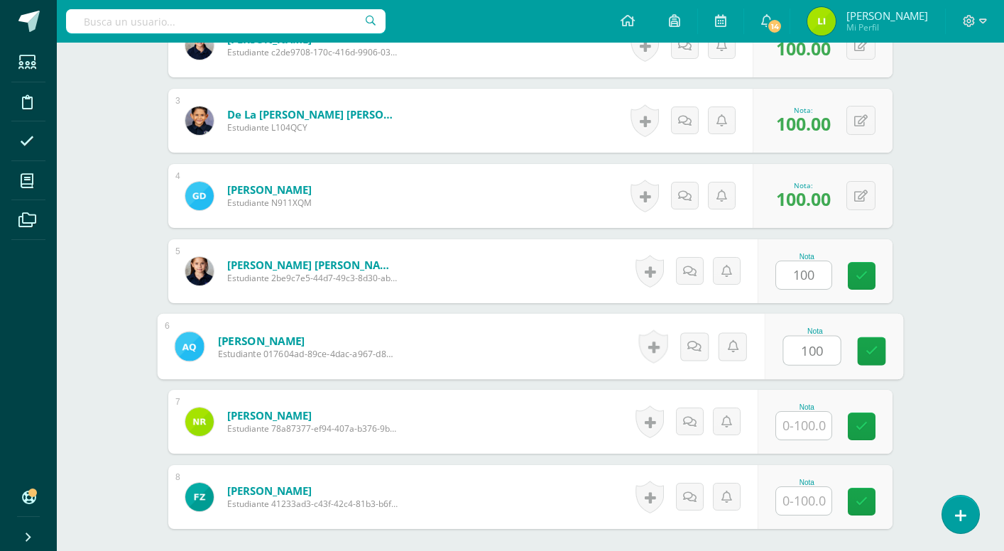
type input "100"
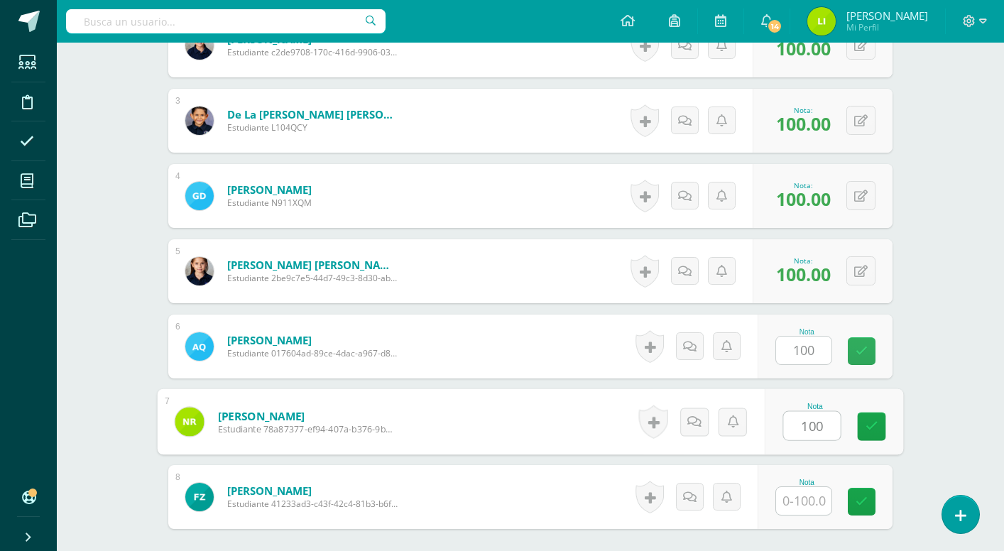
type input "100"
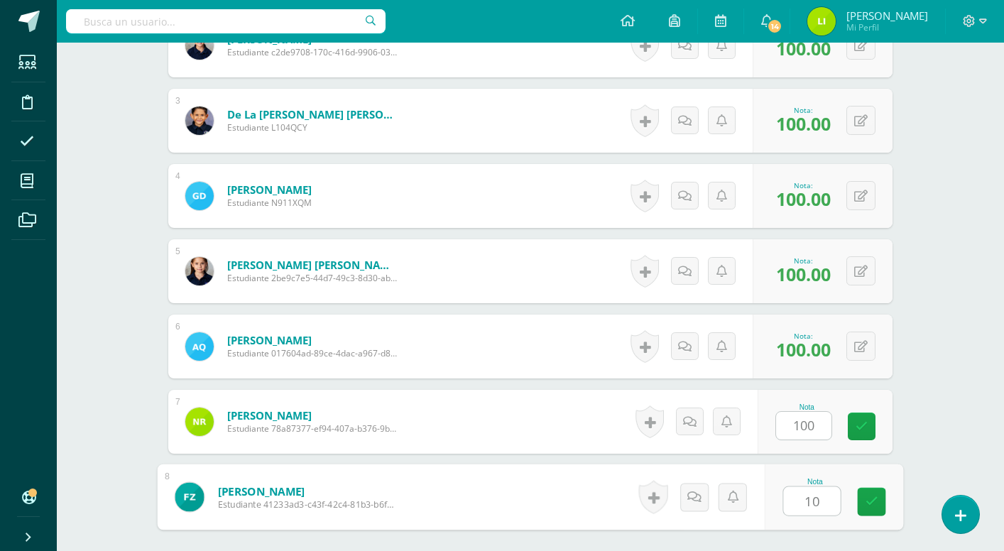
type input "100"
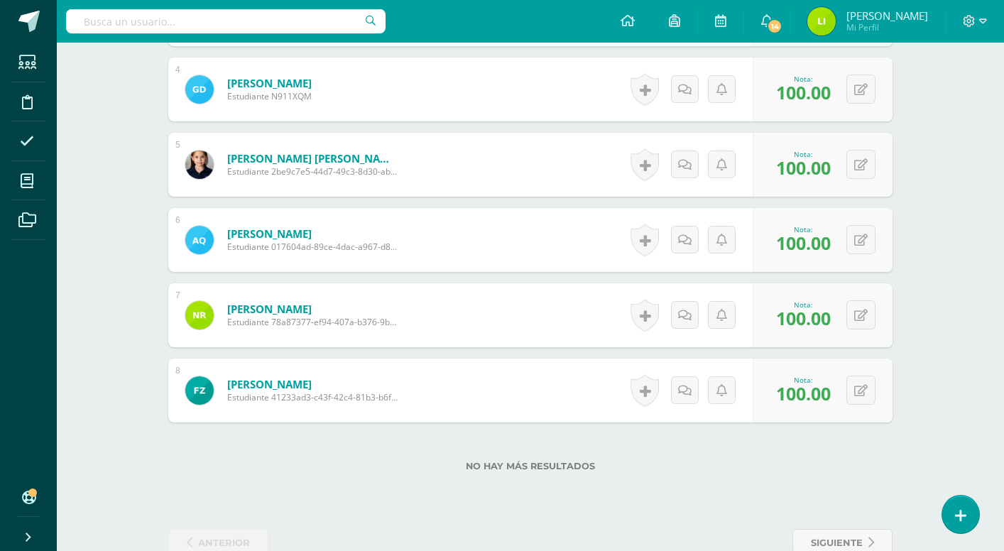
scroll to position [683, 0]
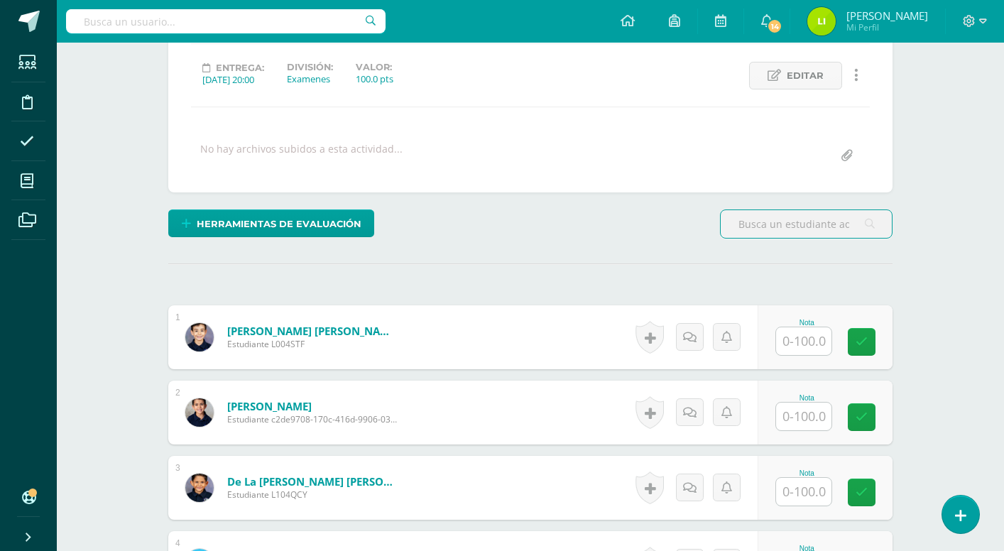
scroll to position [236, 0]
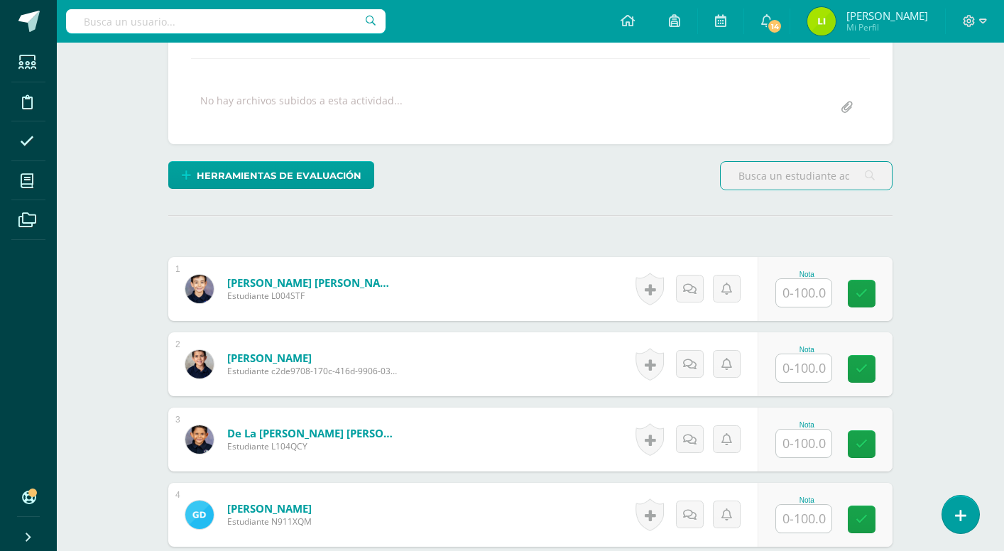
click at [797, 291] on input "text" at bounding box center [803, 293] width 55 height 28
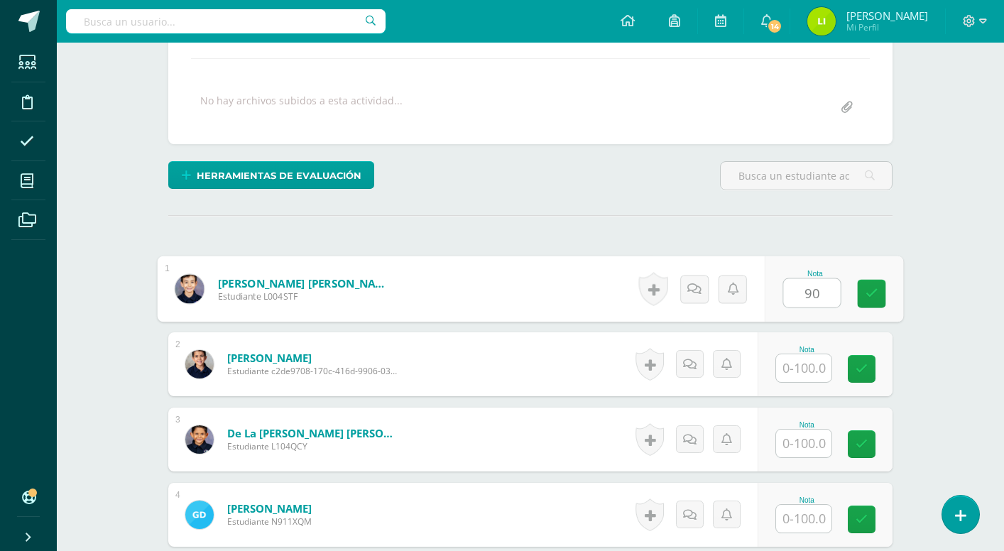
type input "90"
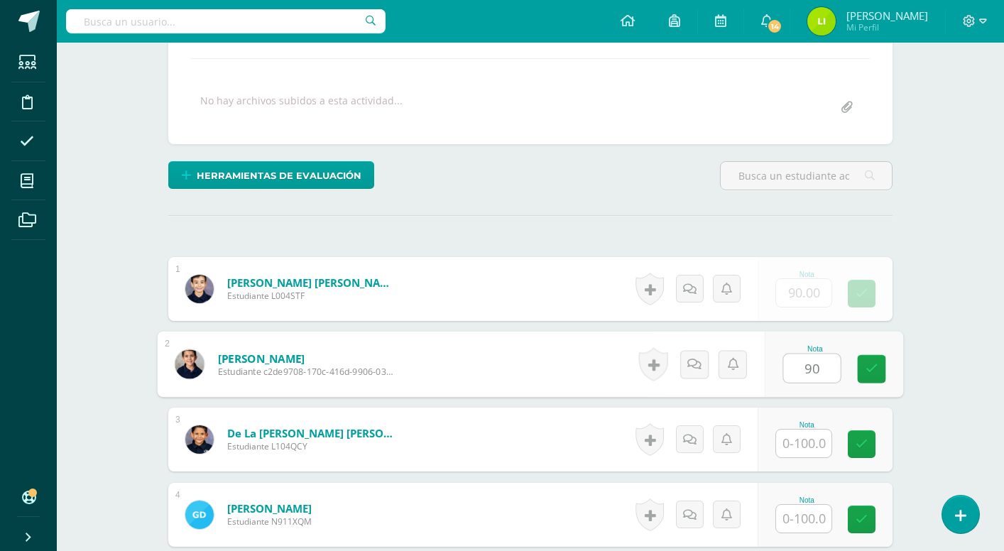
type input "90"
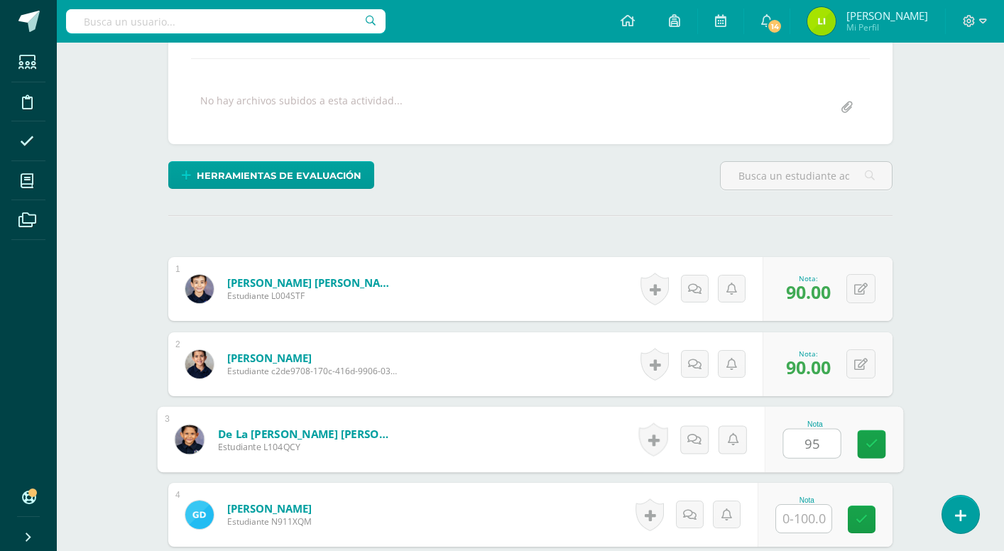
type input "95"
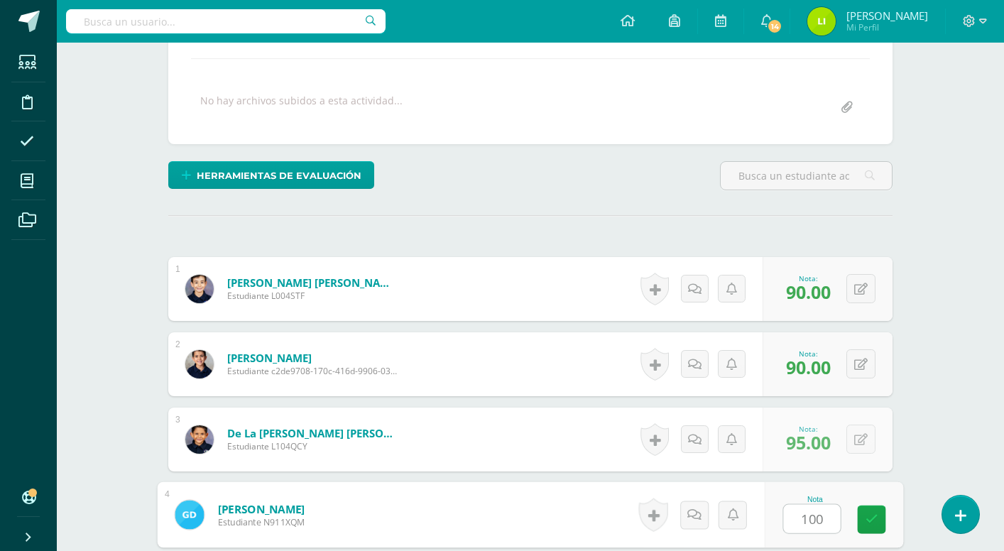
type input "100"
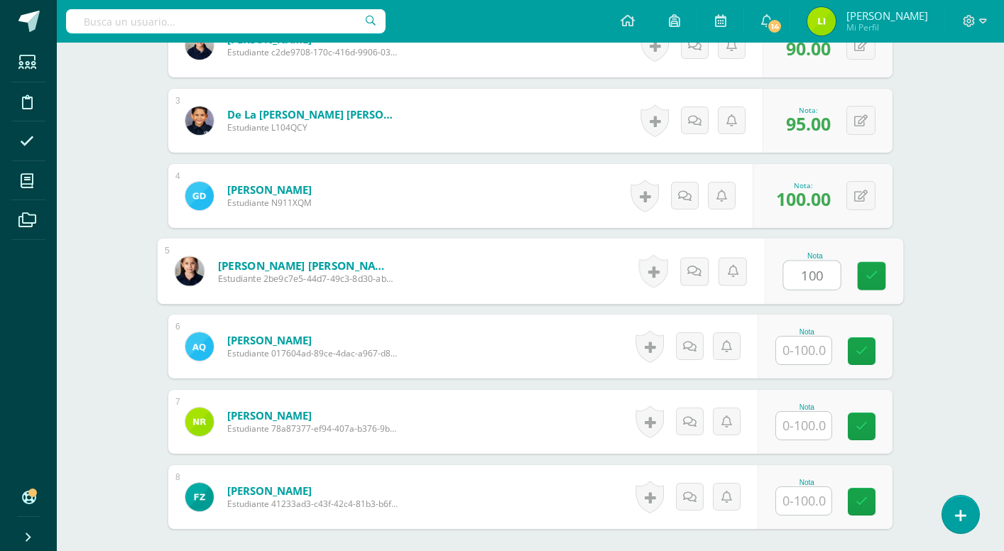
type input "100"
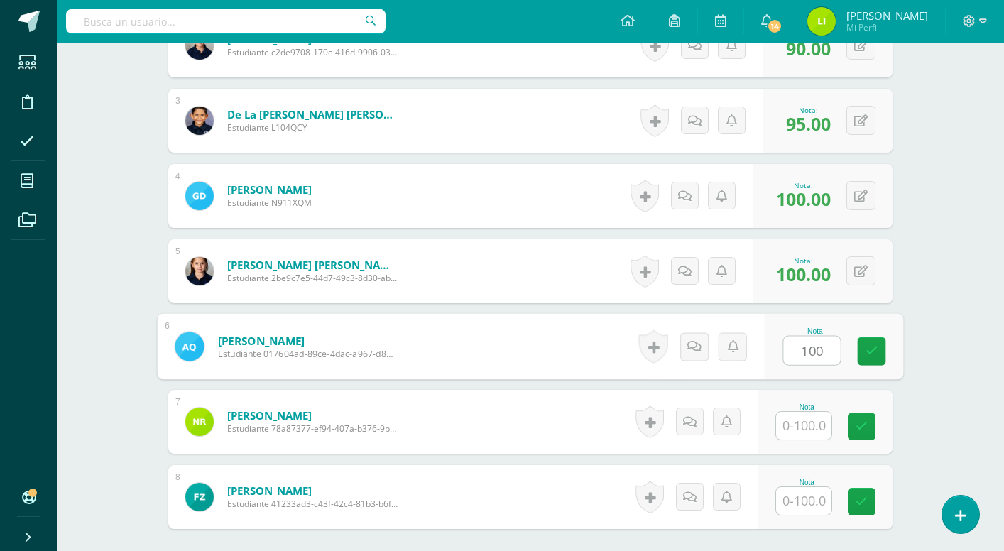
type input "100"
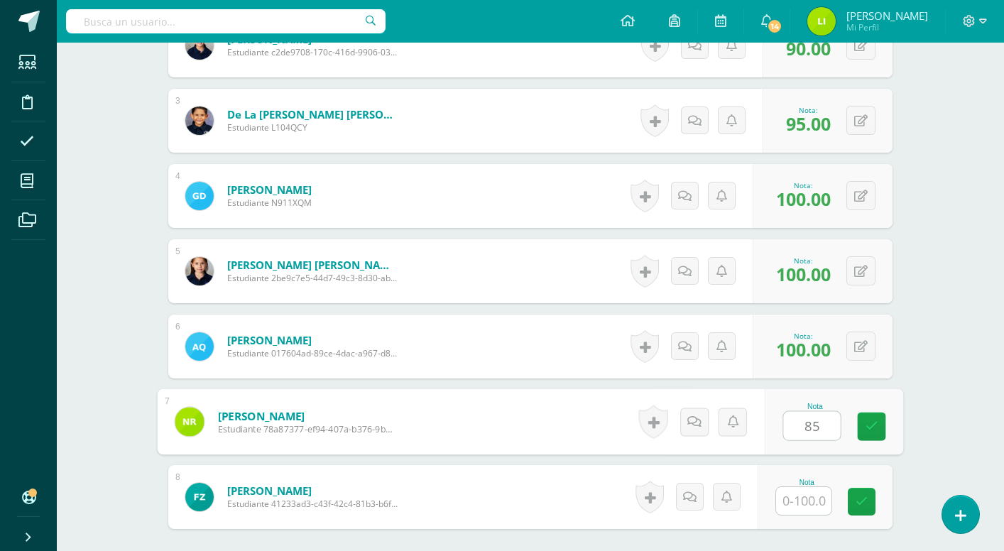
type input "85"
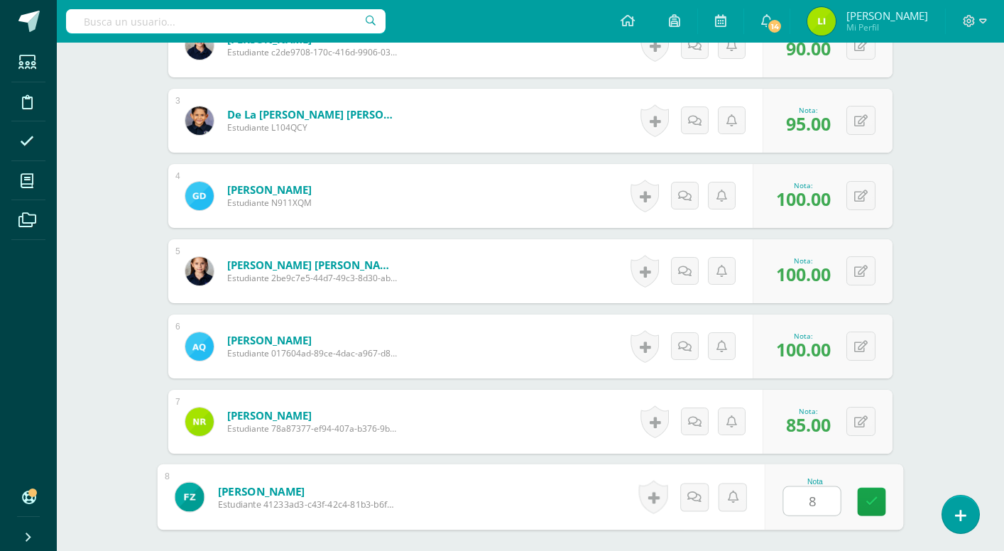
type input "88"
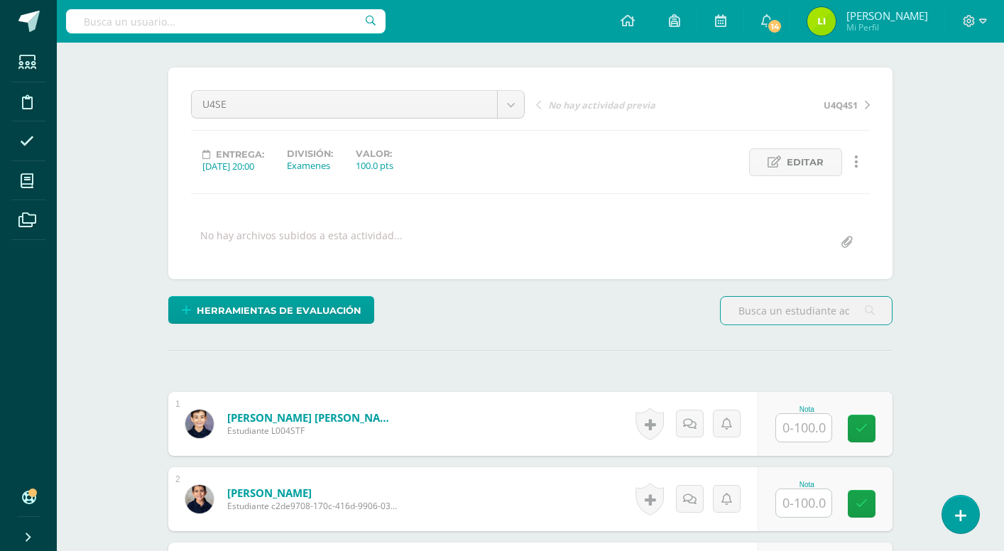
scroll to position [129, 0]
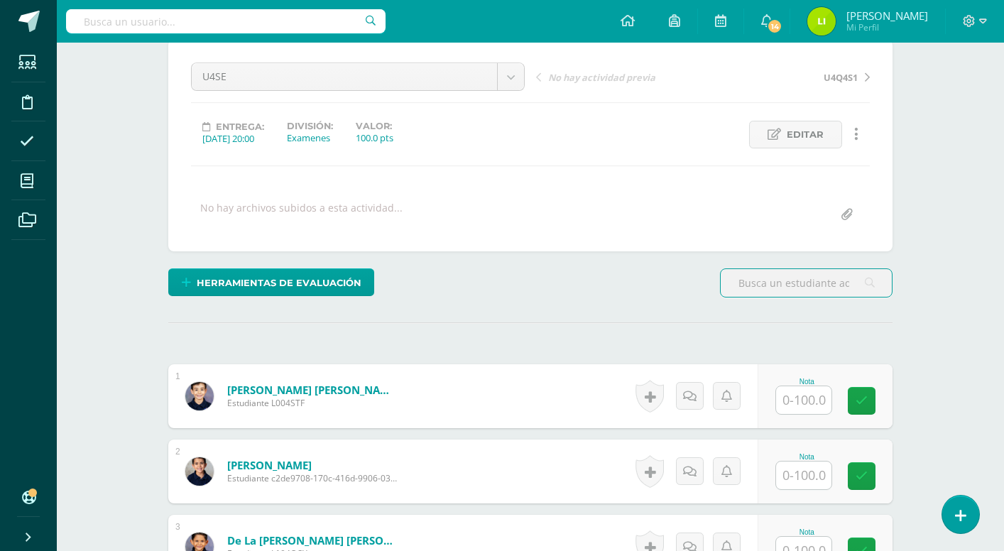
click at [805, 410] on input "text" at bounding box center [803, 400] width 55 height 28
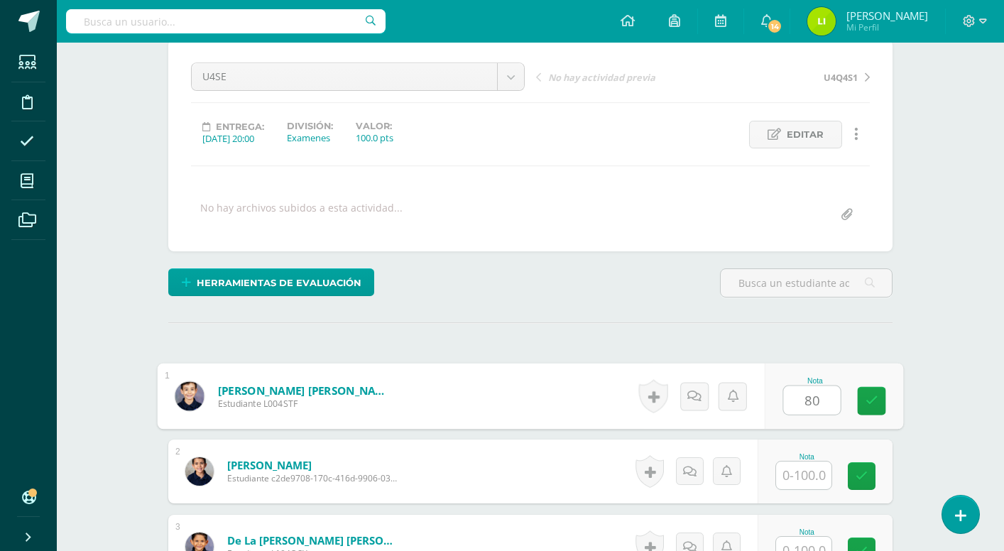
type input "80"
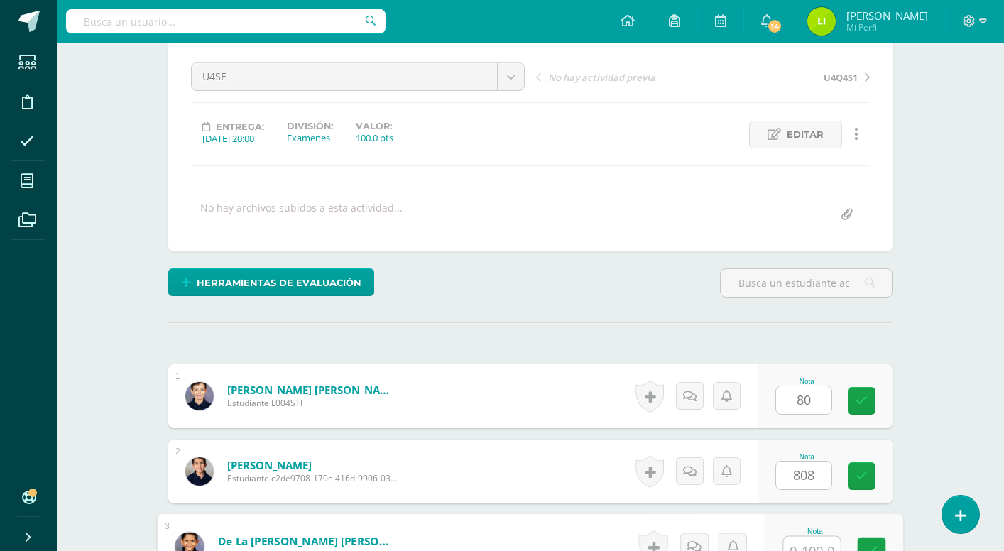
scroll to position [138, 0]
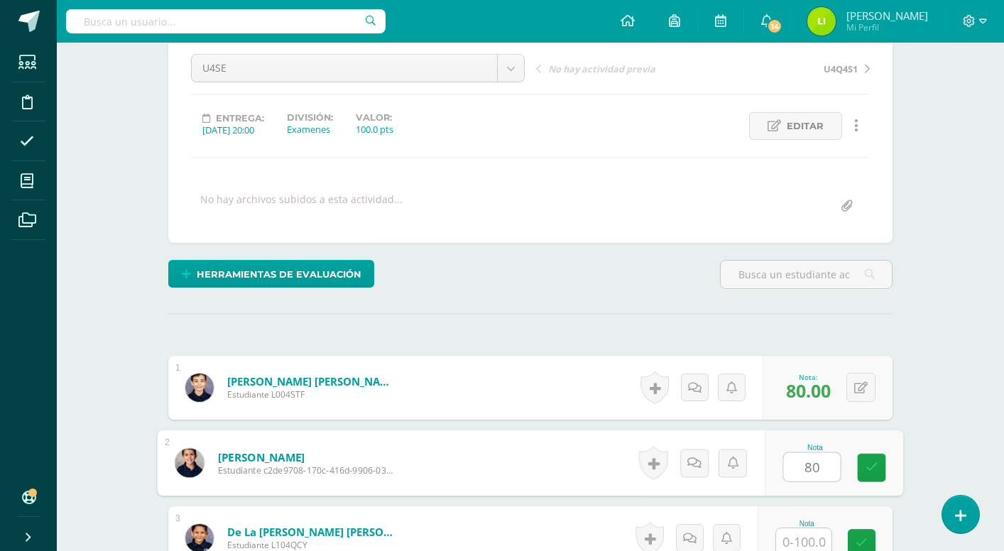
type input "80"
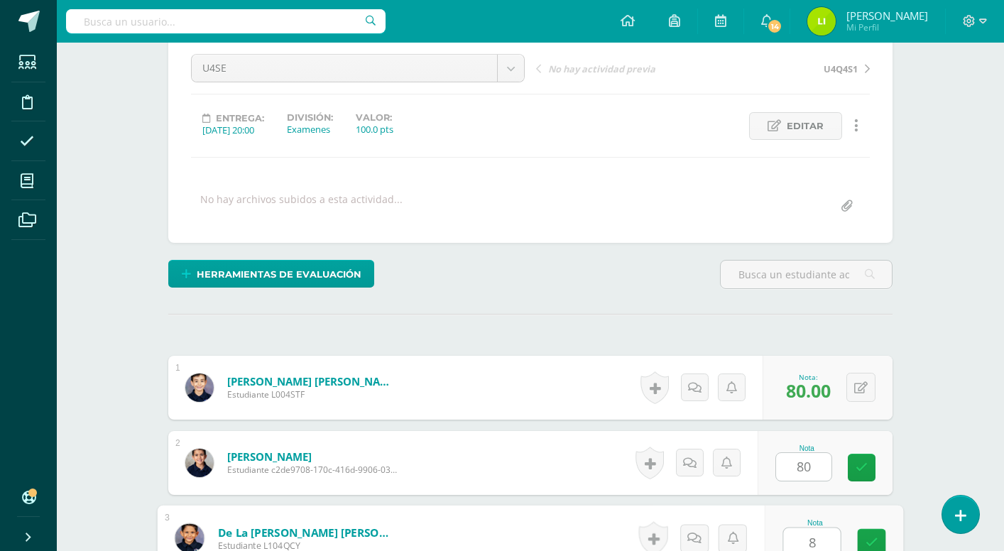
scroll to position [138, 0]
type input "8"
type input "100"
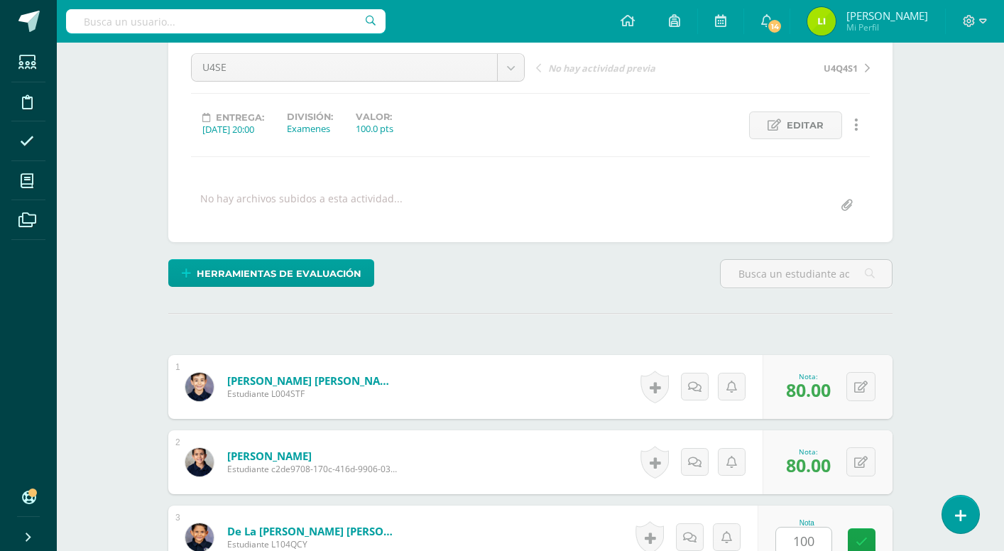
scroll to position [480, 0]
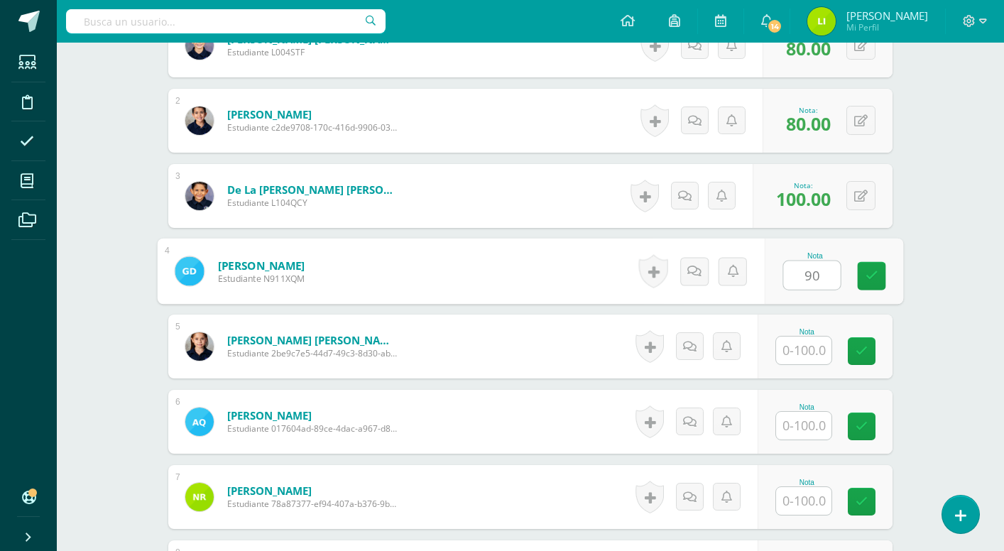
type input "90"
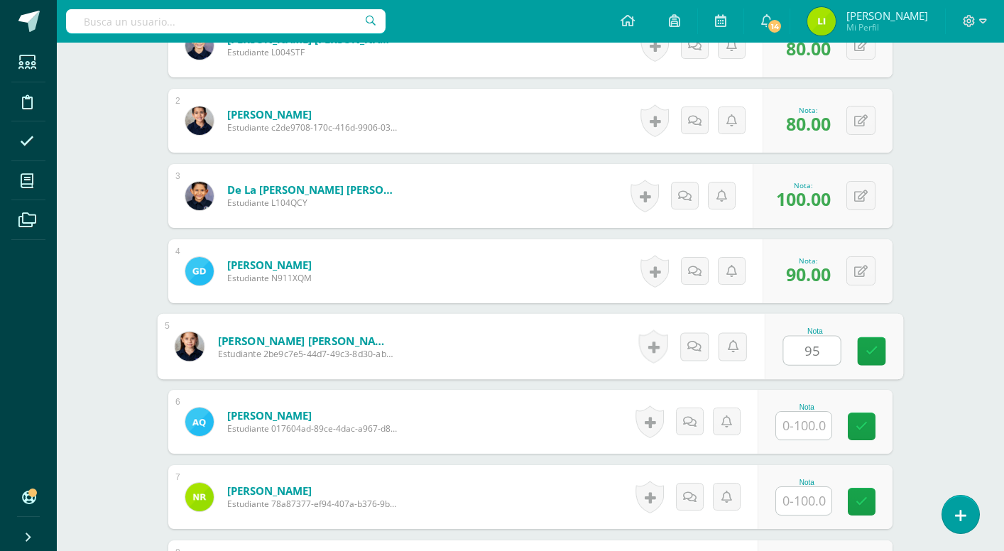
type input "95"
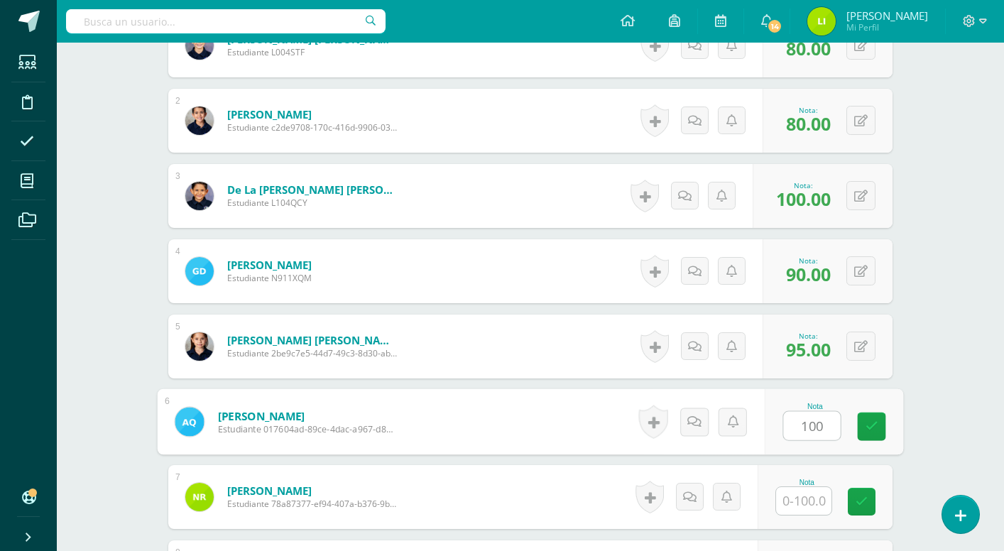
type input "100"
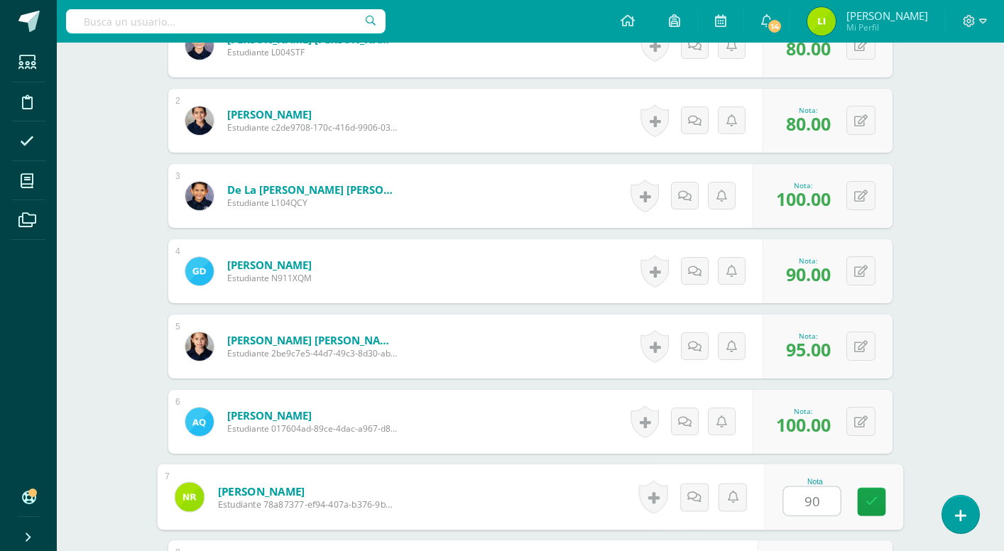
type input "90"
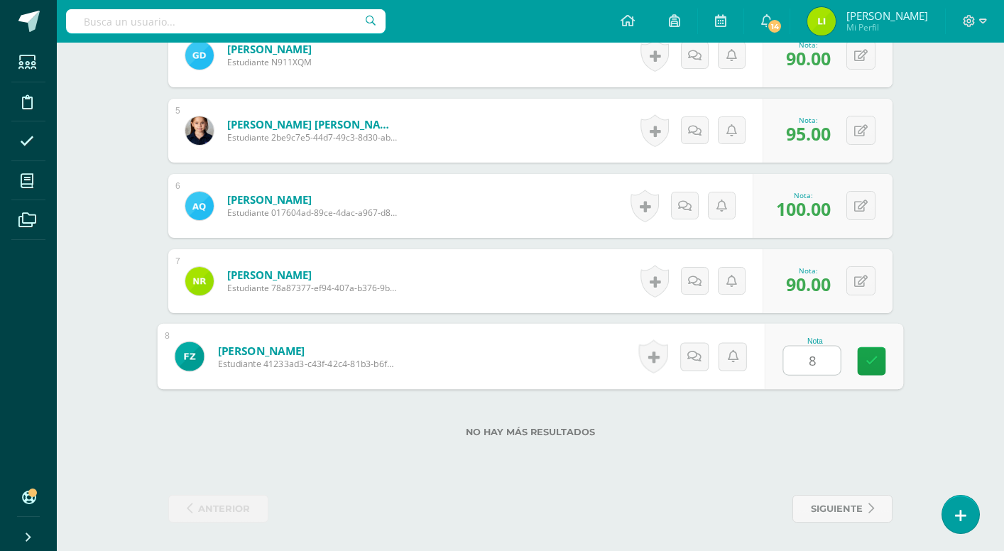
type input "85"
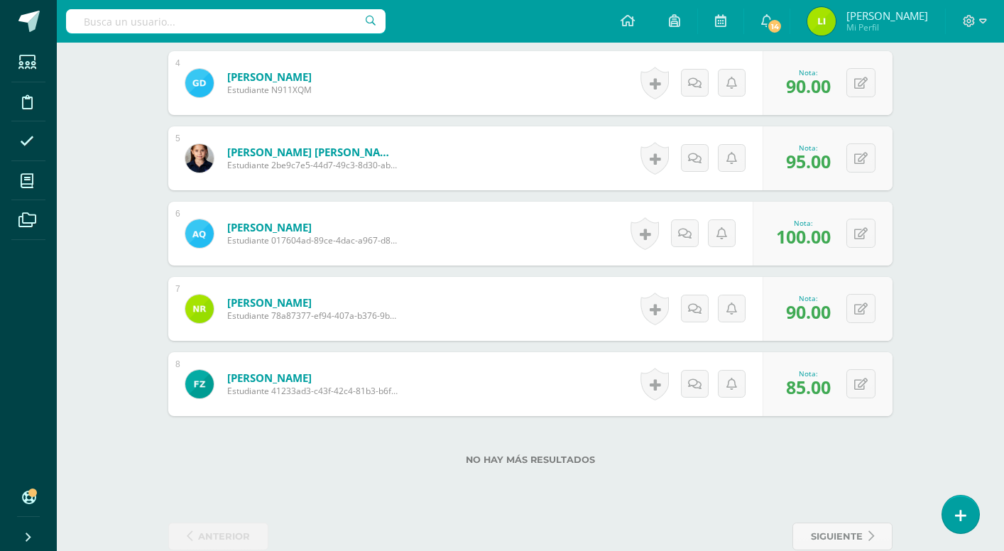
scroll to position [667, 0]
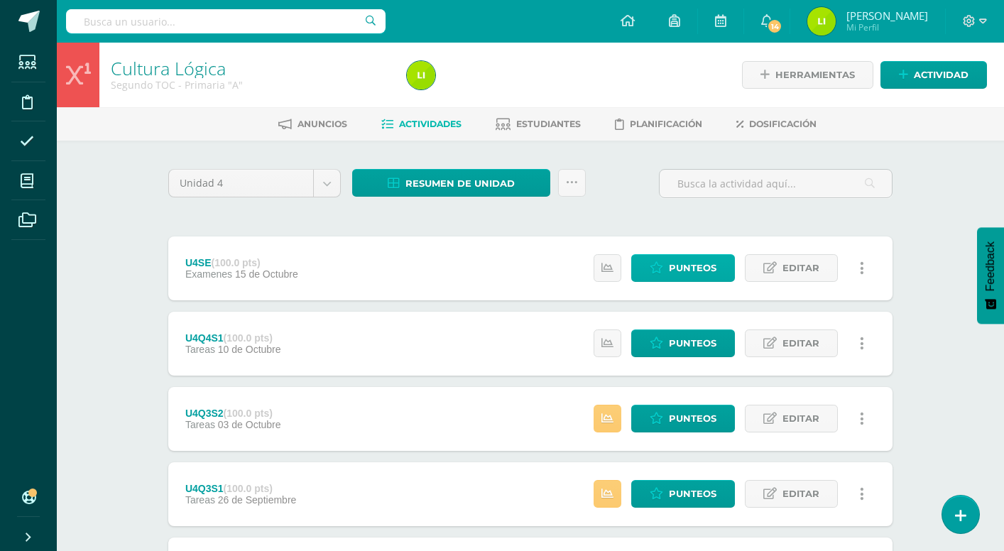
click at [654, 266] on icon at bounding box center [656, 268] width 13 height 12
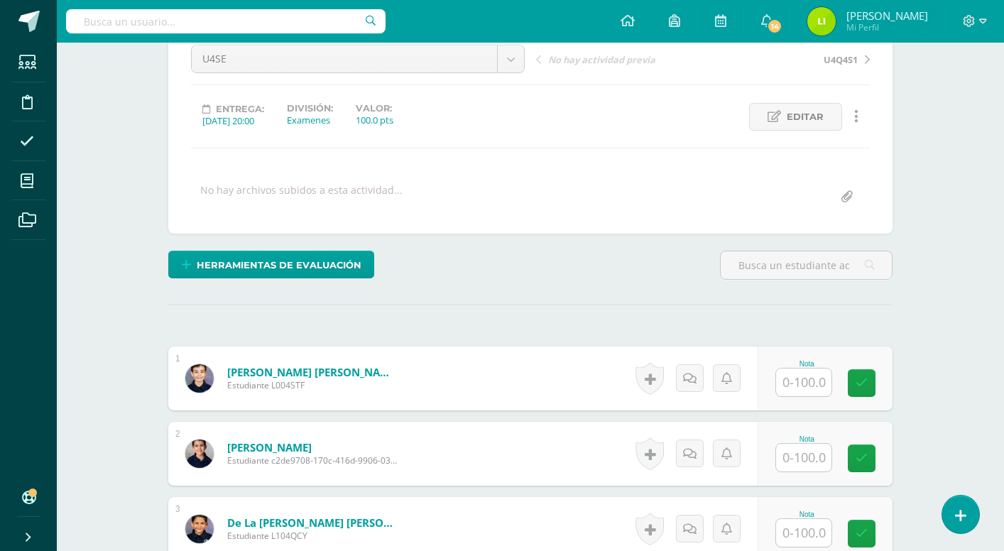
scroll to position [148, 0]
click at [802, 395] on input "text" at bounding box center [803, 382] width 55 height 28
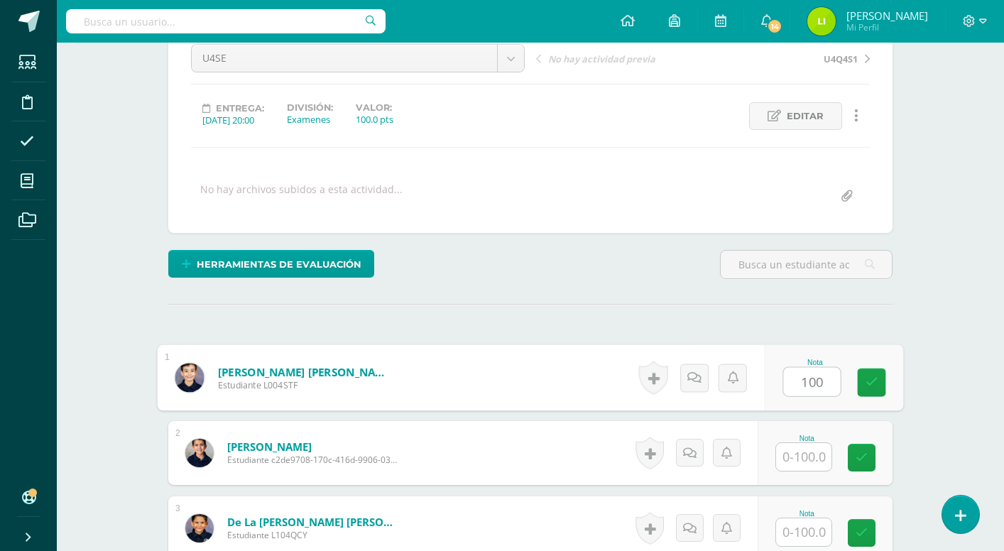
type input "100"
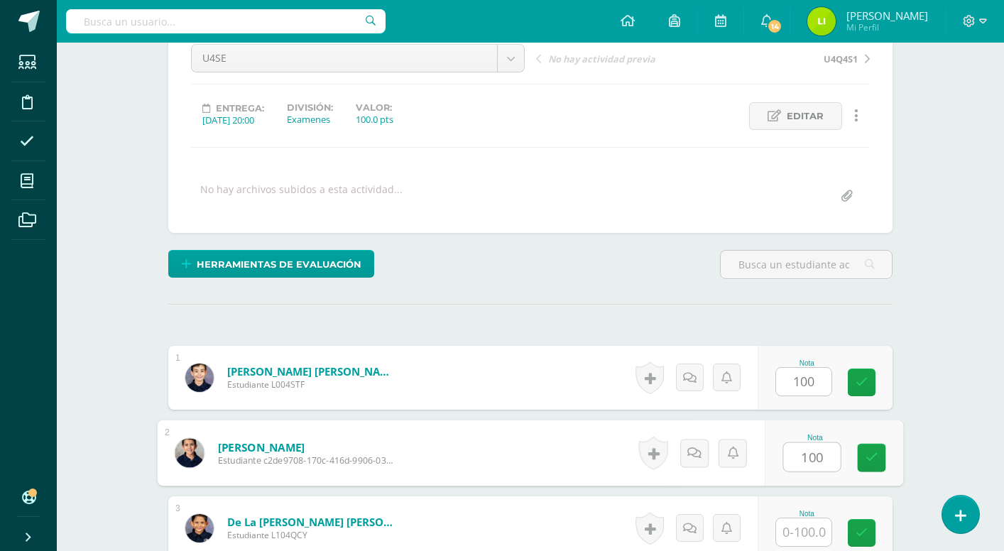
type input "100"
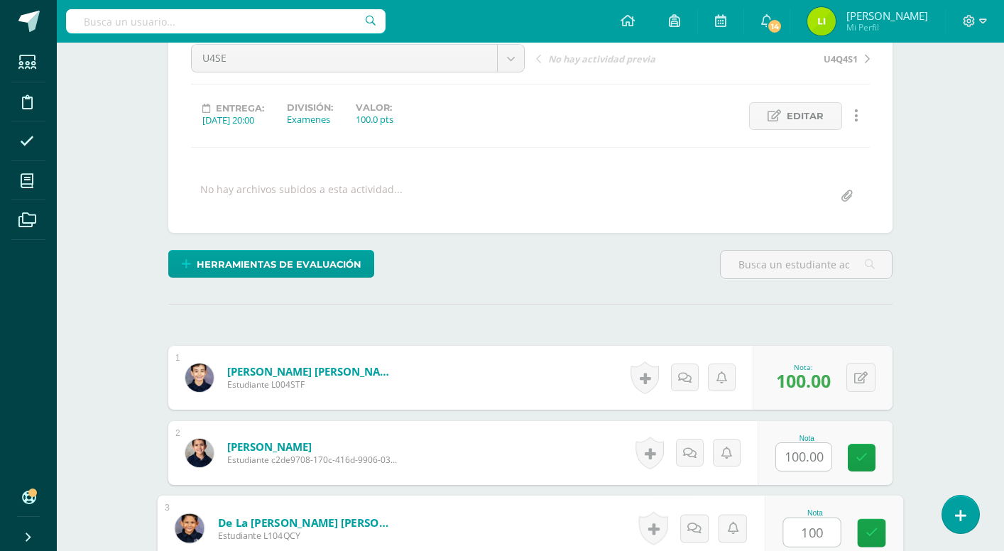
type input "100"
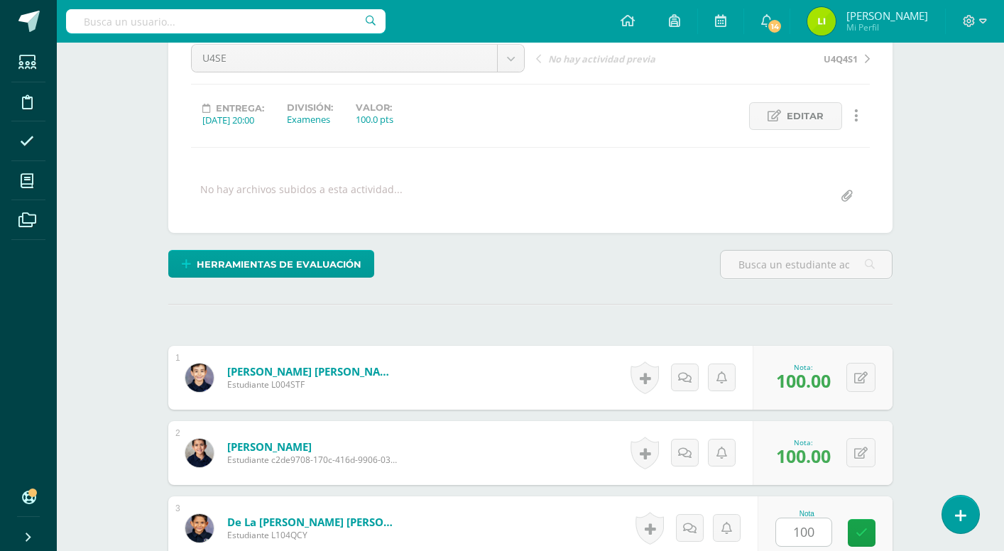
scroll to position [480, 0]
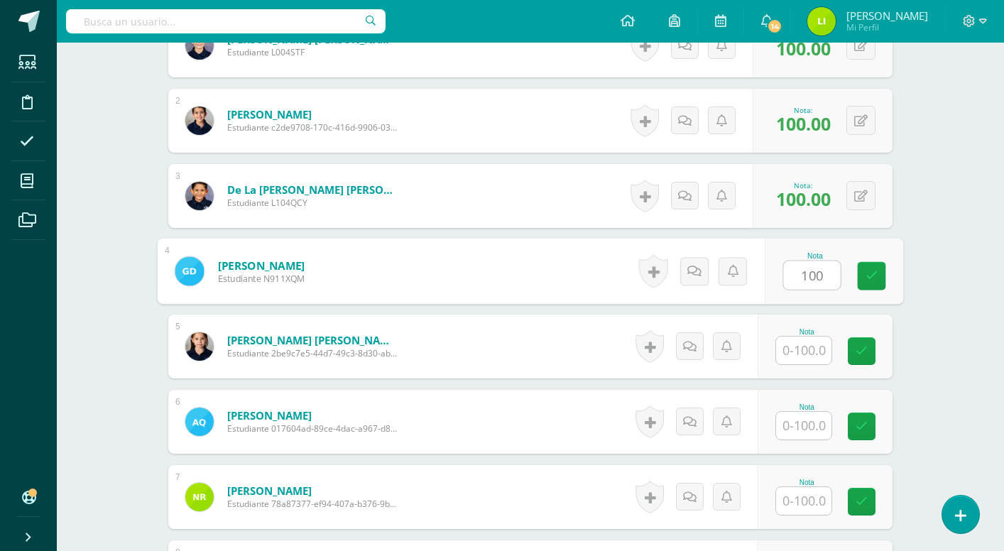
type input "100"
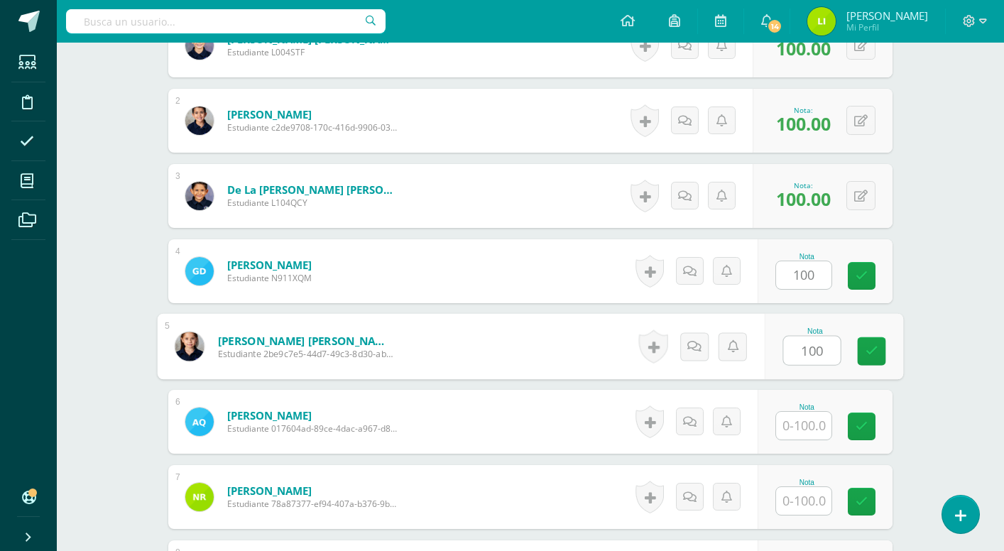
type input "100"
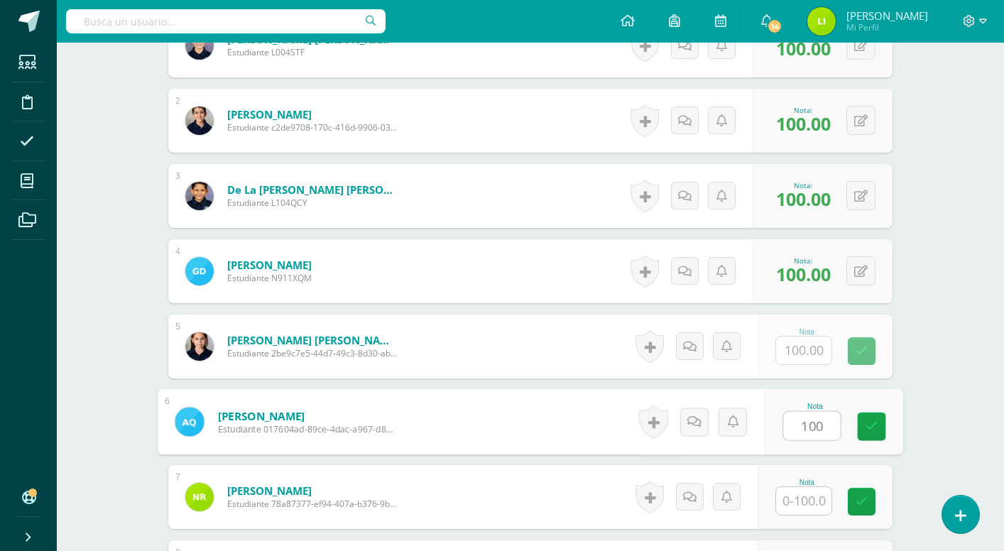
type input "100"
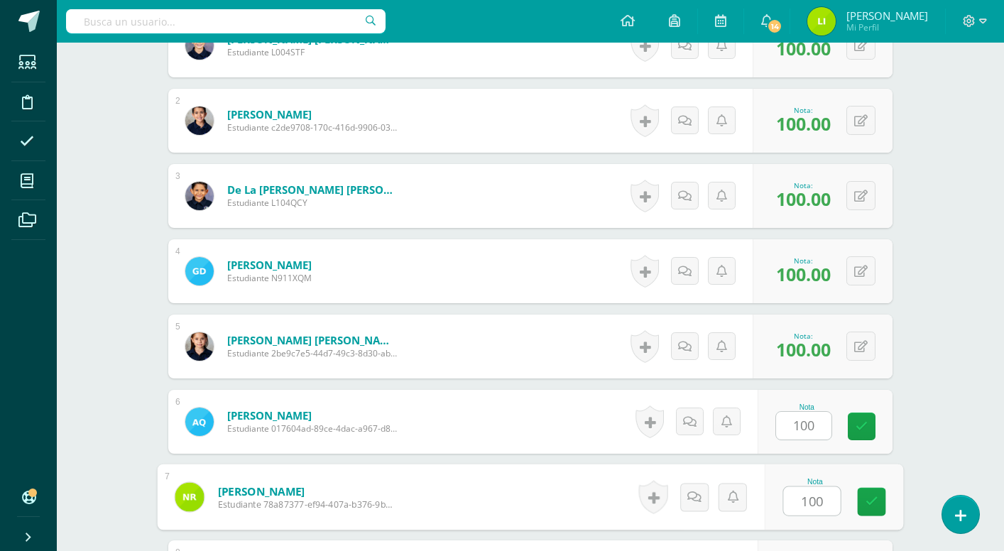
type input "100"
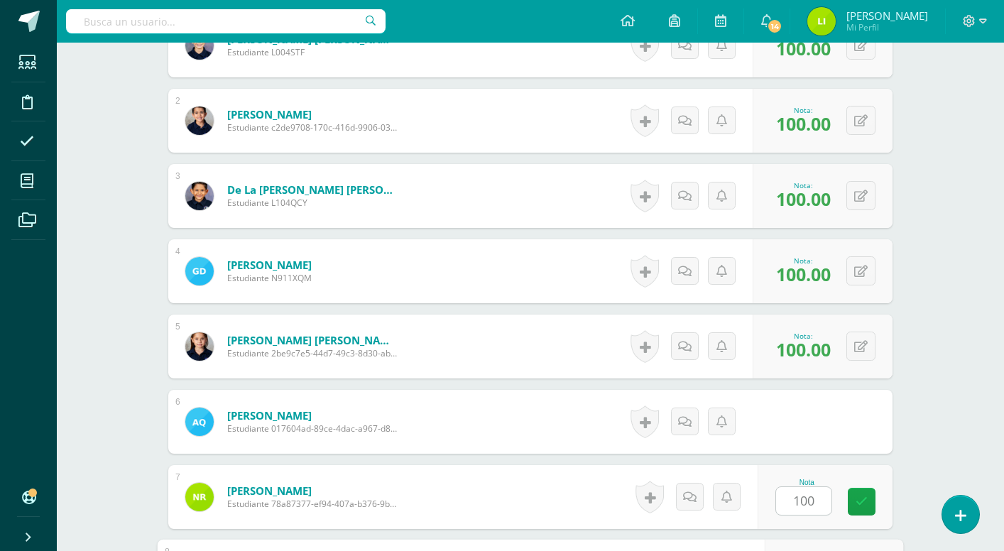
scroll to position [696, 0]
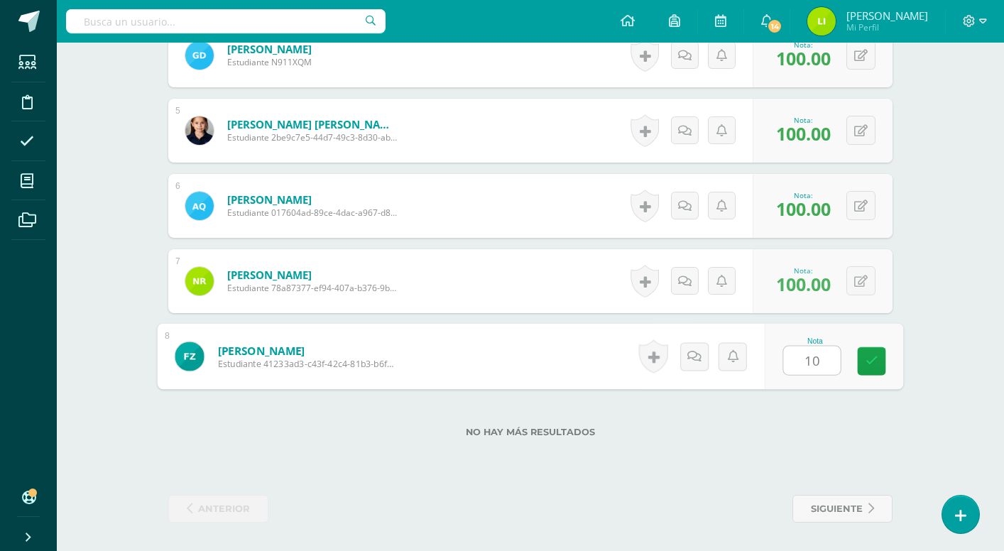
type input "100"
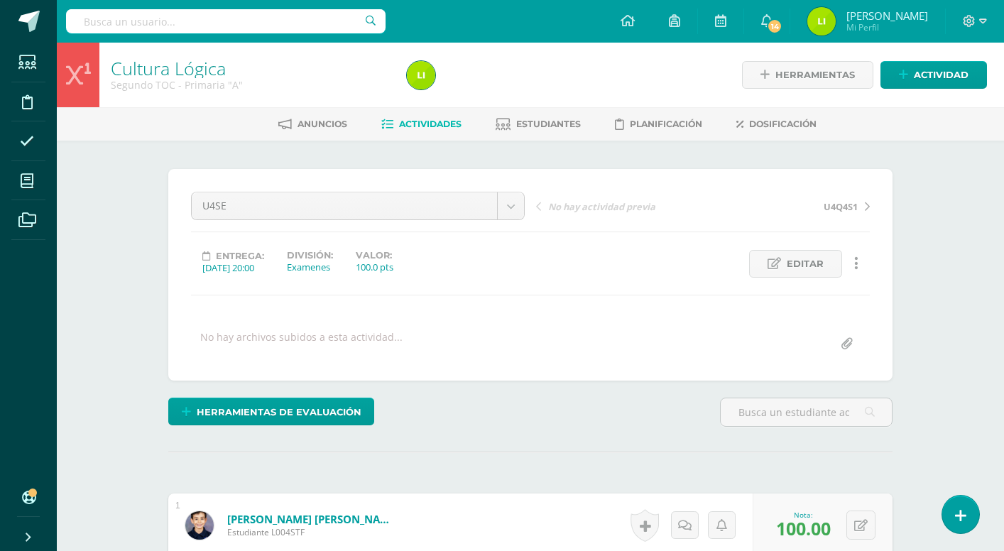
scroll to position [0, 0]
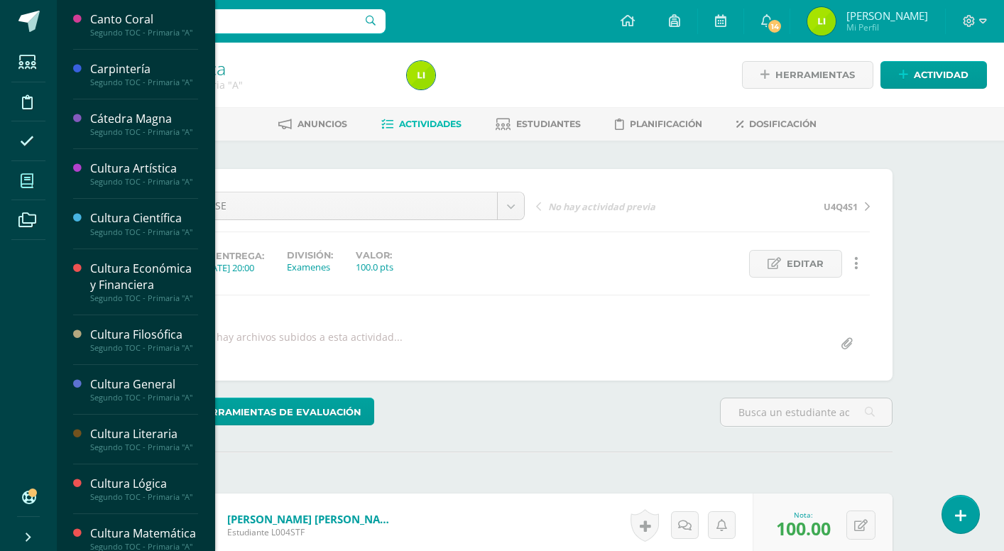
click at [27, 175] on icon at bounding box center [27, 181] width 13 height 14
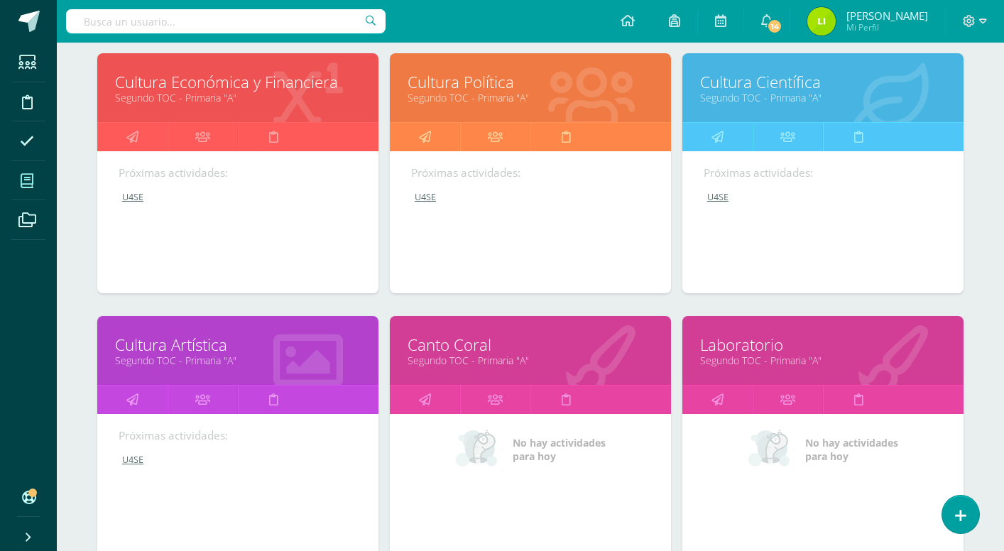
scroll to position [999, 1]
click at [423, 393] on icon at bounding box center [424, 400] width 12 height 28
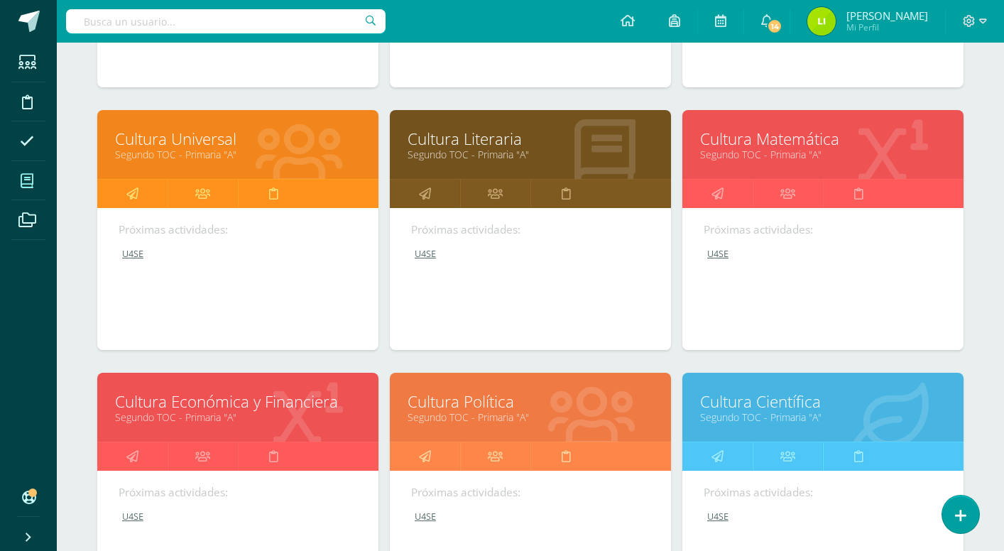
scroll to position [708, 0]
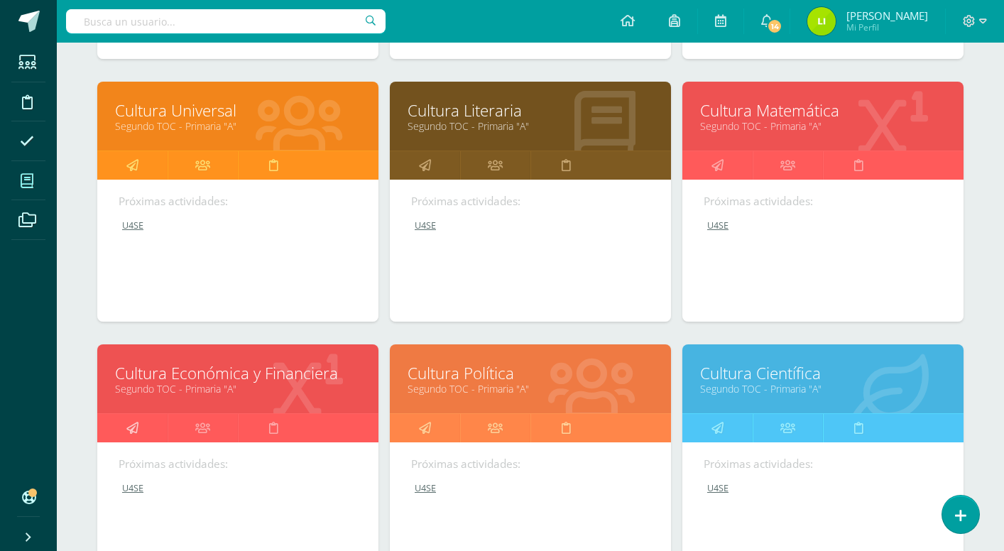
click at [129, 427] on icon at bounding box center [132, 428] width 12 height 28
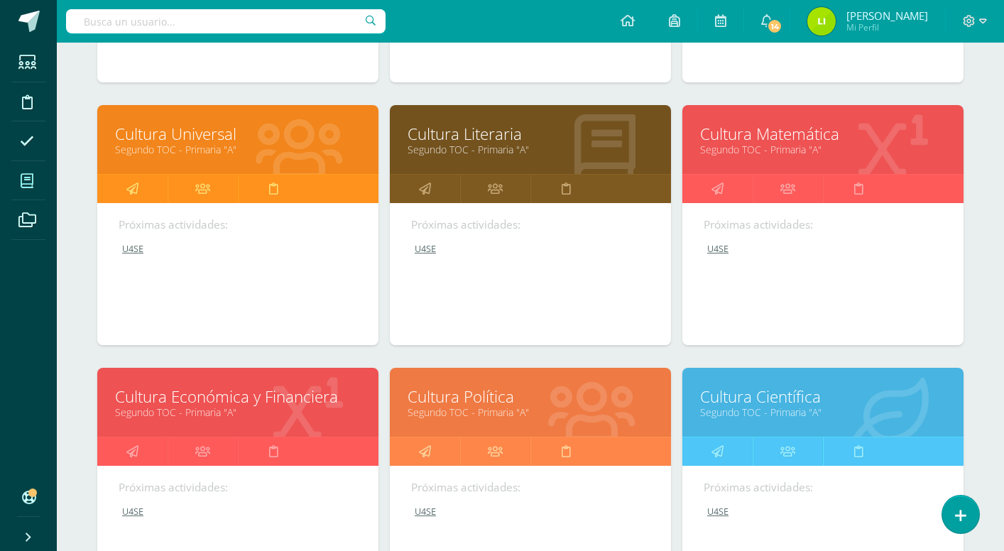
scroll to position [736, 0]
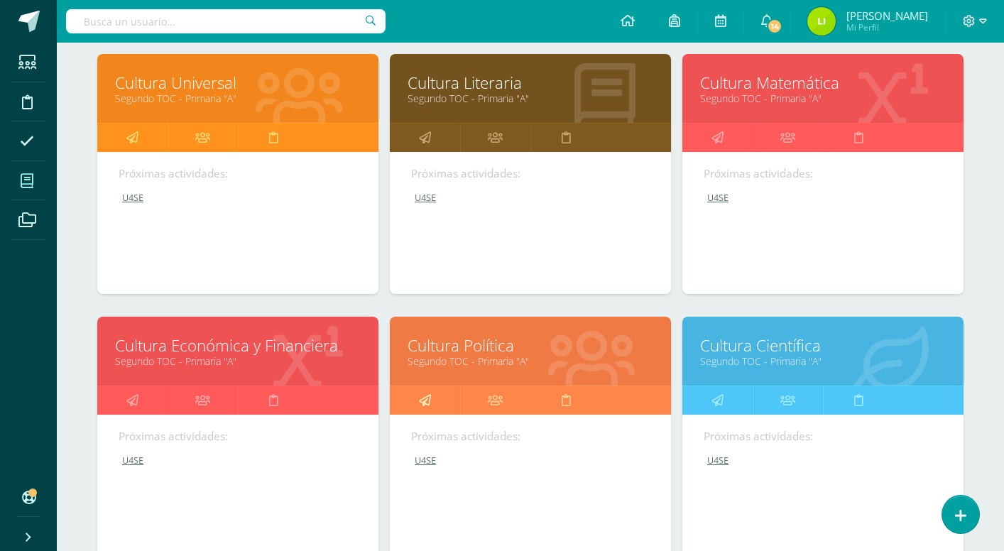
click at [425, 400] on icon at bounding box center [425, 400] width 12 height 28
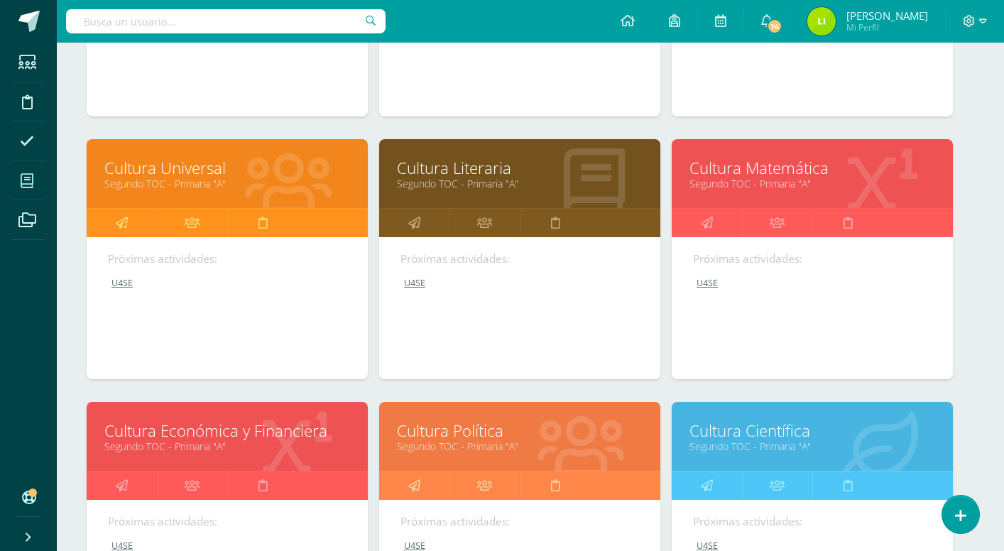
scroll to position [729, 11]
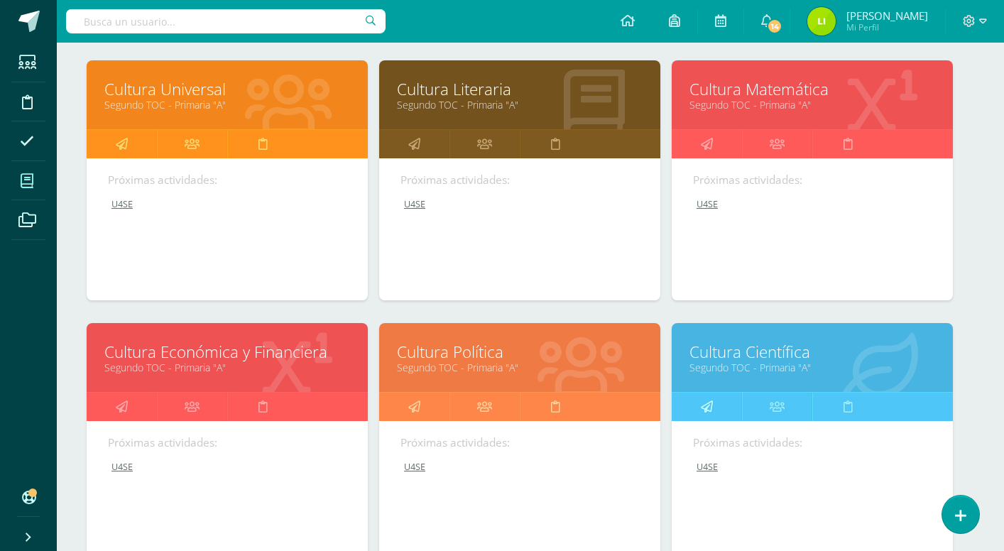
click at [709, 399] on icon at bounding box center [707, 407] width 12 height 28
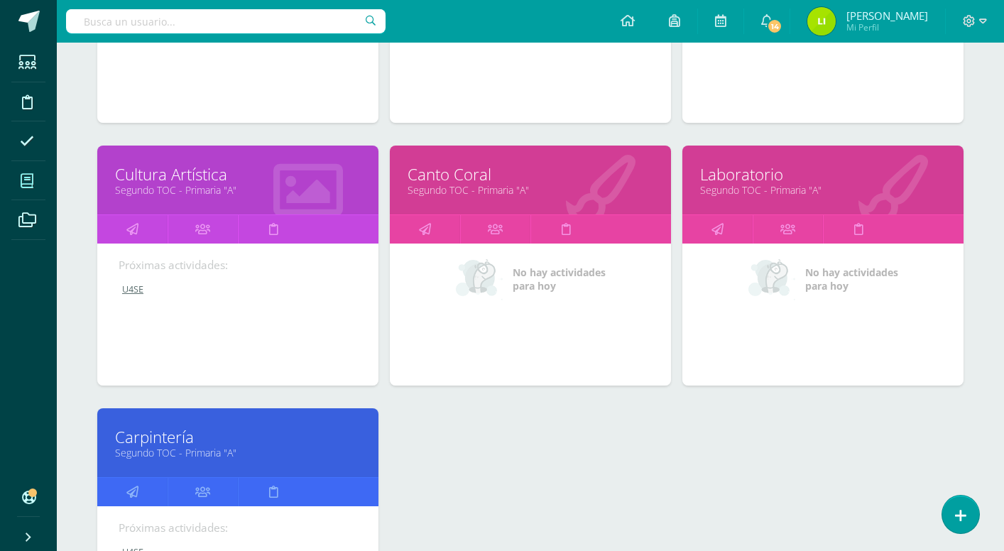
scroll to position [1172, 0]
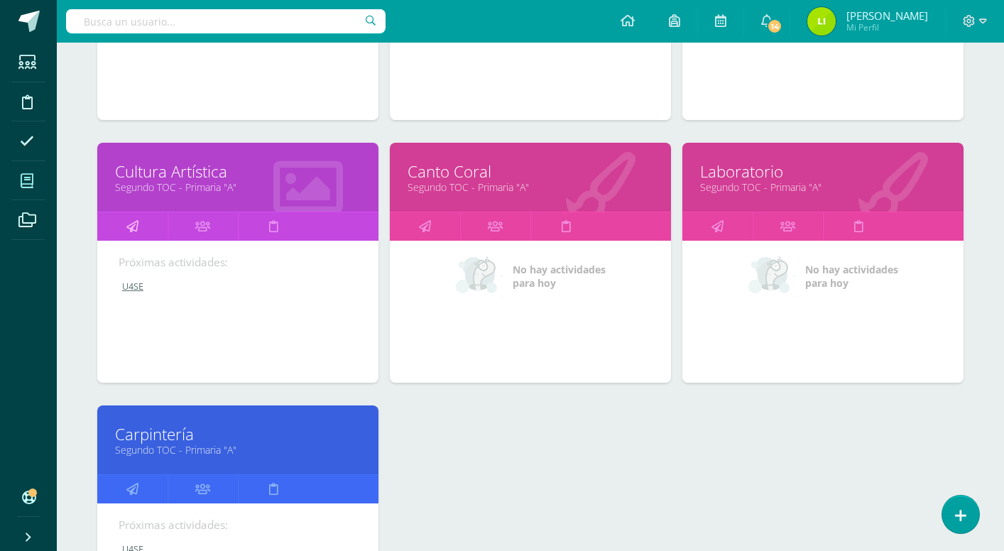
click at [136, 232] on icon at bounding box center [132, 226] width 12 height 28
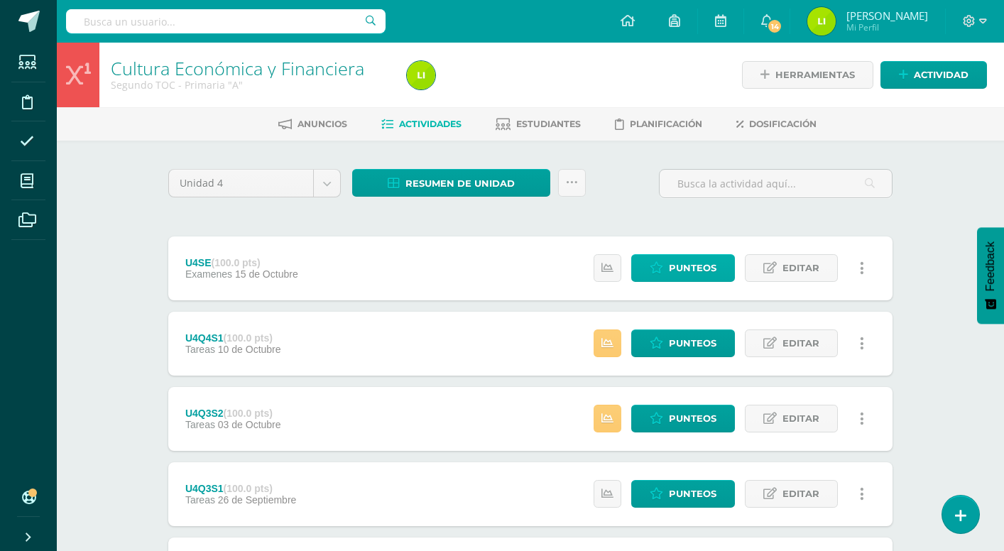
click at [660, 267] on icon at bounding box center [656, 268] width 13 height 12
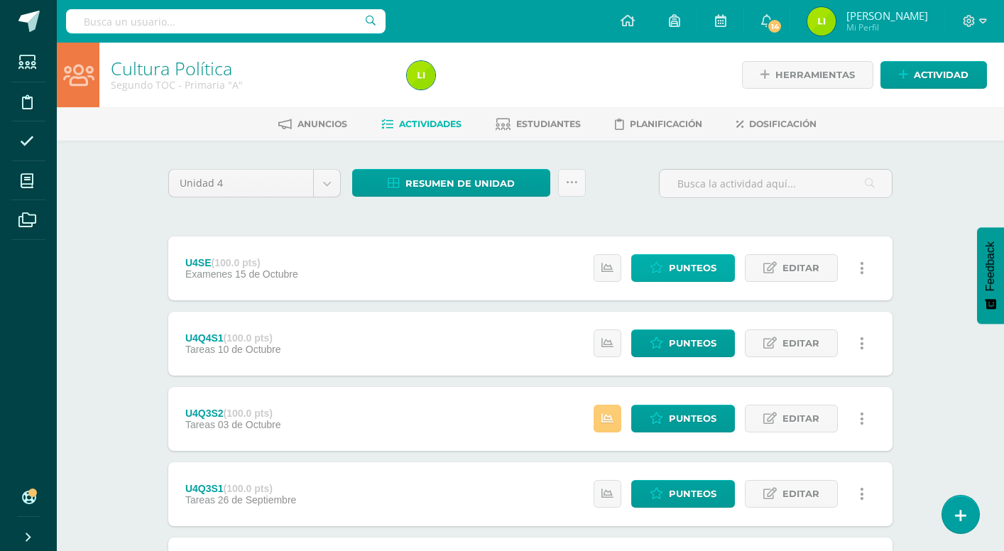
click at [694, 271] on span "Punteos" at bounding box center [693, 268] width 48 height 26
click at [682, 269] on span "Punteos" at bounding box center [693, 268] width 48 height 26
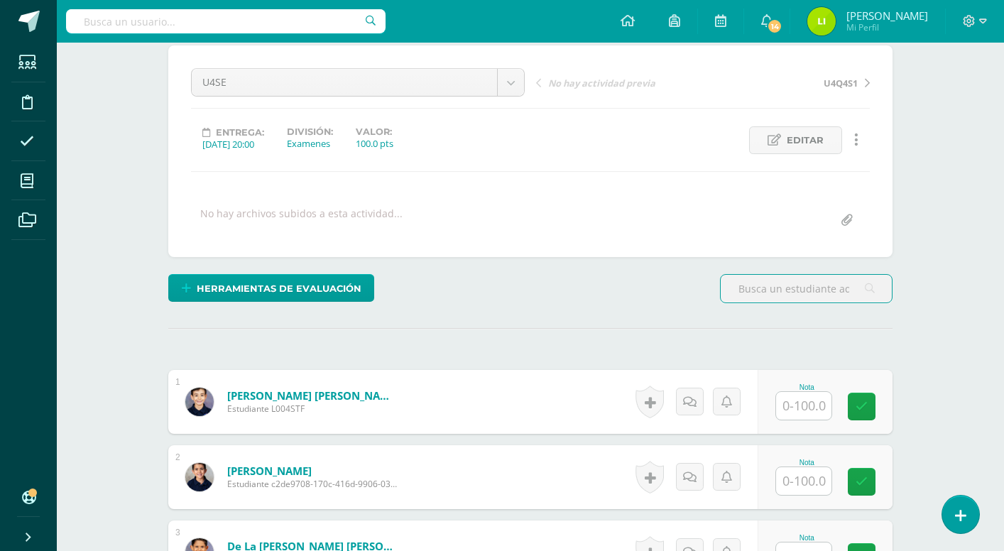
scroll to position [141, 0]
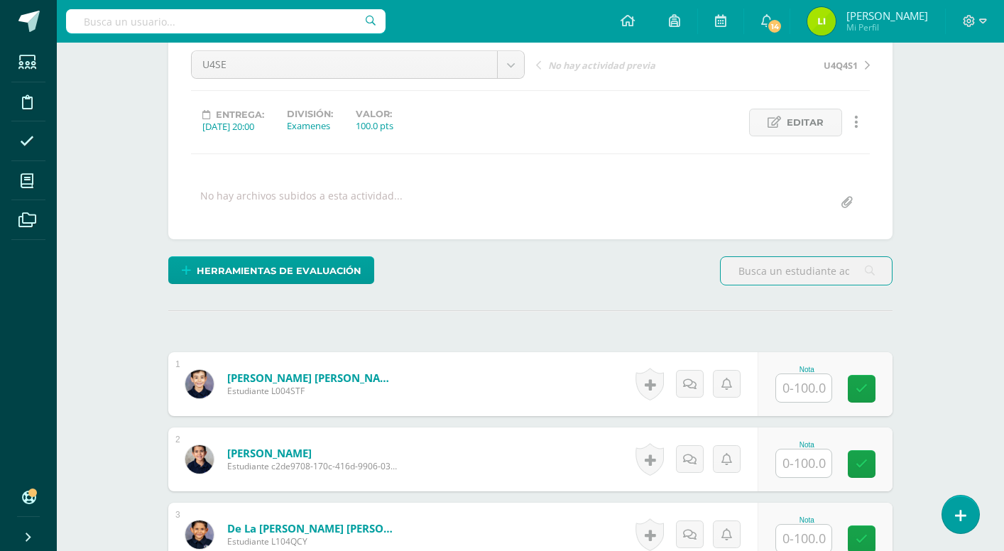
click at [806, 396] on input "text" at bounding box center [803, 388] width 55 height 28
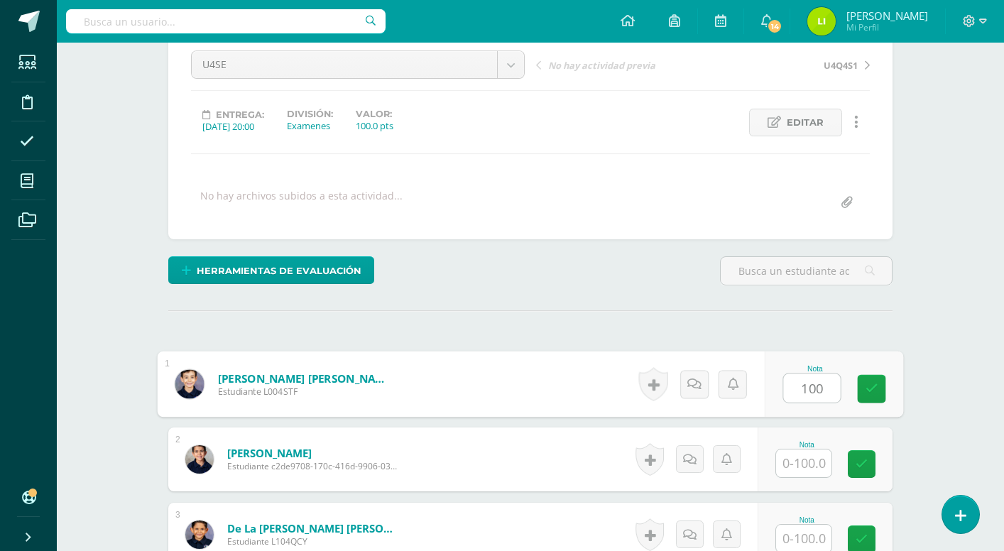
type input "100"
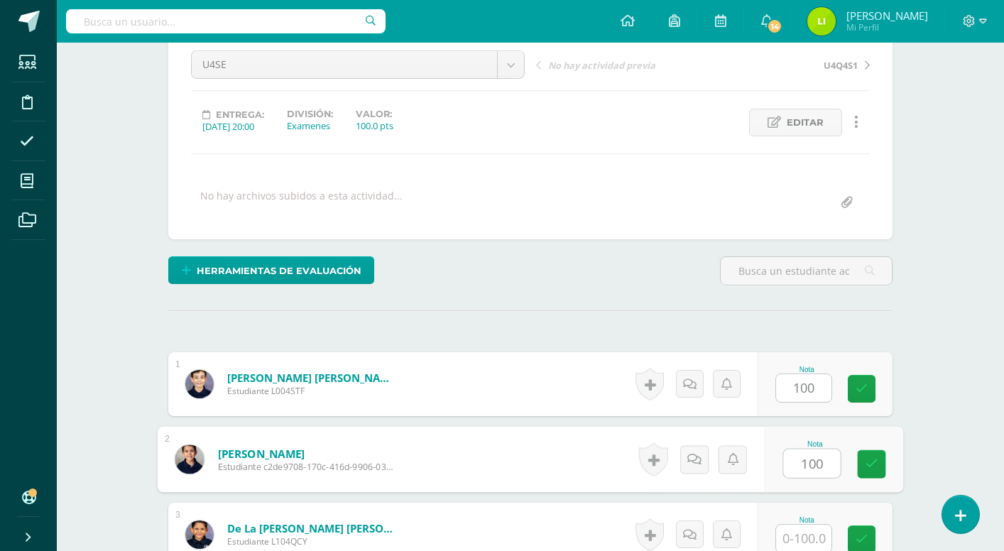
type input "100"
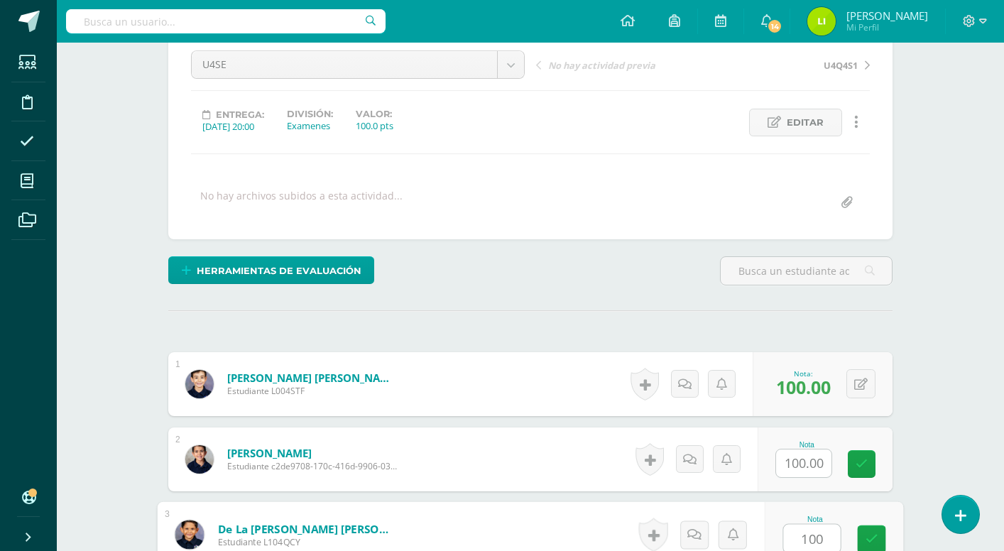
type input "100"
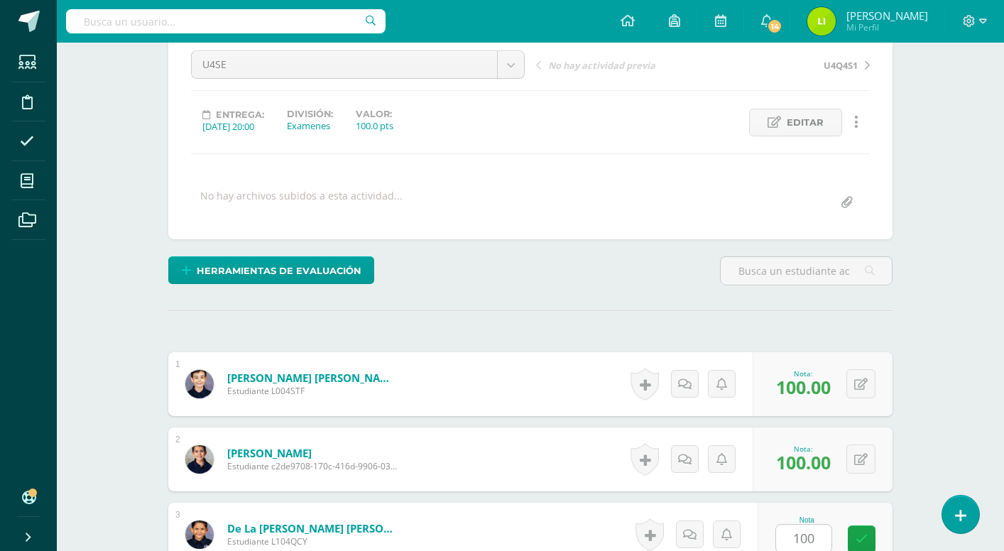
scroll to position [480, 0]
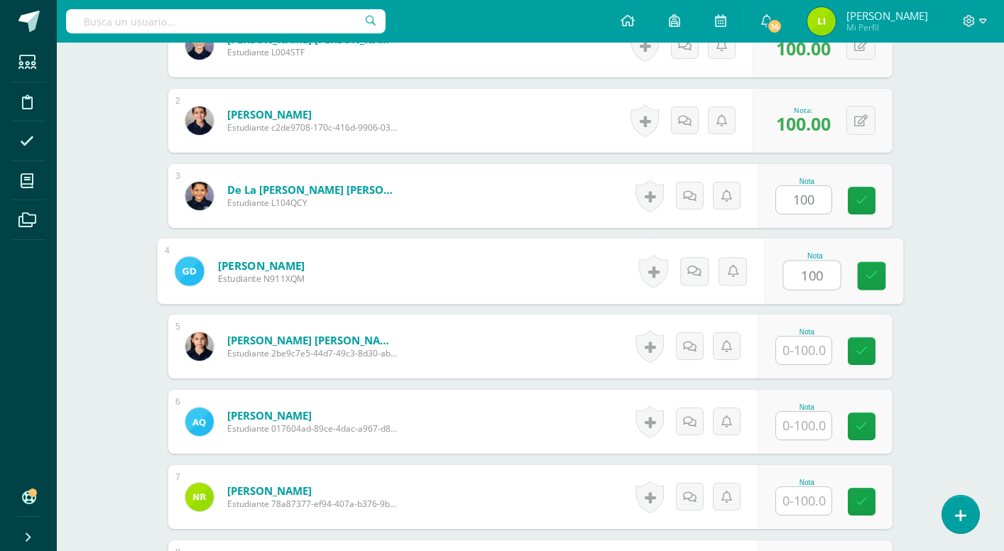
type input "100"
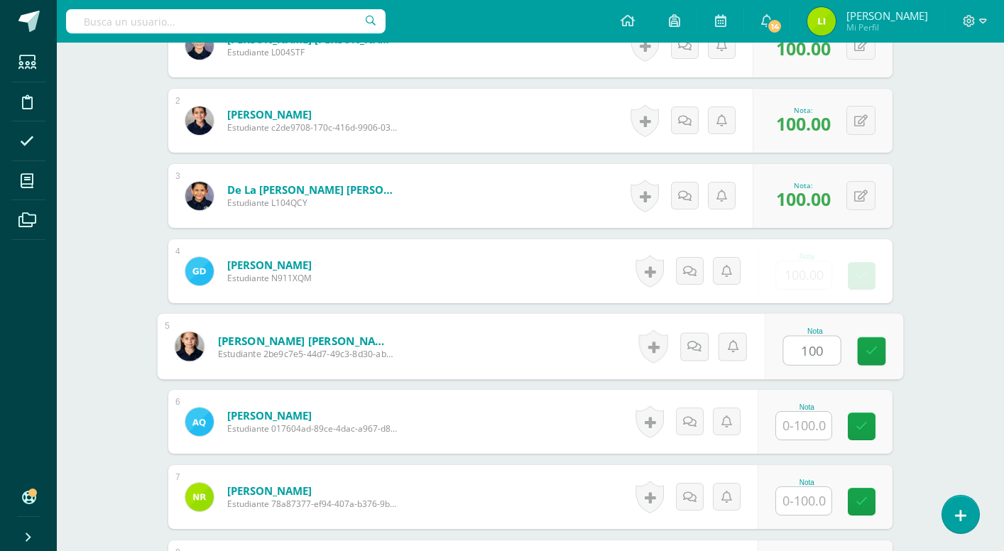
type input "100"
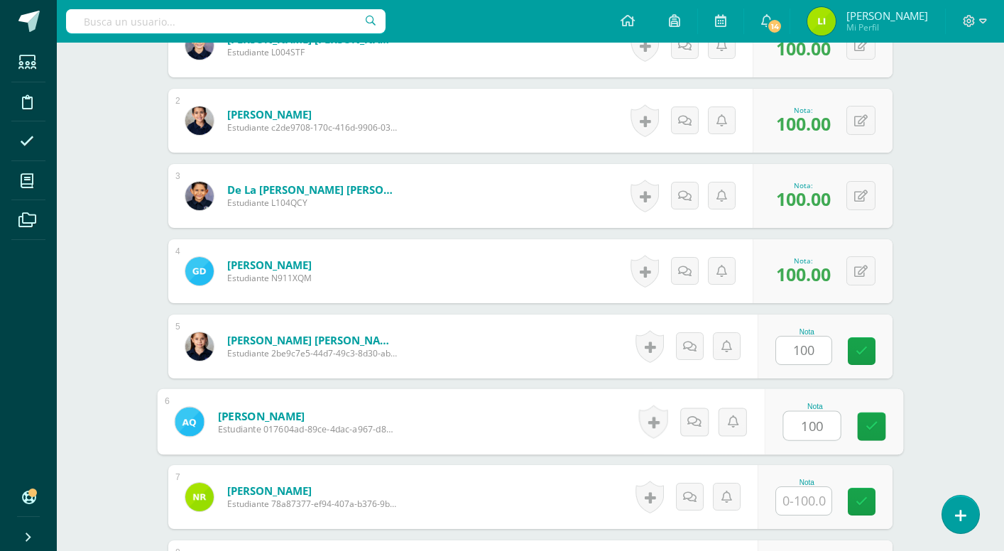
type input "100"
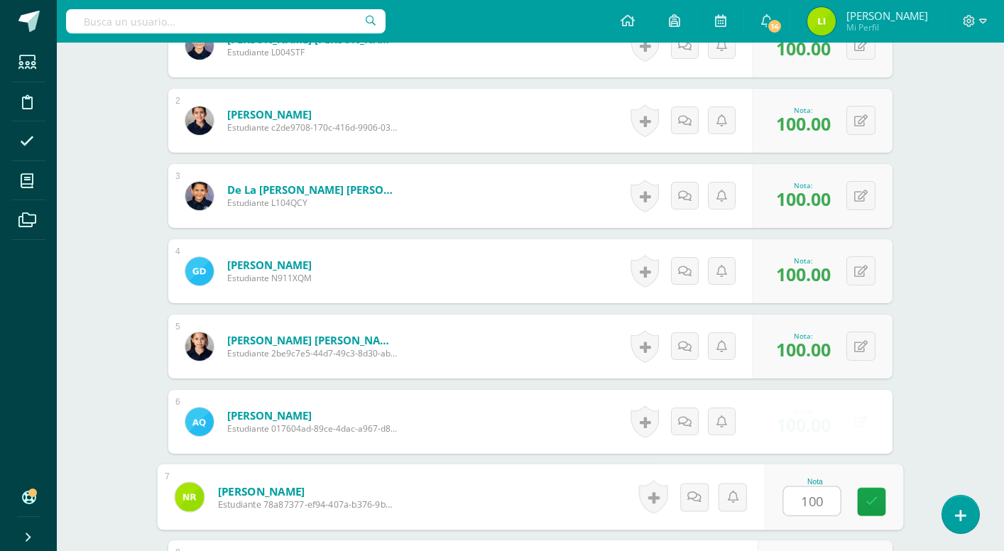
type input "100"
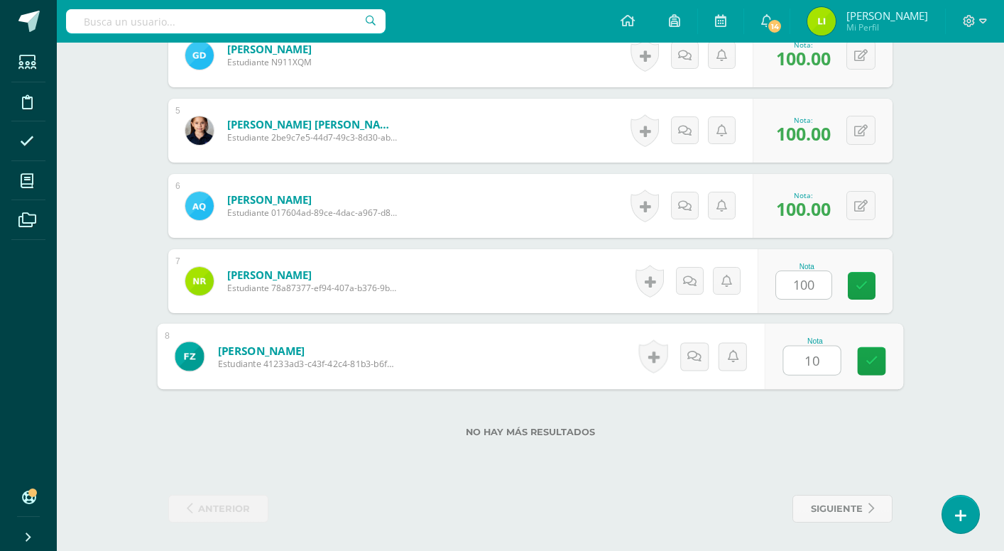
type input "100"
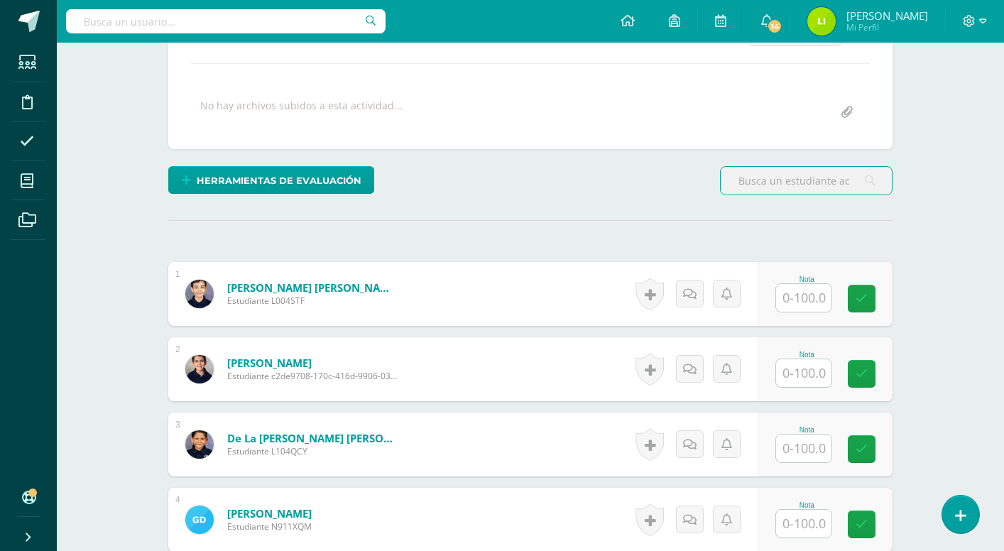
scroll to position [290, 0]
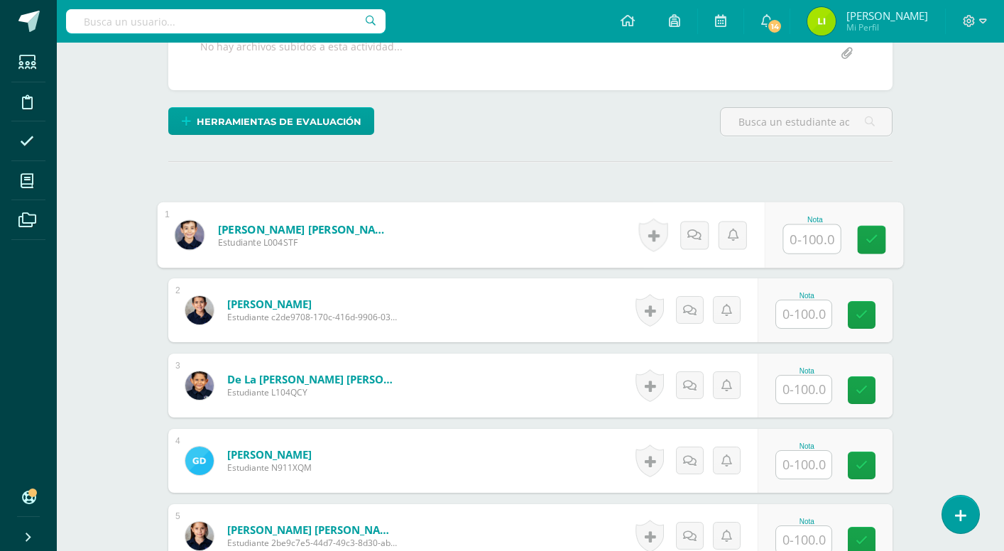
click at [815, 241] on input "text" at bounding box center [812, 239] width 57 height 28
type input "70"
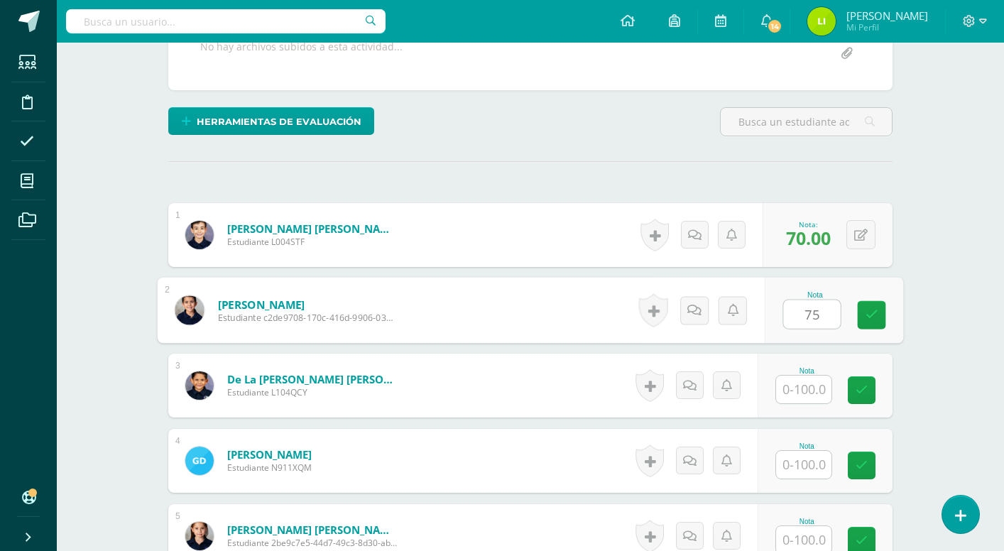
type input "75"
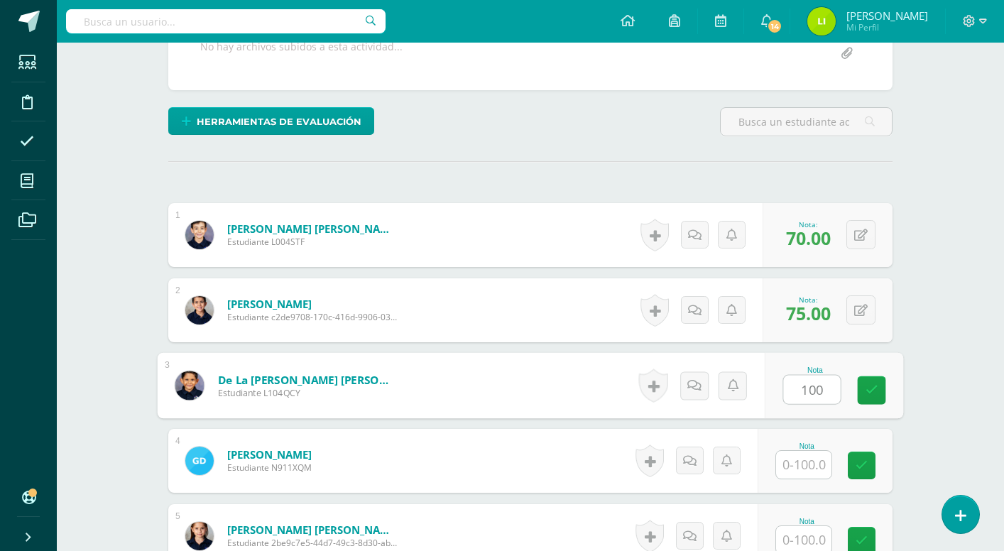
type input "100"
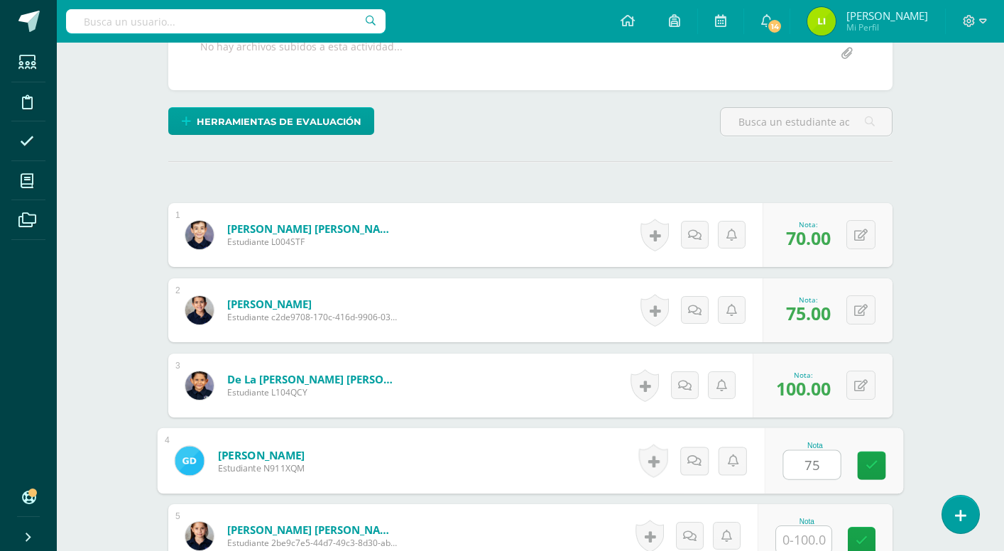
type input "75"
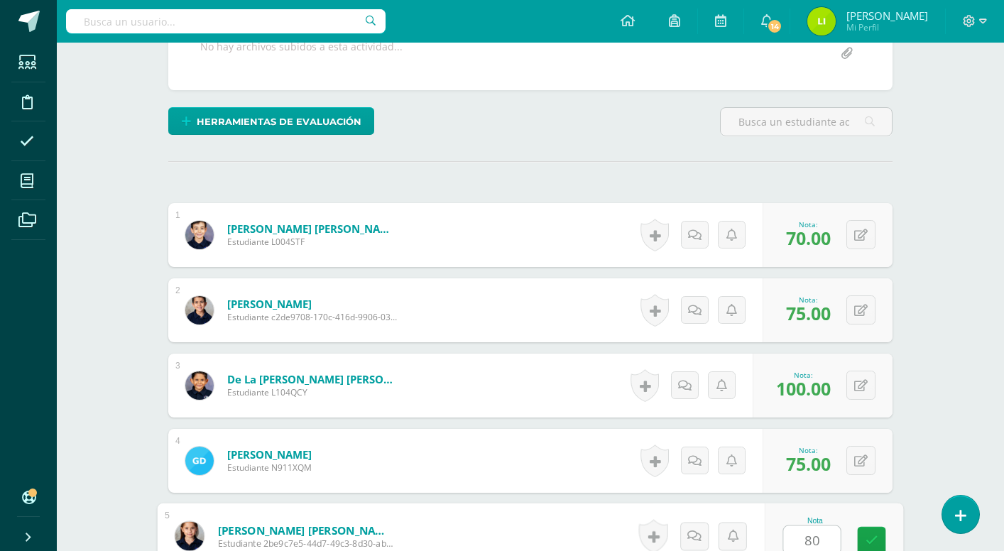
type input "80"
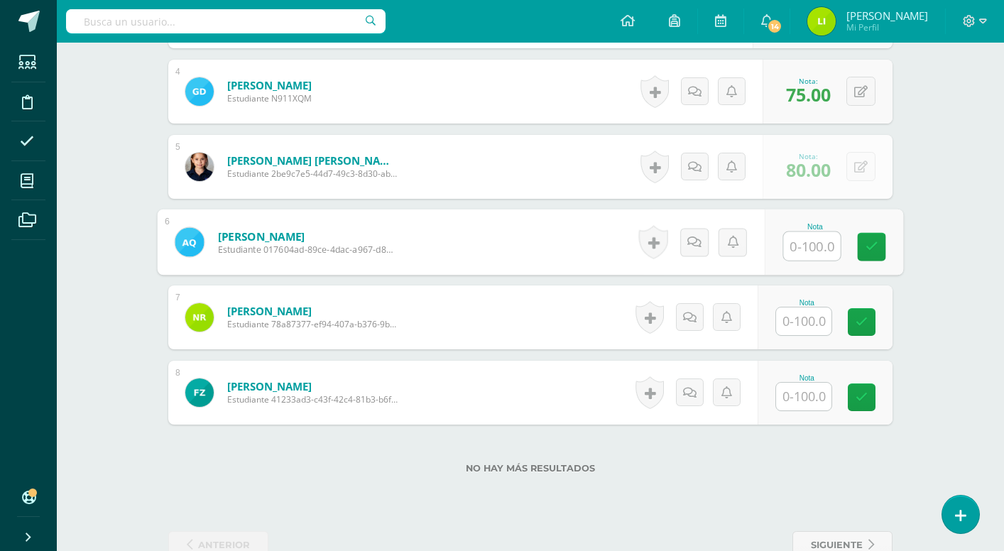
scroll to position [660, 0]
type input "100"
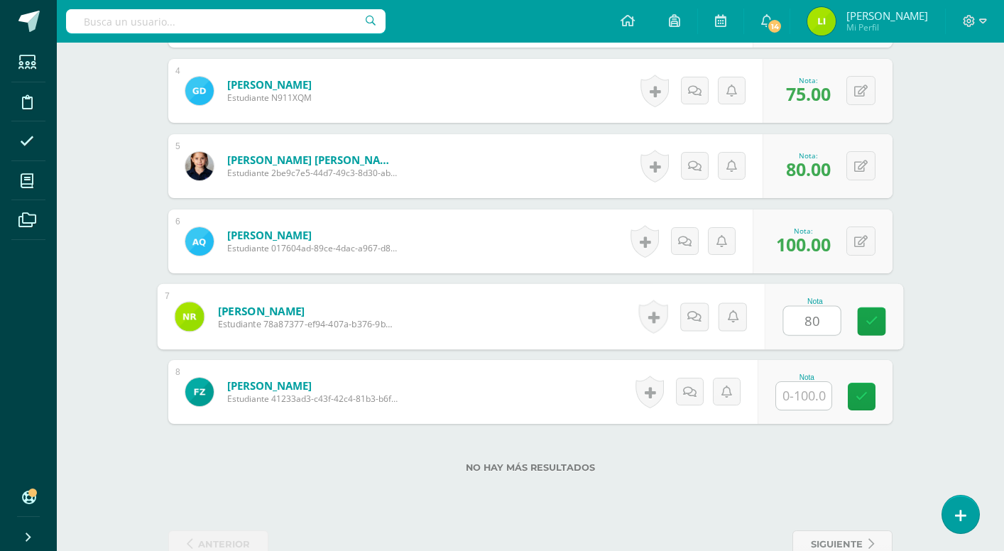
type input "8"
type input "76"
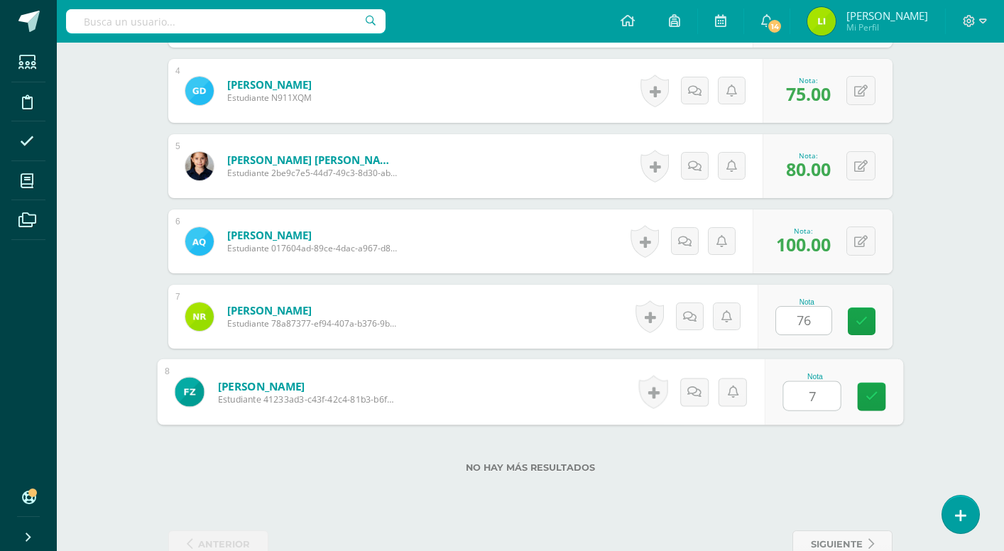
type input "70"
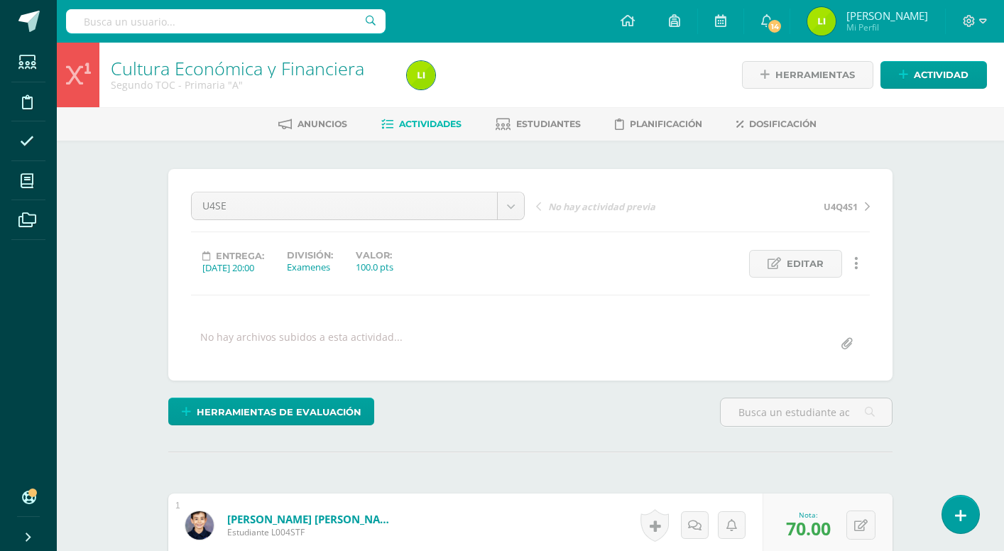
scroll to position [0, 0]
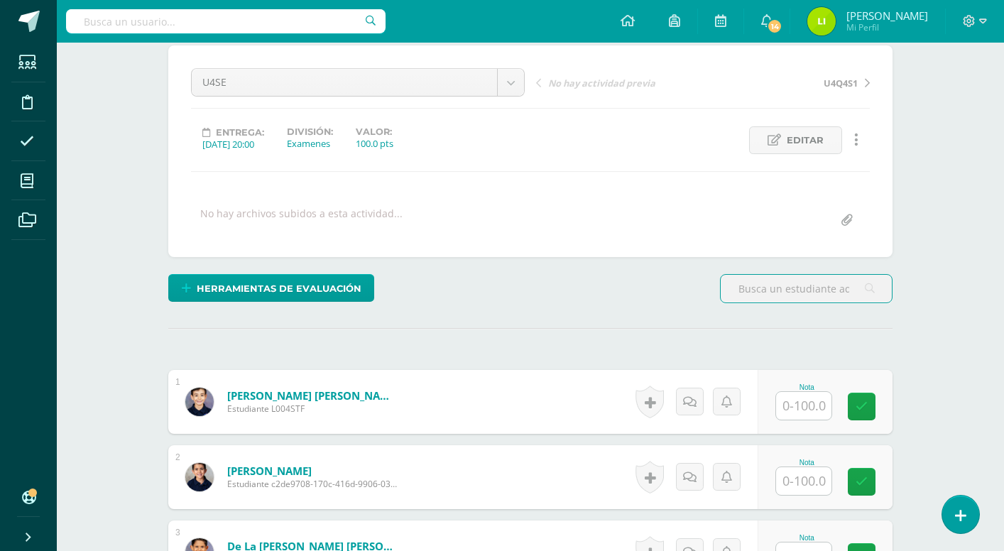
scroll to position [153, 0]
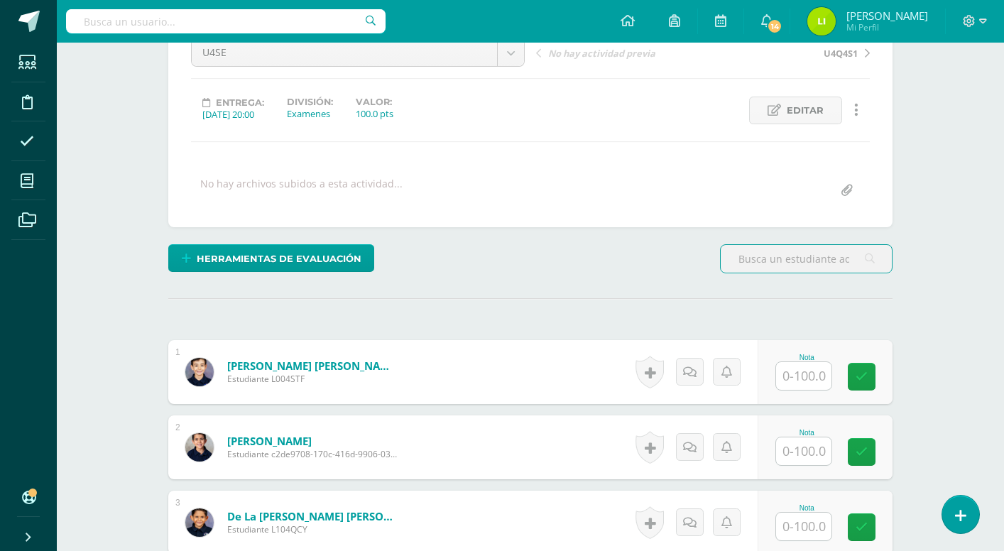
click at [795, 381] on input "text" at bounding box center [803, 376] width 55 height 28
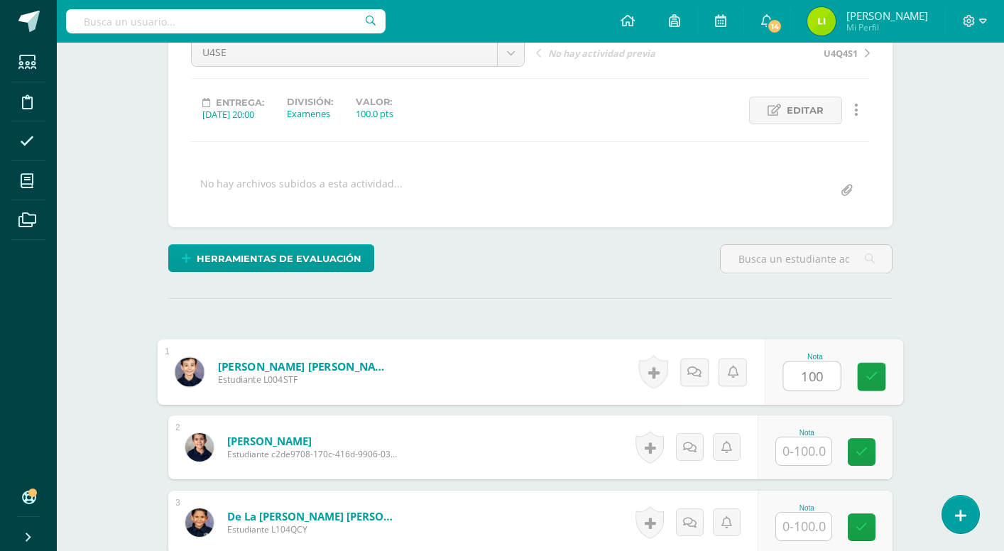
type input "100"
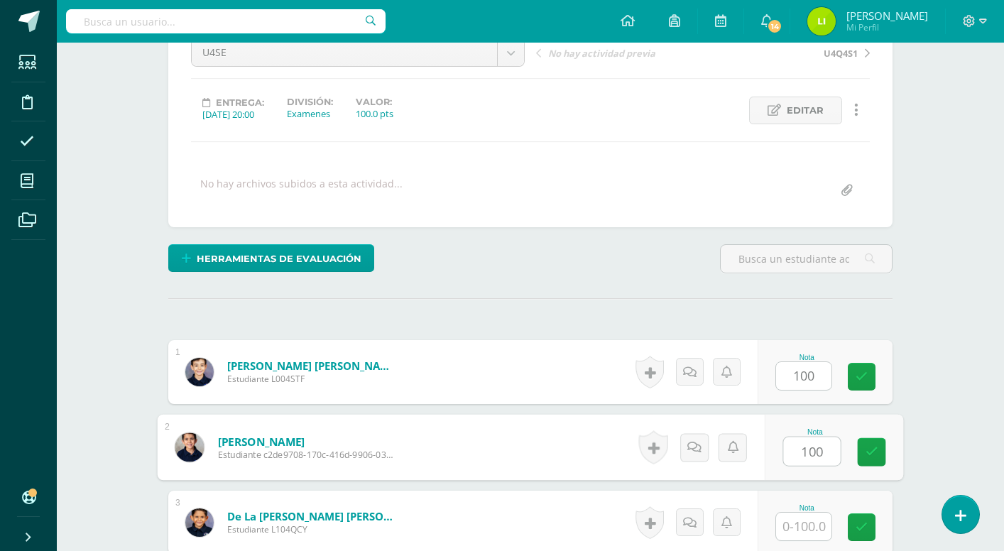
type input "100"
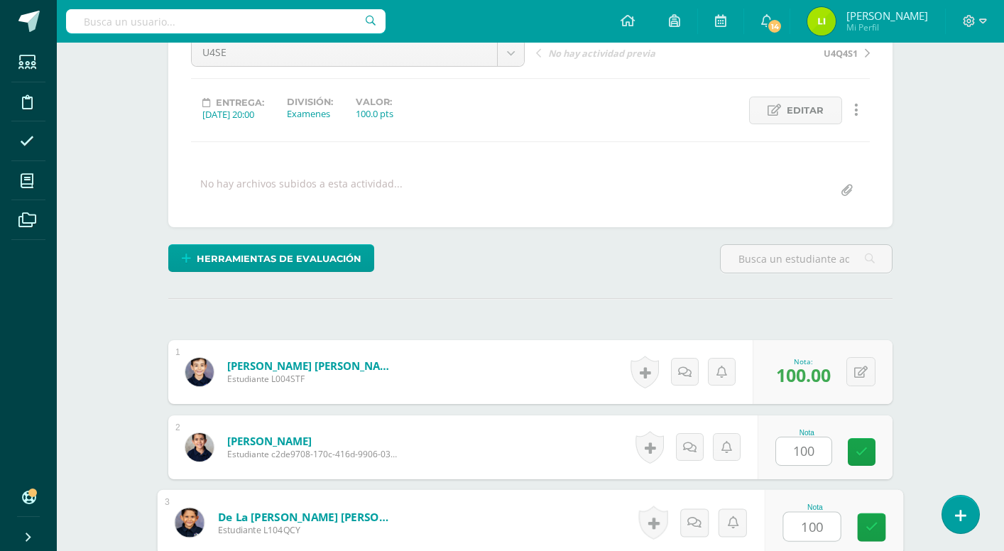
type input "100"
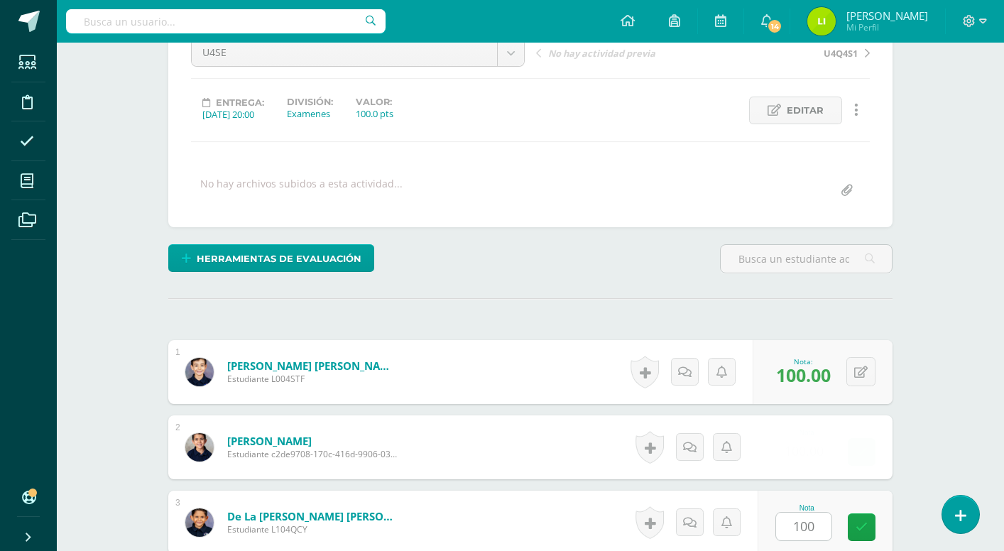
scroll to position [480, 0]
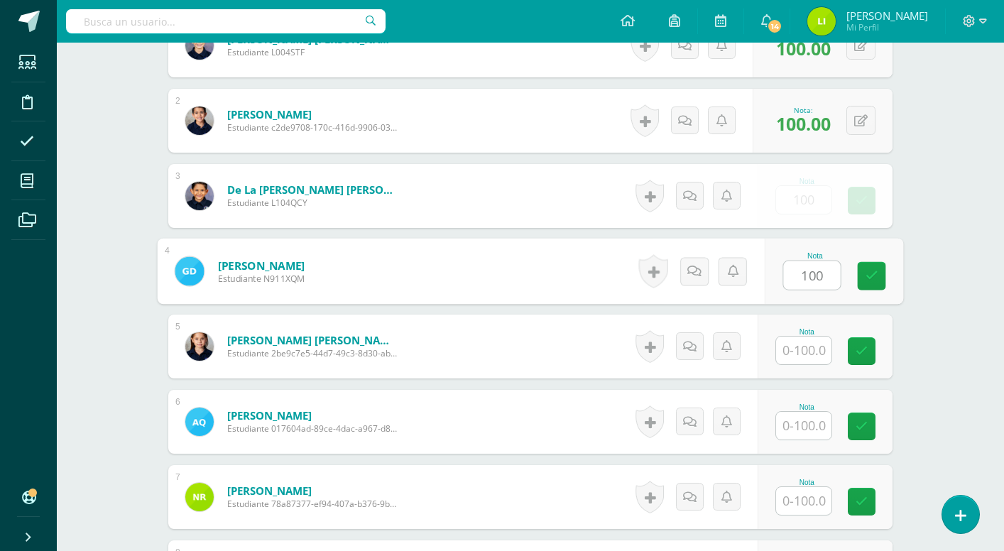
type input "100"
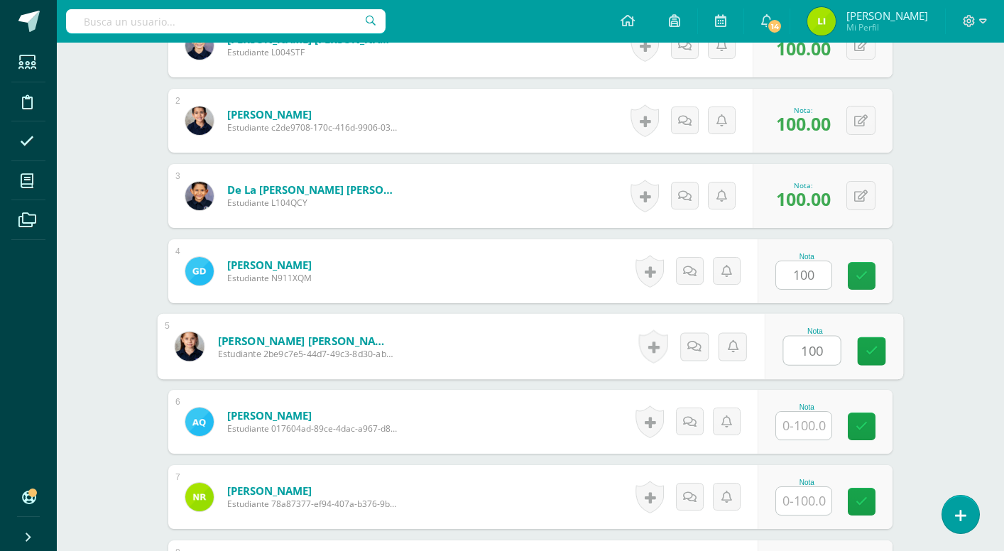
type input "100"
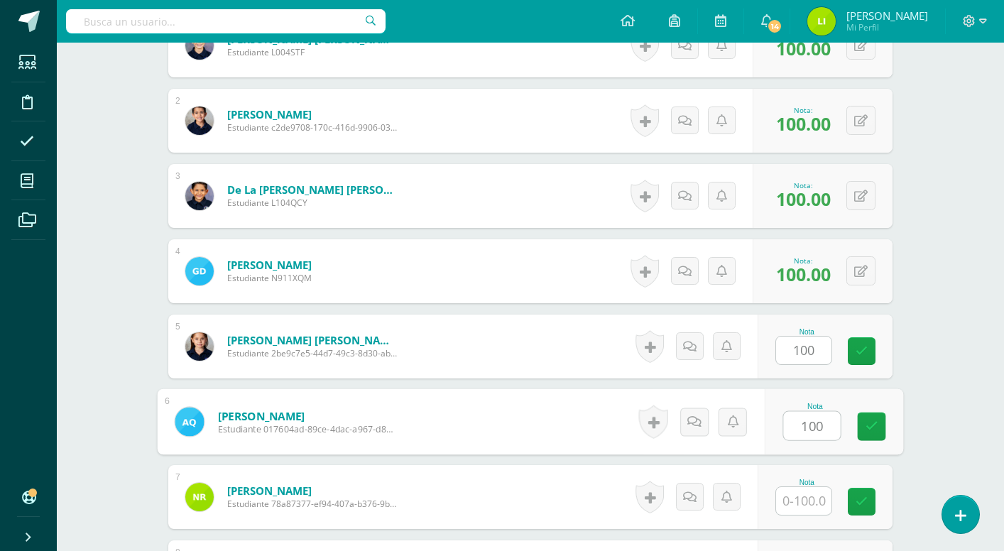
type input "100"
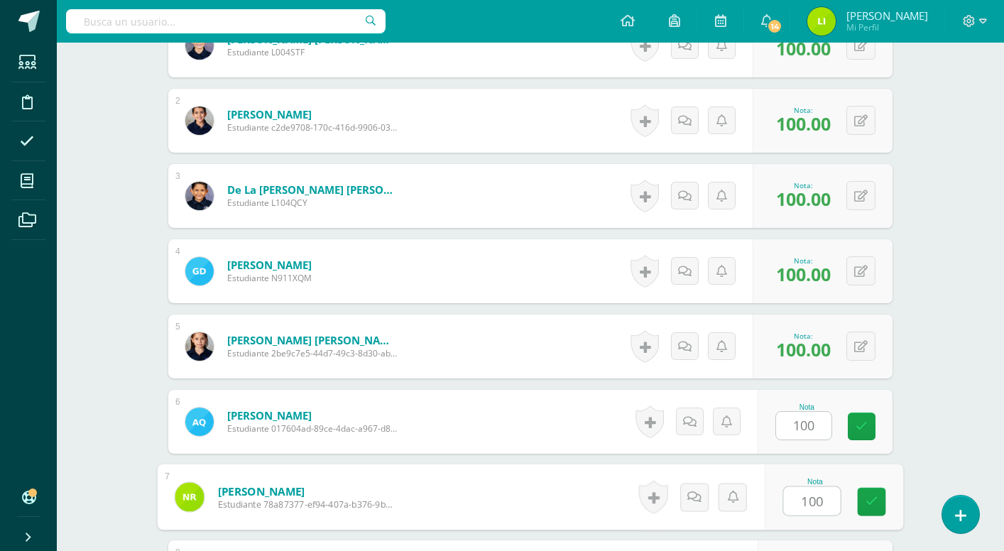
type input "100"
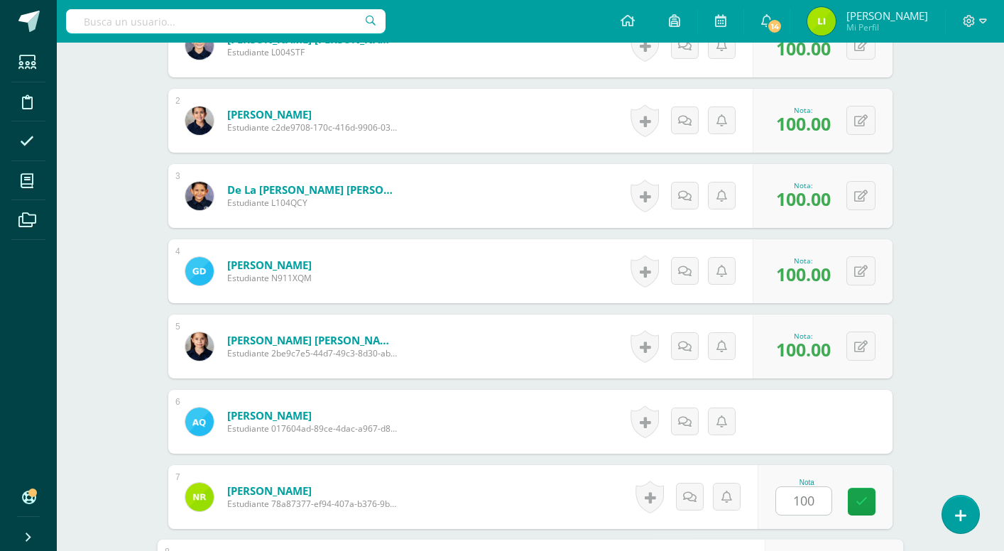
scroll to position [696, 0]
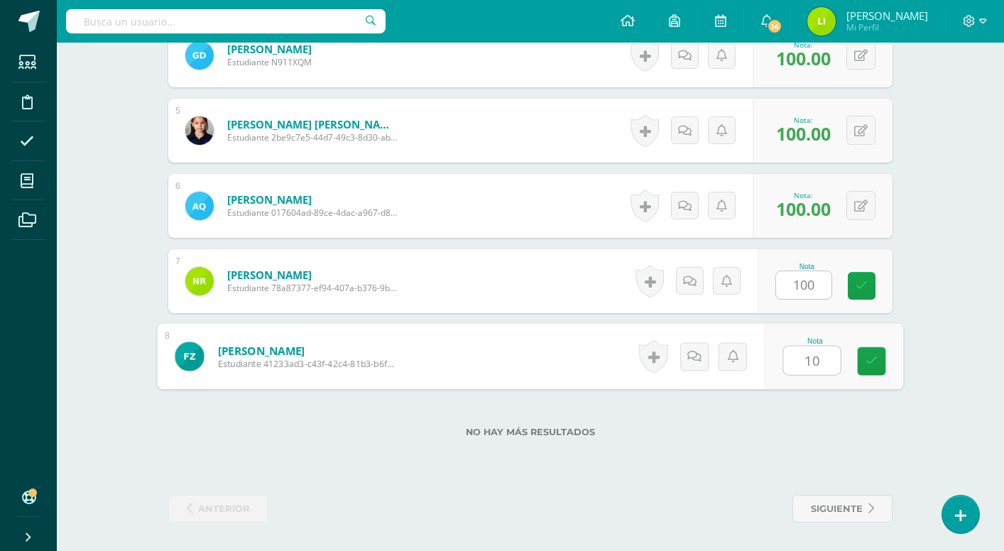
type input "100"
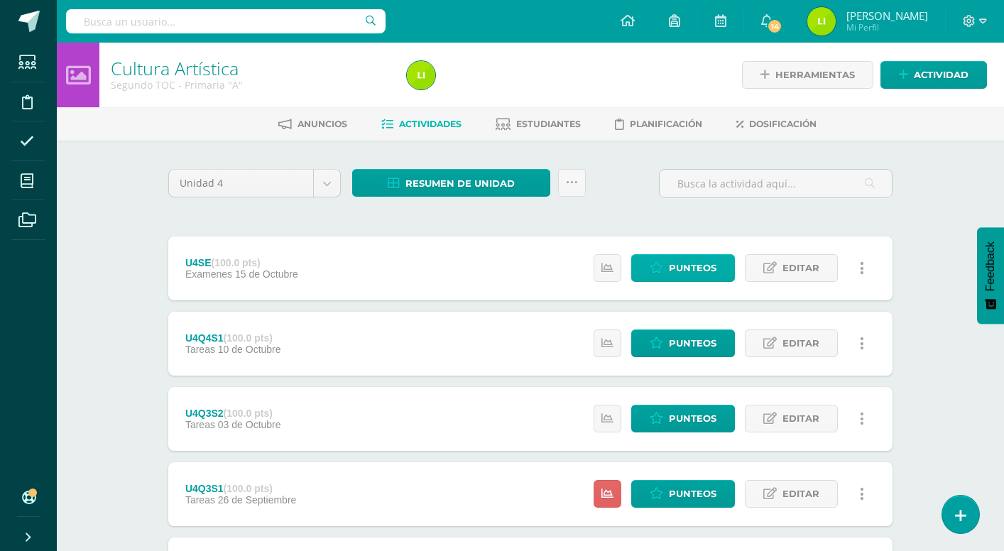
click at [685, 268] on span "Punteos" at bounding box center [693, 268] width 48 height 26
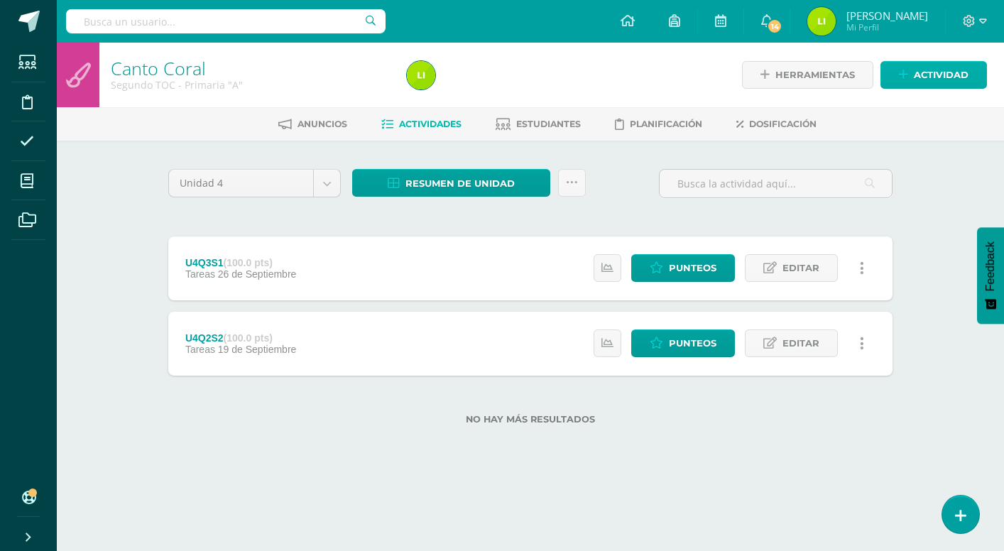
click at [905, 80] on icon at bounding box center [903, 75] width 9 height 12
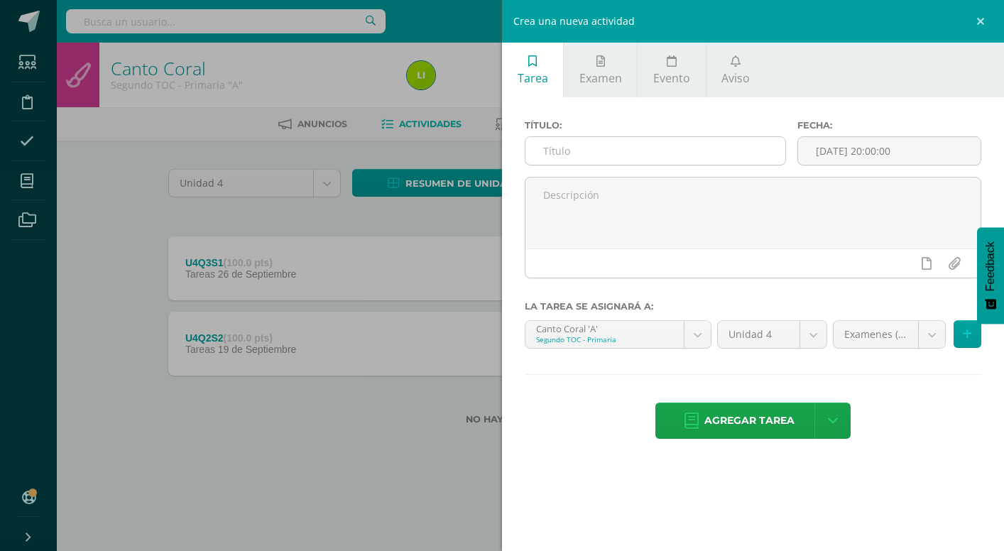
click at [679, 155] on input "text" at bounding box center [655, 151] width 260 height 28
type input "u"
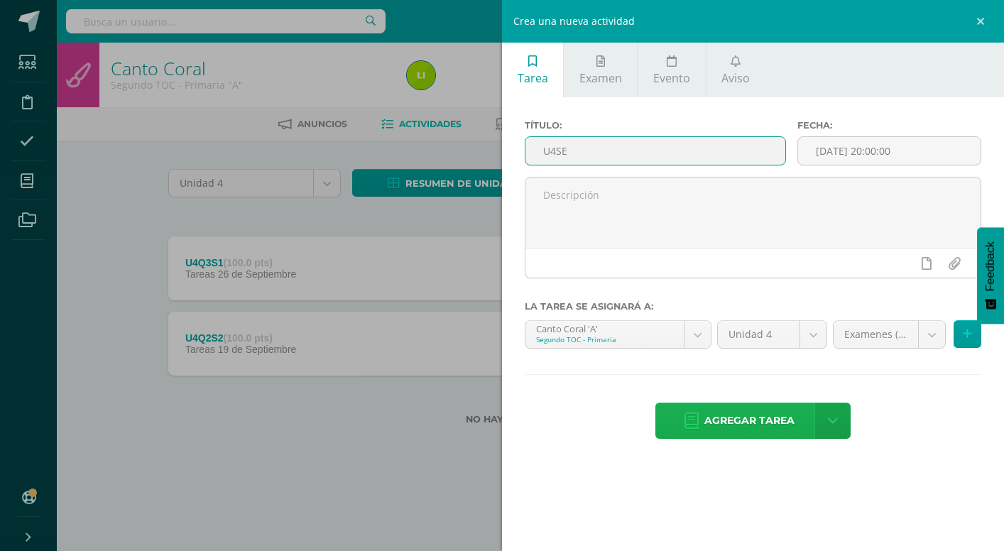
type input "U4SE"
click at [750, 421] on span "Agregar tarea" at bounding box center [749, 420] width 90 height 35
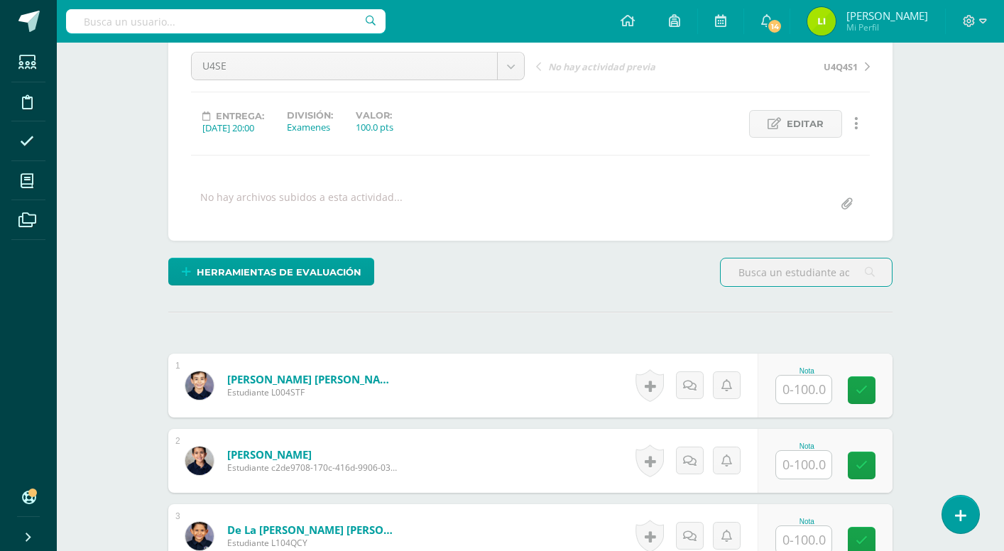
scroll to position [208, 0]
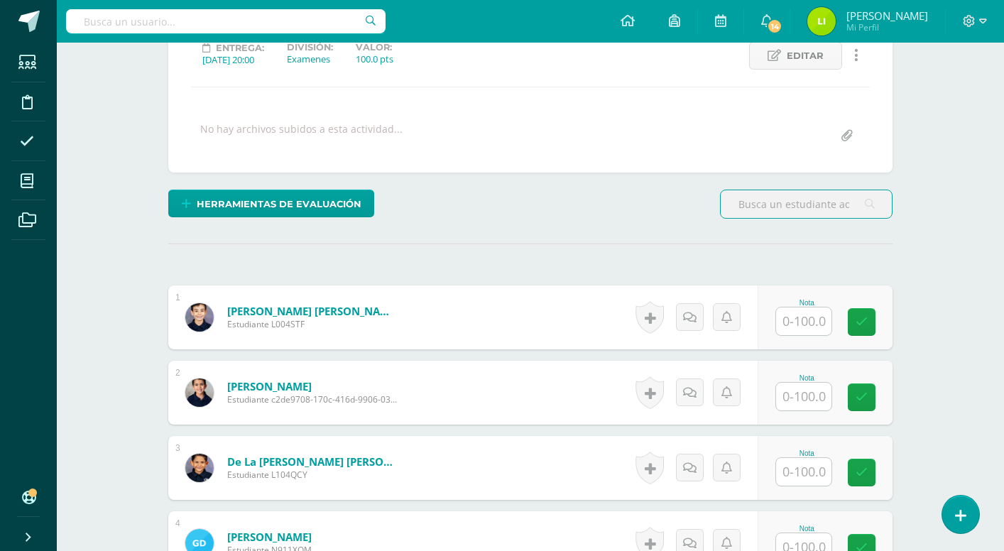
click at [802, 312] on input "text" at bounding box center [803, 321] width 55 height 28
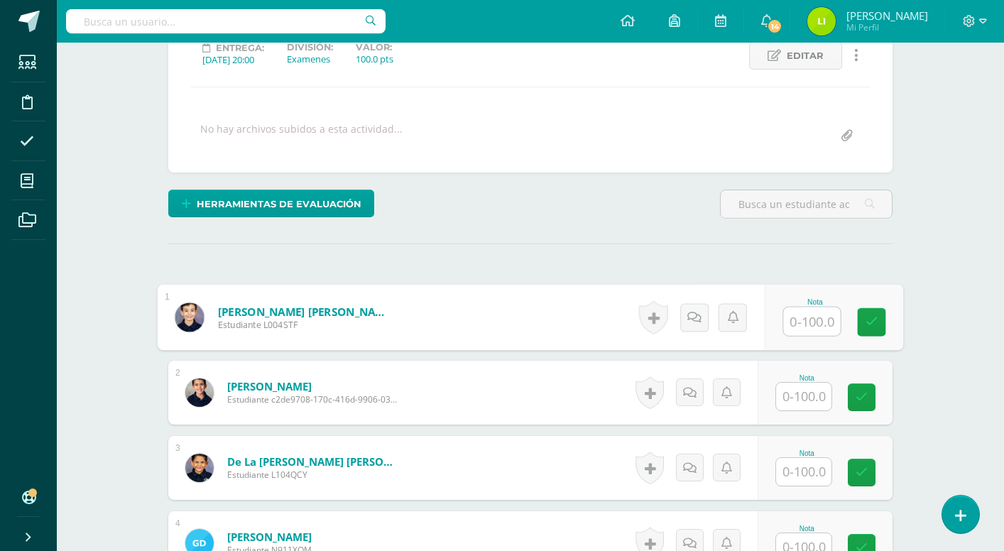
type input "1"
type input "95"
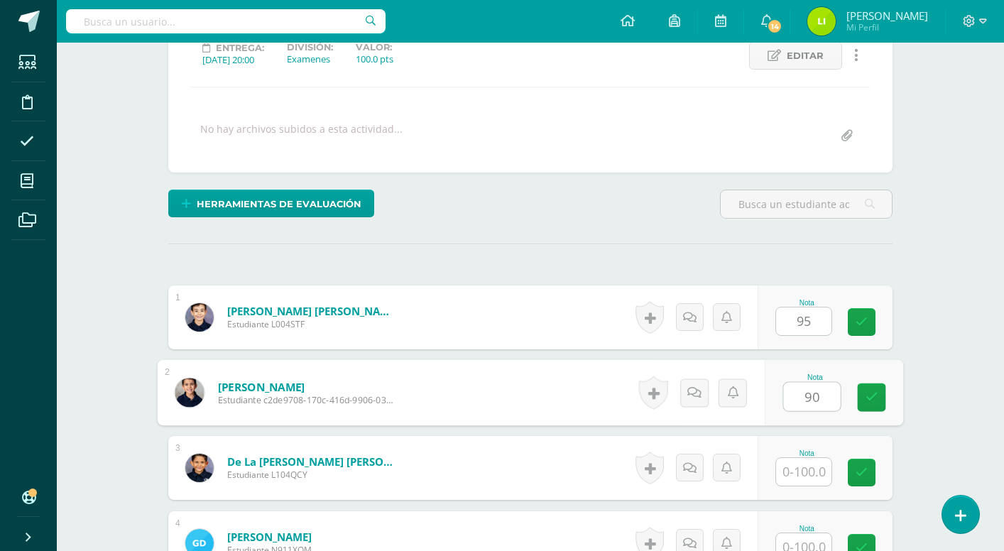
type input "90"
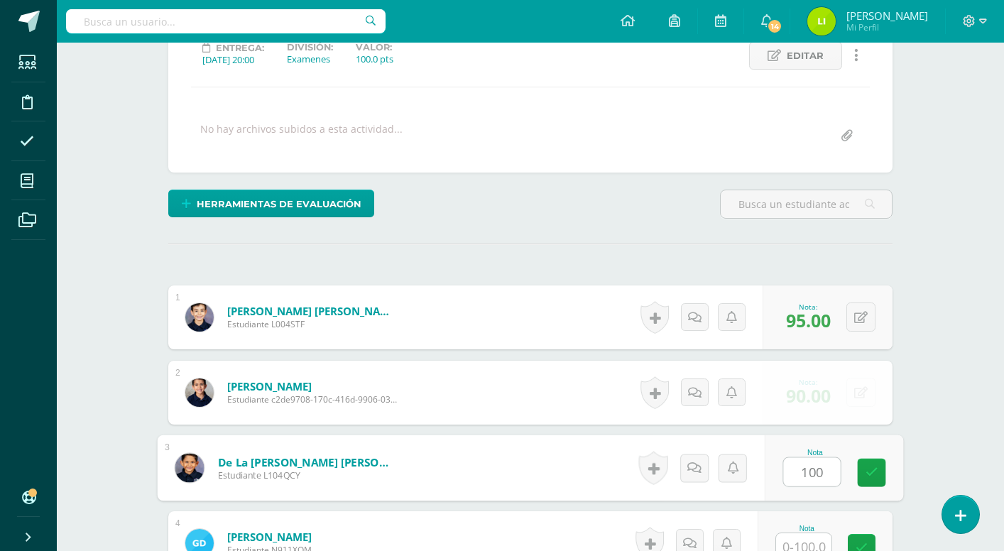
type input "100"
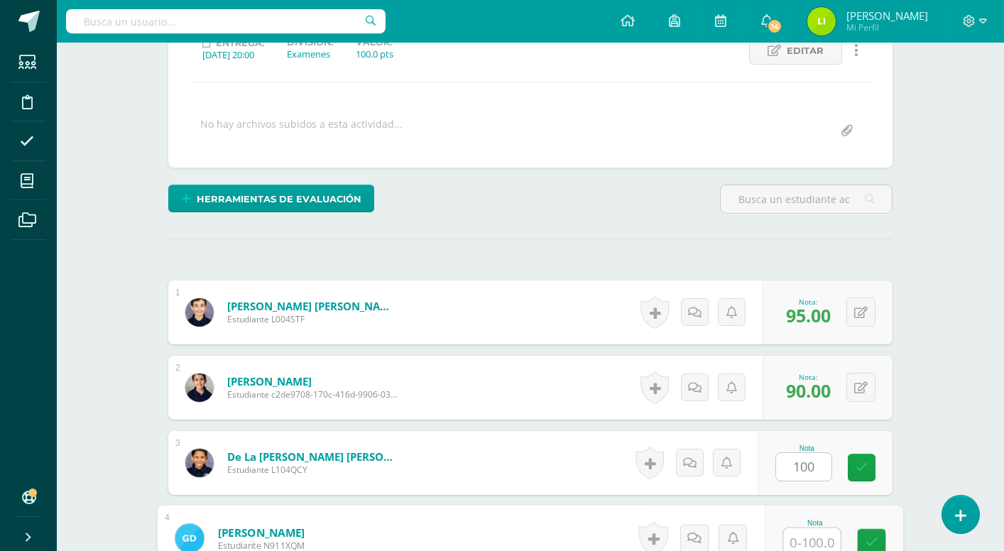
type input "1"
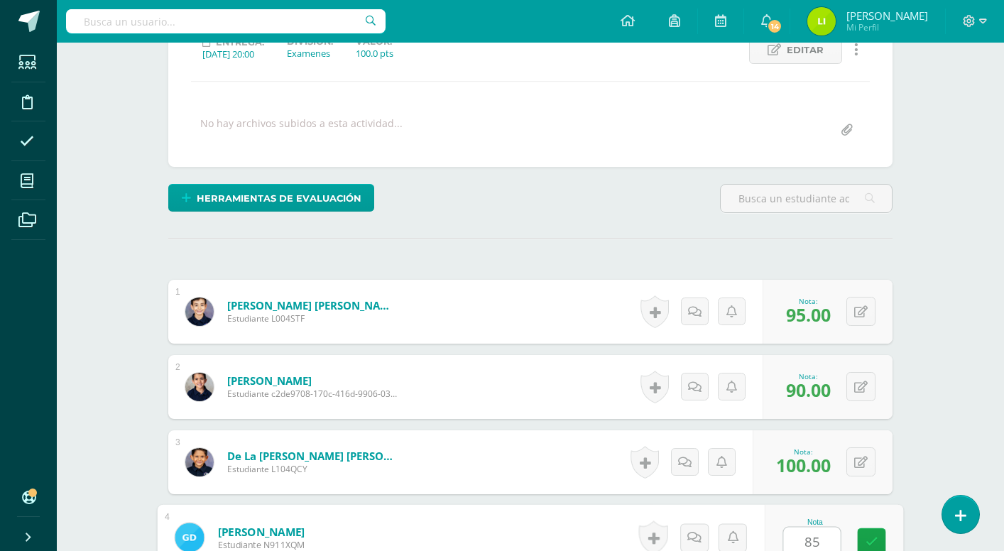
type input "85"
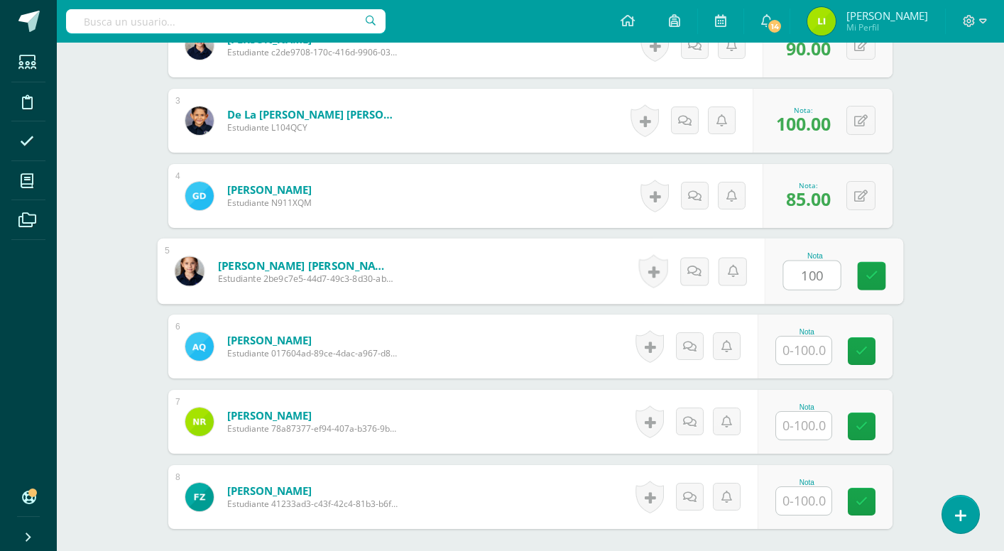
type input "100"
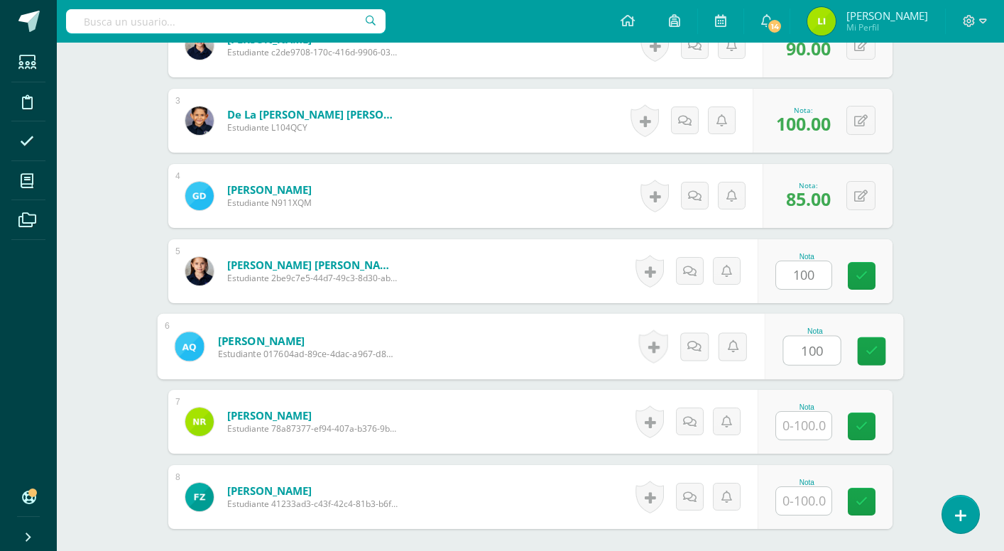
type input "100"
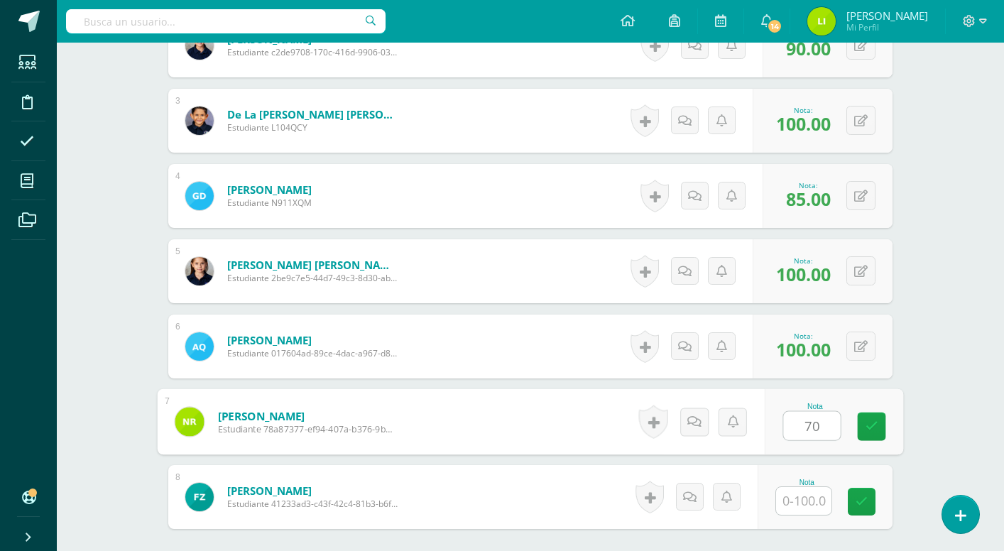
type input "70"
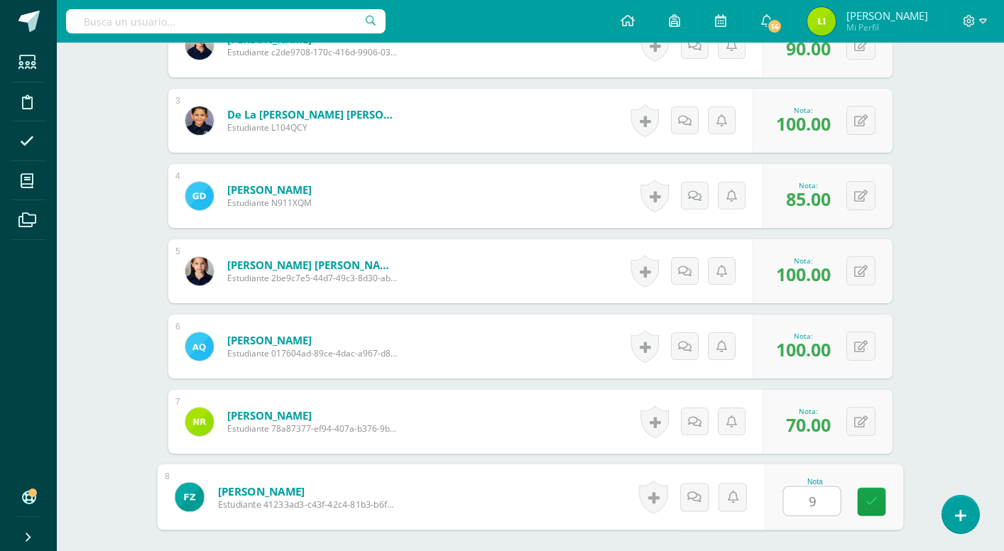
type input "90"
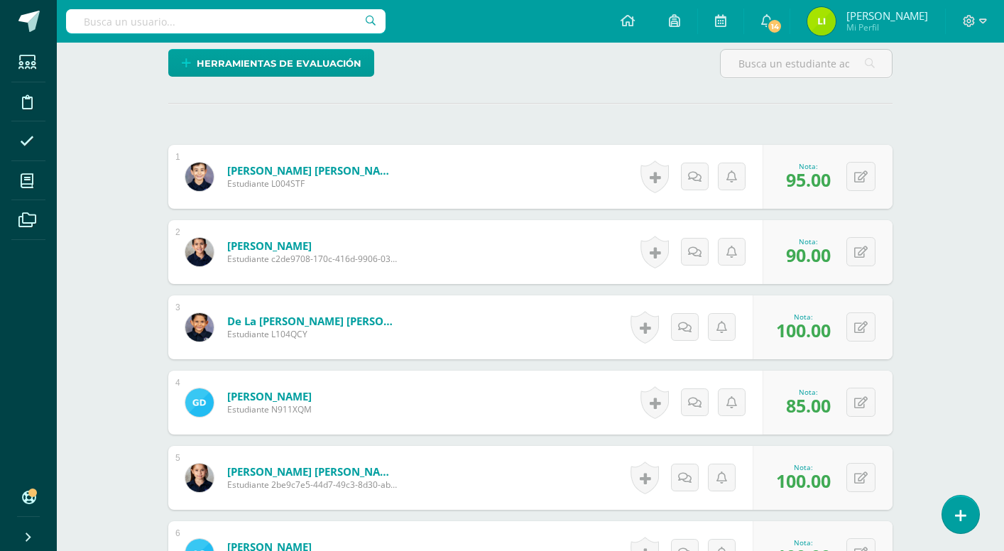
scroll to position [237, 0]
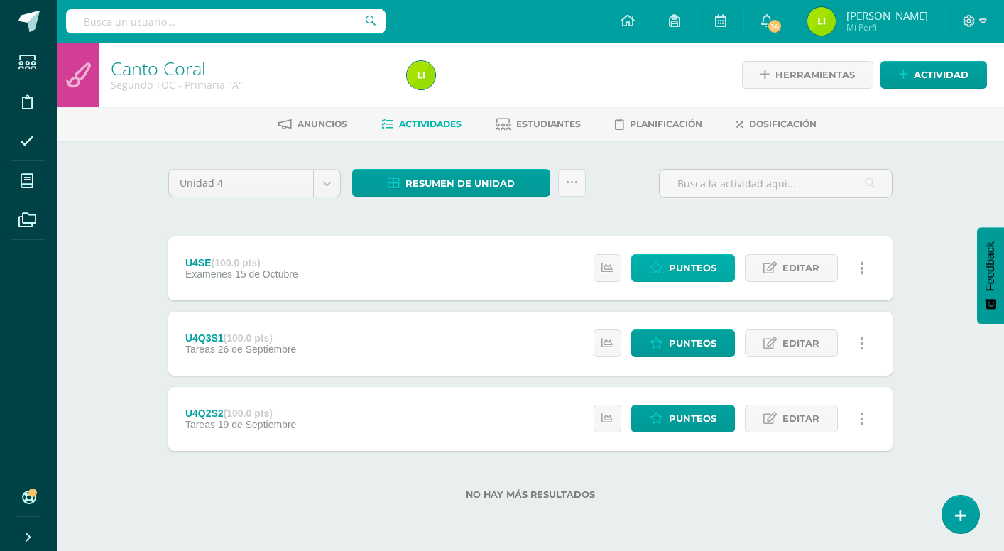
click at [676, 265] on span "Punteos" at bounding box center [693, 268] width 48 height 26
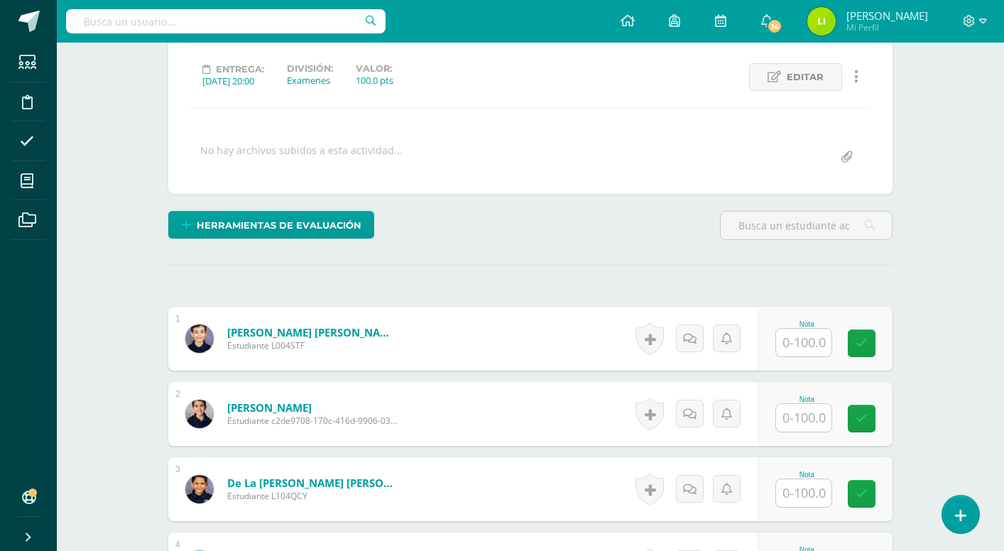
scroll to position [266, 0]
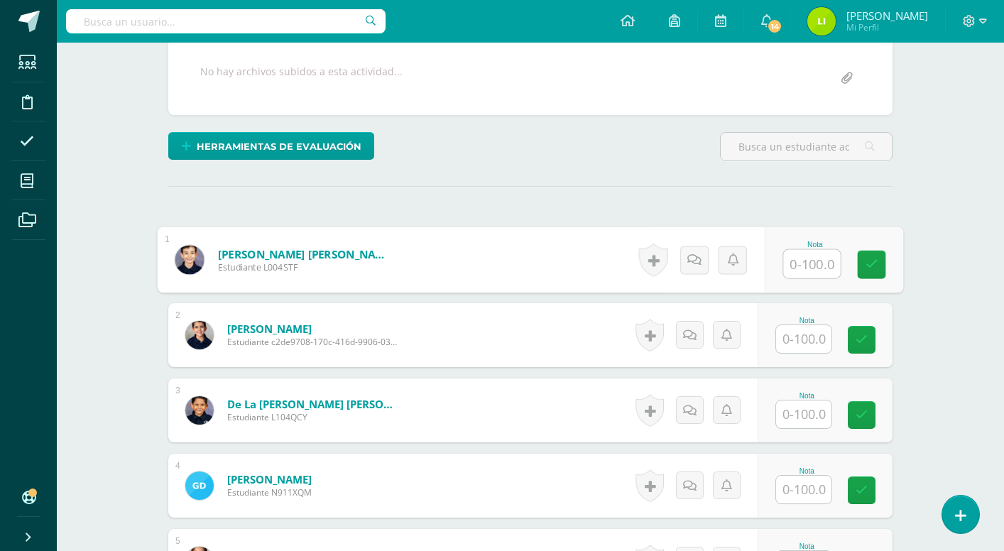
click at [793, 265] on input "text" at bounding box center [812, 264] width 57 height 28
type input "85"
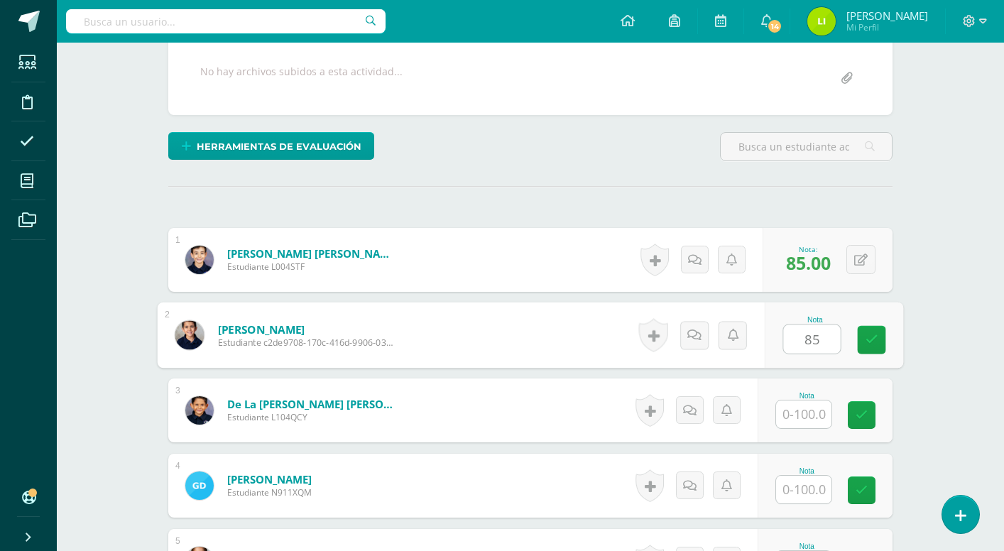
type input "85"
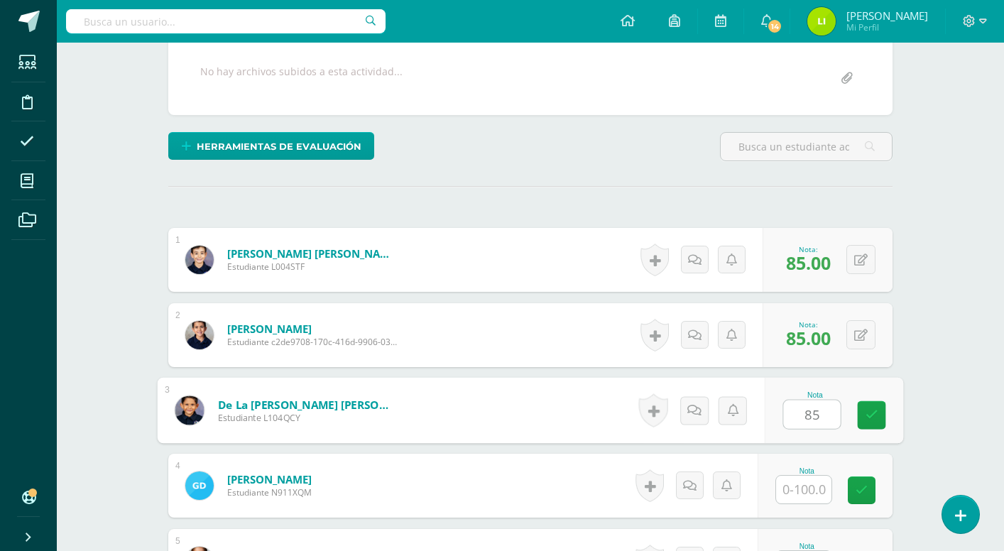
type input "85"
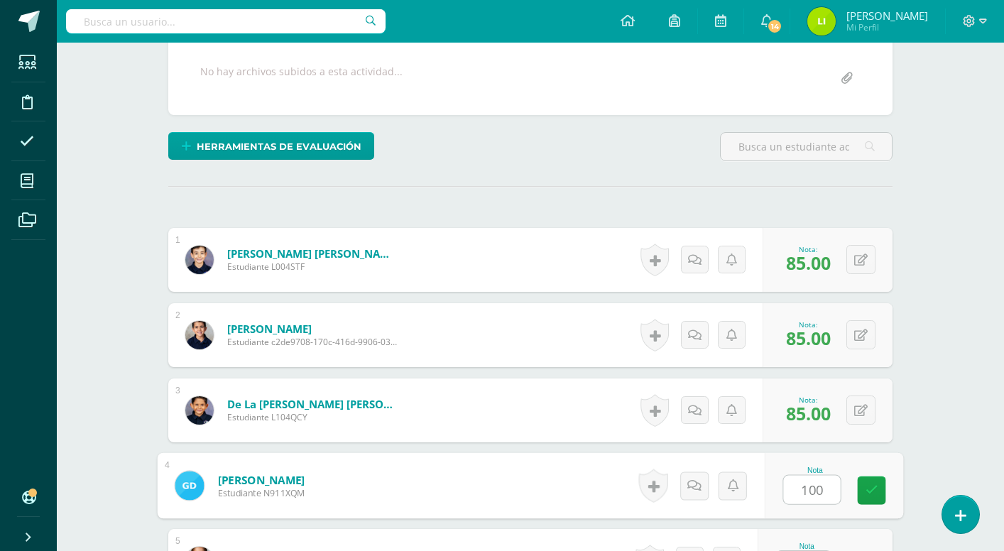
type input "100"
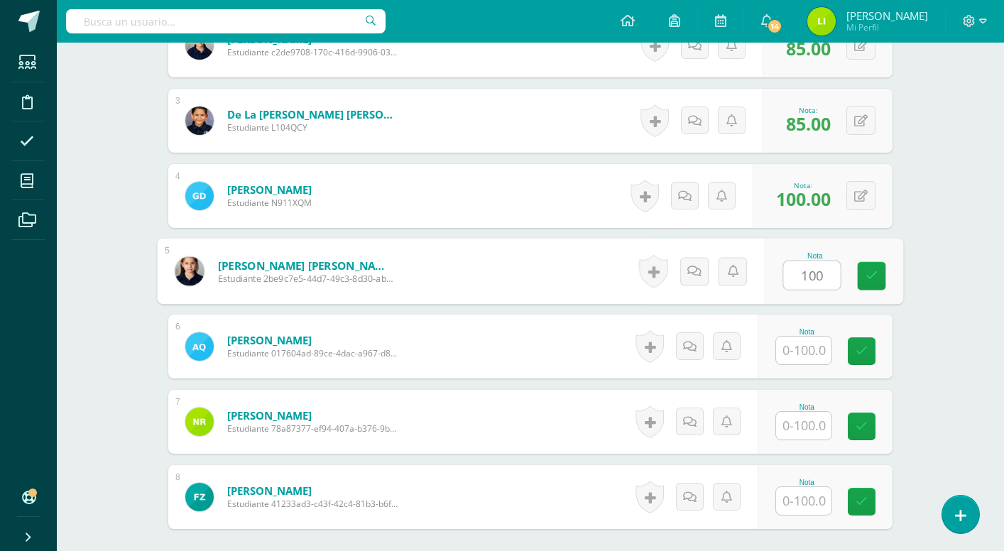
type input "100"
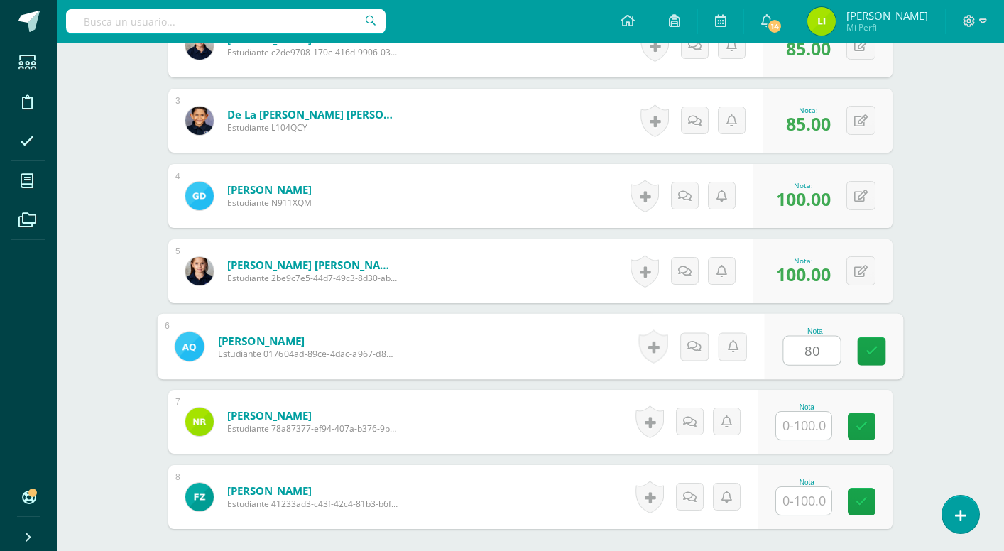
type input "80"
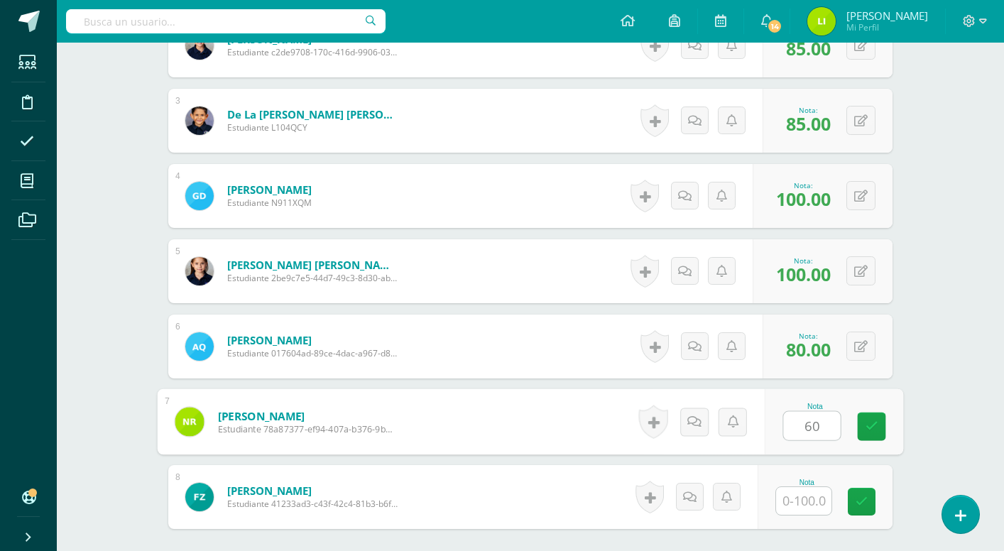
type input "60"
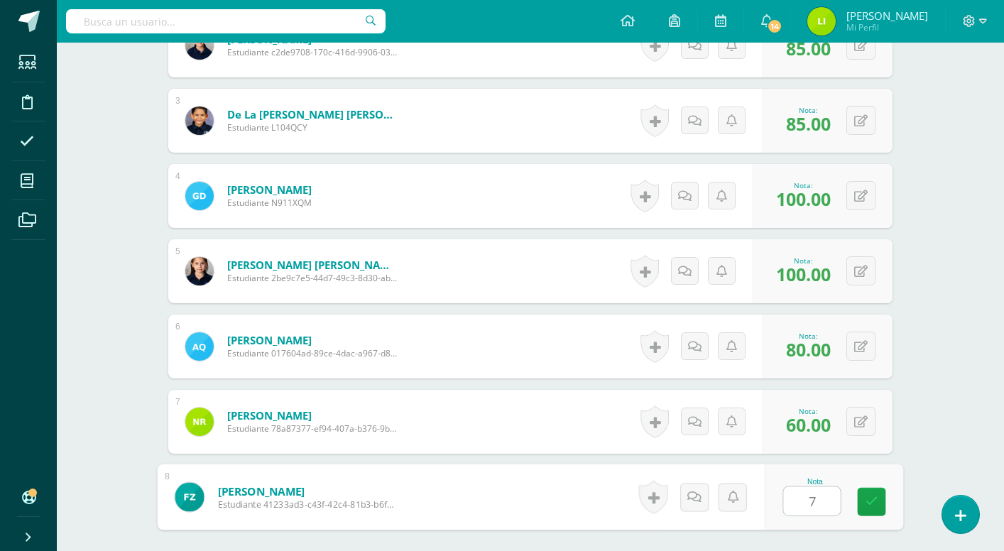
type input "75"
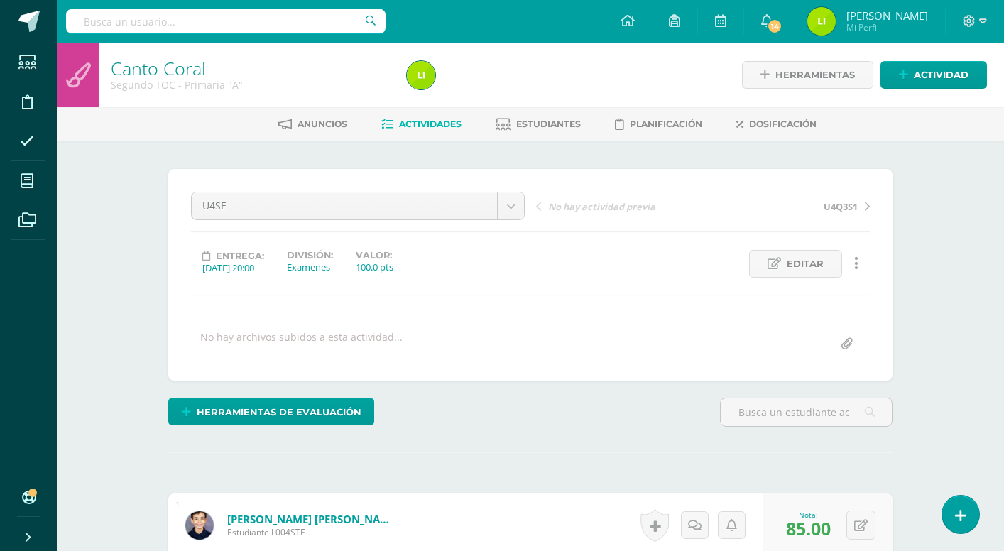
scroll to position [0, 0]
click at [152, 68] on link "Canto Coral" at bounding box center [158, 68] width 95 height 24
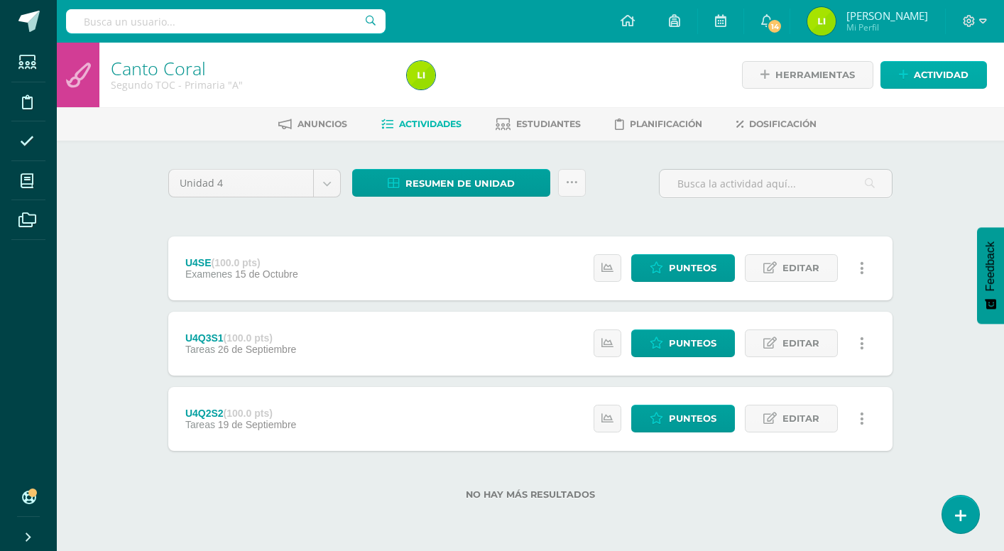
click at [936, 73] on span "Actividad" at bounding box center [941, 75] width 55 height 26
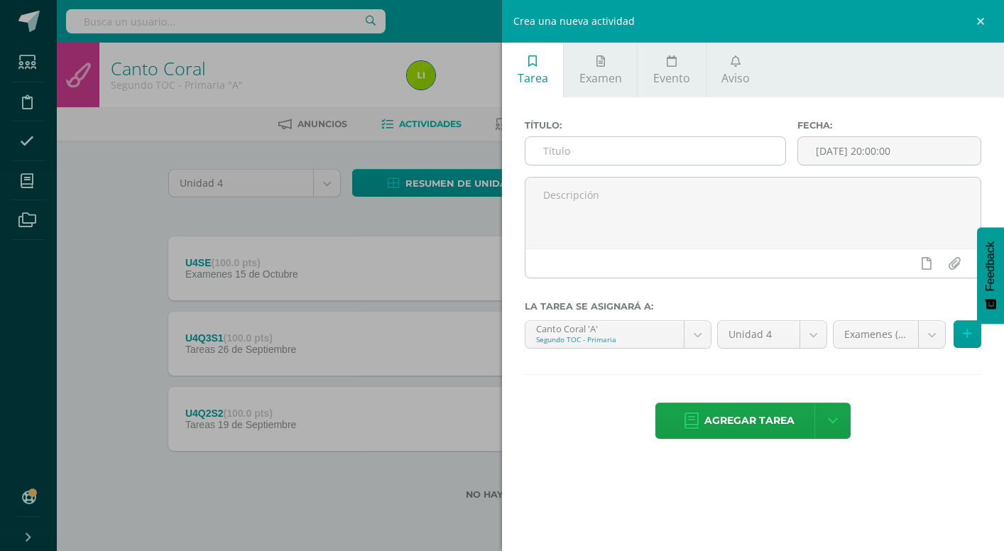
click at [694, 153] on input "text" at bounding box center [655, 151] width 260 height 28
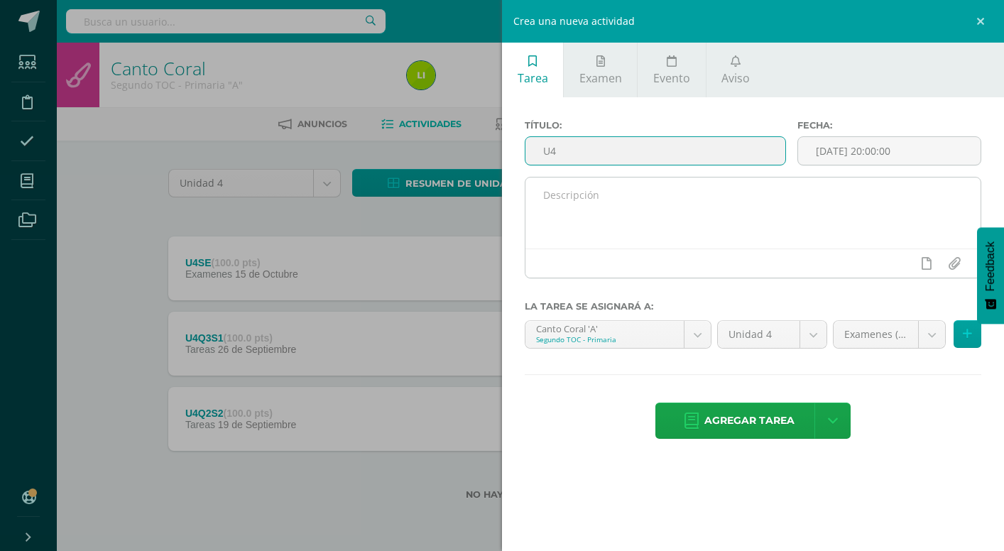
type input "U4"
click at [727, 221] on textarea at bounding box center [752, 213] width 455 height 71
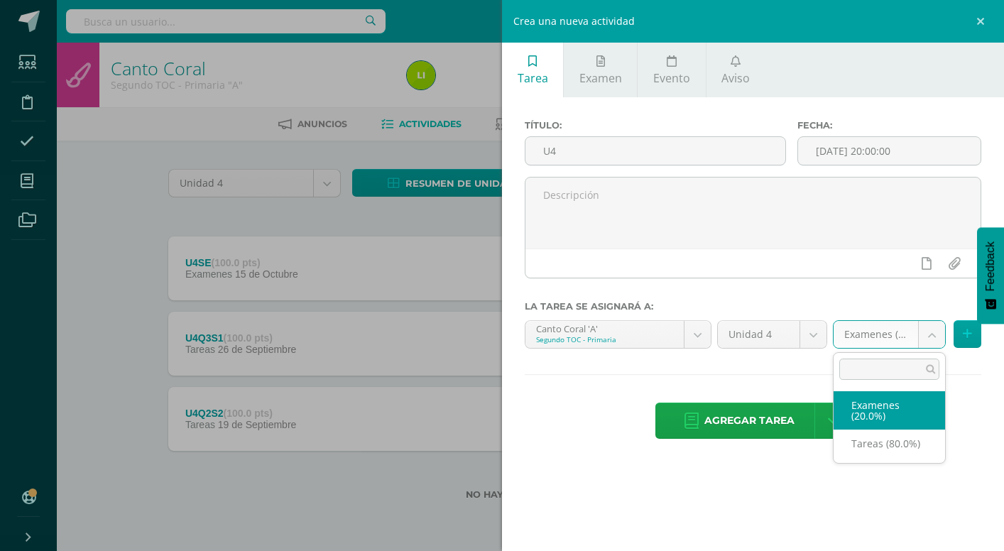
click at [903, 332] on body "Estudiantes Disciplina Asistencia Mis cursos Archivos Soporte Ayuda Reportar un…" at bounding box center [502, 272] width 1004 height 545
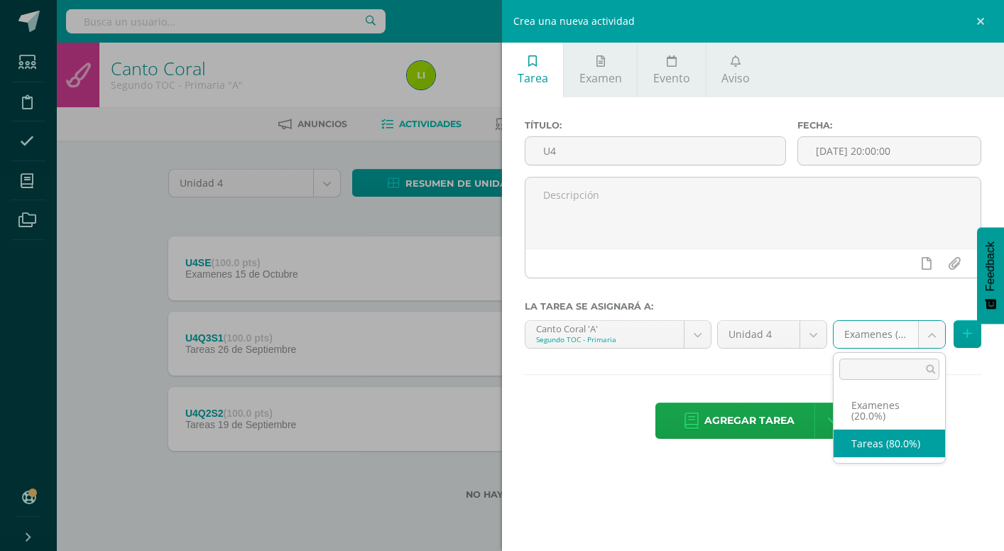
select select "130071"
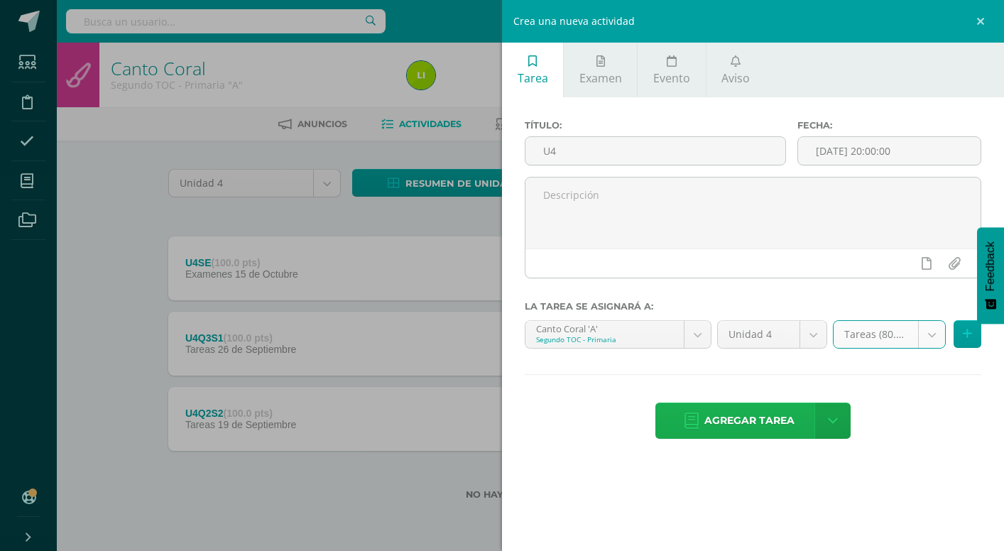
click at [770, 427] on span "Agregar tarea" at bounding box center [749, 420] width 90 height 35
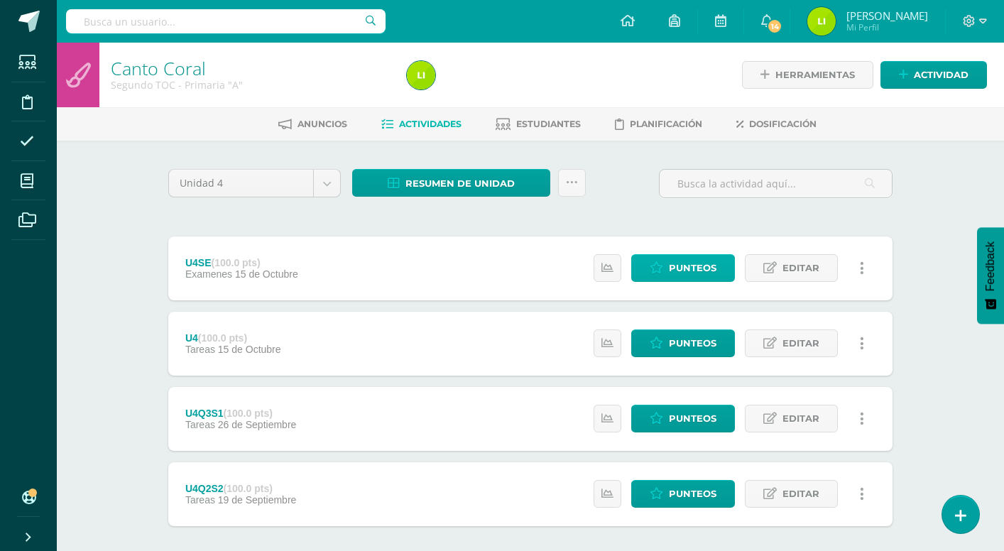
click at [680, 264] on span "Punteos" at bounding box center [693, 268] width 48 height 26
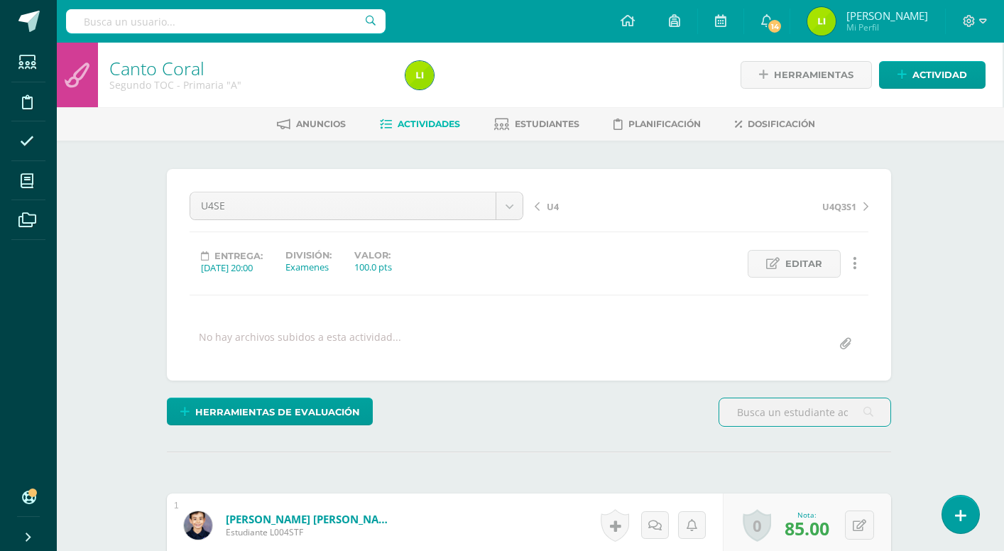
scroll to position [0, 1]
click at [174, 71] on link "Canto Coral" at bounding box center [156, 68] width 95 height 24
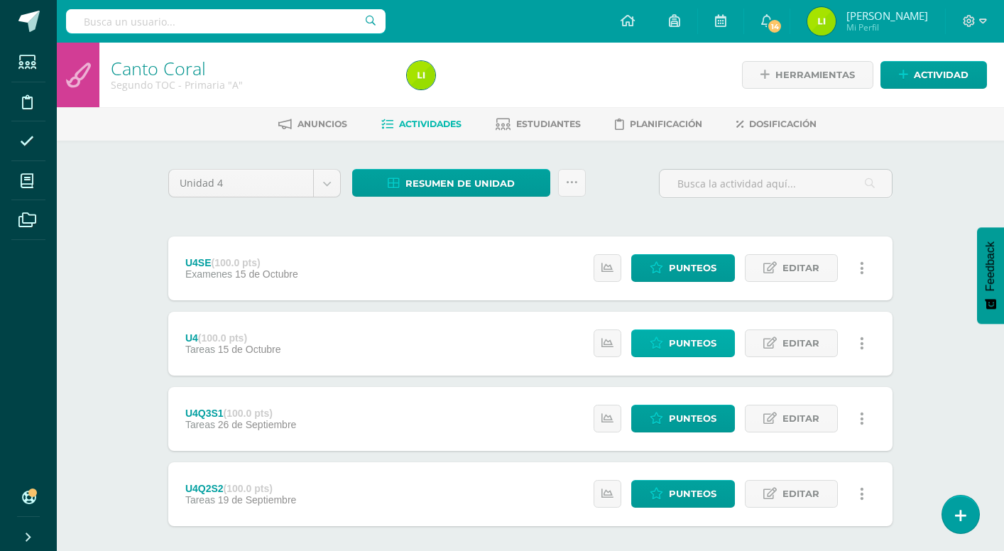
click at [682, 345] on span "Punteos" at bounding box center [693, 343] width 48 height 26
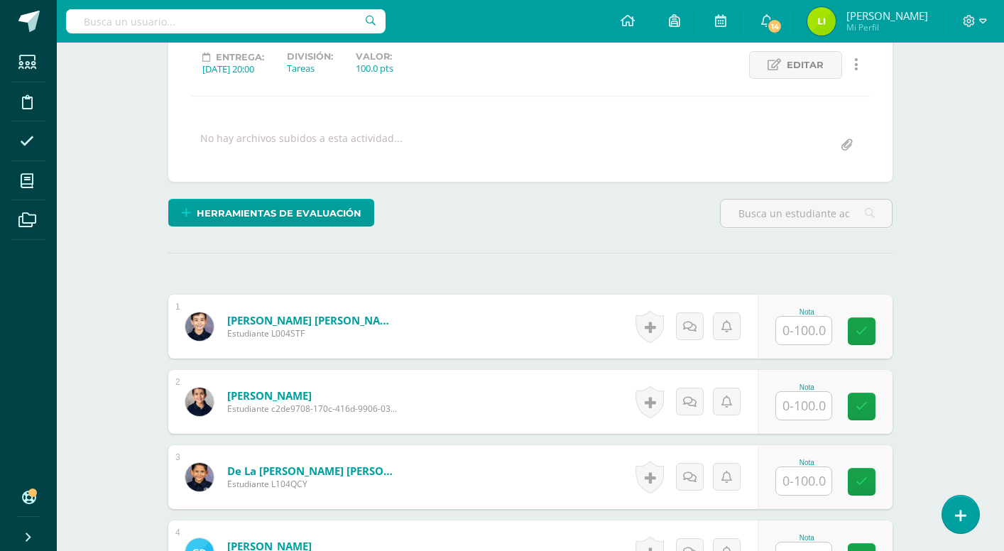
scroll to position [203, 0]
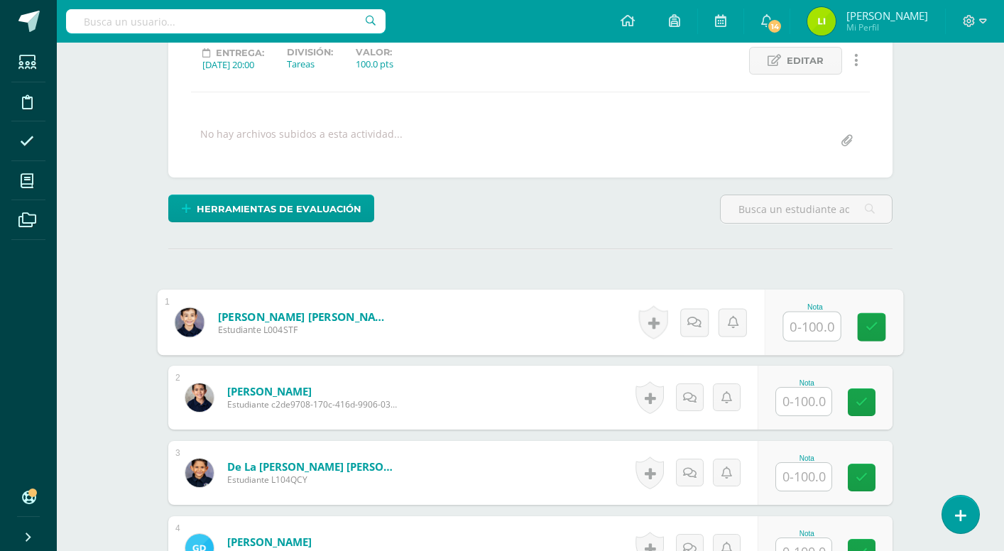
click at [812, 325] on input "text" at bounding box center [812, 326] width 57 height 28
type input "85"
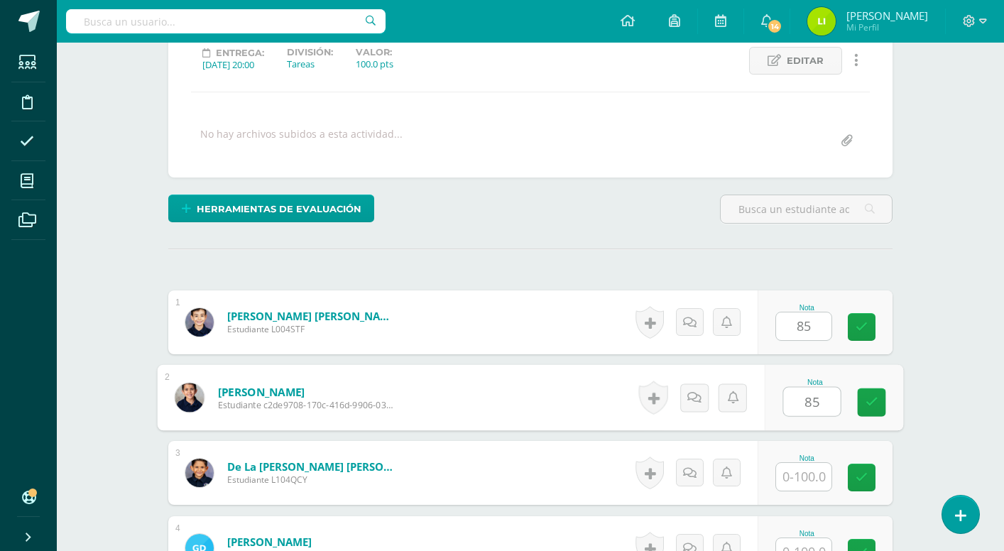
type input "85"
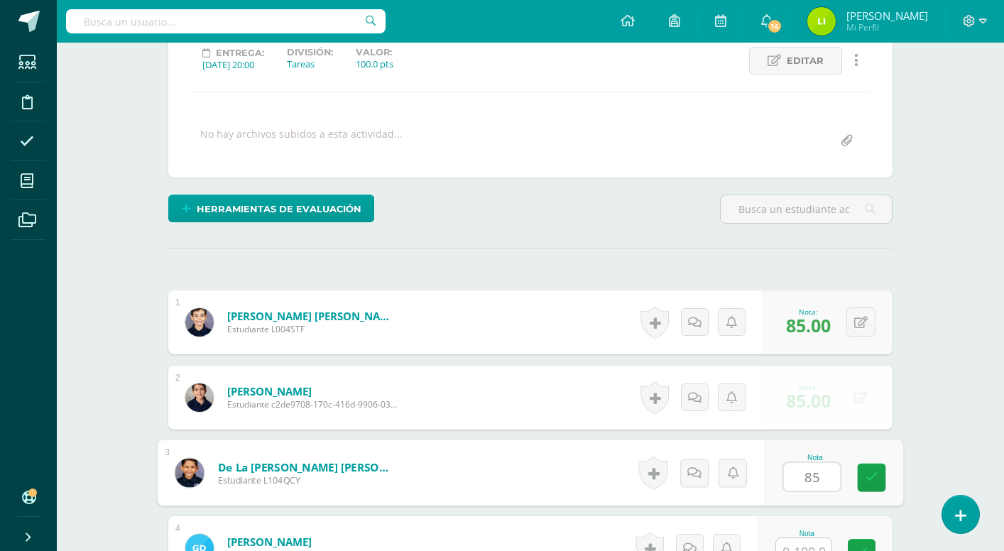
type input "85"
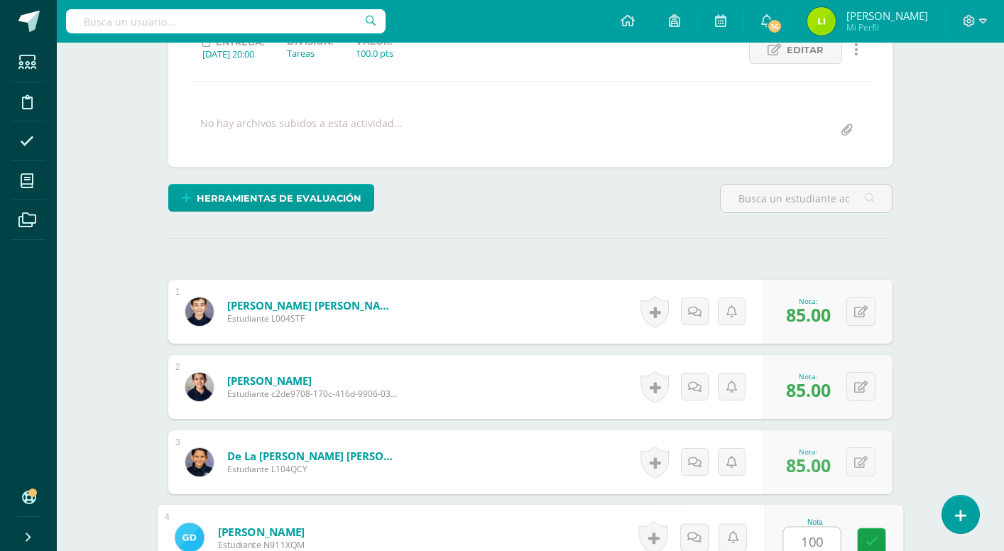
type input "100"
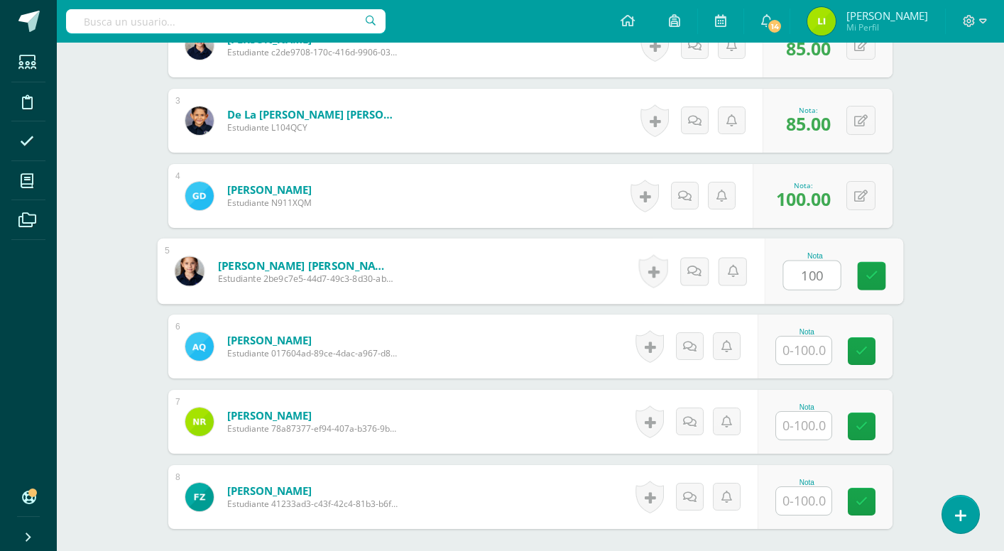
type input "100"
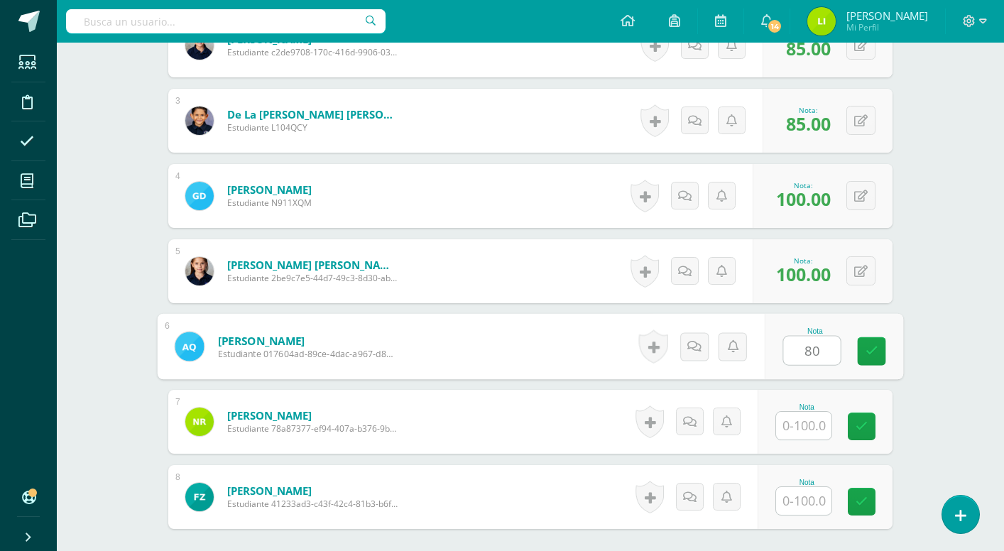
type input "80"
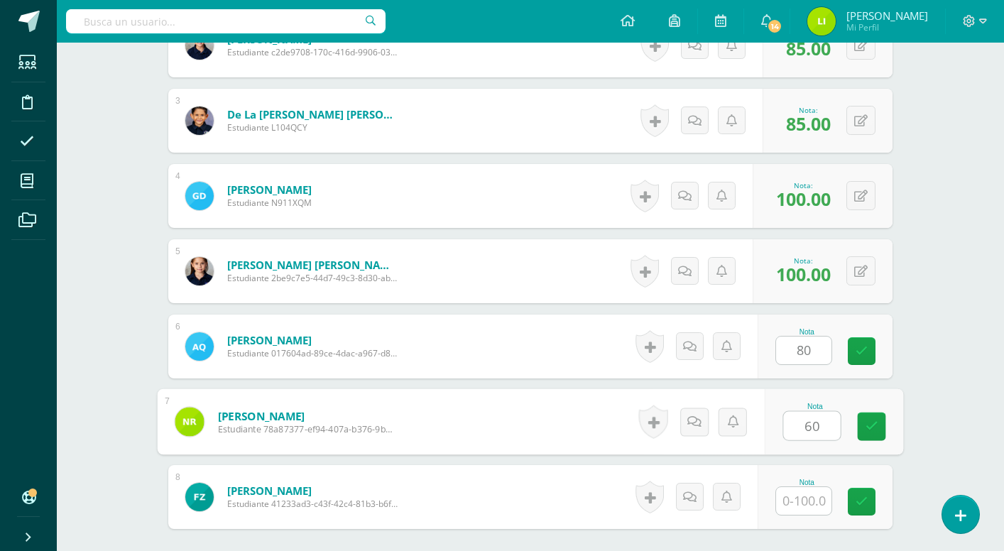
type input "60"
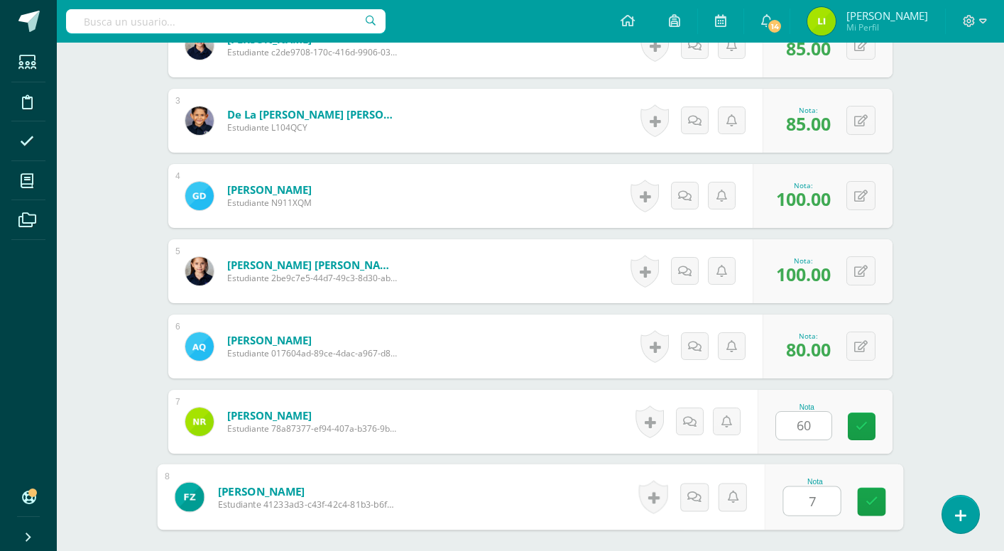
type input "75"
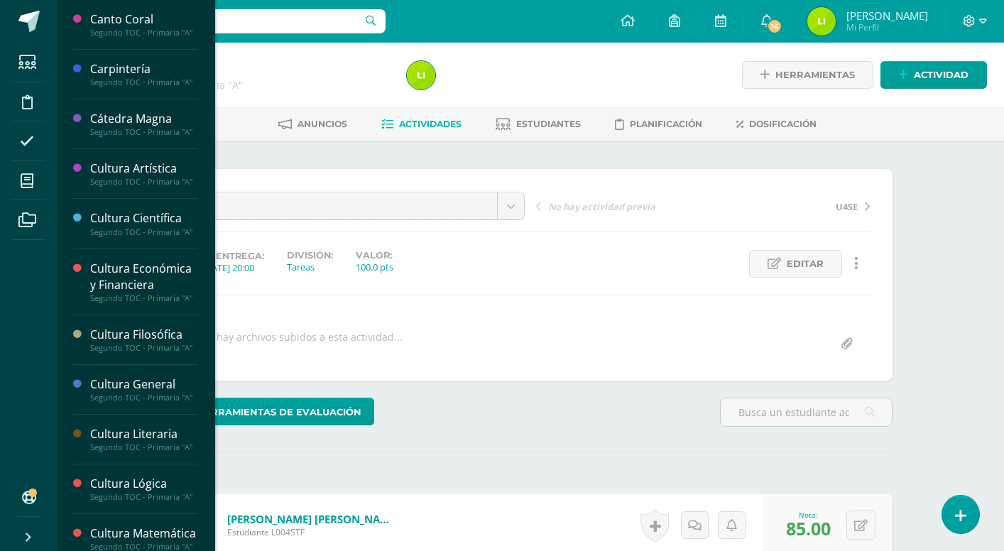
scroll to position [0, 0]
click at [31, 178] on icon at bounding box center [27, 181] width 13 height 14
click at [27, 185] on icon at bounding box center [27, 181] width 13 height 14
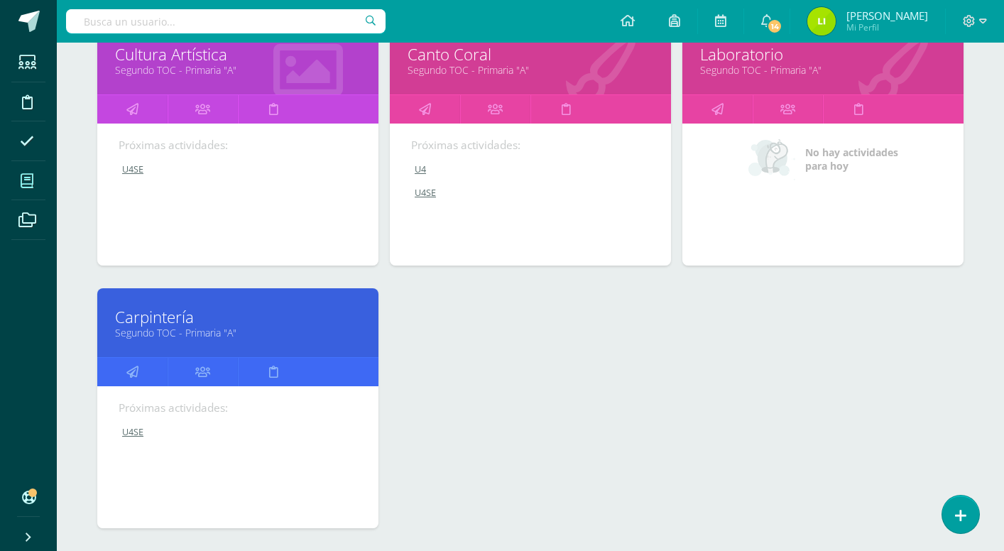
scroll to position [1283, 0]
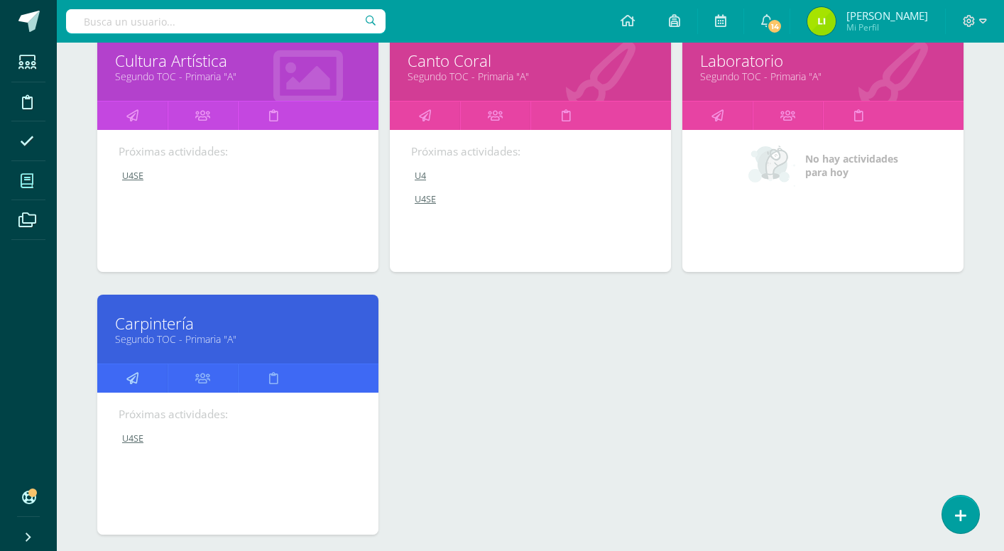
click at [133, 376] on icon at bounding box center [132, 378] width 12 height 28
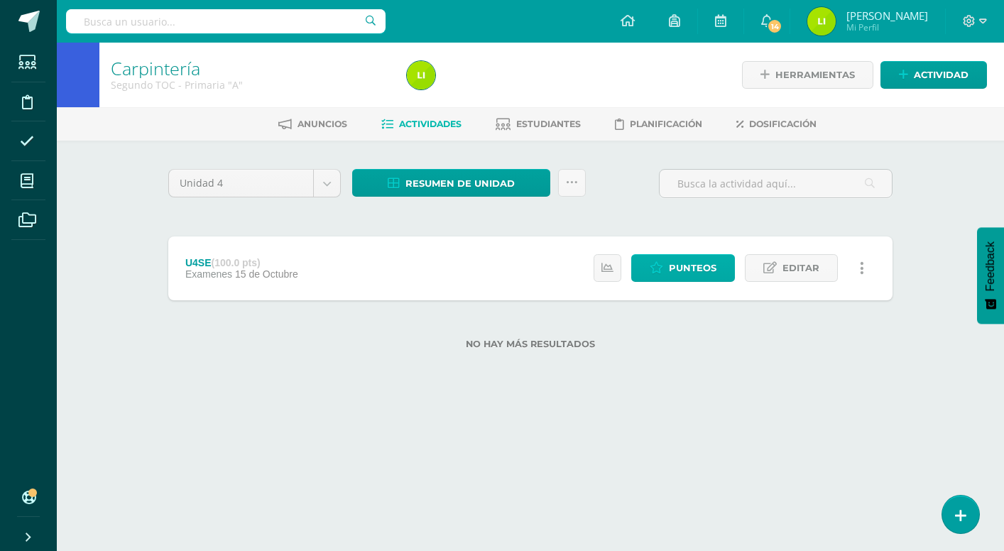
click at [676, 271] on span "Punteos" at bounding box center [693, 268] width 48 height 26
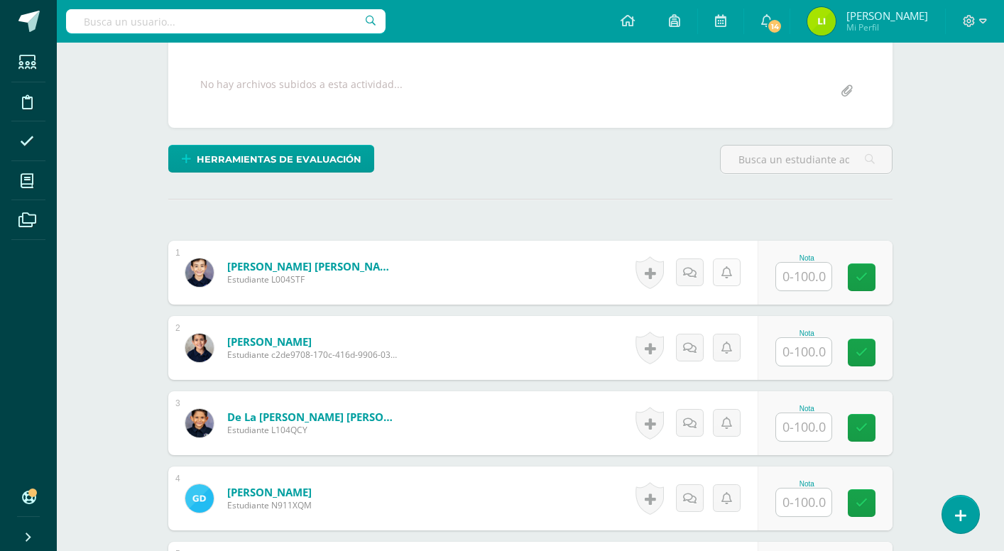
scroll to position [260, 0]
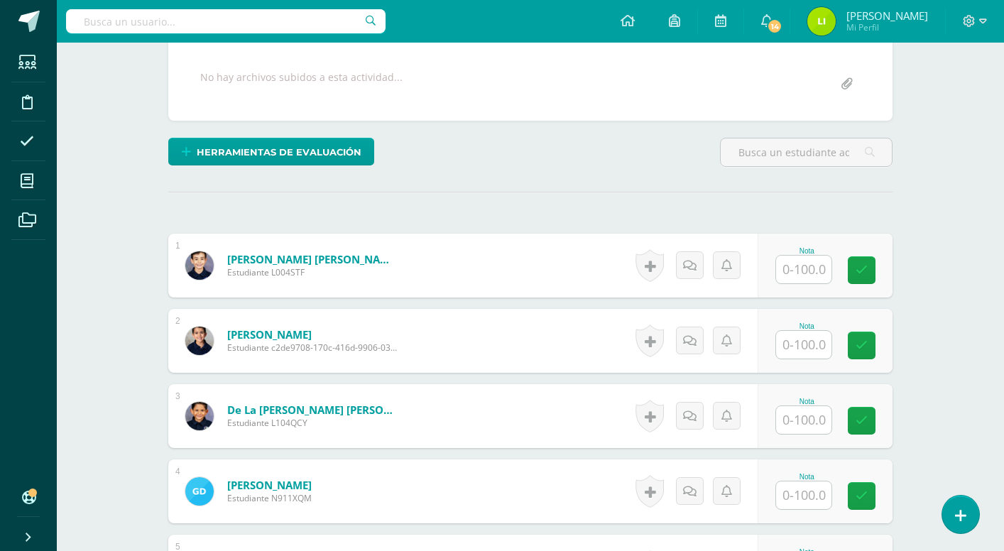
click at [793, 268] on input "text" at bounding box center [803, 270] width 55 height 28
type input "90"
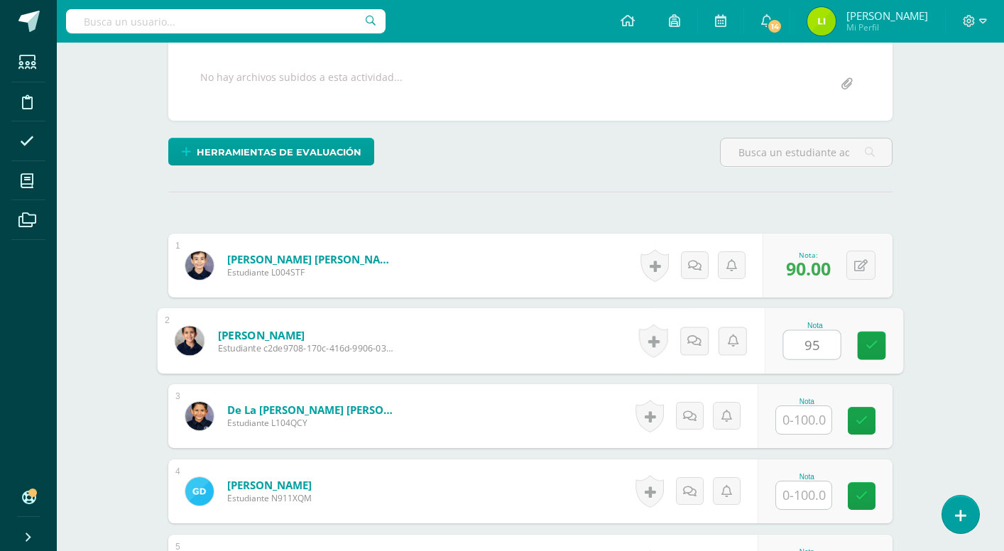
type input "95"
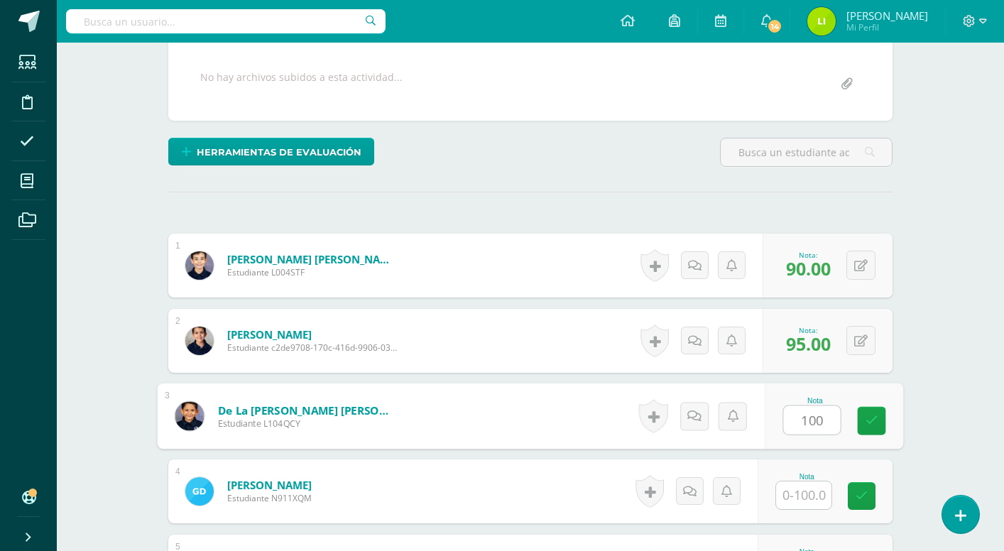
type input "100"
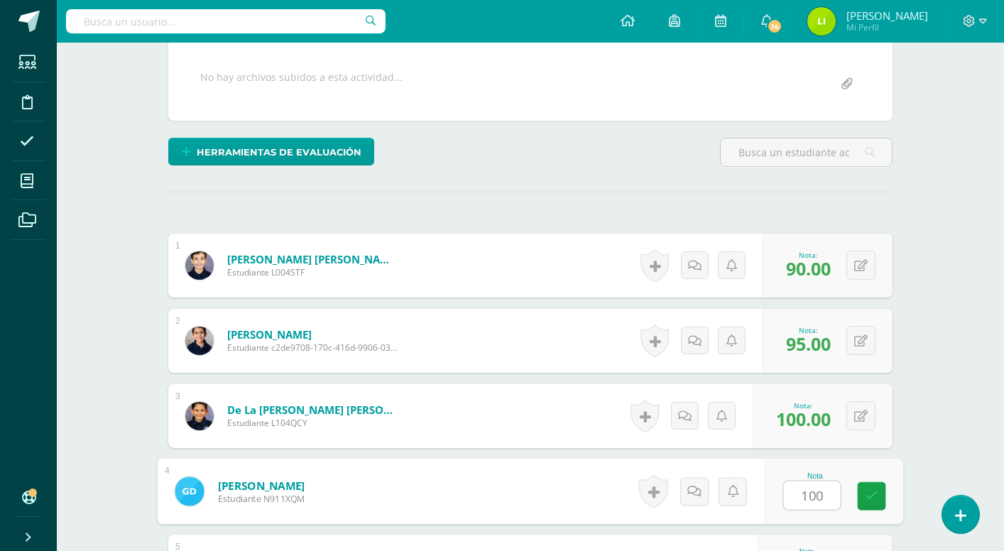
type input "100"
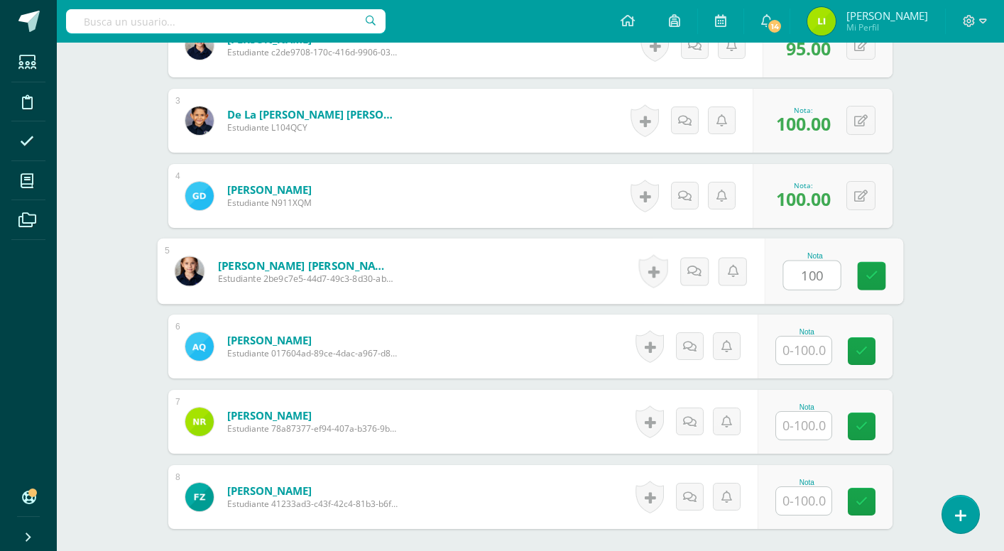
type input "100"
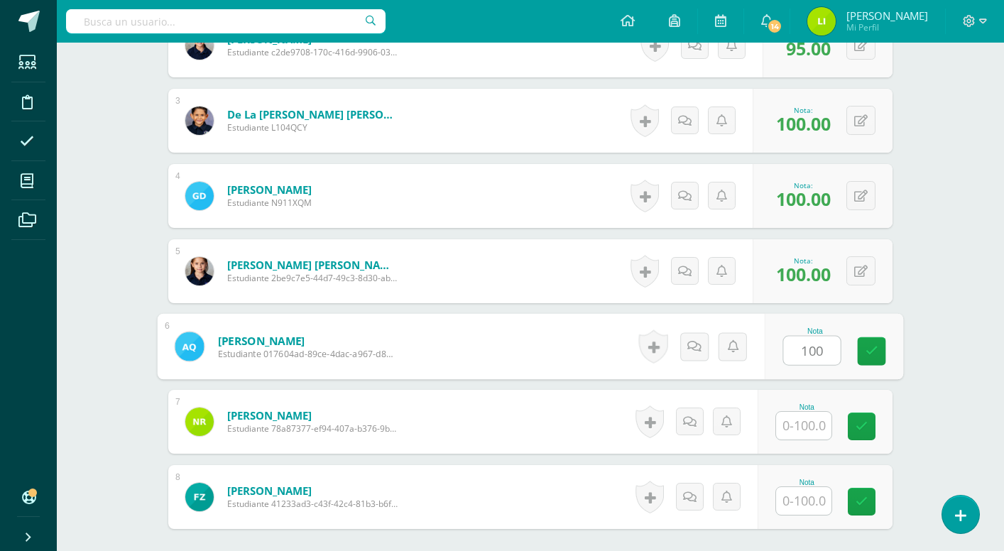
type input "100"
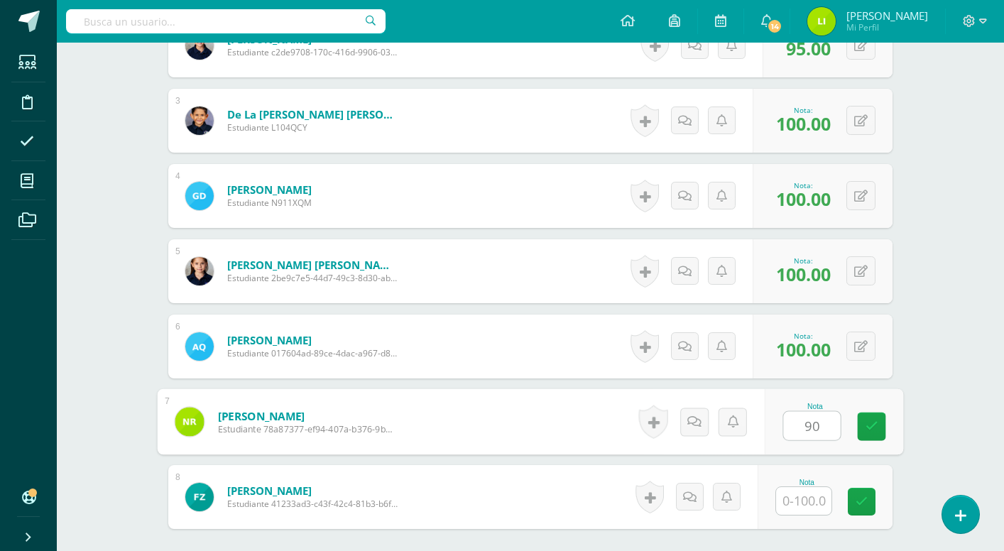
type input "90"
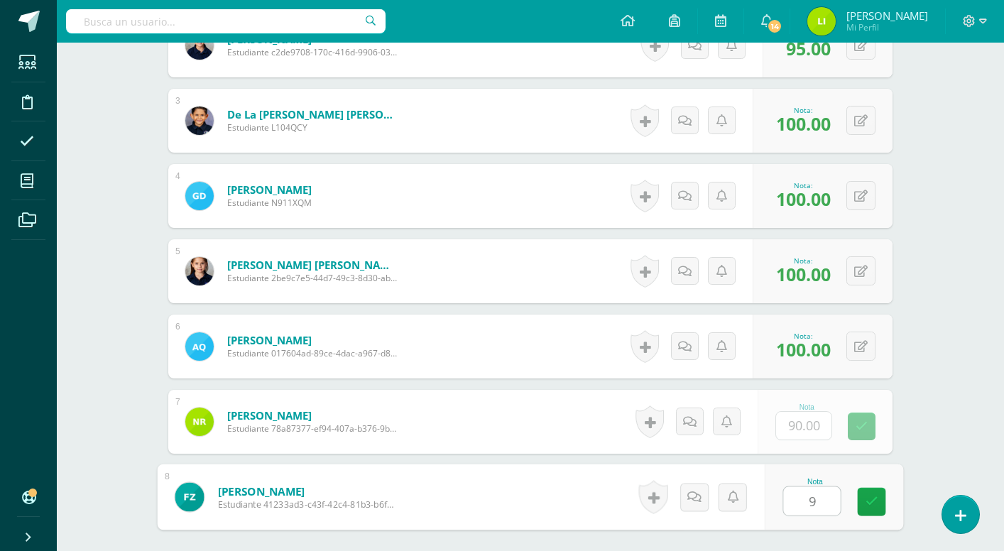
type input "90"
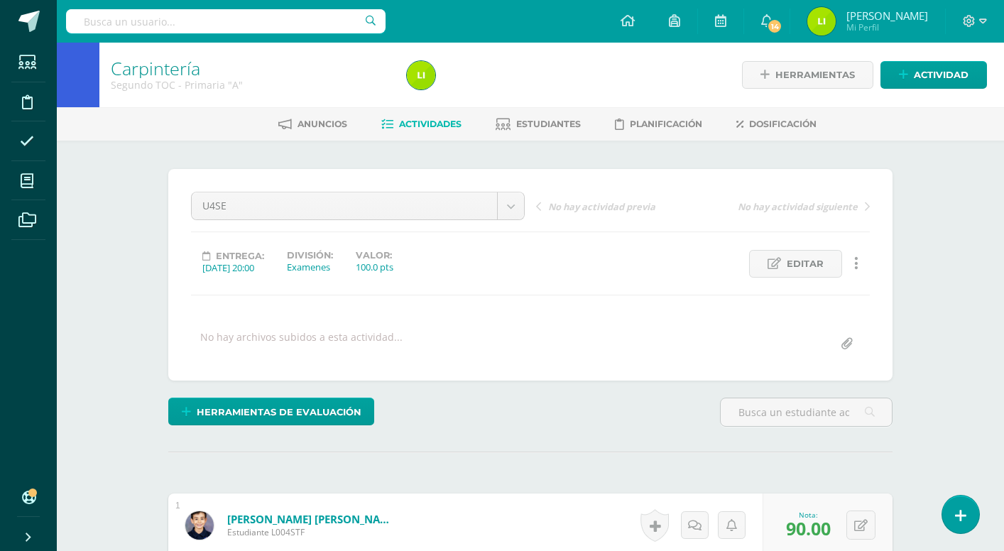
scroll to position [0, 0]
click at [164, 72] on link "Carpintería" at bounding box center [155, 68] width 89 height 24
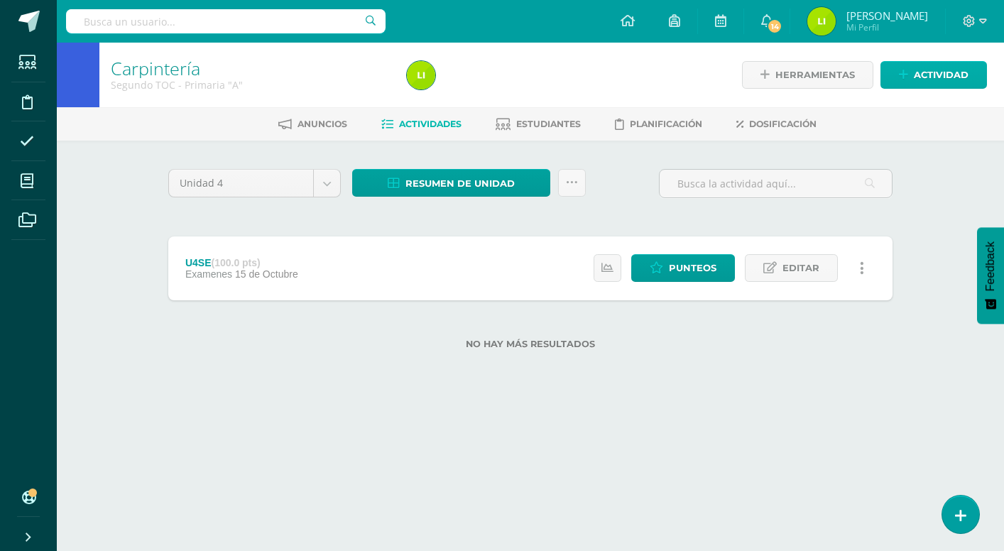
click at [943, 63] on span "Actividad" at bounding box center [941, 75] width 55 height 26
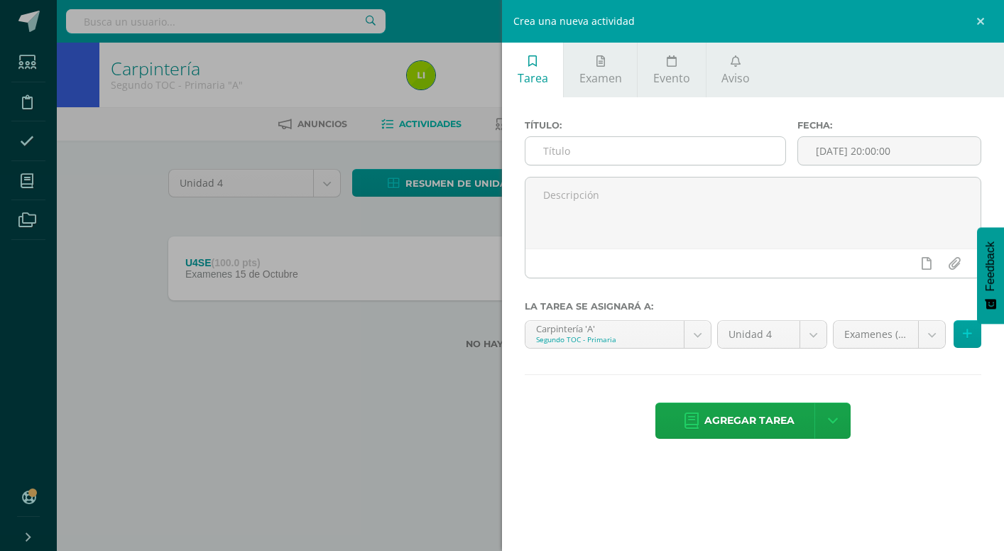
click at [640, 158] on input "text" at bounding box center [655, 151] width 260 height 28
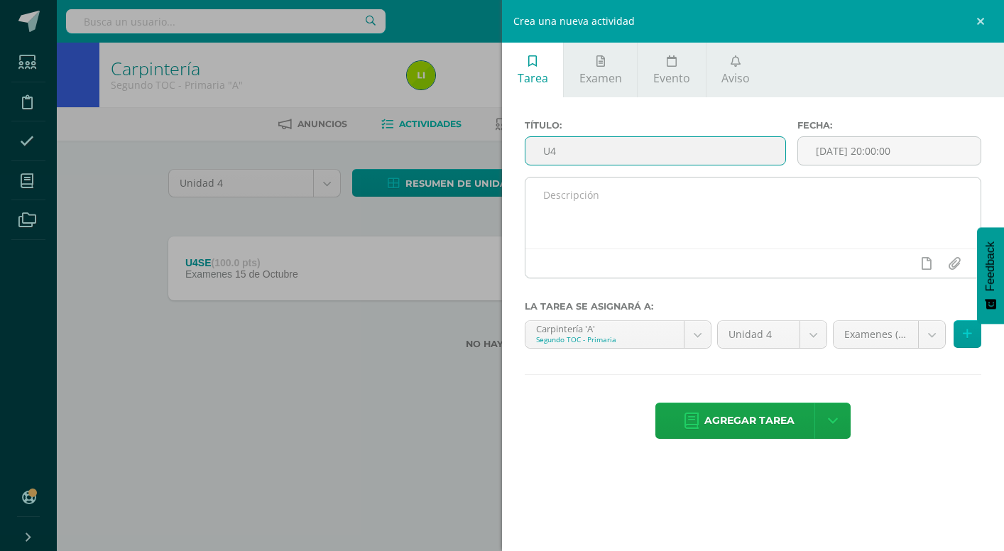
type input "U4"
click at [774, 200] on textarea at bounding box center [752, 213] width 455 height 71
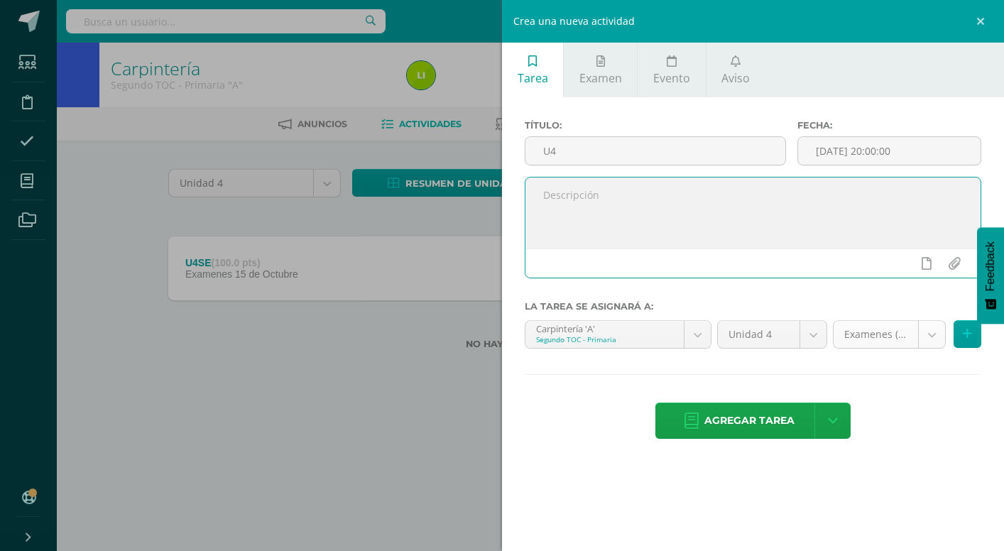
click at [886, 344] on body "Estudiantes Disciplina Asistencia Mis cursos Archivos Soporte Ayuda Reportar un…" at bounding box center [502, 197] width 1004 height 395
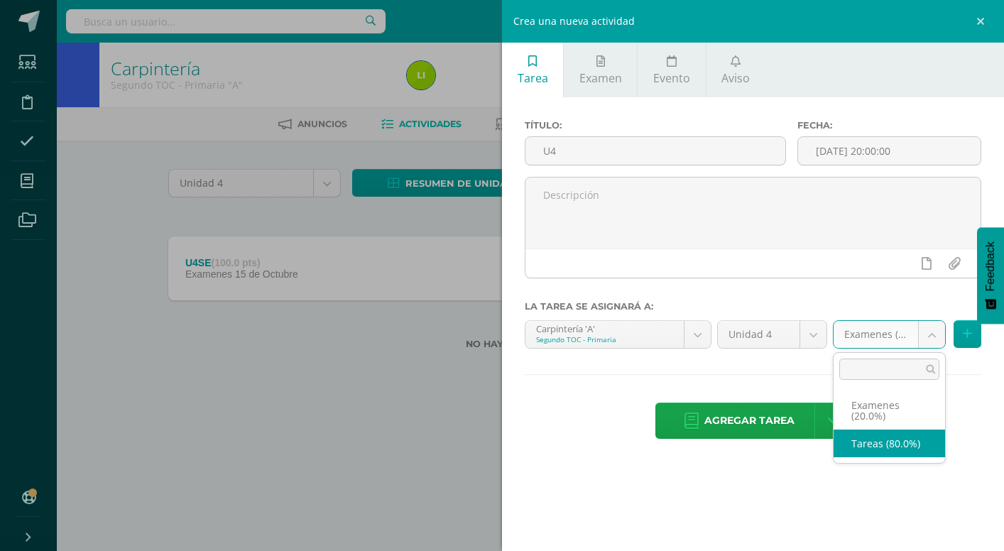
select select "130097"
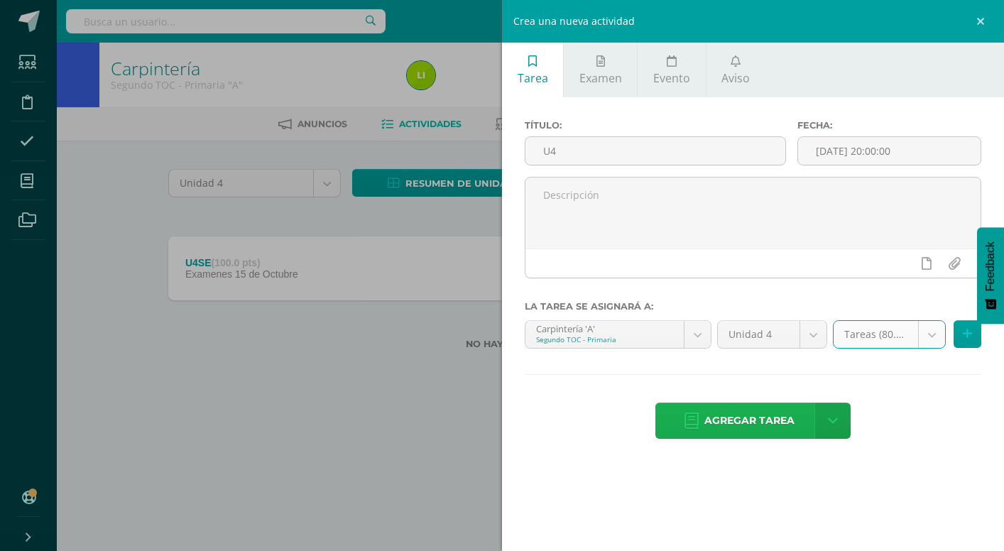
click at [747, 434] on span "Agregar tarea" at bounding box center [749, 420] width 90 height 35
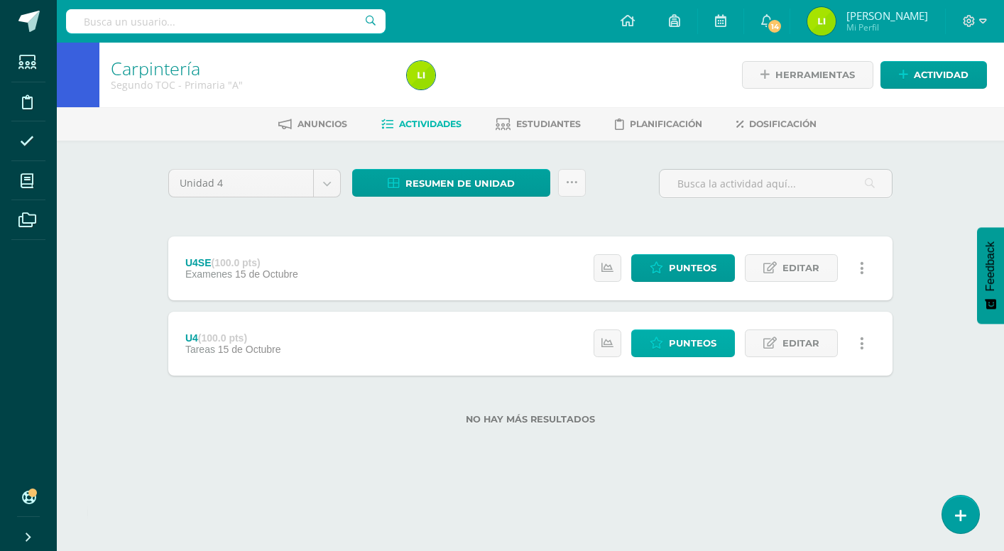
click at [680, 351] on span "Punteos" at bounding box center [693, 343] width 48 height 26
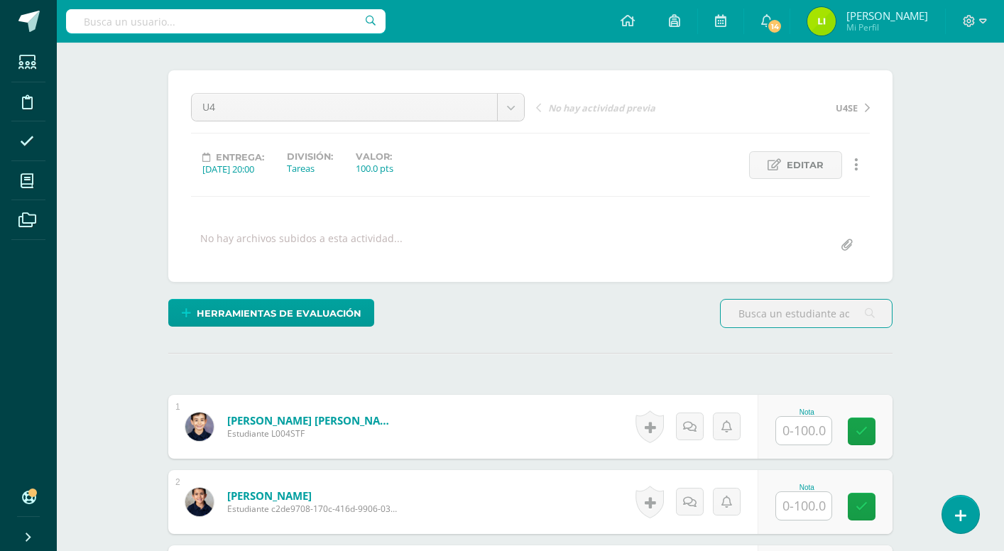
scroll to position [125, 0]
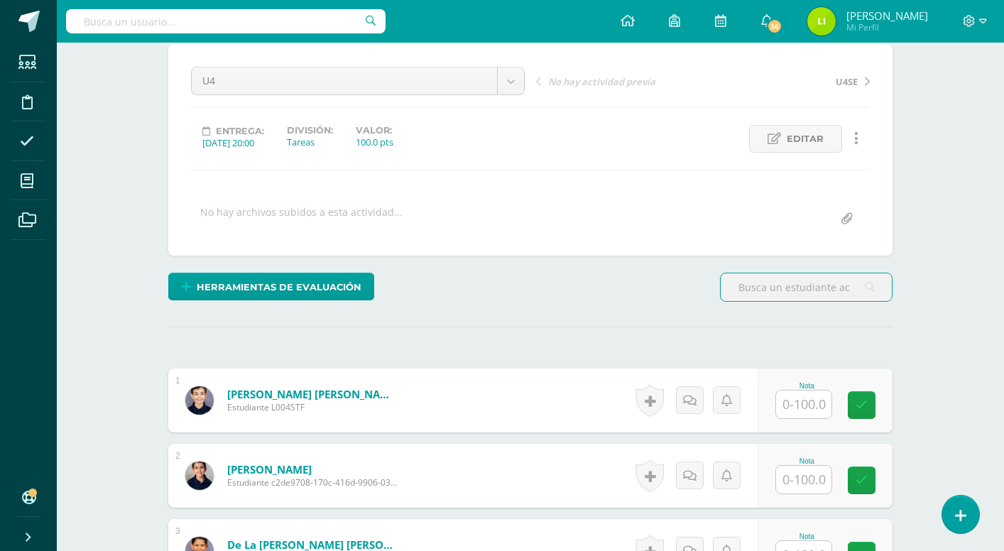
click at [815, 408] on input "text" at bounding box center [803, 405] width 55 height 28
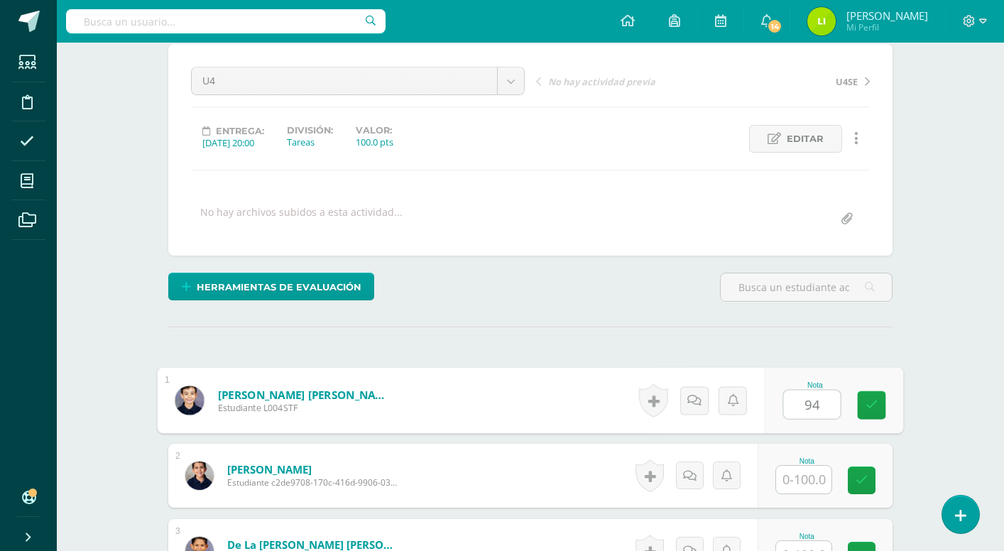
type input "94"
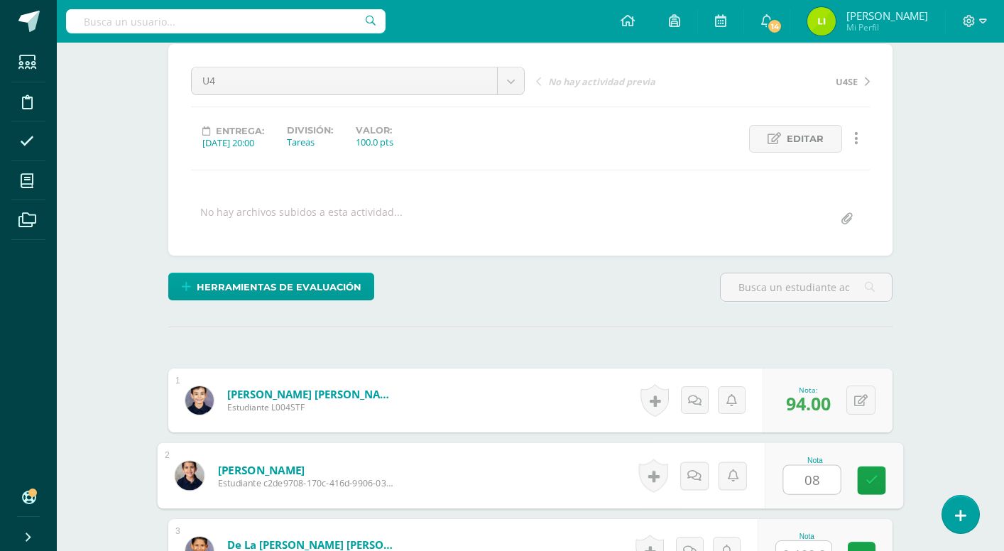
type input "0"
type input "98"
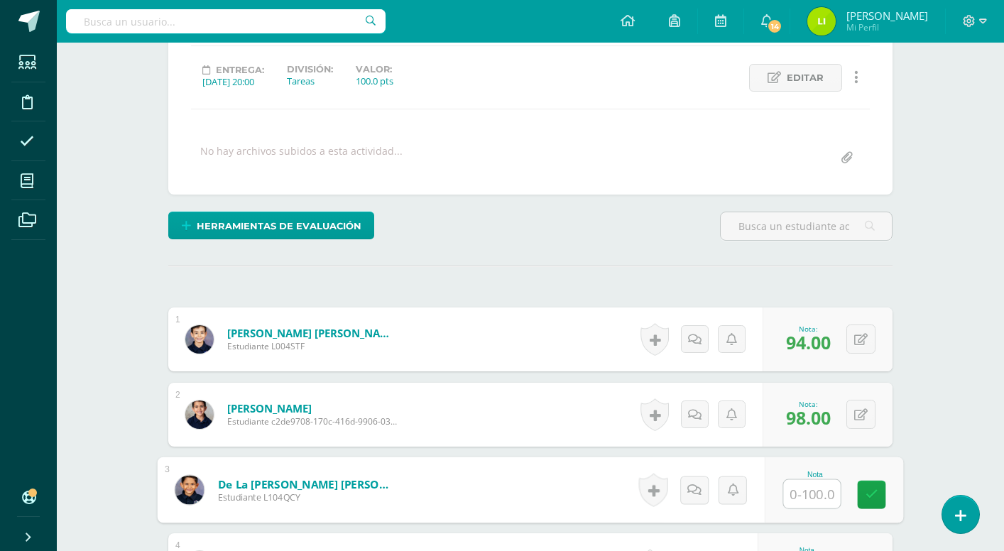
scroll to position [199, 0]
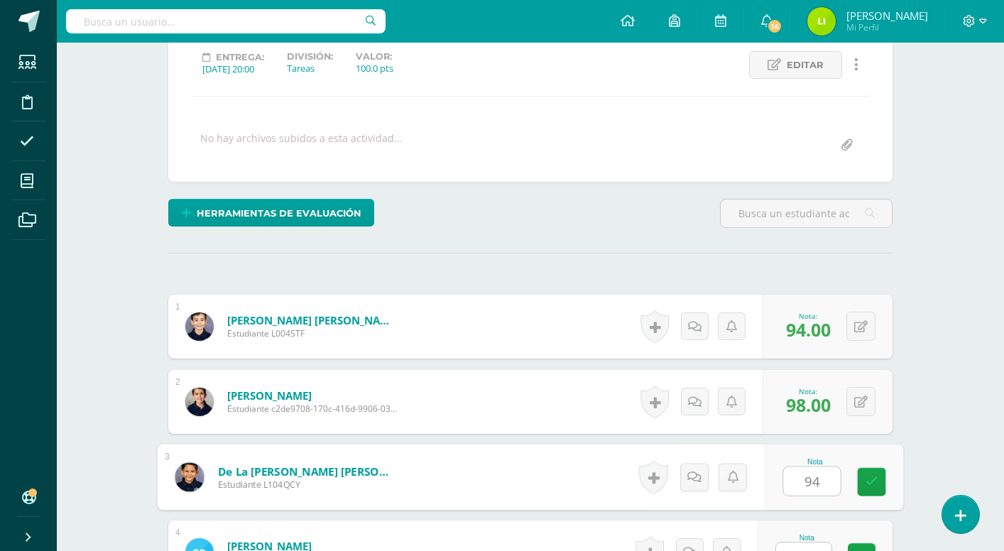
type input "94"
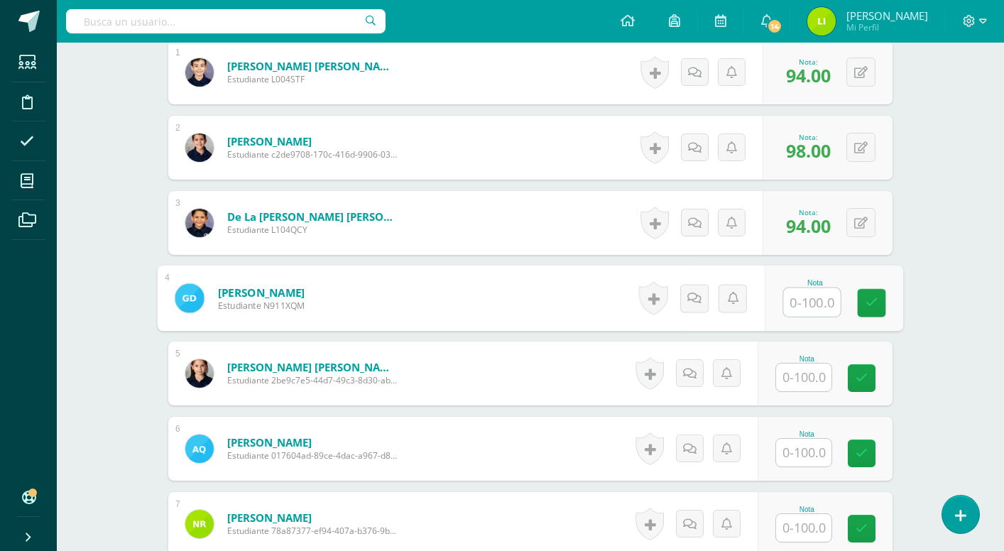
scroll to position [455, 0]
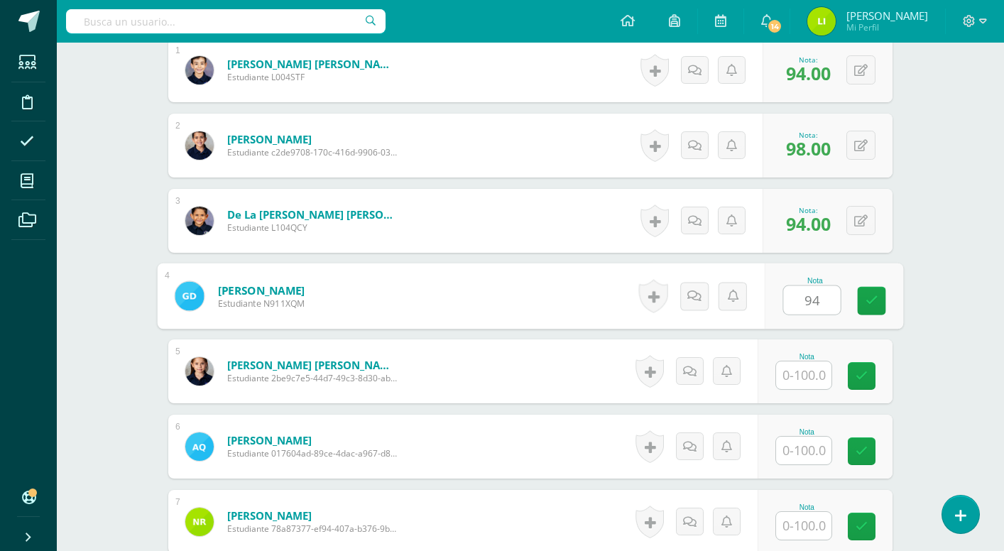
type input "94"
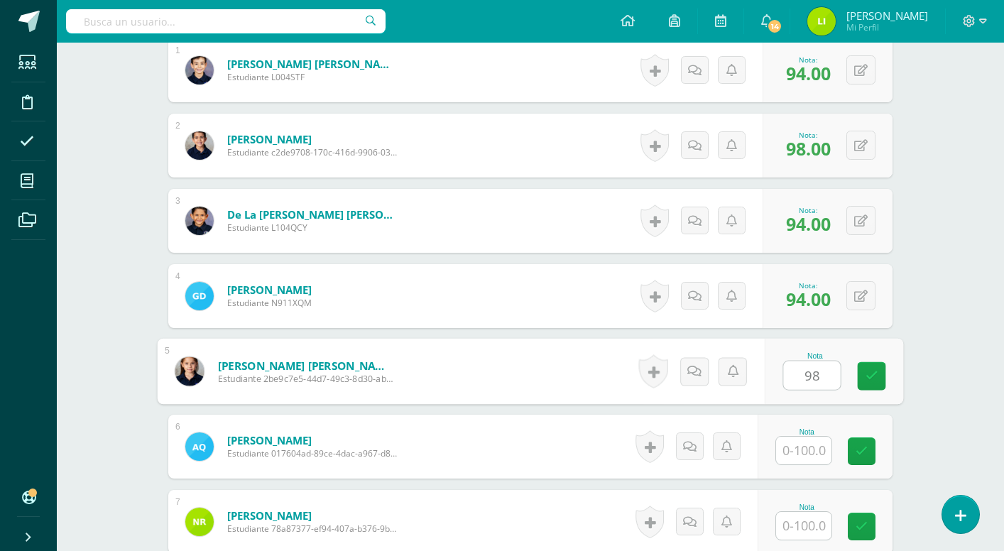
type input "98"
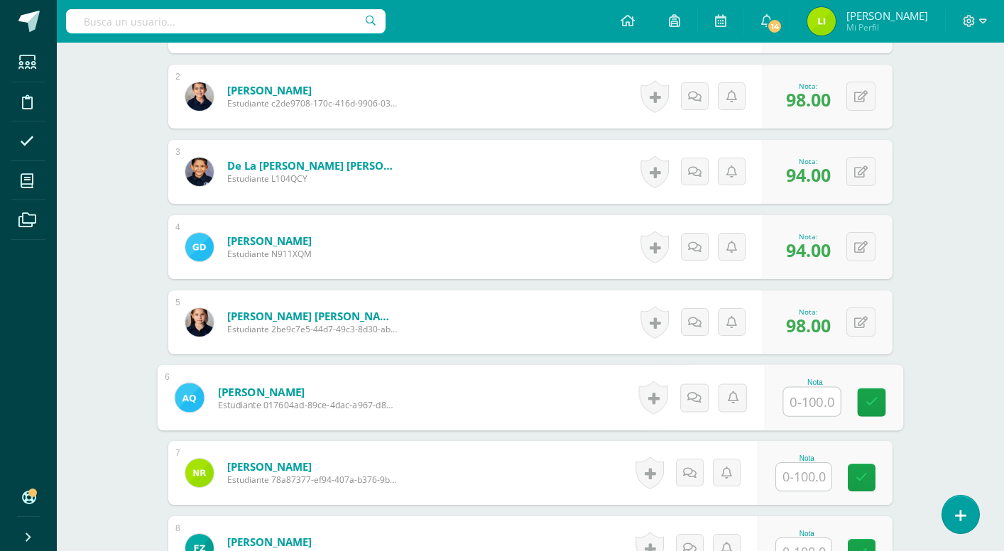
scroll to position [505, 0]
type input "99"
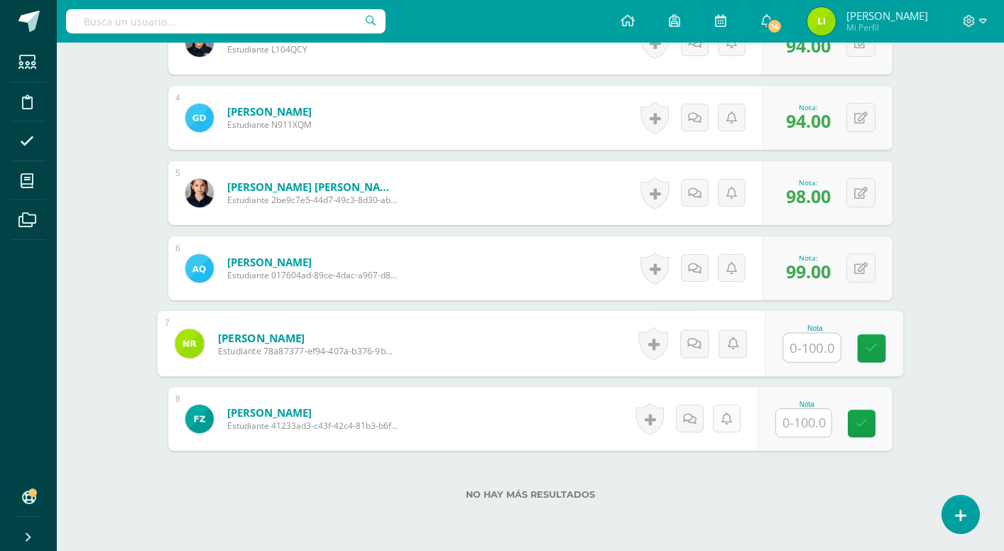
scroll to position [657, 0]
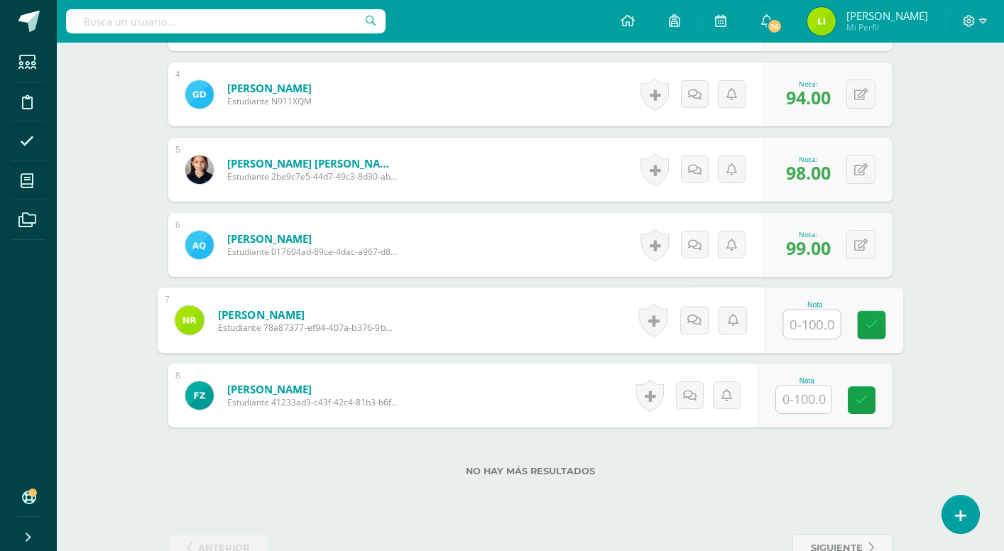
click at [804, 403] on input "text" at bounding box center [803, 400] width 55 height 28
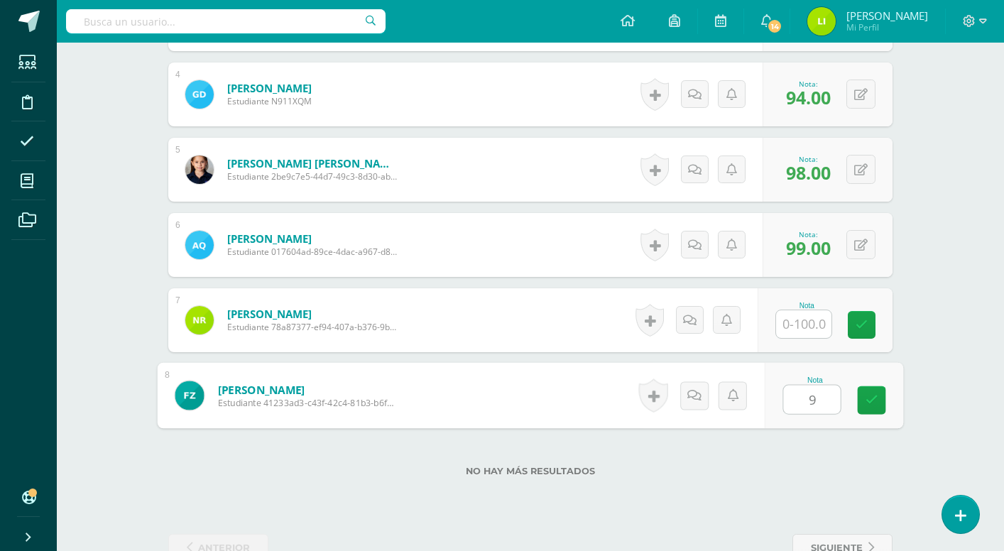
type input "92"
click at [792, 317] on input "text" at bounding box center [803, 324] width 55 height 28
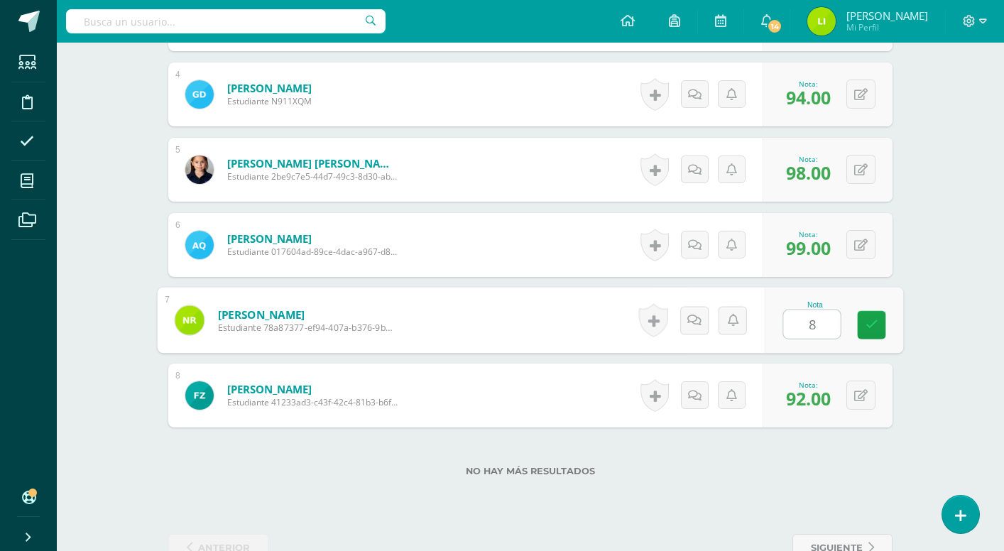
type input "85"
click at [762, 505] on div "¿Estás seguro que quieres eliminar esta actividad? Esto borrará la actividad y …" at bounding box center [531, 37] width 736 height 1050
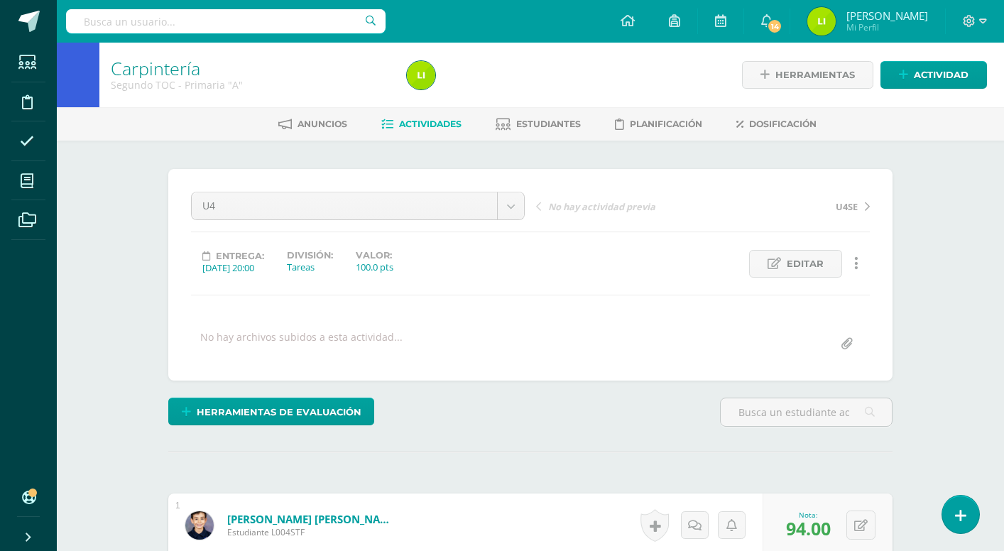
scroll to position [0, 0]
